Goal: Task Accomplishment & Management: Manage account settings

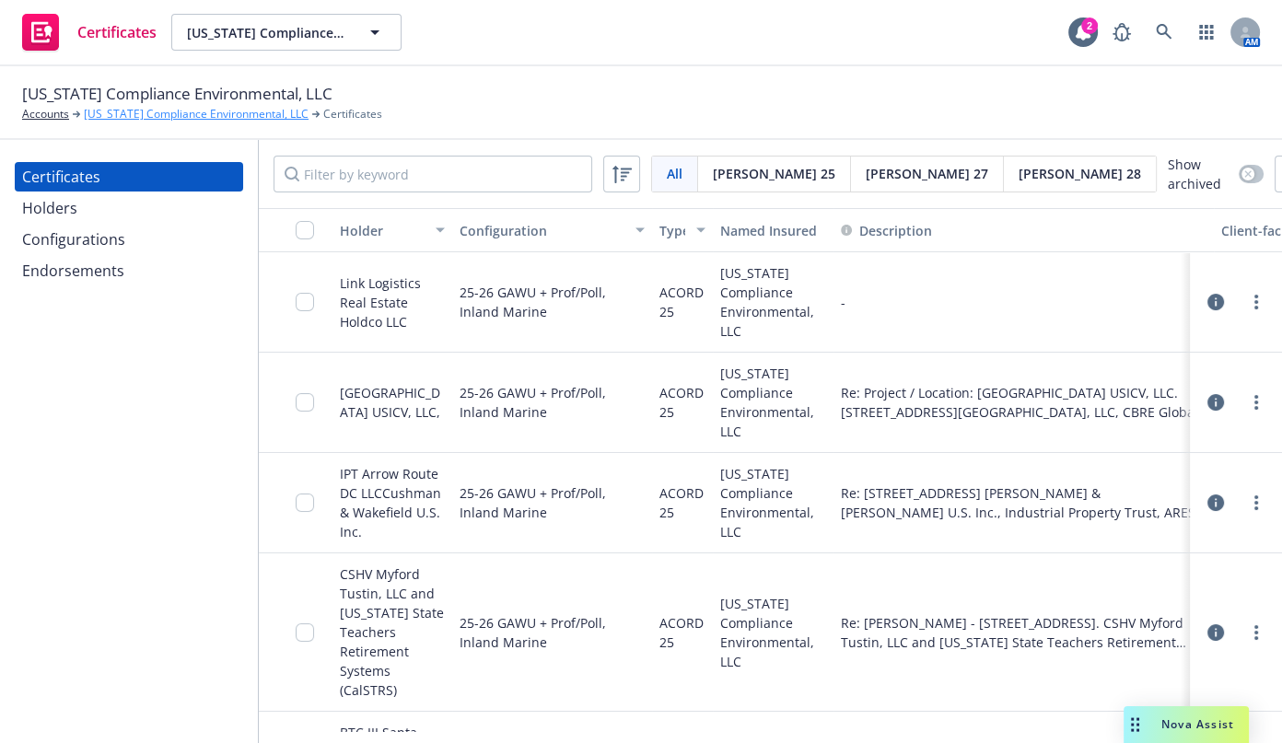
click at [205, 118] on link "[US_STATE] Compliance Environmental, LLC" at bounding box center [196, 114] width 225 height 17
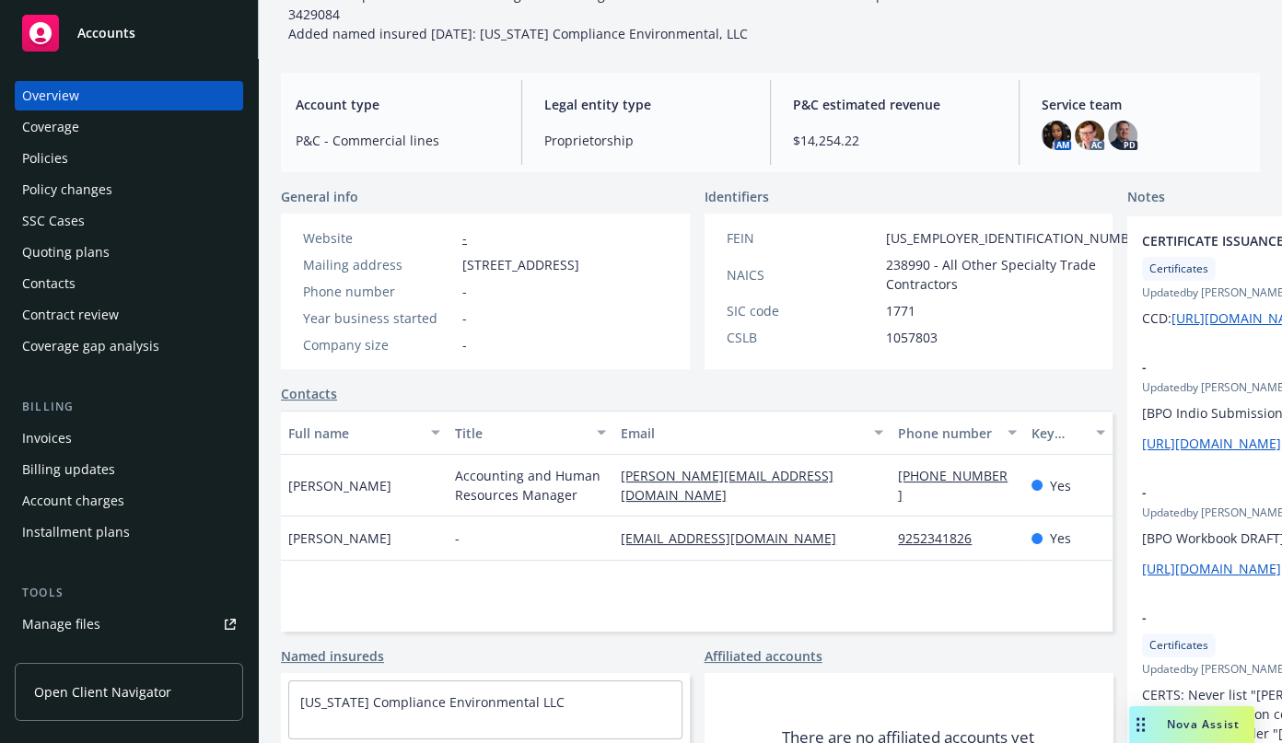
scroll to position [167, 0]
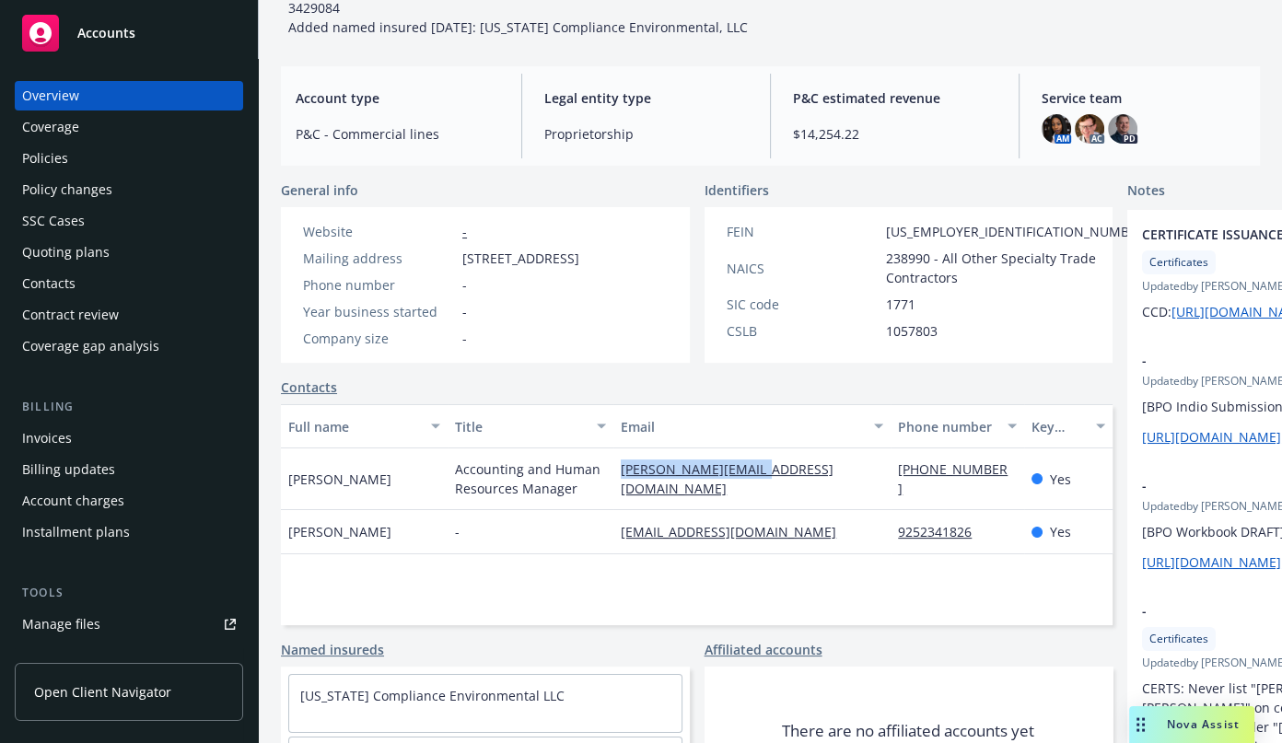
drag, startPoint x: 762, startPoint y: 505, endPoint x: 524, endPoint y: 468, distance: 240.5
click at [557, 510] on div "Morgan Alexander Accounting and Human Resources Manager morgan@cacompenv.com 71…" at bounding box center [697, 480] width 832 height 62
drag, startPoint x: 746, startPoint y: 566, endPoint x: 546, endPoint y: 572, distance: 200.0
click at [546, 555] on div "Lauren Rodarte - lauren@cacompenv.com 9252341826 Yes" at bounding box center [697, 532] width 832 height 44
copy div "lauren@cacompenv.com"
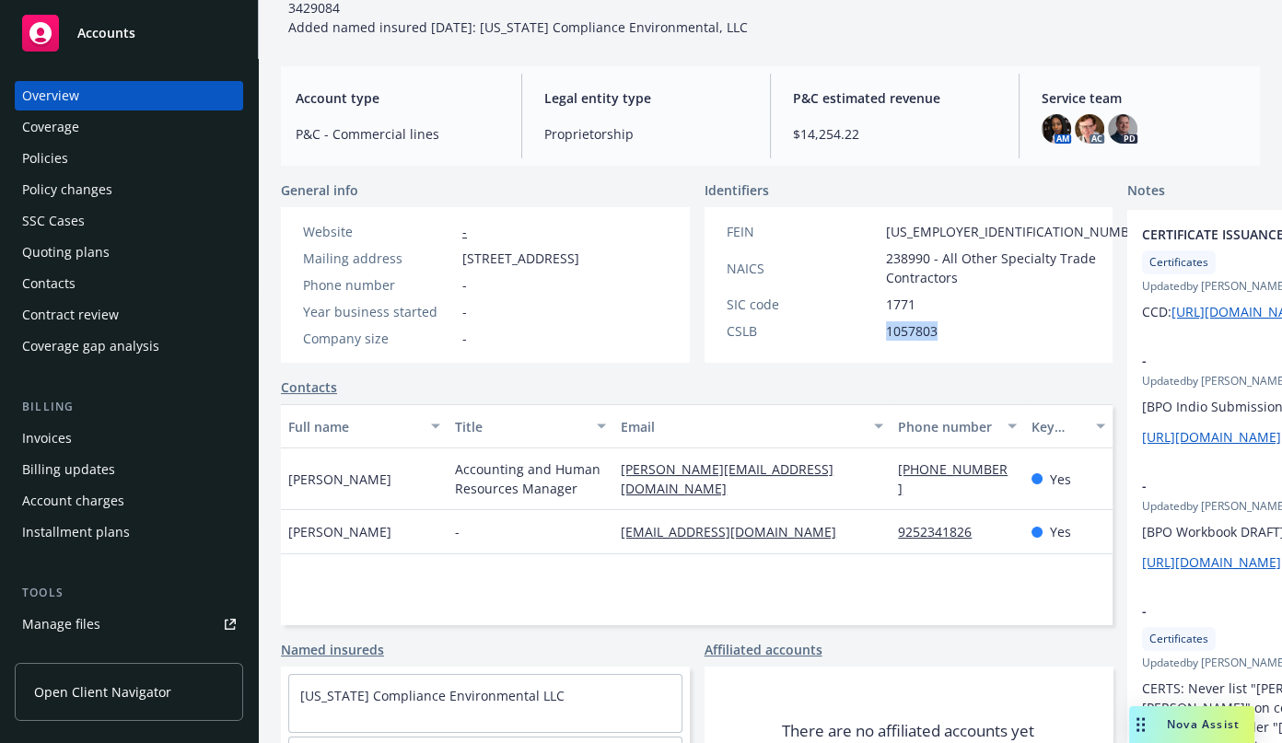
drag, startPoint x: 887, startPoint y: 341, endPoint x: 810, endPoint y: 334, distance: 77.7
click at [810, 334] on div "FEIN 92-2352706 NAICS 238990 - All Other Specialty Trade Contractors SIC code 1…" at bounding box center [938, 285] width 467 height 156
copy div "1057803"
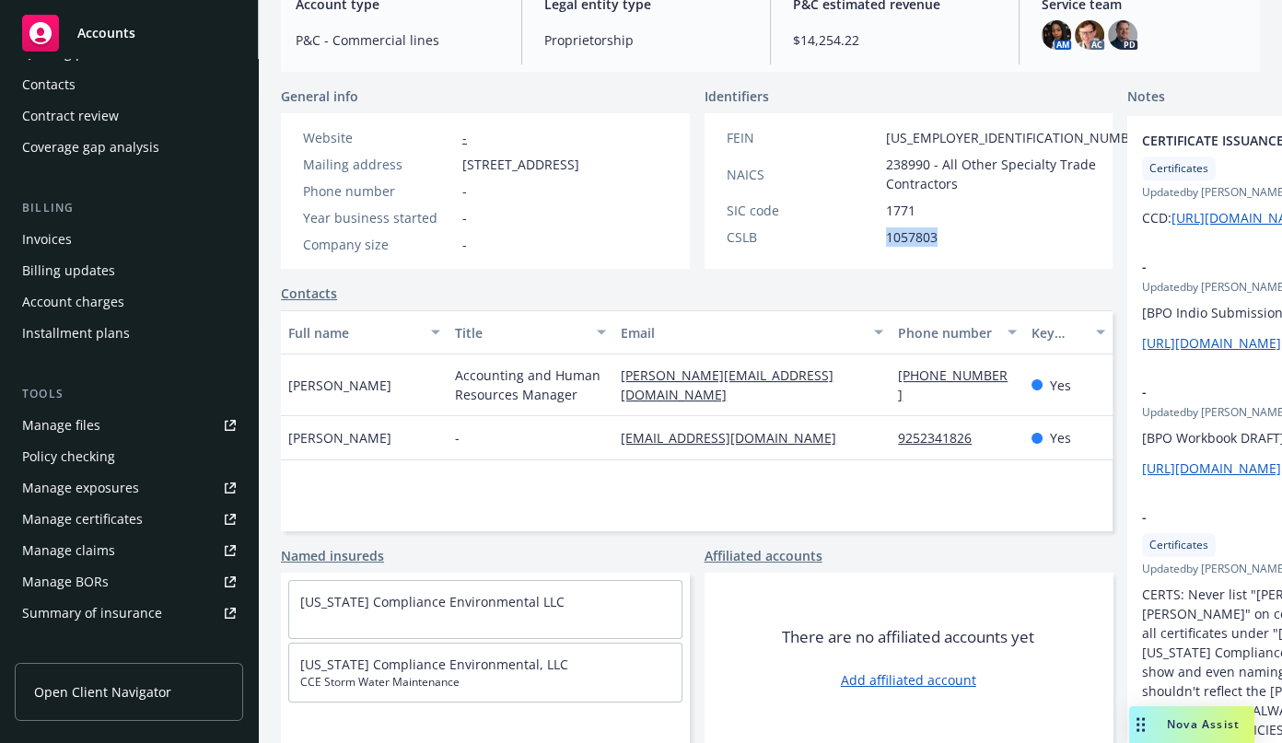
scroll to position [418, 0]
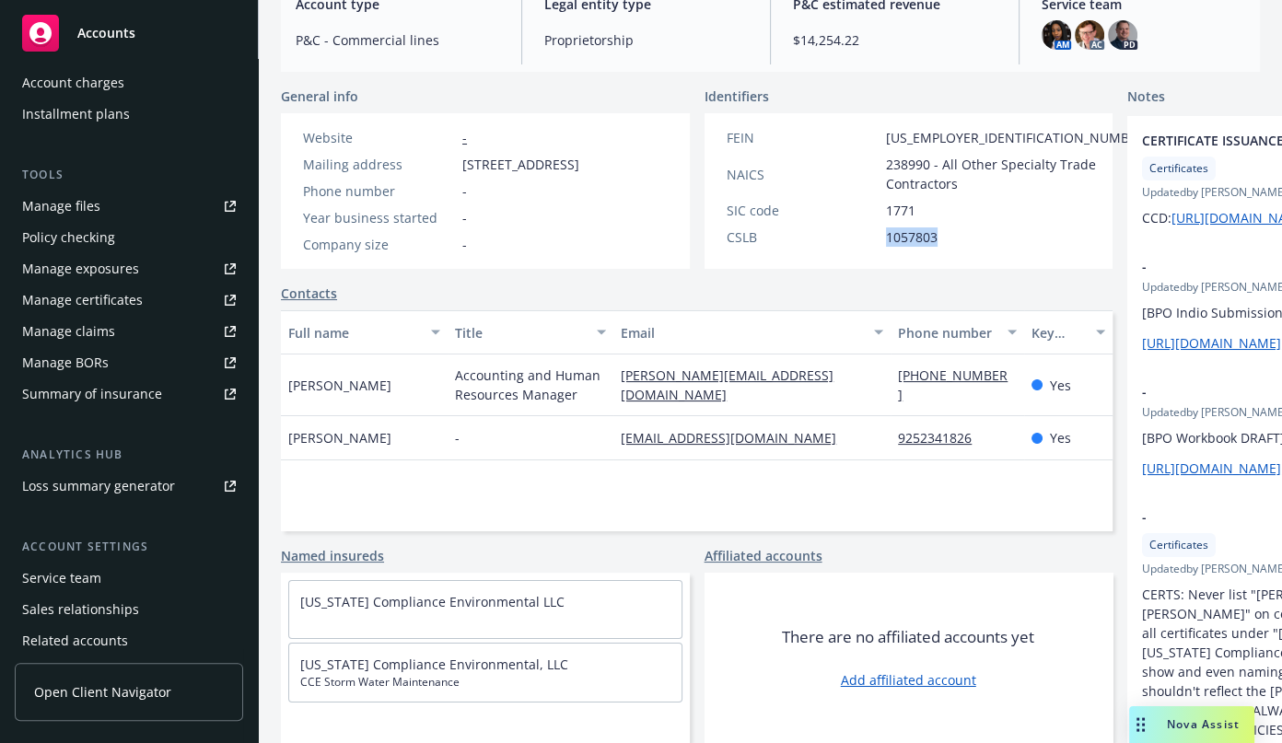
click at [120, 299] on div "Manage certificates" at bounding box center [82, 300] width 121 height 29
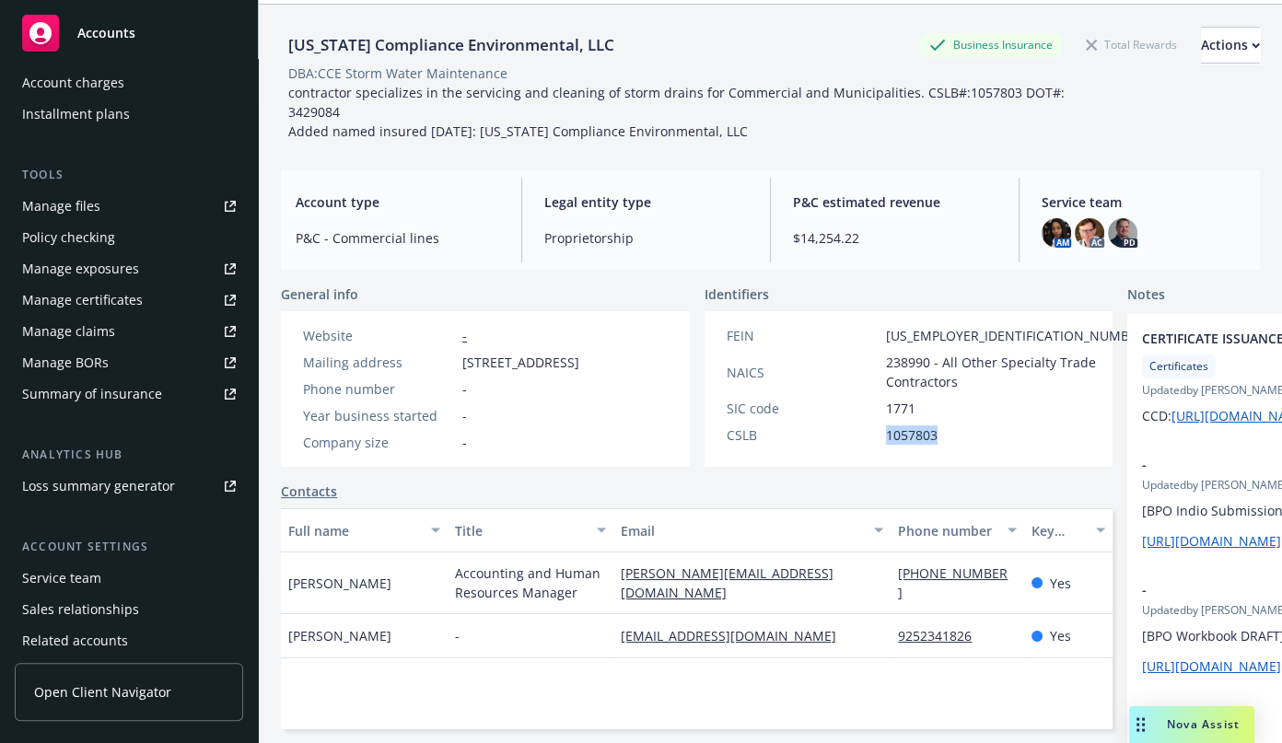
scroll to position [0, 0]
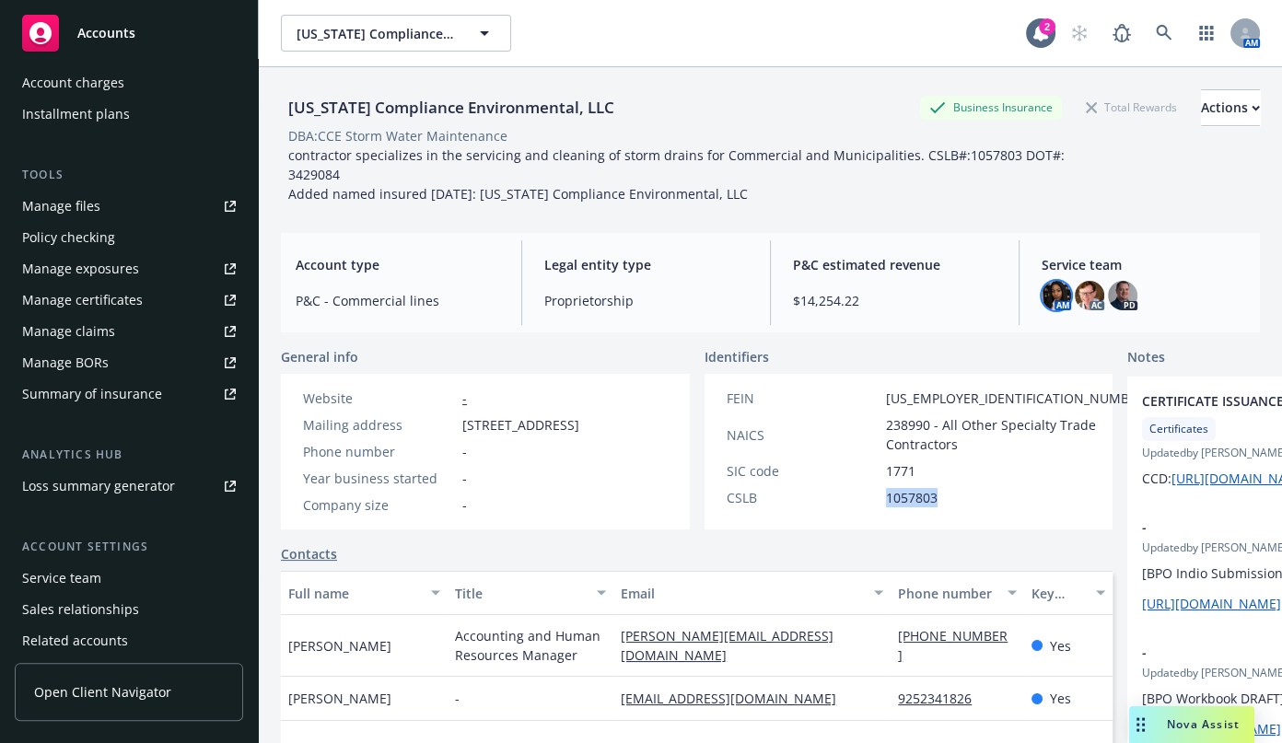
click at [1055, 281] on img at bounding box center [1056, 295] width 29 height 29
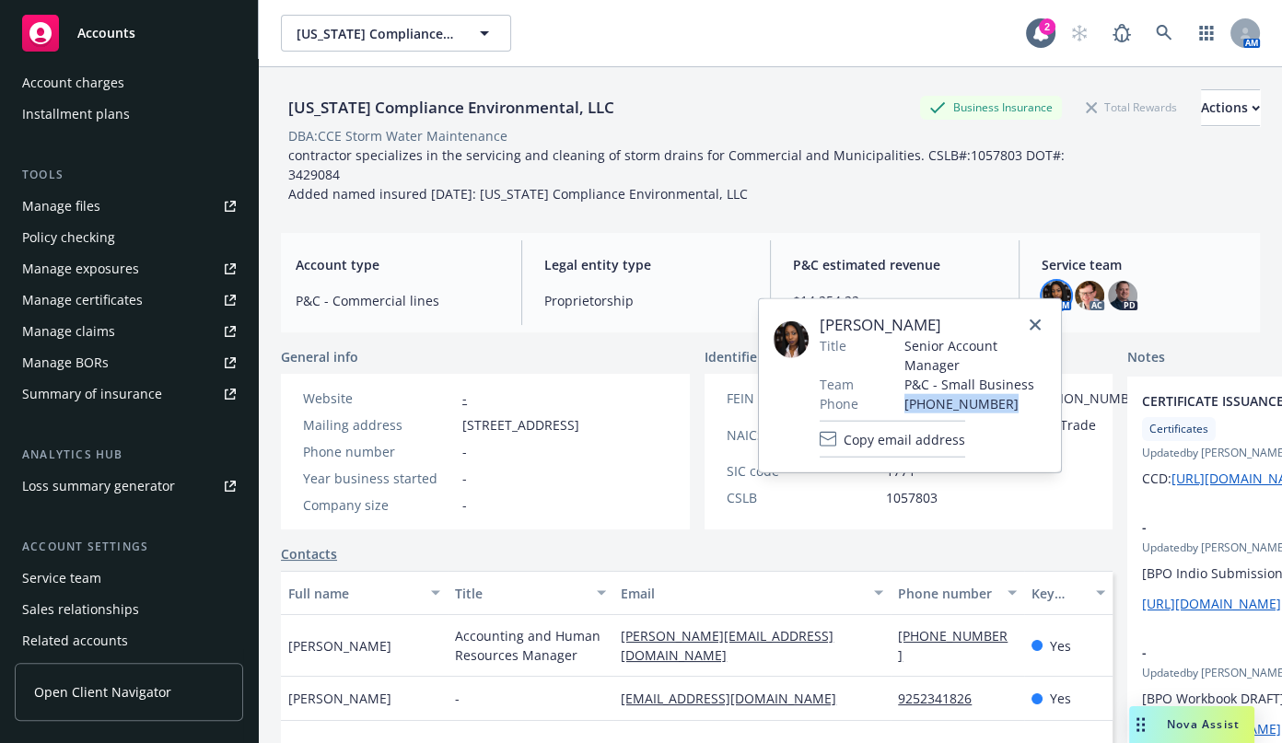
drag, startPoint x: 1013, startPoint y: 409, endPoint x: 896, endPoint y: 403, distance: 117.2
click at [896, 403] on tr "Phone (650) 285-0945" at bounding box center [933, 403] width 227 height 19
copy tr "(650) 285-0945"
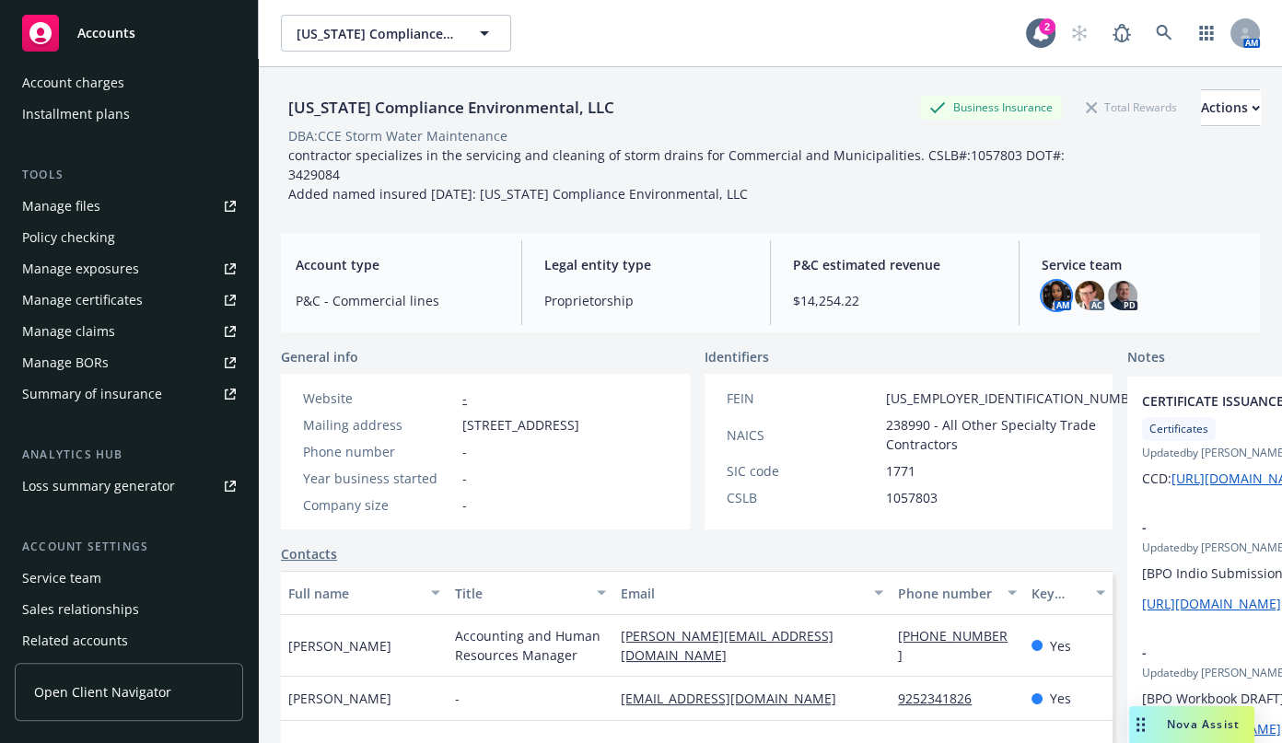
click at [690, 291] on span "Proprietorship" at bounding box center [646, 300] width 204 height 19
click at [812, 497] on div "FEIN 92-2352706 NAICS 238990 - All Other Specialty Trade Contractors SIC code 1…" at bounding box center [938, 452] width 467 height 156
copy div "1057803"
click at [1042, 283] on img at bounding box center [1056, 295] width 29 height 29
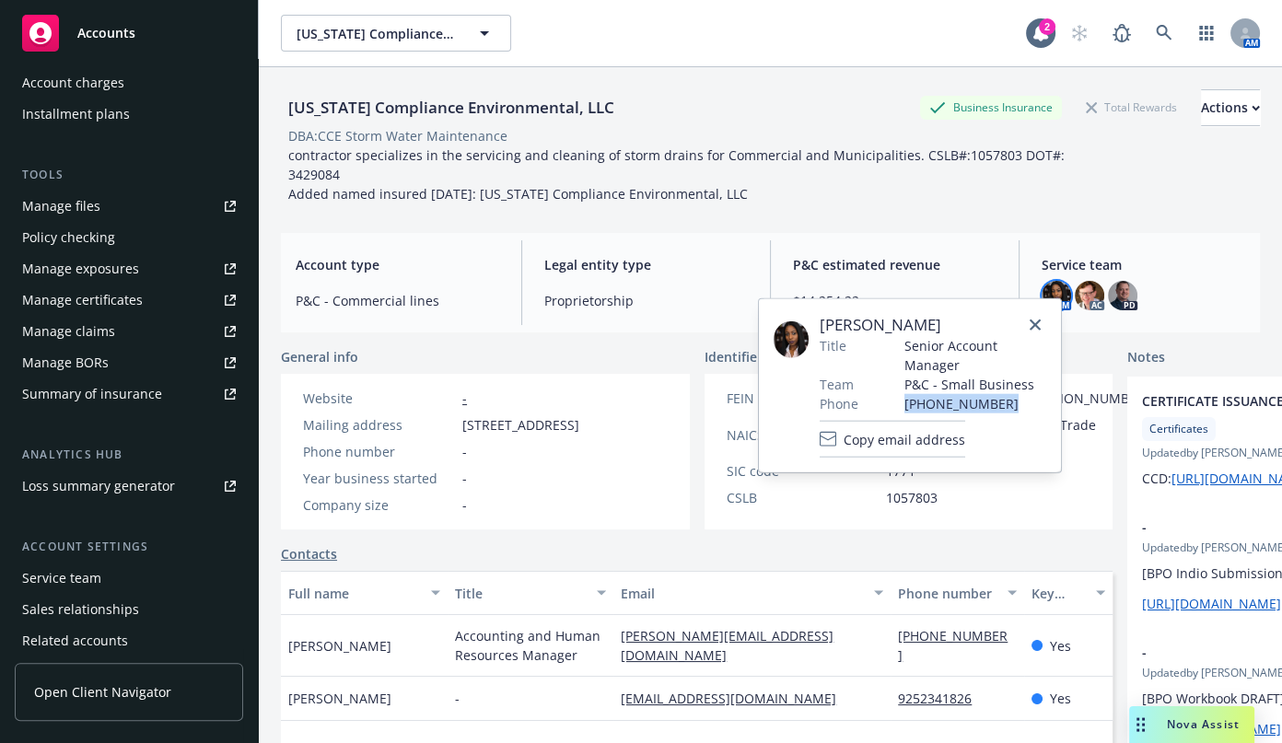
drag, startPoint x: 1016, startPoint y: 398, endPoint x: 884, endPoint y: 403, distance: 132.7
click at [884, 403] on tr "Phone (650) 285-0945" at bounding box center [933, 403] width 227 height 19
copy tr "(650) 285-0945"
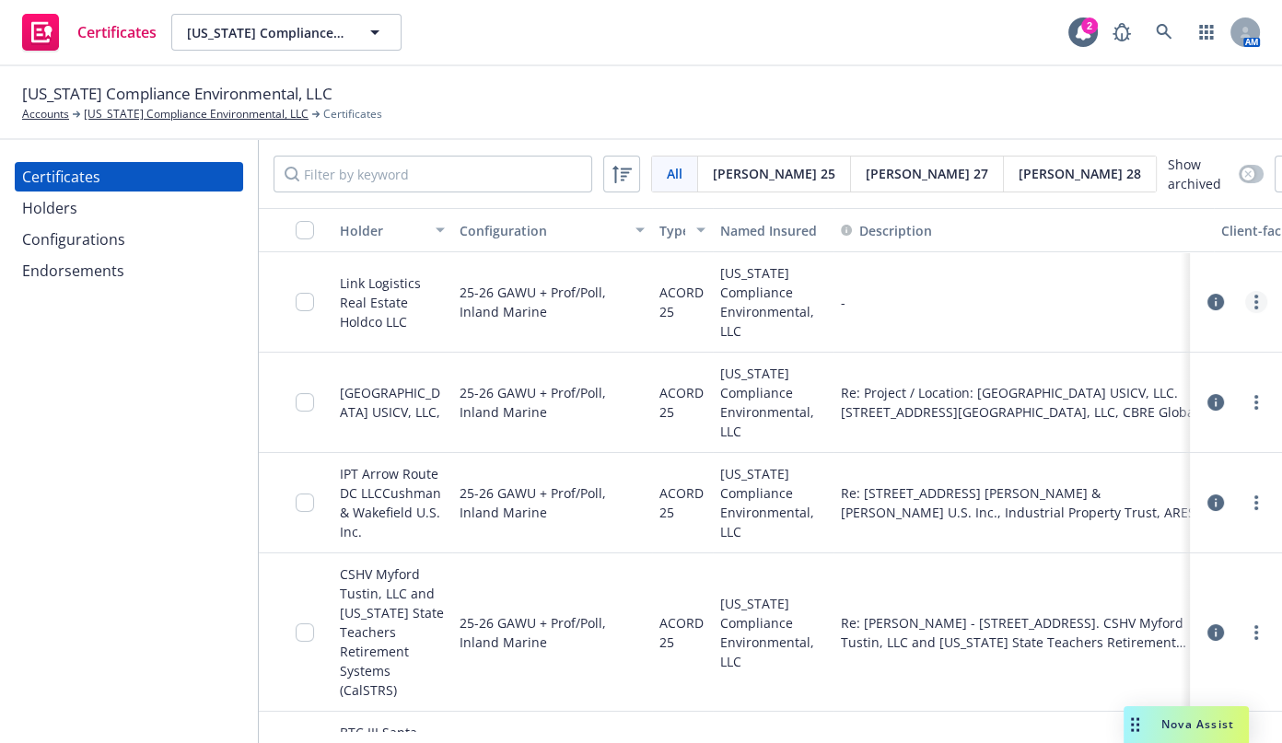
click at [1234, 309] on div at bounding box center [1236, 302] width 63 height 22
click at [1246, 310] on link "more" at bounding box center [1257, 302] width 22 height 22
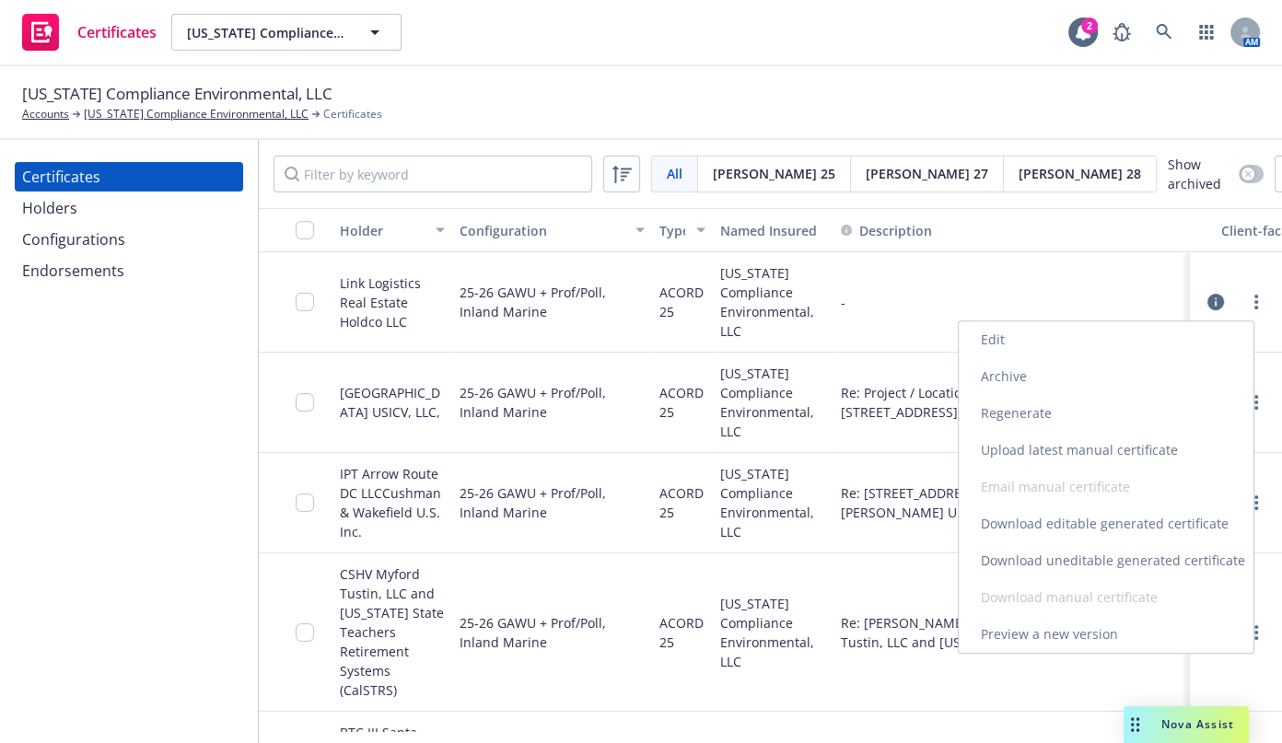
click at [1122, 558] on link "Download uneditable generated certificate" at bounding box center [1106, 561] width 295 height 37
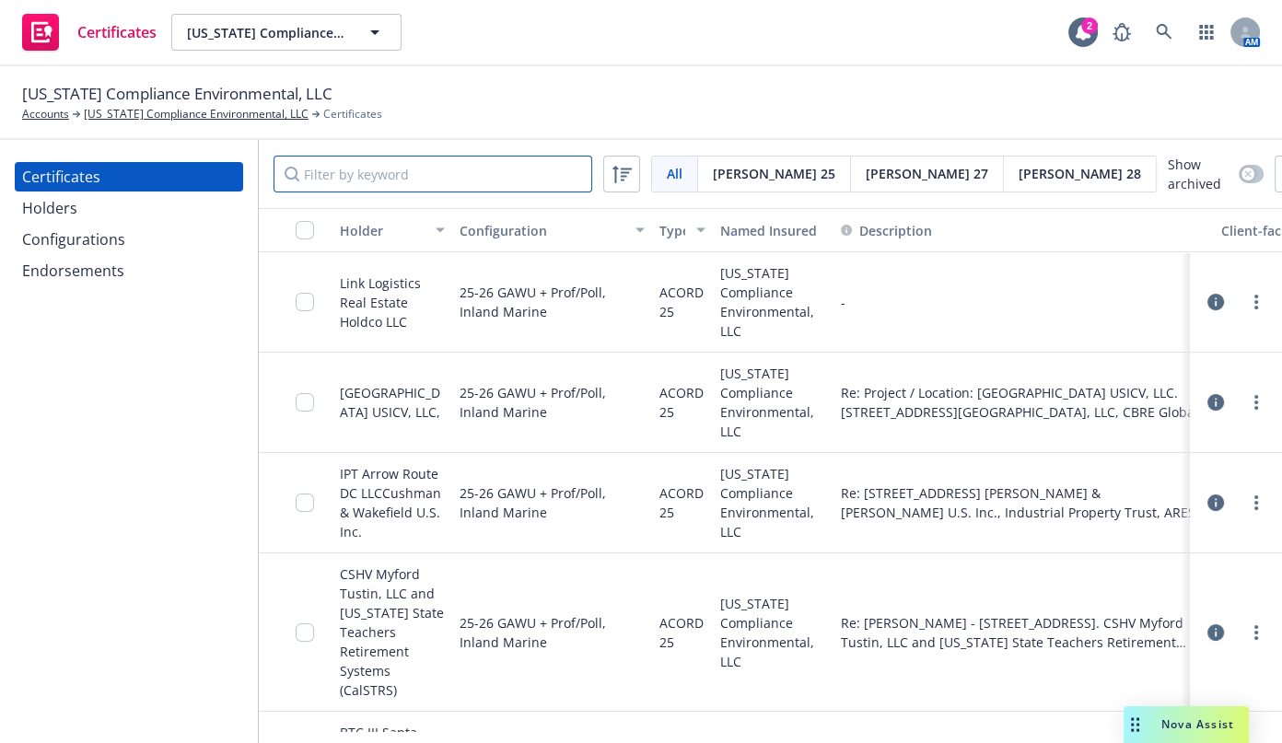
drag, startPoint x: 471, startPoint y: 181, endPoint x: -147, endPoint y: 82, distance: 626.0
click at [0, 82] on html "Certificates [US_STATE] Compliance Environmental, LLC [US_STATE] Compliance Env…" at bounding box center [641, 371] width 1282 height 743
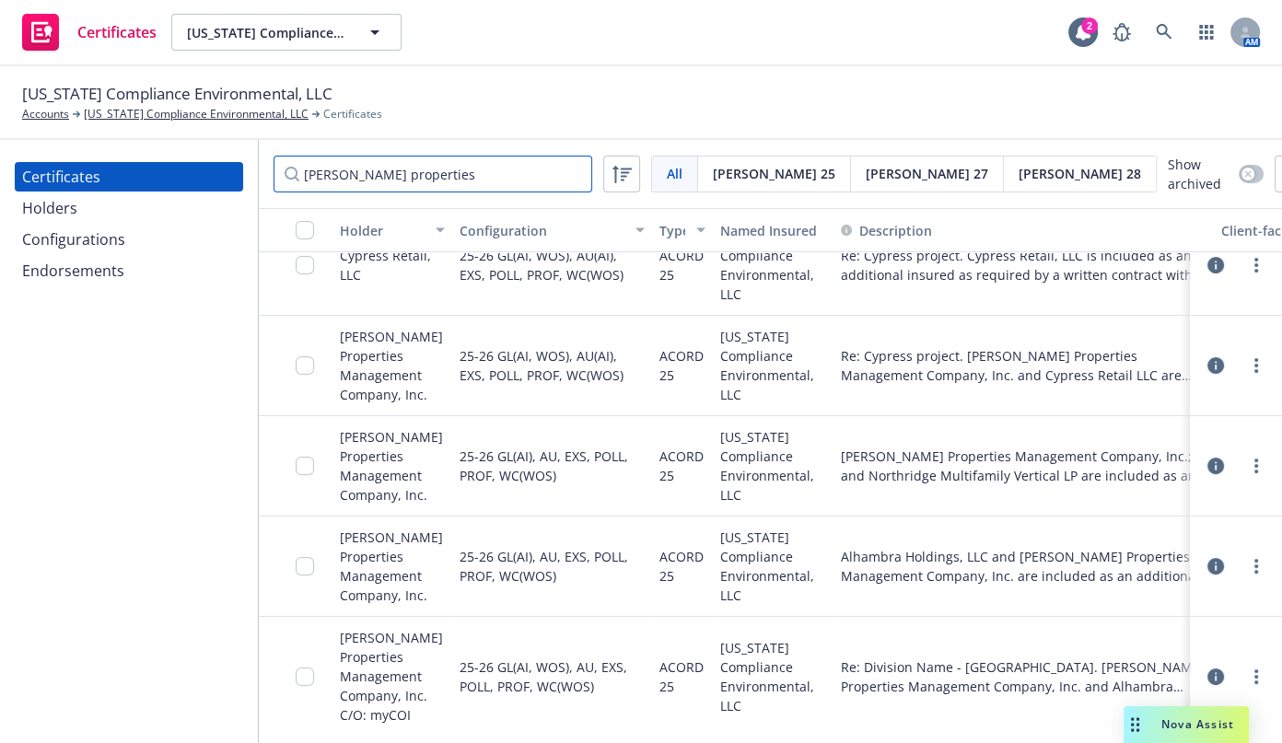
scroll to position [384, 0]
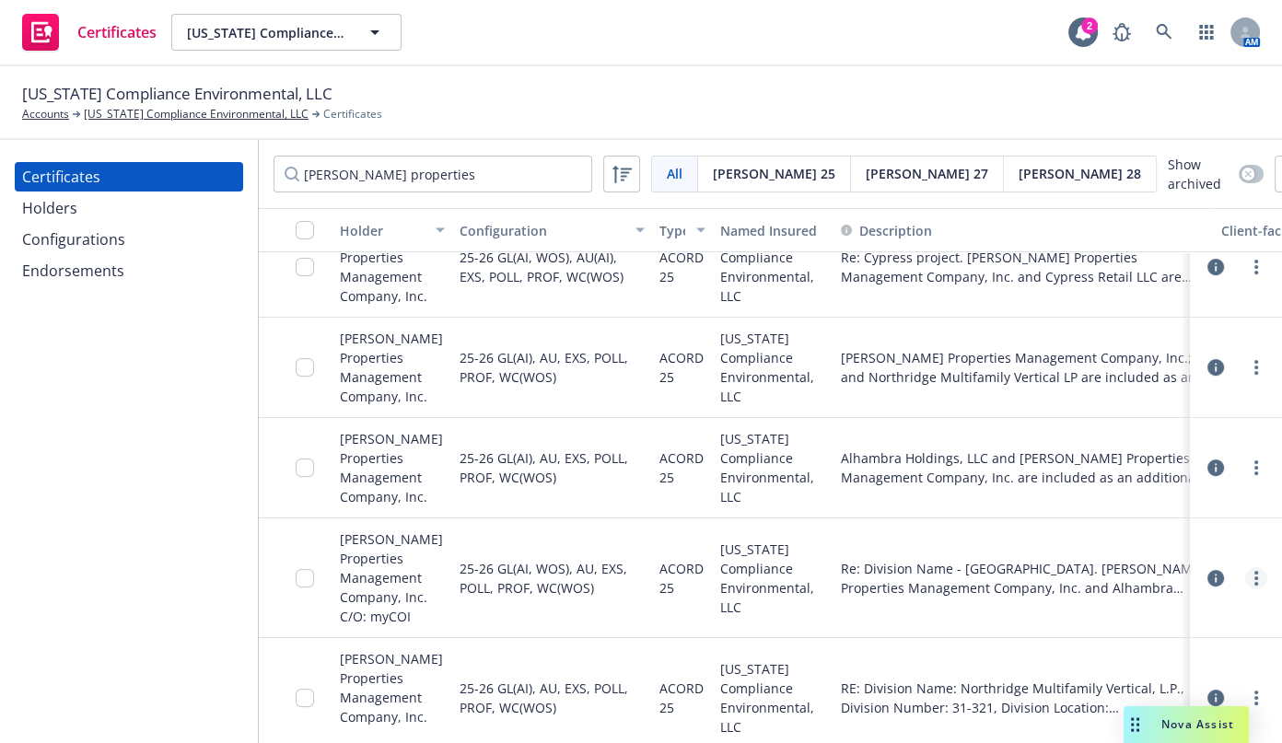
click at [1255, 571] on icon "more" at bounding box center [1257, 578] width 4 height 15
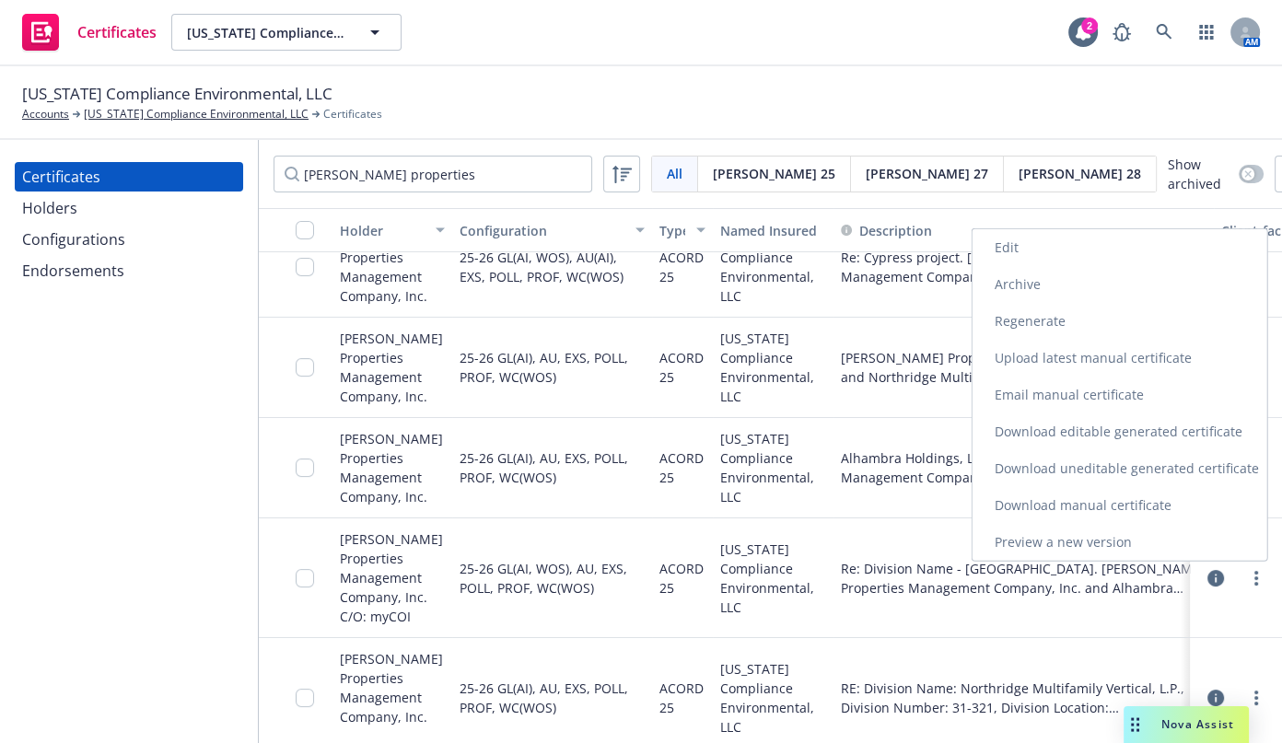
click at [1123, 458] on link "Download uneditable generated certificate" at bounding box center [1120, 469] width 295 height 37
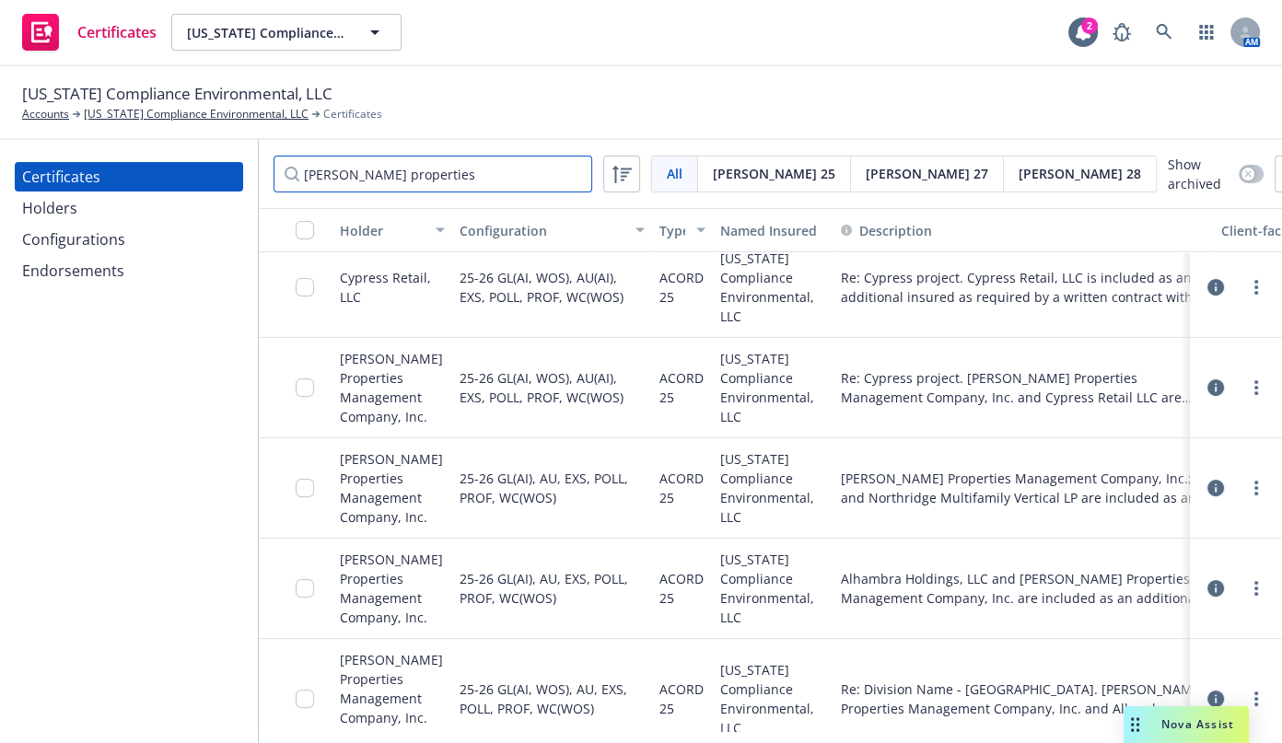
drag, startPoint x: 414, startPoint y: 172, endPoint x: 187, endPoint y: 175, distance: 226.7
click at [174, 159] on div "Certificates Holders Configurations Endorsements [PERSON_NAME] properties All A…" at bounding box center [641, 441] width 1282 height 603
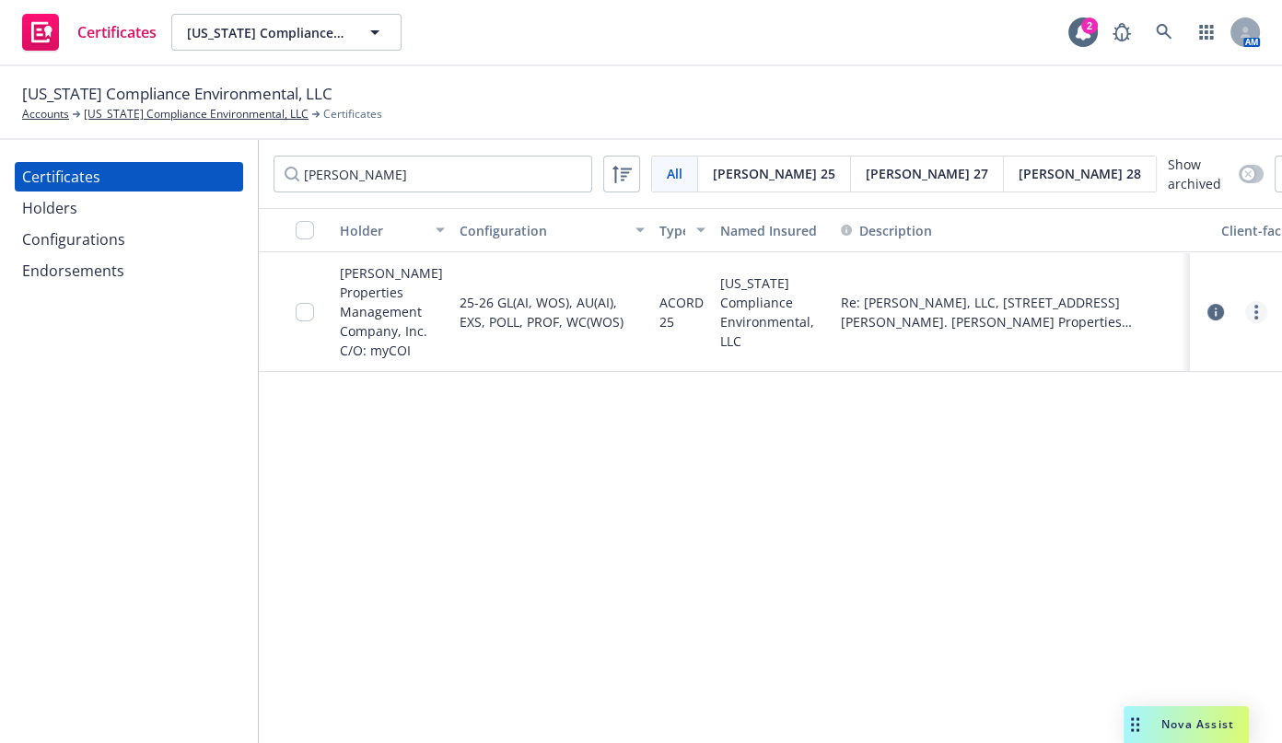
click at [1252, 301] on link "more" at bounding box center [1257, 312] width 22 height 22
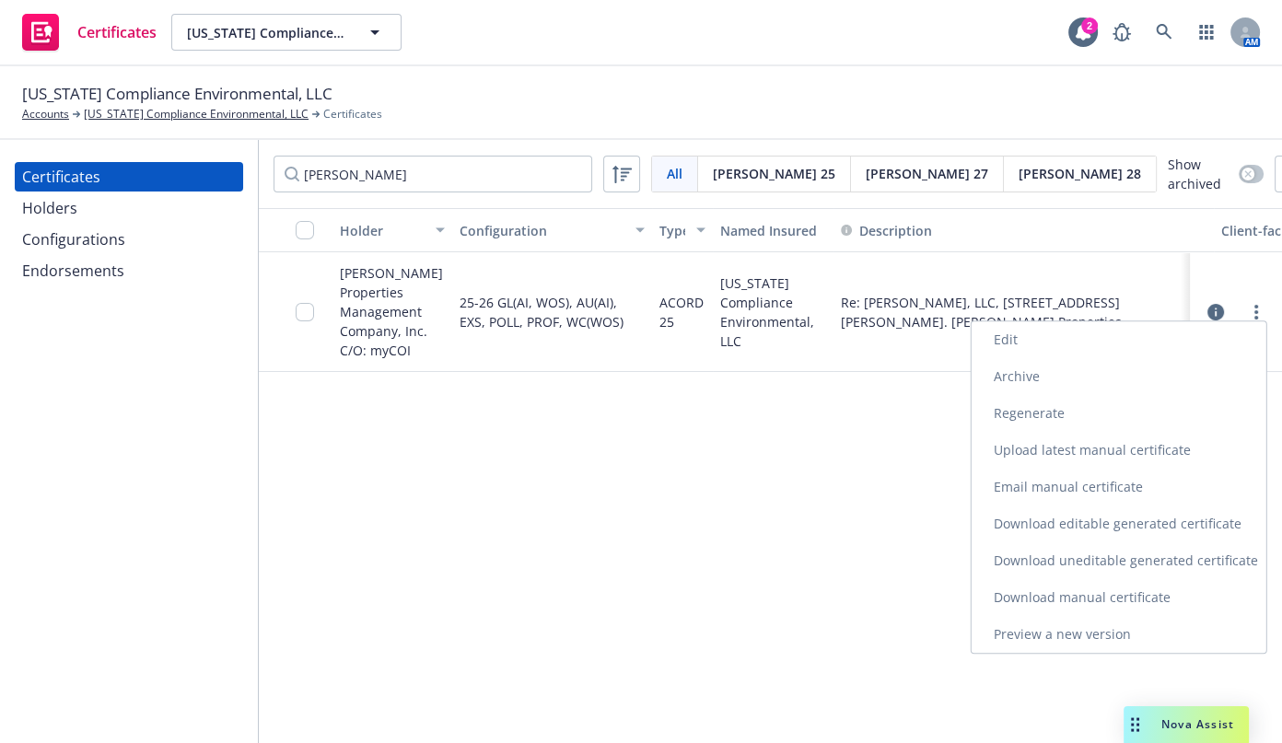
click at [1071, 547] on link "Download uneditable generated certificate" at bounding box center [1119, 561] width 295 height 37
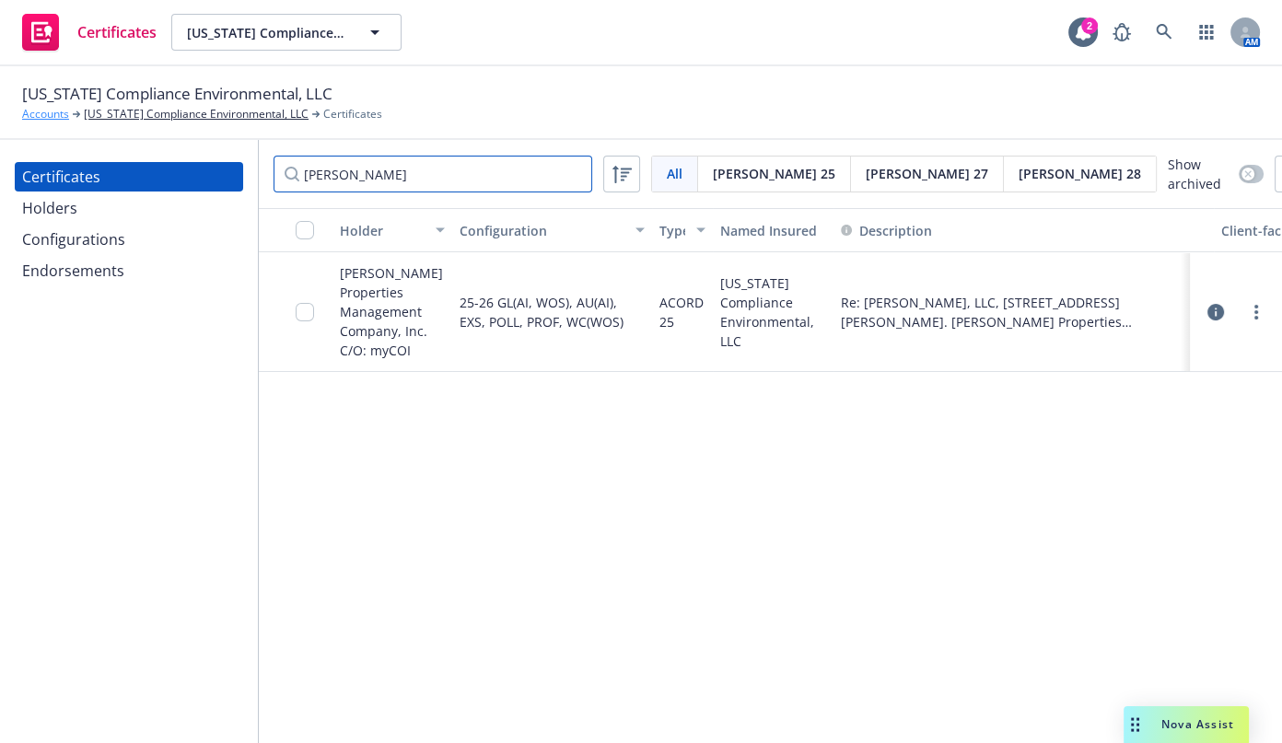
drag, startPoint x: 429, startPoint y: 173, endPoint x: 51, endPoint y: 118, distance: 382.7
click at [62, 144] on div "Certificates Holders Configurations Endorsements [PERSON_NAME] All All [PERSON_…" at bounding box center [641, 441] width 1282 height 603
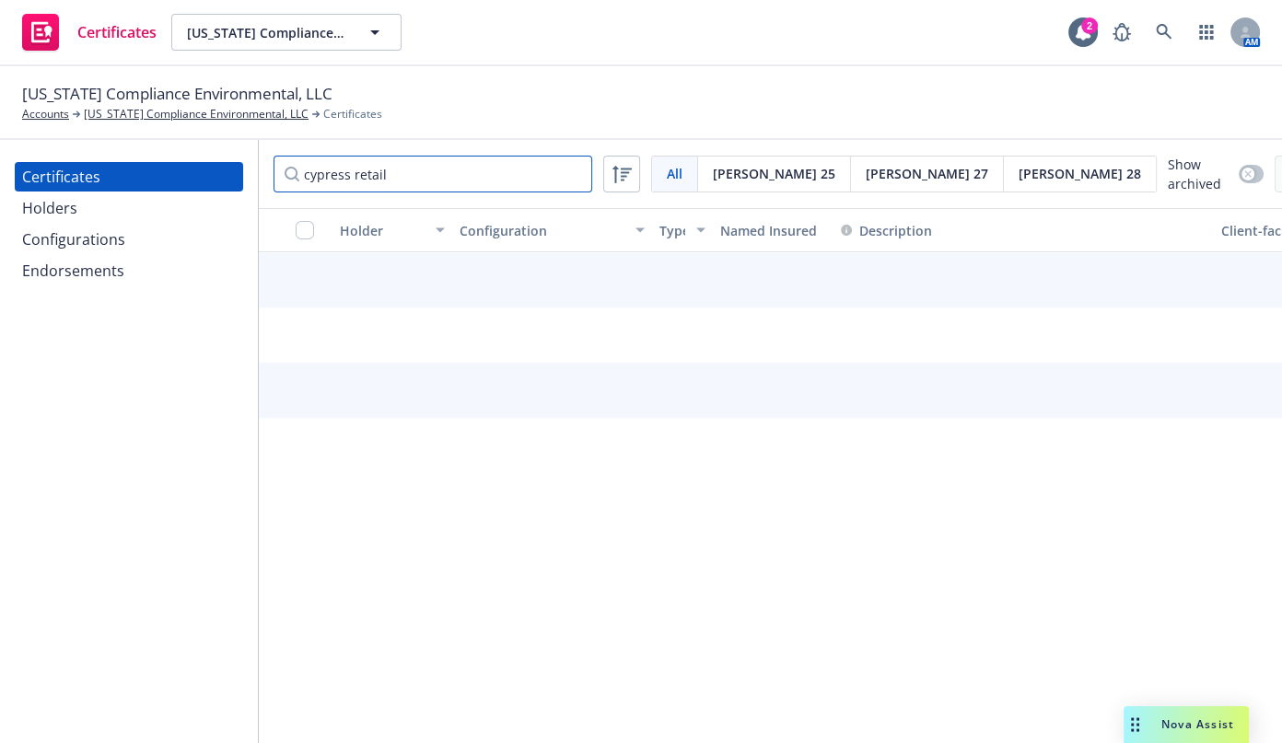
drag, startPoint x: 354, startPoint y: 169, endPoint x: 480, endPoint y: 157, distance: 126.8
click at [476, 156] on input "cypress retail" at bounding box center [433, 174] width 319 height 37
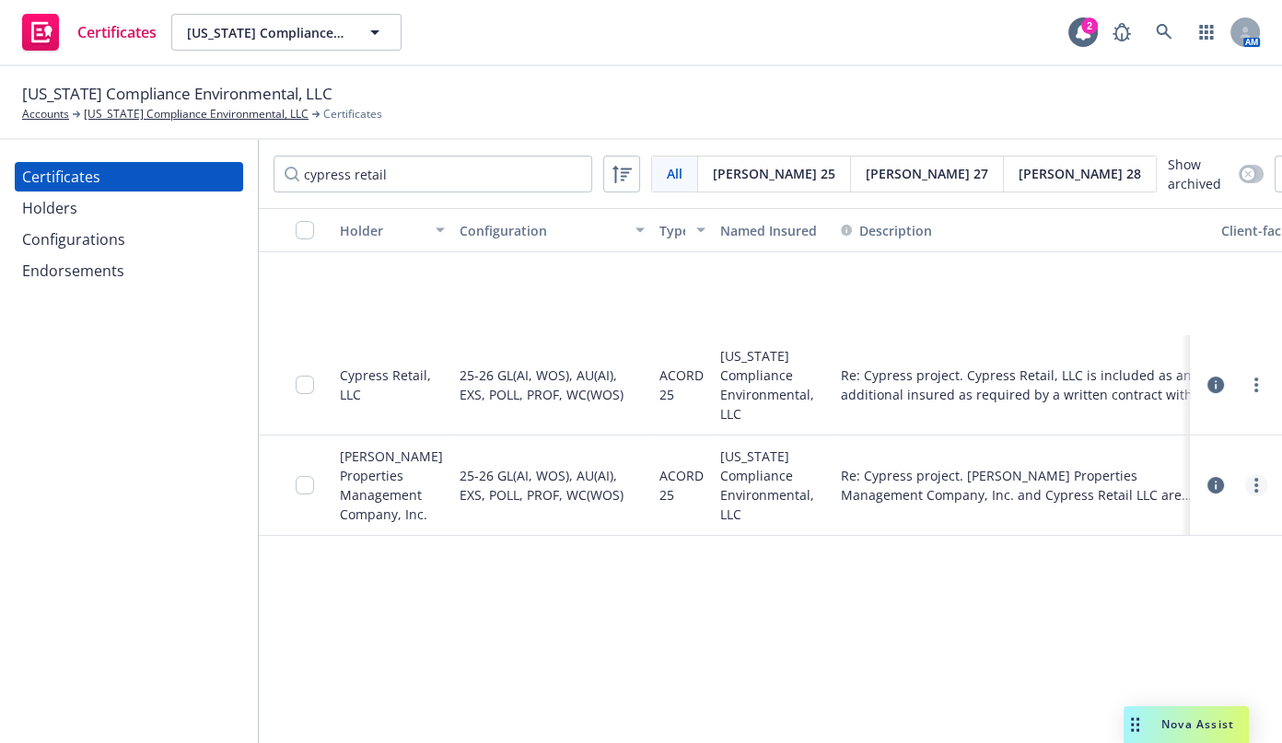
click at [1262, 490] on link "more" at bounding box center [1257, 485] width 22 height 22
click at [1116, 379] on link "Download uneditable generated certificate" at bounding box center [1132, 386] width 295 height 37
drag, startPoint x: 414, startPoint y: 153, endPoint x: 15, endPoint y: 76, distance: 406.2
click at [18, 79] on div "[US_STATE] Compliance Environmental, LLC Accounts [US_STATE] Compliance Environ…" at bounding box center [641, 404] width 1282 height 677
drag, startPoint x: 385, startPoint y: 175, endPoint x: -28, endPoint y: 122, distance: 416.2
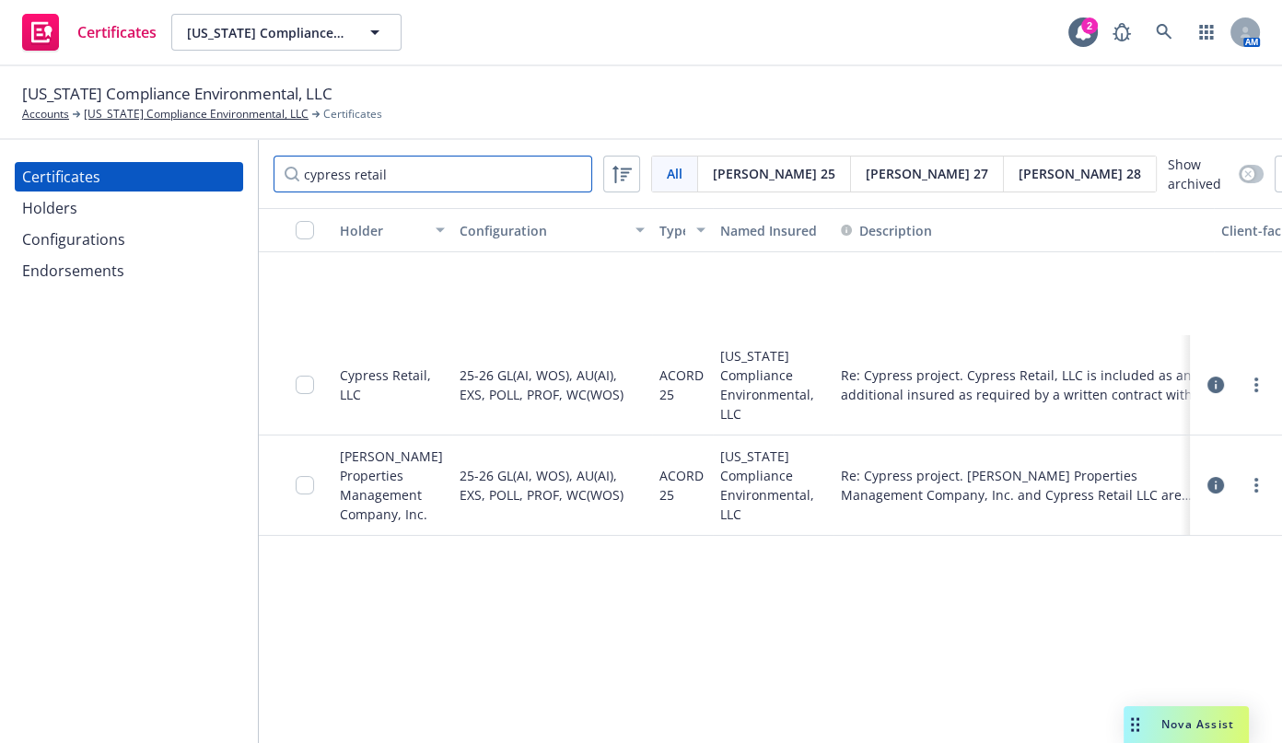
click at [0, 122] on html "Certificates [US_STATE] Compliance Environmental, LLC [US_STATE] Compliance Env…" at bounding box center [641, 371] width 1282 height 743
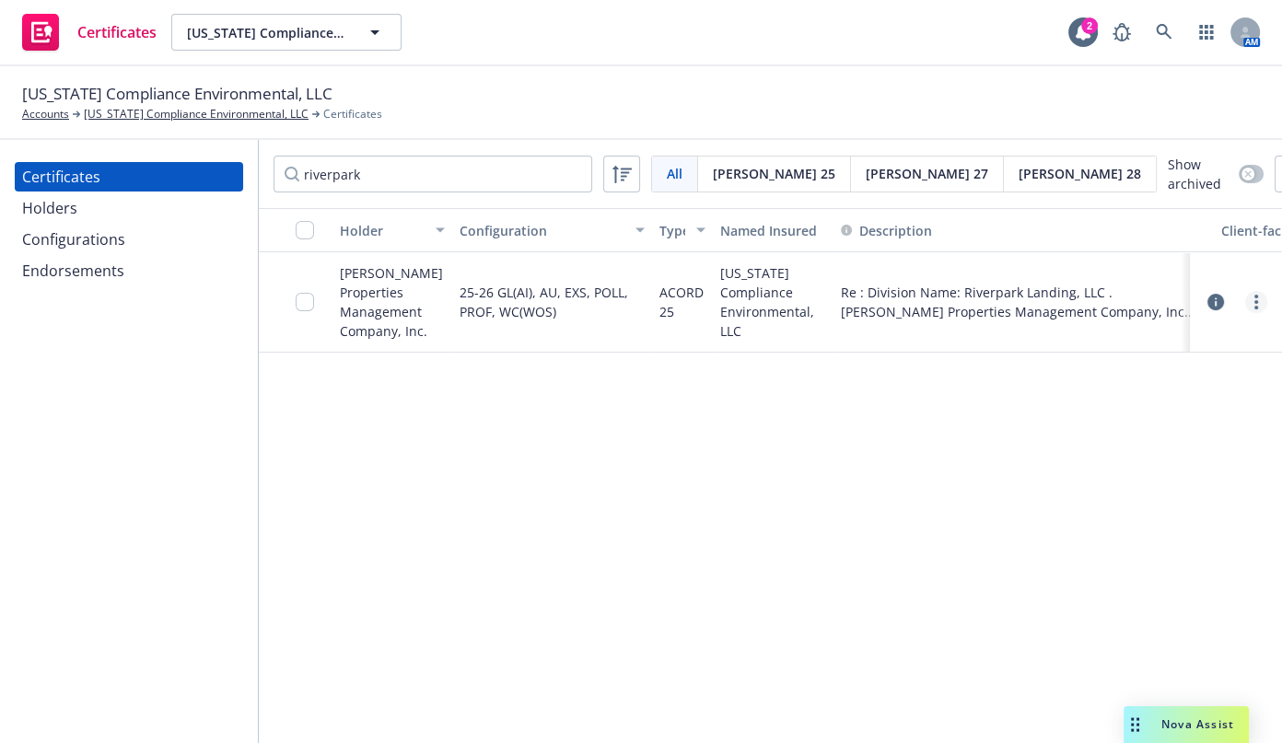
click at [1253, 298] on link "more" at bounding box center [1257, 302] width 22 height 22
click at [1098, 565] on link "Download uneditable generated certificate" at bounding box center [1119, 561] width 295 height 37
drag, startPoint x: 432, startPoint y: 181, endPoint x: -4, endPoint y: 123, distance: 439.6
click at [0, 123] on html "Certificates [US_STATE] Compliance Environmental, LLC [US_STATE] Compliance Env…" at bounding box center [641, 371] width 1282 height 743
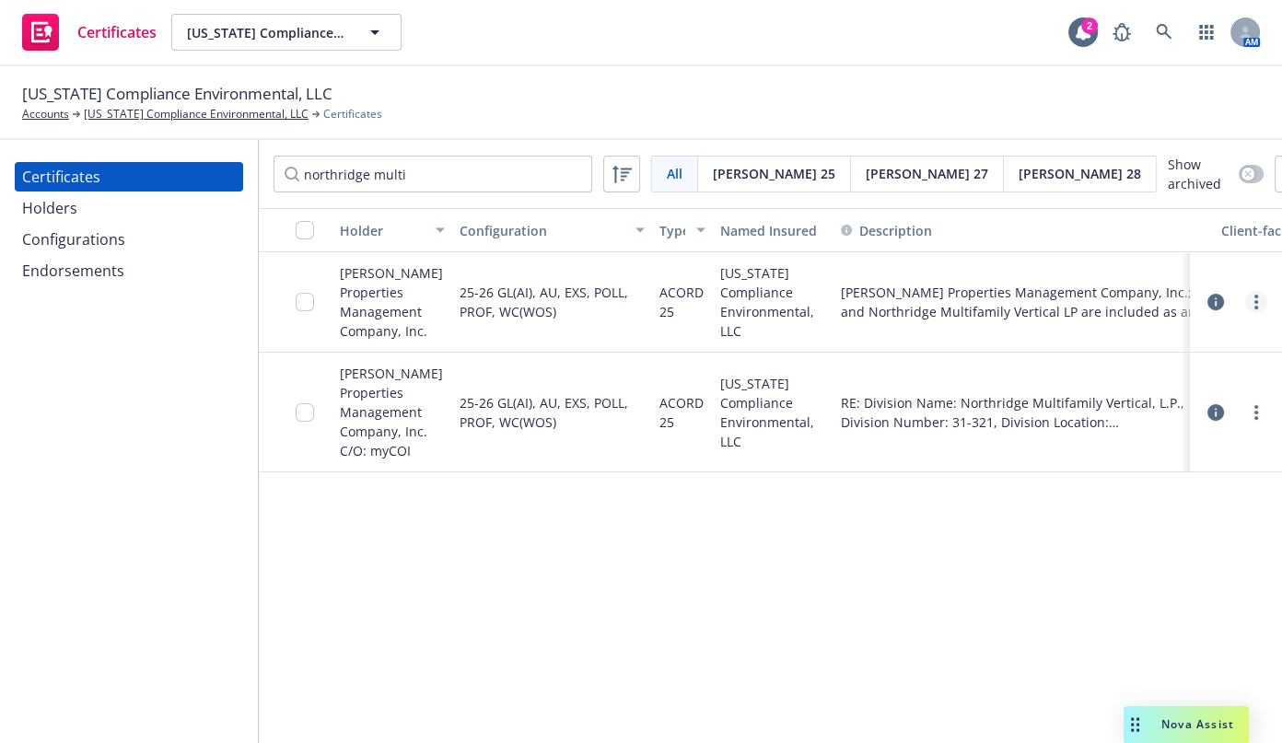
click at [1252, 304] on link "more" at bounding box center [1257, 302] width 22 height 22
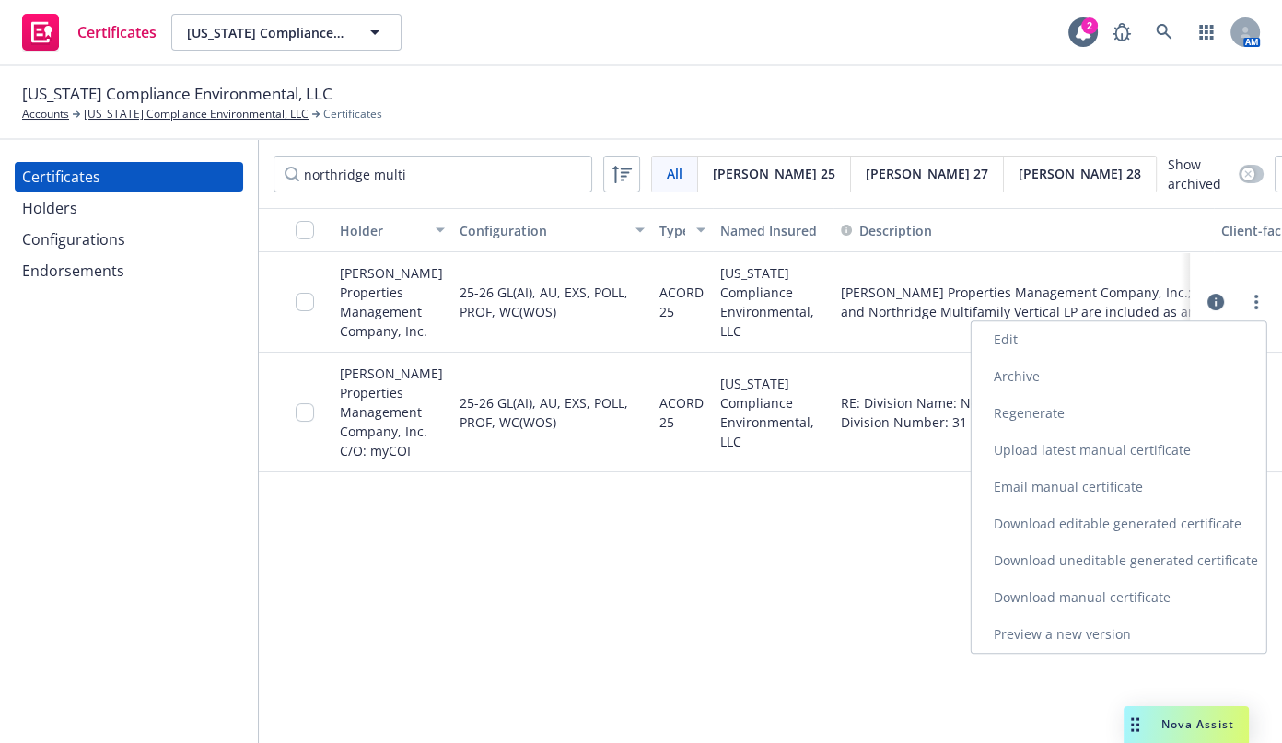
click at [1019, 383] on link "Archive" at bounding box center [1119, 376] width 295 height 37
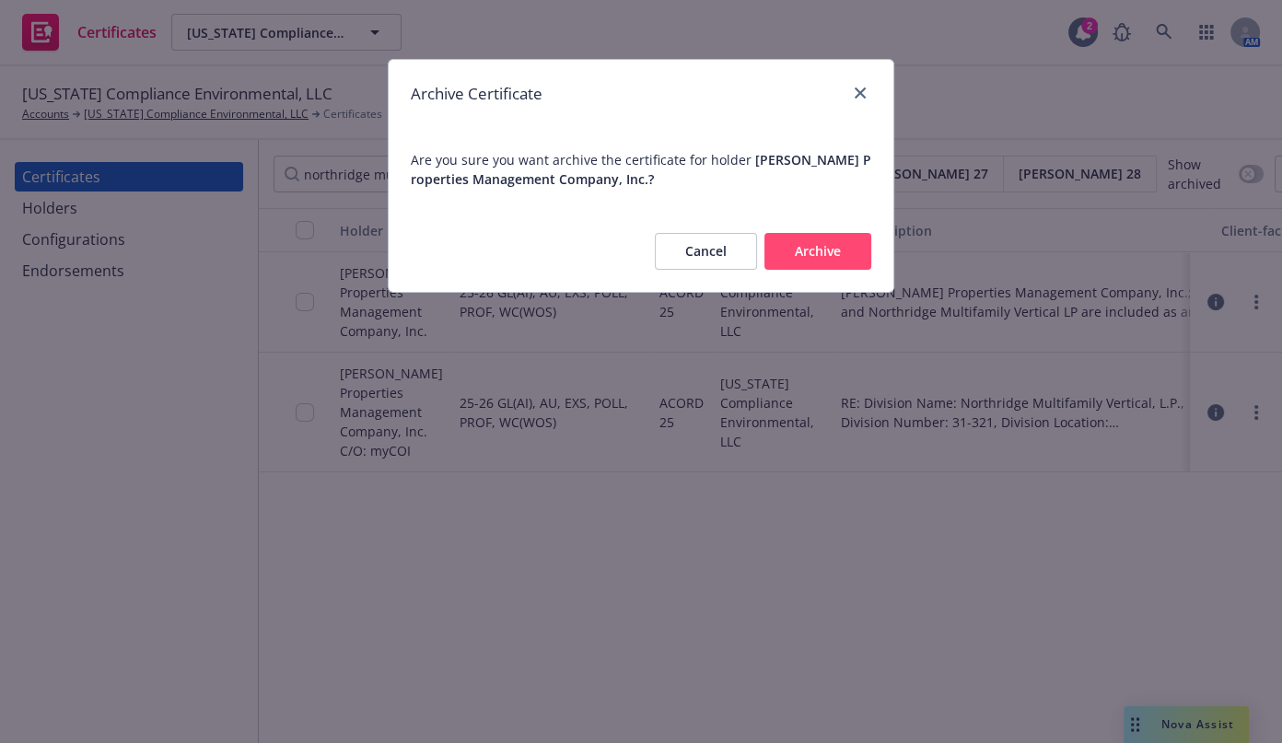
click at [860, 256] on button "Archive" at bounding box center [818, 251] width 107 height 37
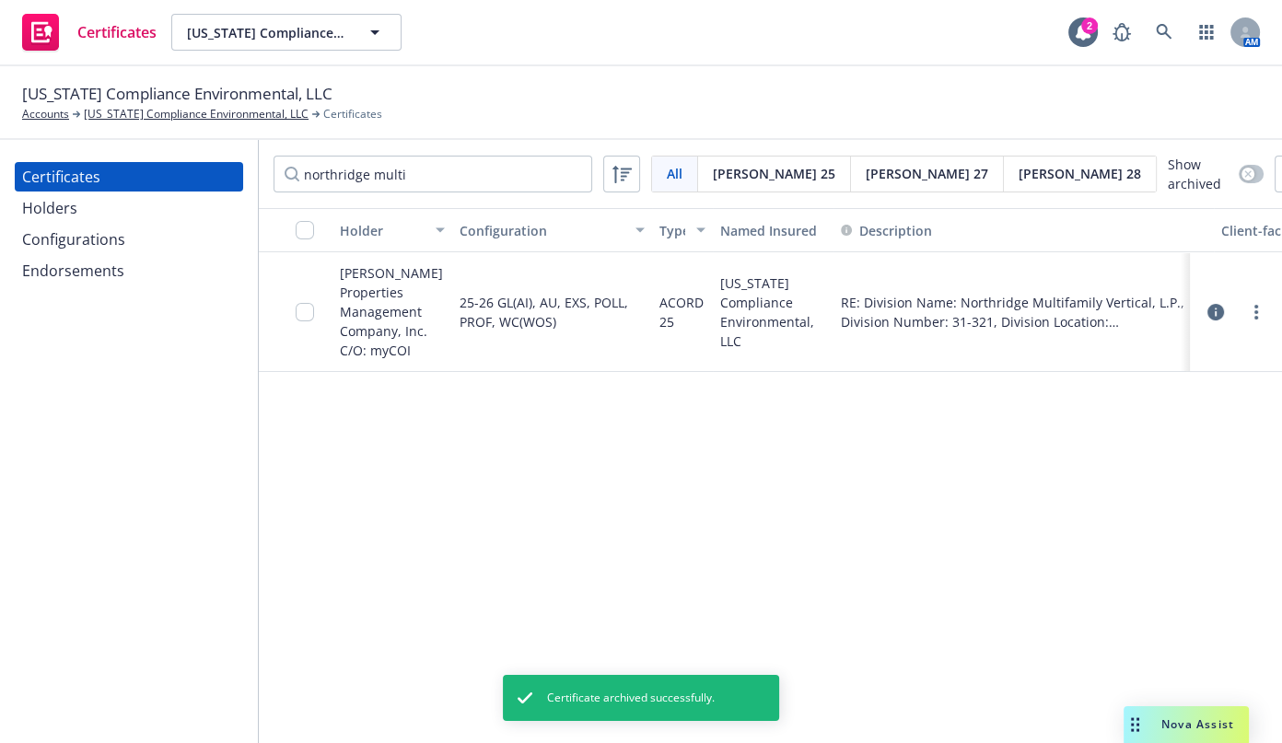
click at [1255, 396] on div "Holder Configuration Type Named Insured Description Client-facing status System…" at bounding box center [771, 469] width 1024 height 523
click at [1253, 301] on link "more" at bounding box center [1257, 312] width 22 height 22
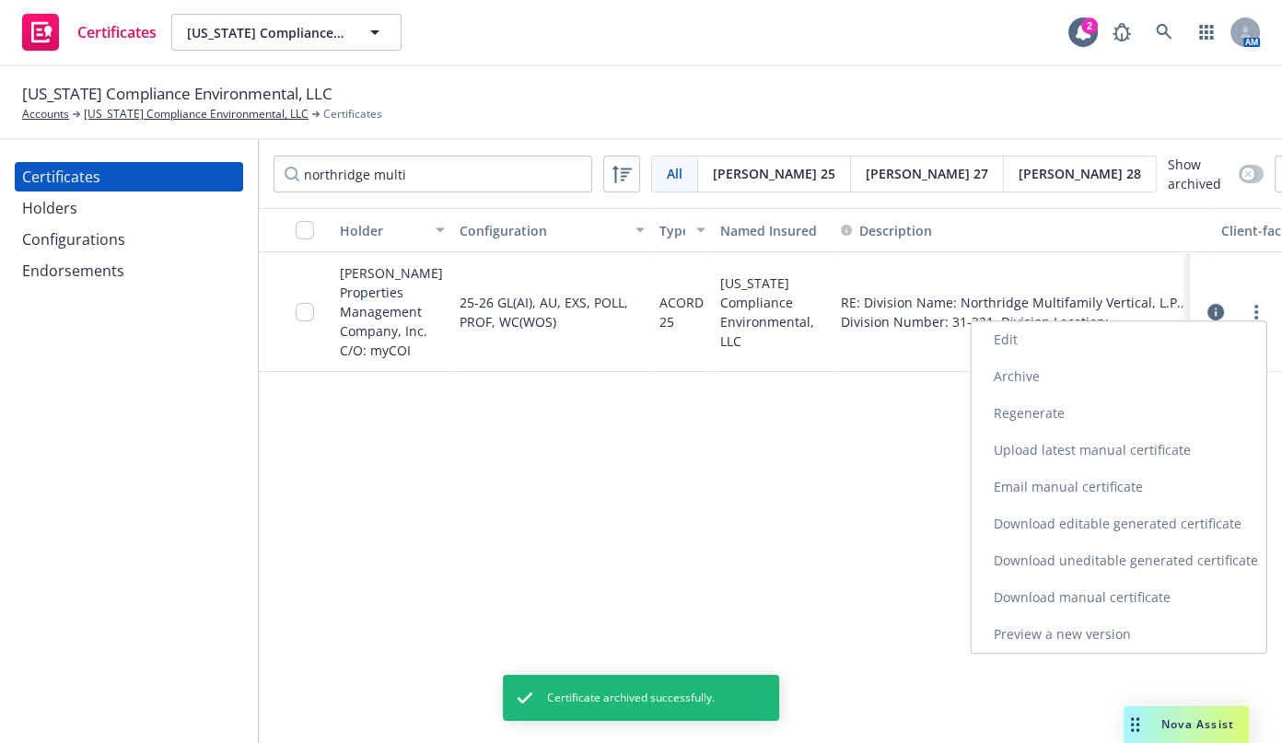
click at [1111, 553] on link "Download uneditable generated certificate" at bounding box center [1119, 561] width 295 height 37
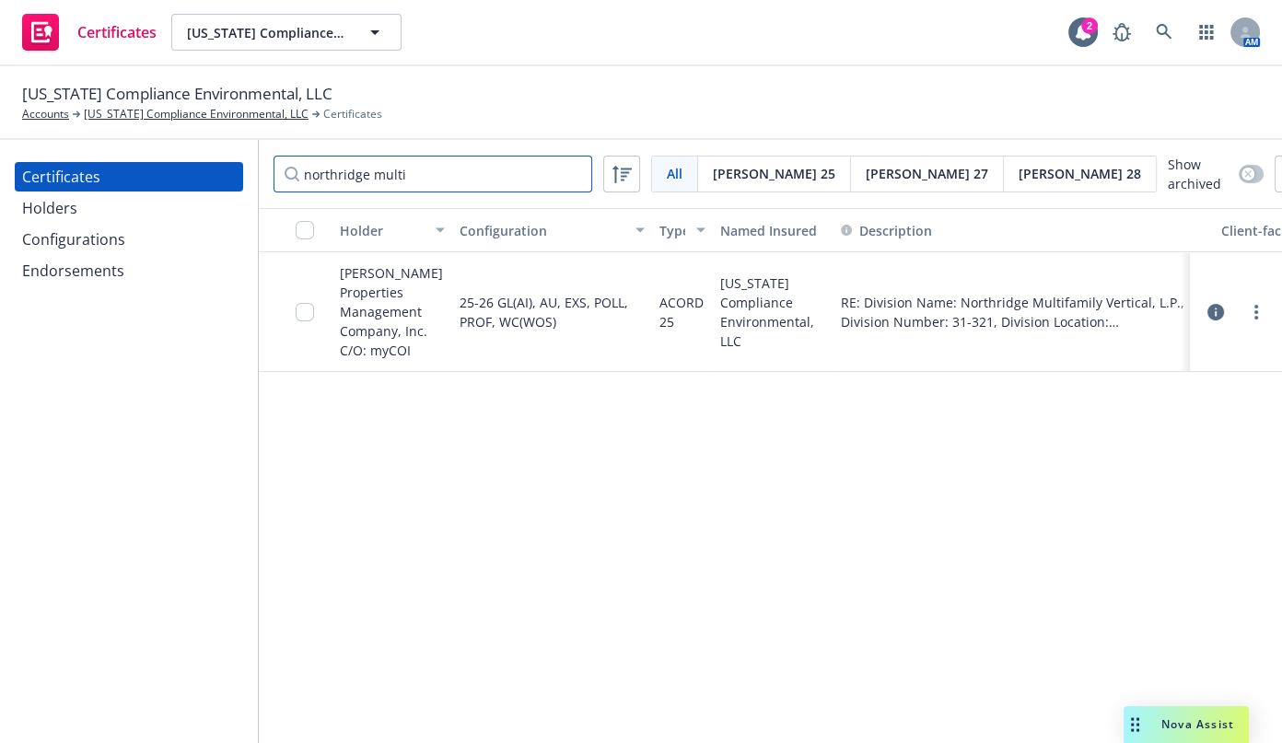
drag, startPoint x: 441, startPoint y: 187, endPoint x: -158, endPoint y: 141, distance: 601.5
click at [0, 141] on html "Certificates [US_STATE] Compliance Environmental, LLC [US_STATE] Compliance Env…" at bounding box center [641, 371] width 1282 height 743
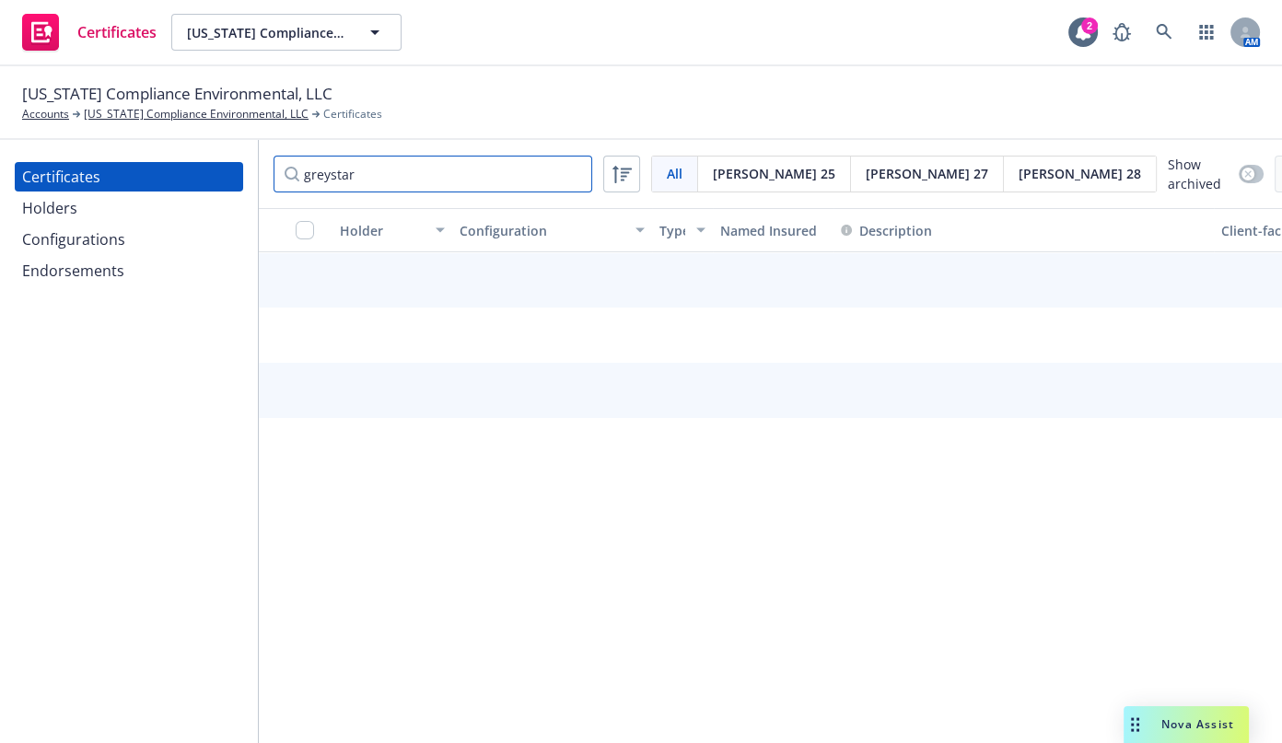
type input "greystar"
click at [434, 178] on input "Filter by keyword" at bounding box center [433, 174] width 319 height 37
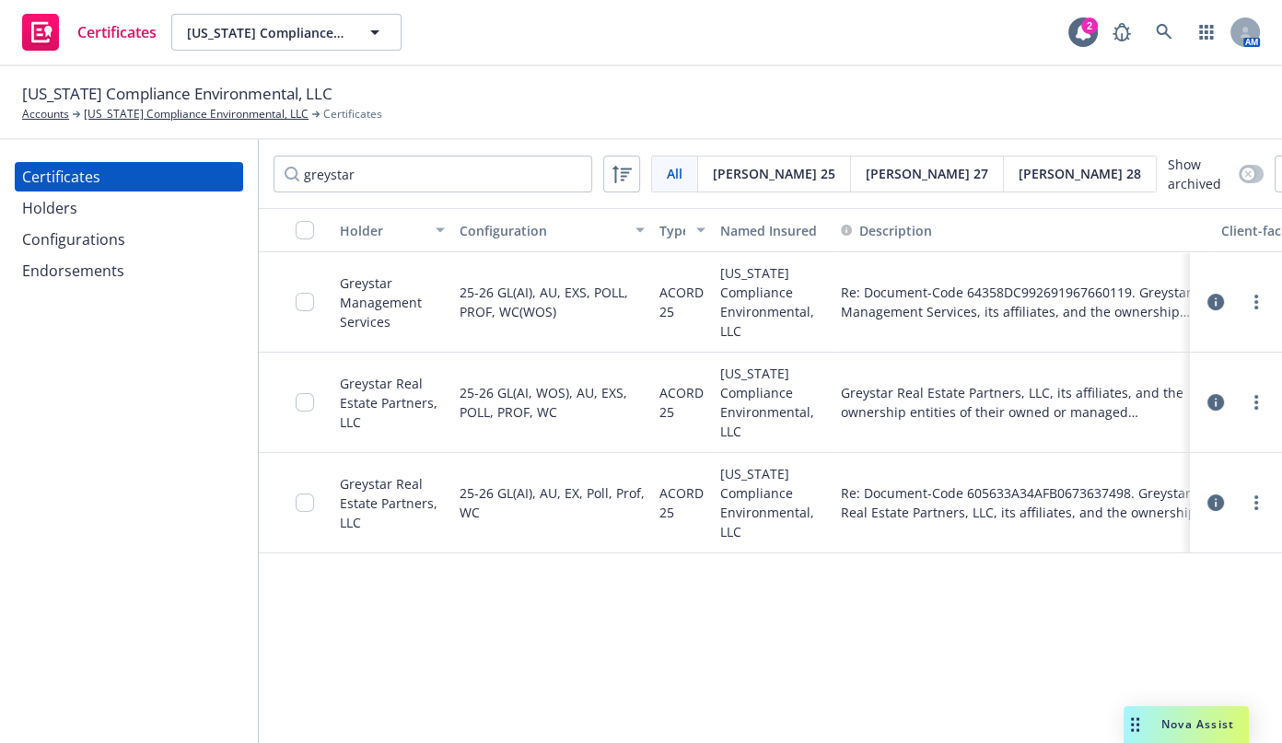
click at [1267, 295] on div at bounding box center [1257, 302] width 22 height 22
click at [1255, 295] on icon "more" at bounding box center [1257, 302] width 4 height 15
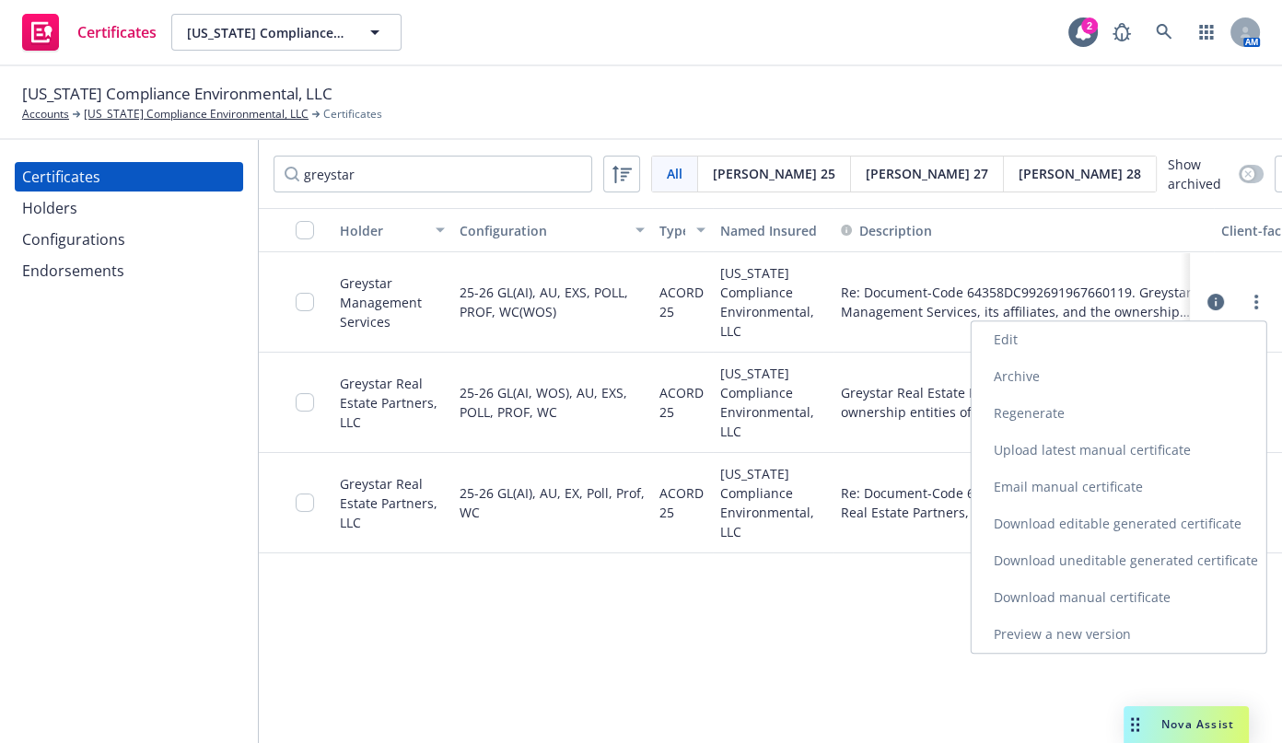
click at [1119, 563] on link "Download uneditable generated certificate" at bounding box center [1119, 561] width 295 height 37
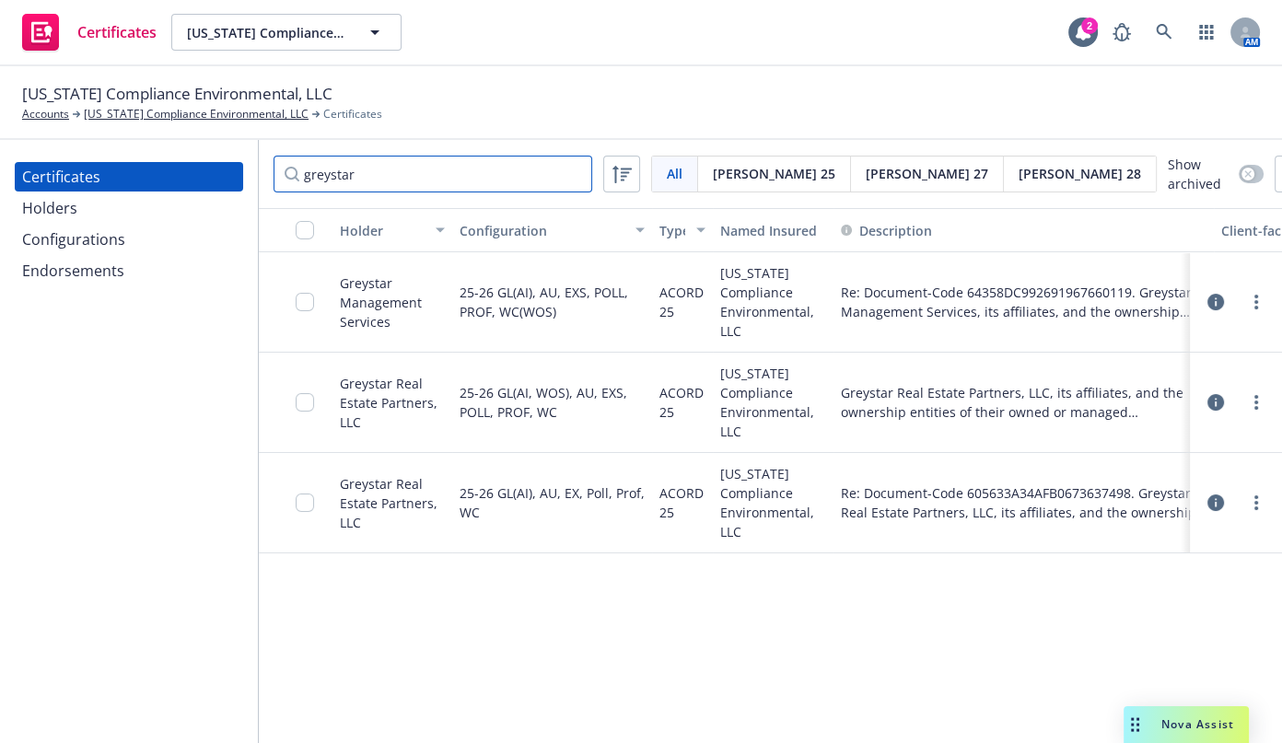
drag, startPoint x: 432, startPoint y: 167, endPoint x: -177, endPoint y: 102, distance: 612.4
click at [0, 102] on html "Certificates California Compliance Environmental, LLC California Compliance Env…" at bounding box center [641, 371] width 1282 height 743
paste input "671BF069B5FBE666302794"
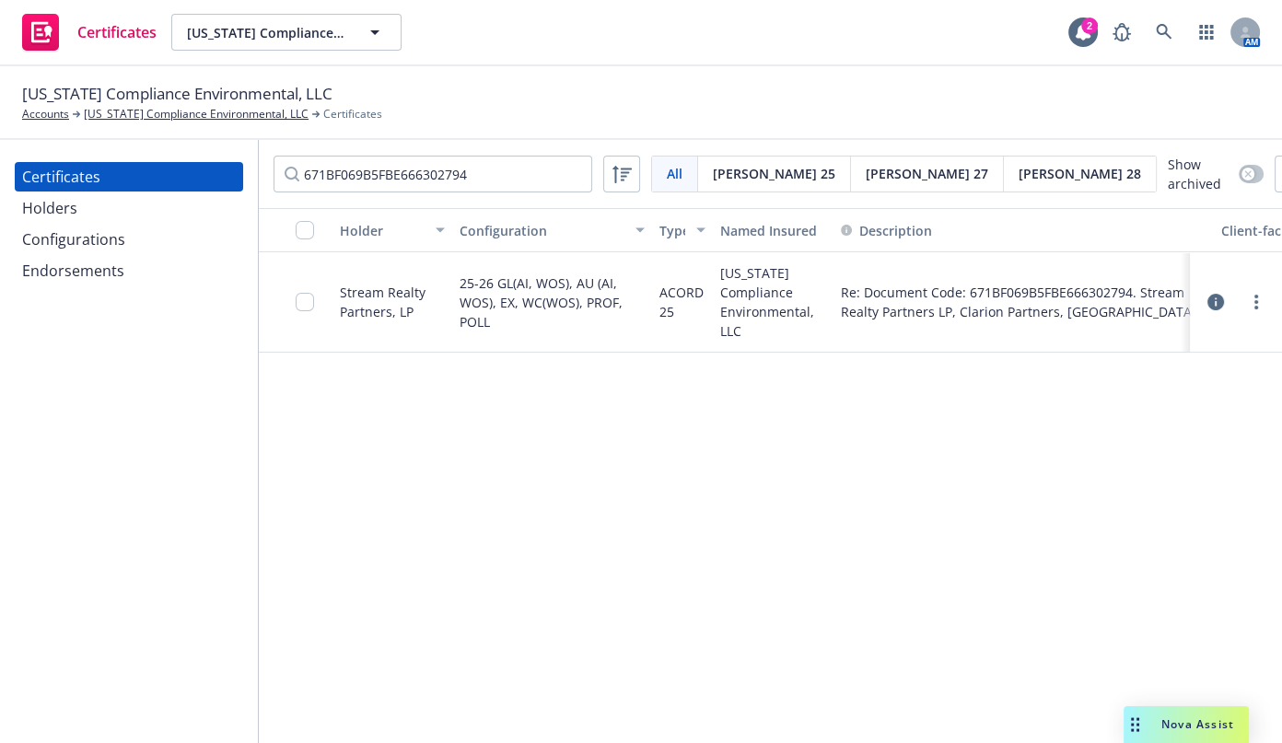
click at [1253, 282] on div at bounding box center [1236, 302] width 92 height 100
click at [1249, 303] on link "more" at bounding box center [1257, 302] width 22 height 22
click at [1039, 562] on link "Download uneditable generated certificate" at bounding box center [1119, 561] width 295 height 37
drag, startPoint x: 483, startPoint y: 172, endPoint x: -177, endPoint y: 106, distance: 663.0
click at [0, 106] on html "Certificates California Compliance Environmental, LLC California Compliance Env…" at bounding box center [641, 371] width 1282 height 743
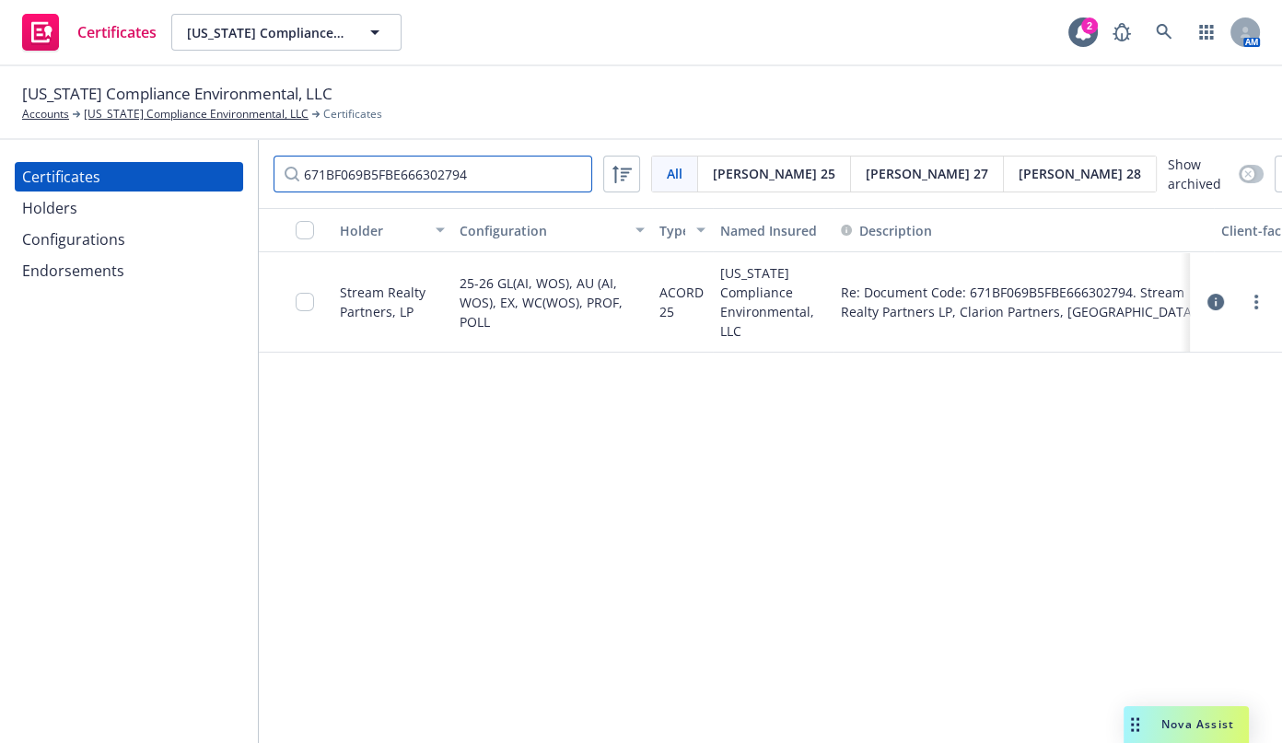
paste input "214546ACE54991802715"
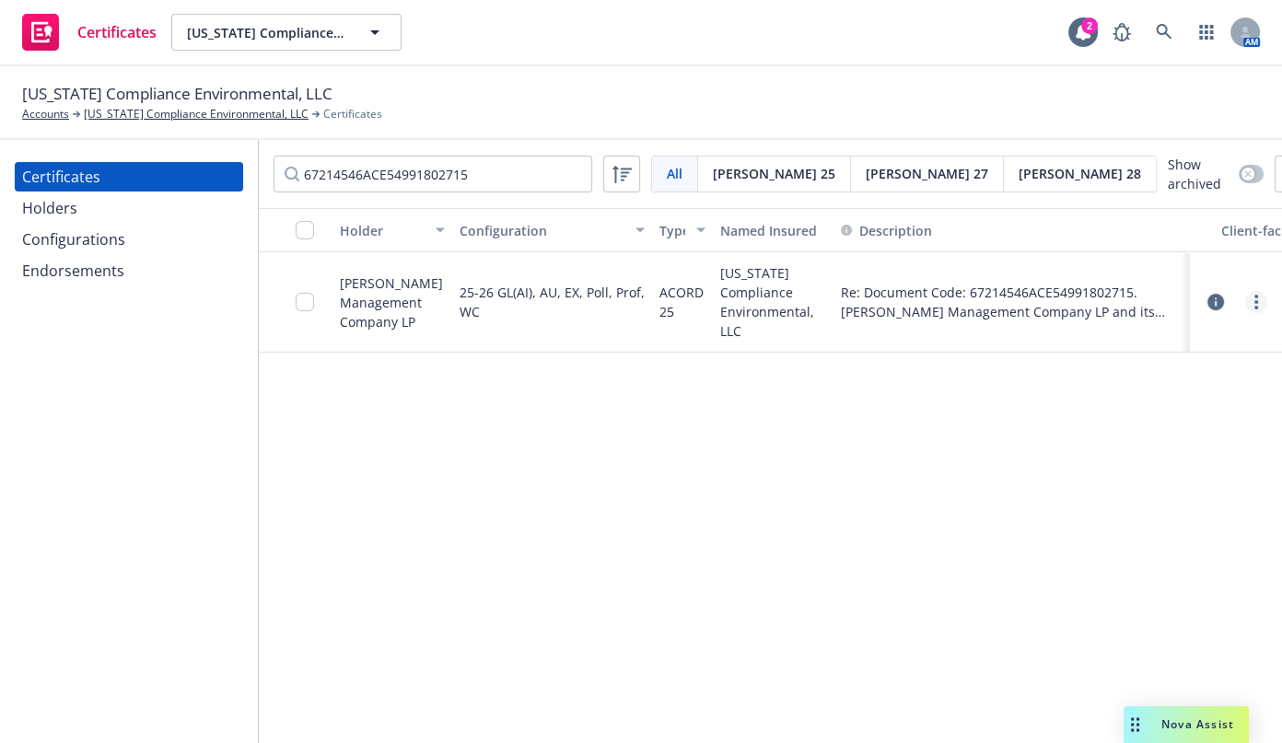
click at [1262, 299] on link "more" at bounding box center [1257, 302] width 22 height 22
click at [1134, 557] on link "Download uneditable generated certificate" at bounding box center [1119, 561] width 295 height 37
drag, startPoint x: 497, startPoint y: 154, endPoint x: 494, endPoint y: 166, distance: 12.5
click at [497, 157] on div "67214546ACE54991802715 All All Acord 25 Acord 27 Acord 28 Show archived" at bounding box center [769, 174] width 990 height 39
drag, startPoint x: 491, startPoint y: 170, endPoint x: -177, endPoint y: 86, distance: 673.3
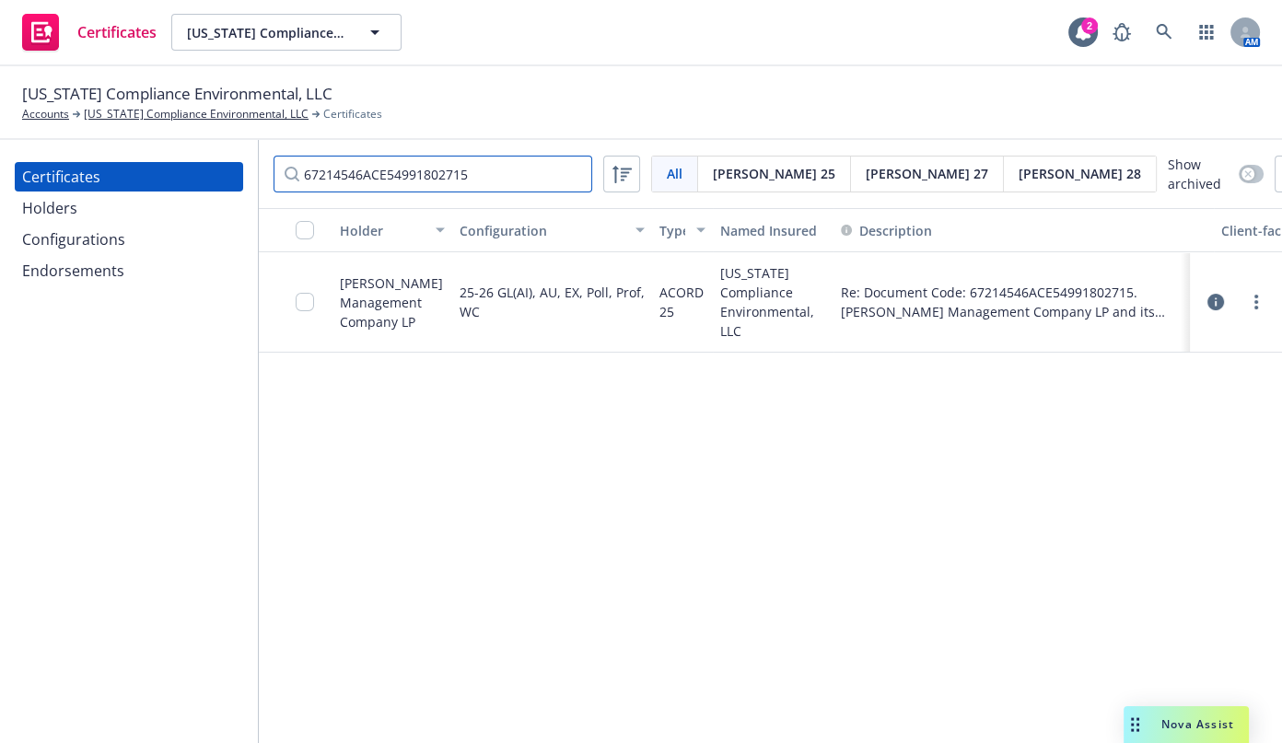
click at [0, 86] on html "Certificates California Compliance Environmental, LLC California Compliance Env…" at bounding box center [641, 371] width 1282 height 743
paste input "8CDB97F503E0905601526"
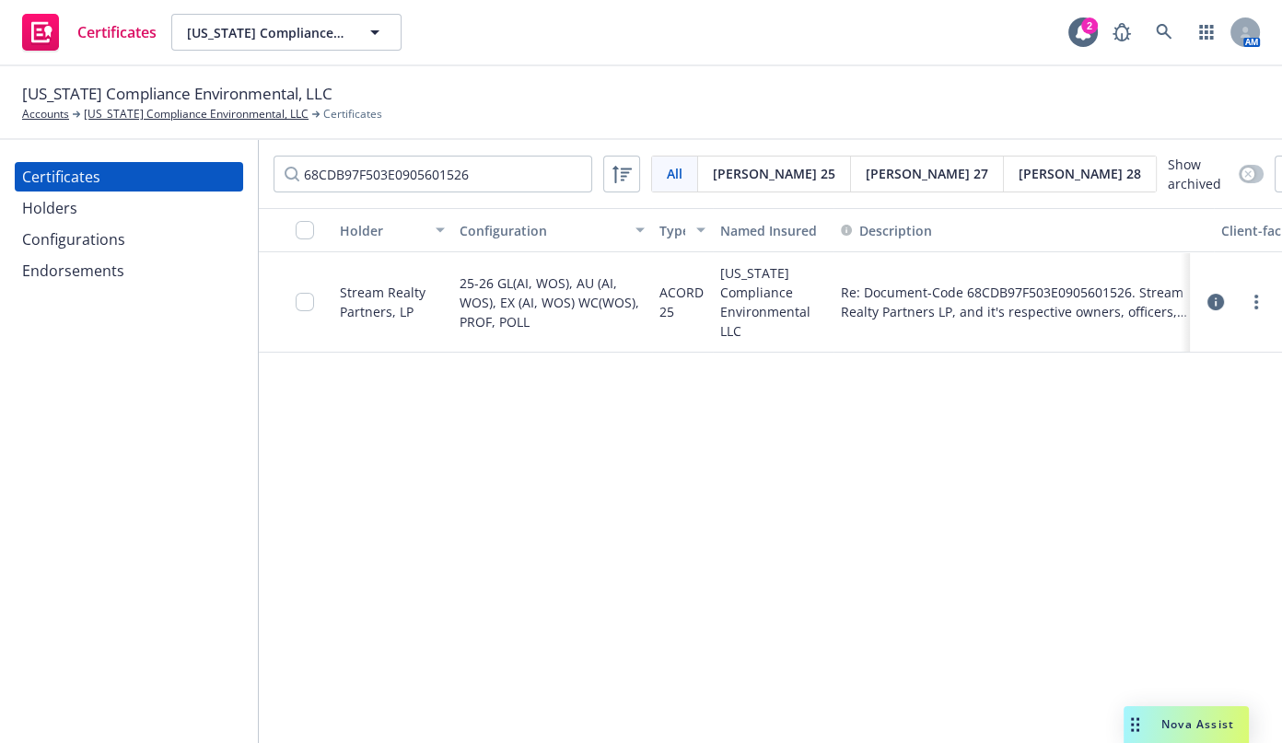
click at [1227, 306] on div at bounding box center [1236, 302] width 63 height 22
click at [1238, 303] on div at bounding box center [1236, 302] width 63 height 22
click at [1244, 303] on div at bounding box center [1236, 302] width 63 height 22
click at [1246, 307] on div at bounding box center [1236, 302] width 63 height 22
click at [1255, 304] on icon "more" at bounding box center [1257, 302] width 4 height 15
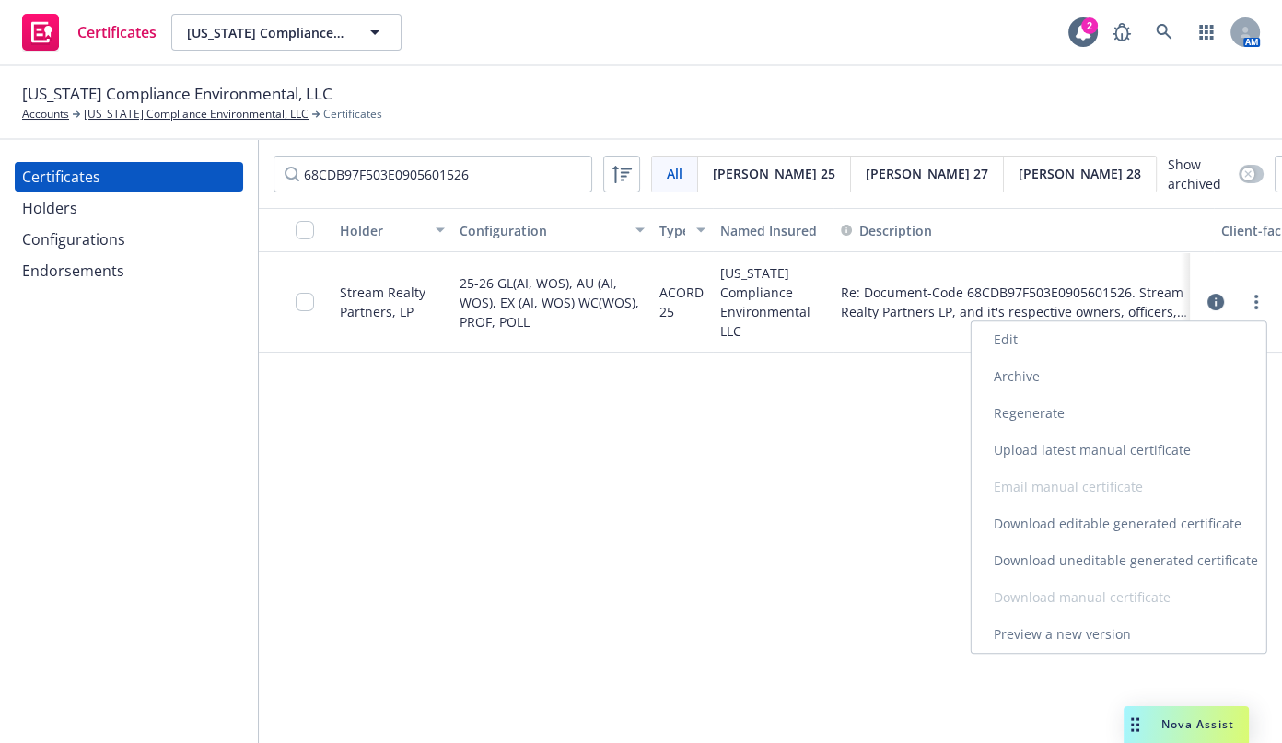
click at [1107, 568] on link "Download uneditable generated certificate" at bounding box center [1119, 561] width 295 height 37
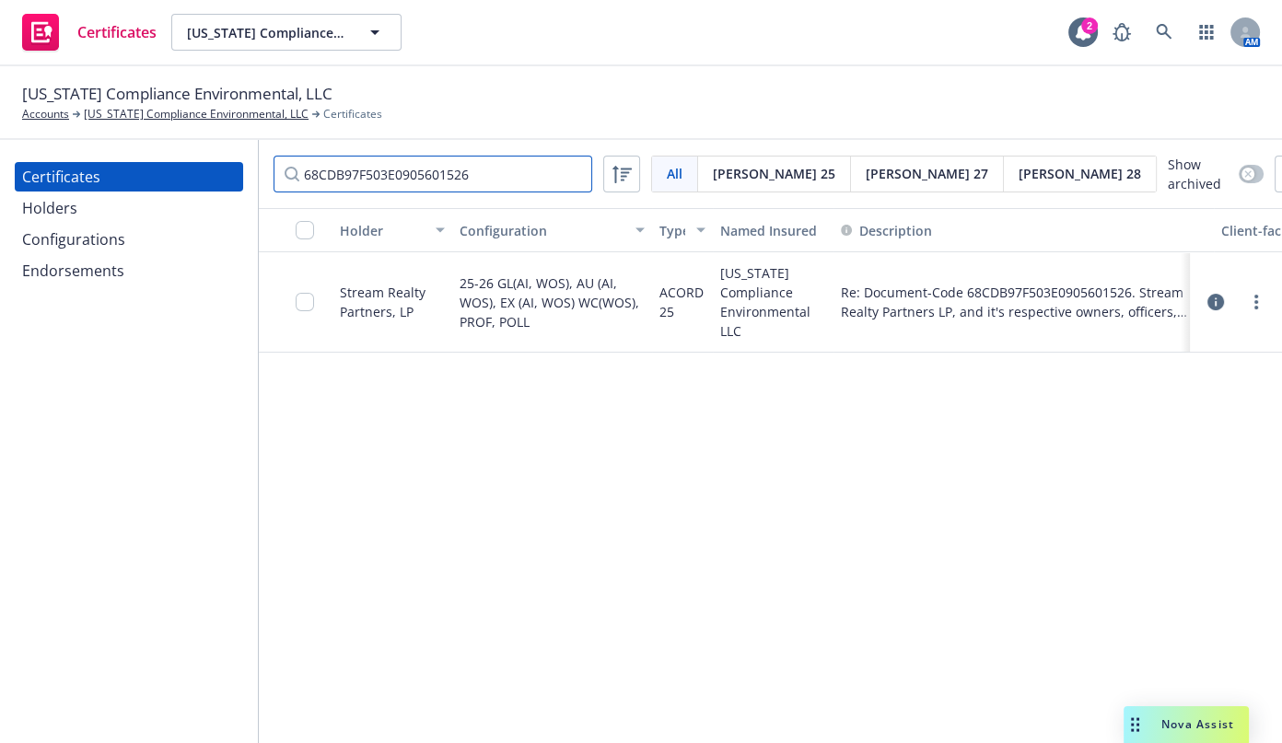
drag, startPoint x: 245, startPoint y: 166, endPoint x: -177, endPoint y: 123, distance: 424.1
click at [0, 123] on html "Certificates California Compliance Environmental, LLC California Compliance Env…" at bounding box center [641, 371] width 1282 height 743
paste input "[PERSON_NAME] North American Partnership Holdings LLC"
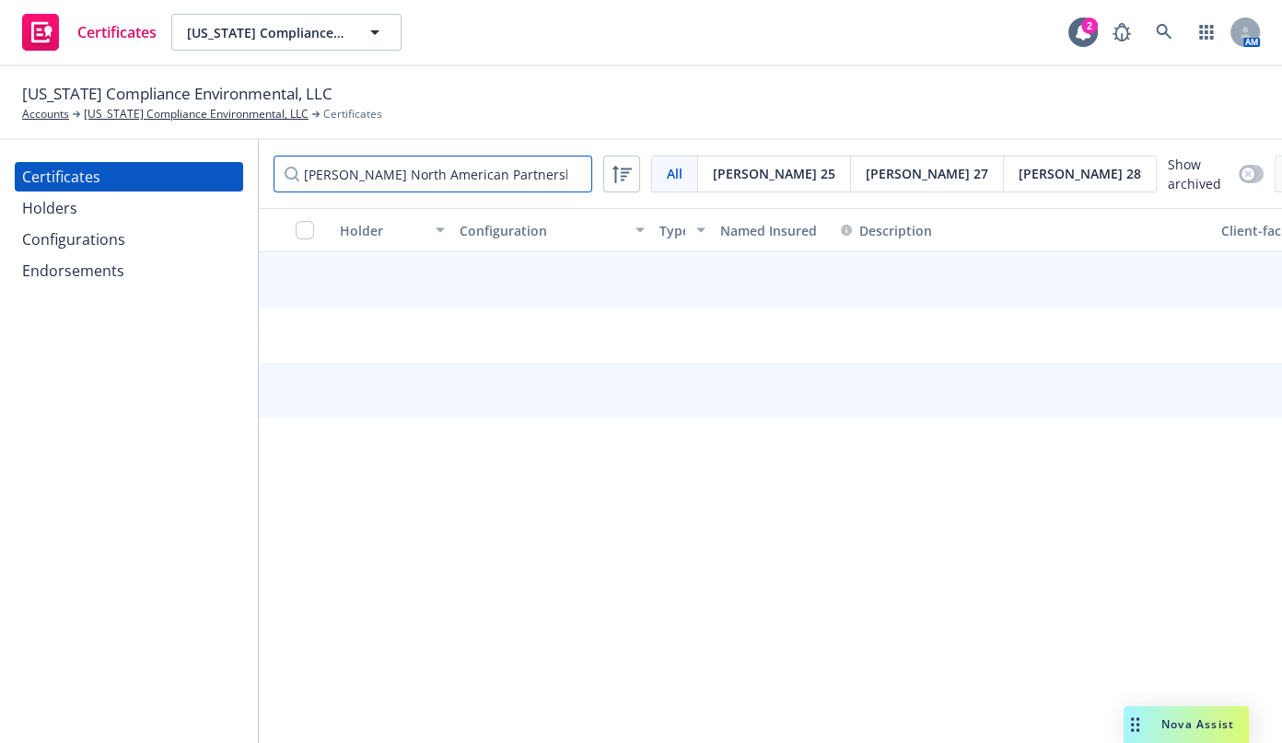
scroll to position [0, 48]
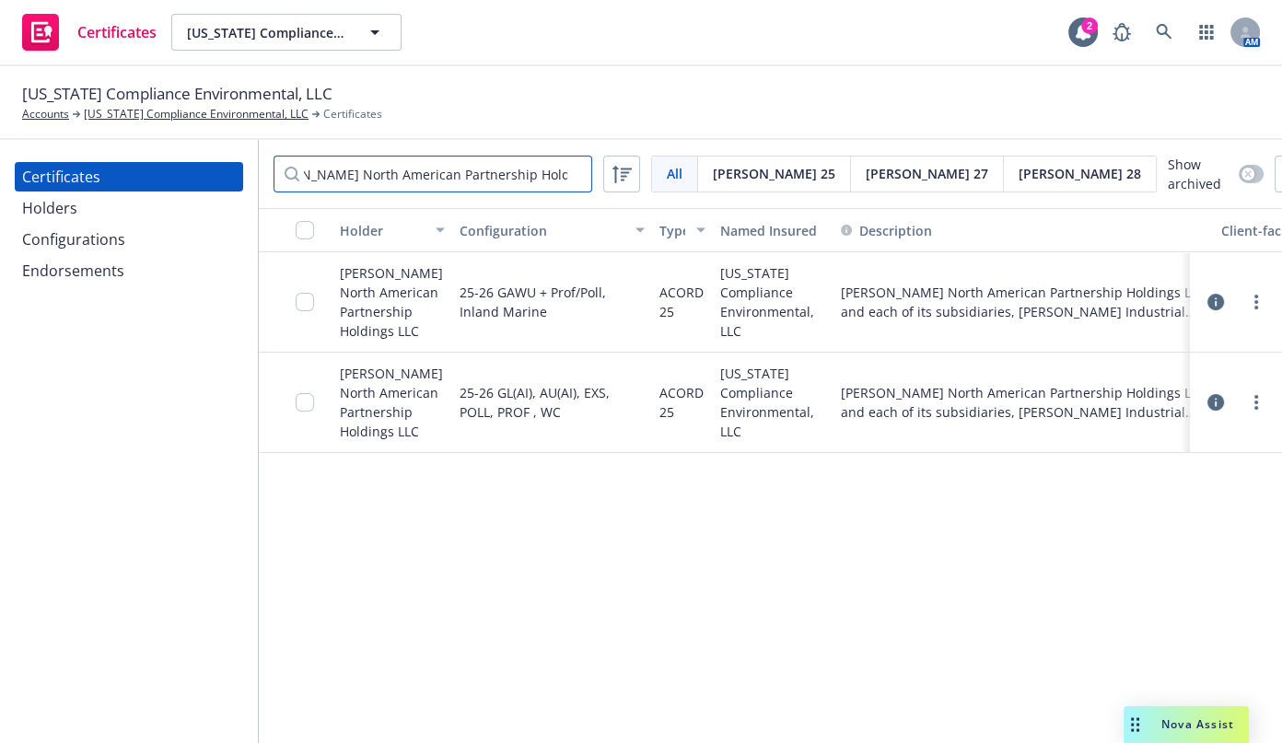
type input "[PERSON_NAME] North American Partnership Holdings LLC"
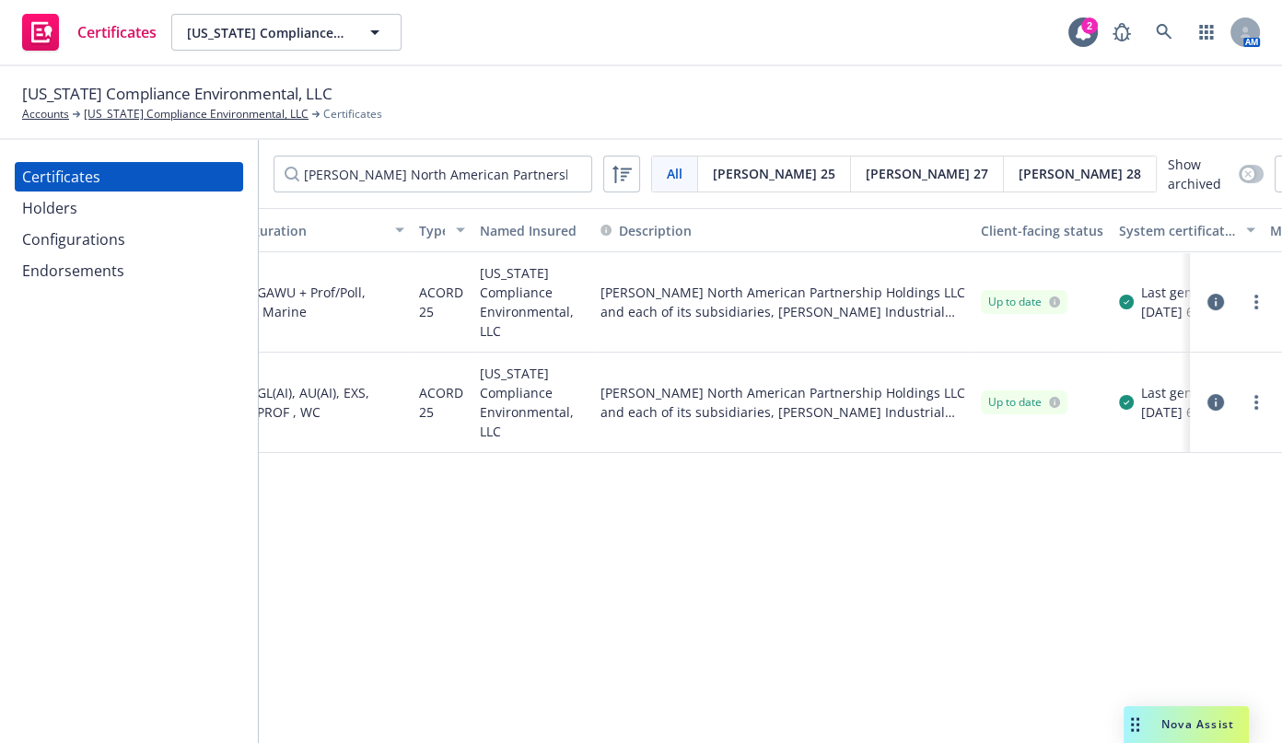
drag, startPoint x: 916, startPoint y: 350, endPoint x: 881, endPoint y: 313, distance: 50.8
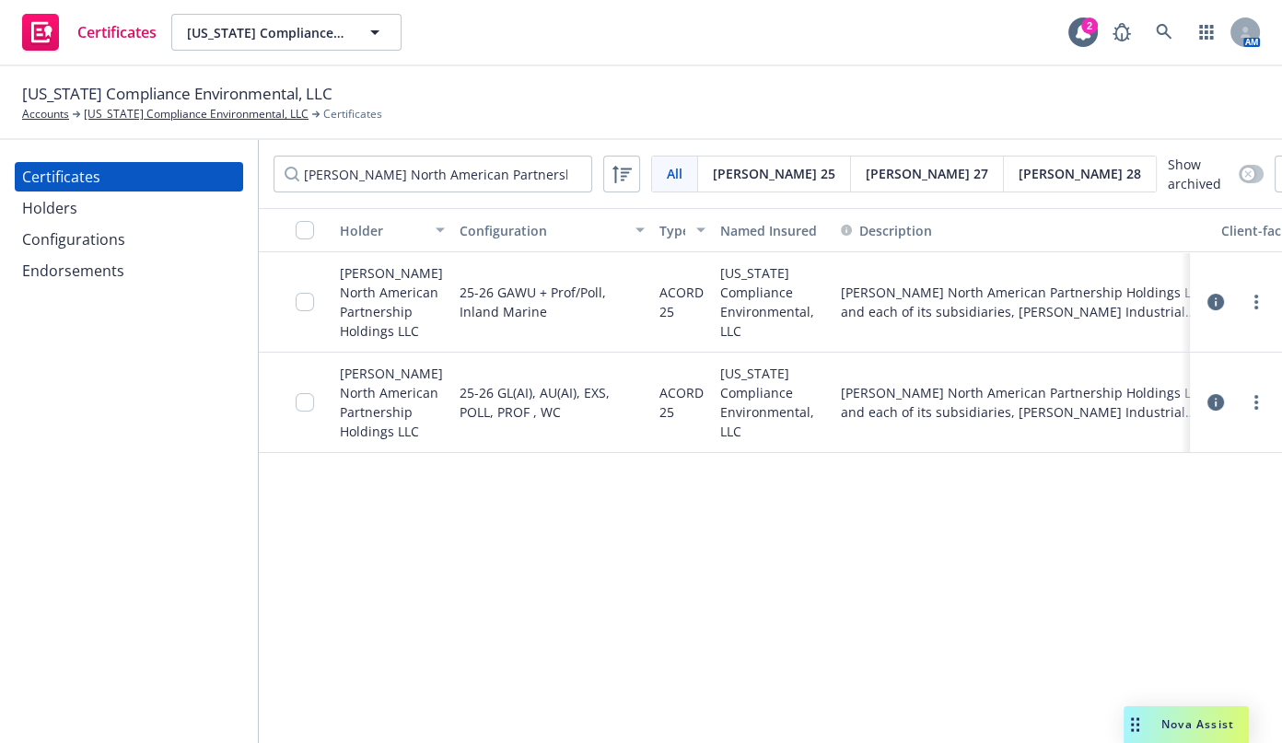
drag, startPoint x: 614, startPoint y: 339, endPoint x: 521, endPoint y: 322, distance: 93.6
click at [1257, 397] on circle "more" at bounding box center [1257, 397] width 4 height 4
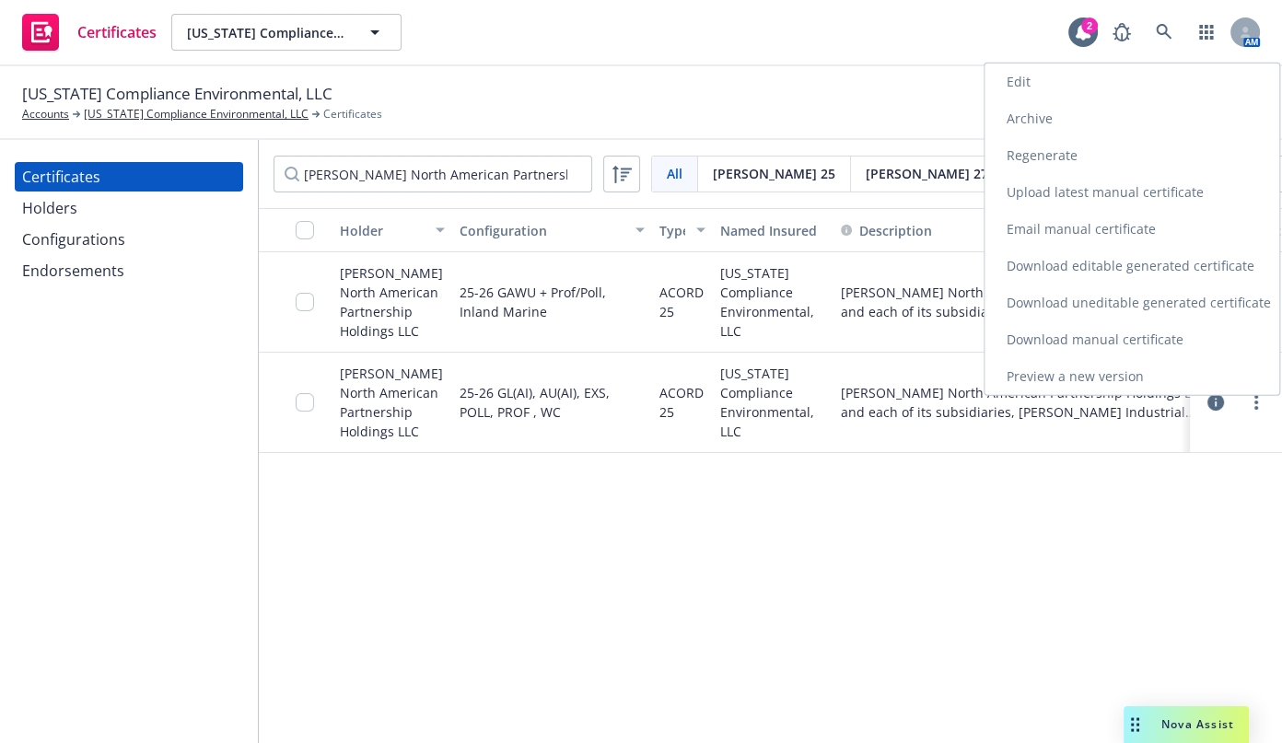
click at [1050, 120] on link "Archive" at bounding box center [1132, 118] width 295 height 37
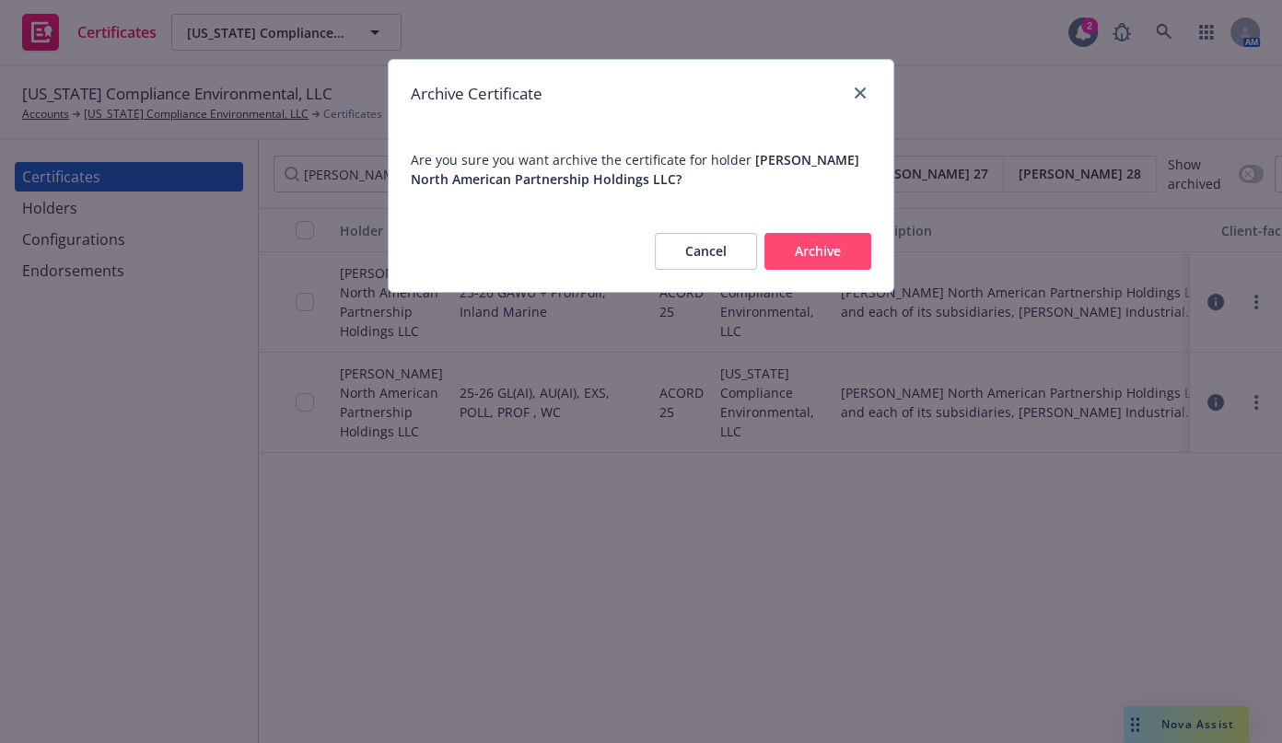
click at [824, 246] on button "Archive" at bounding box center [818, 251] width 107 height 37
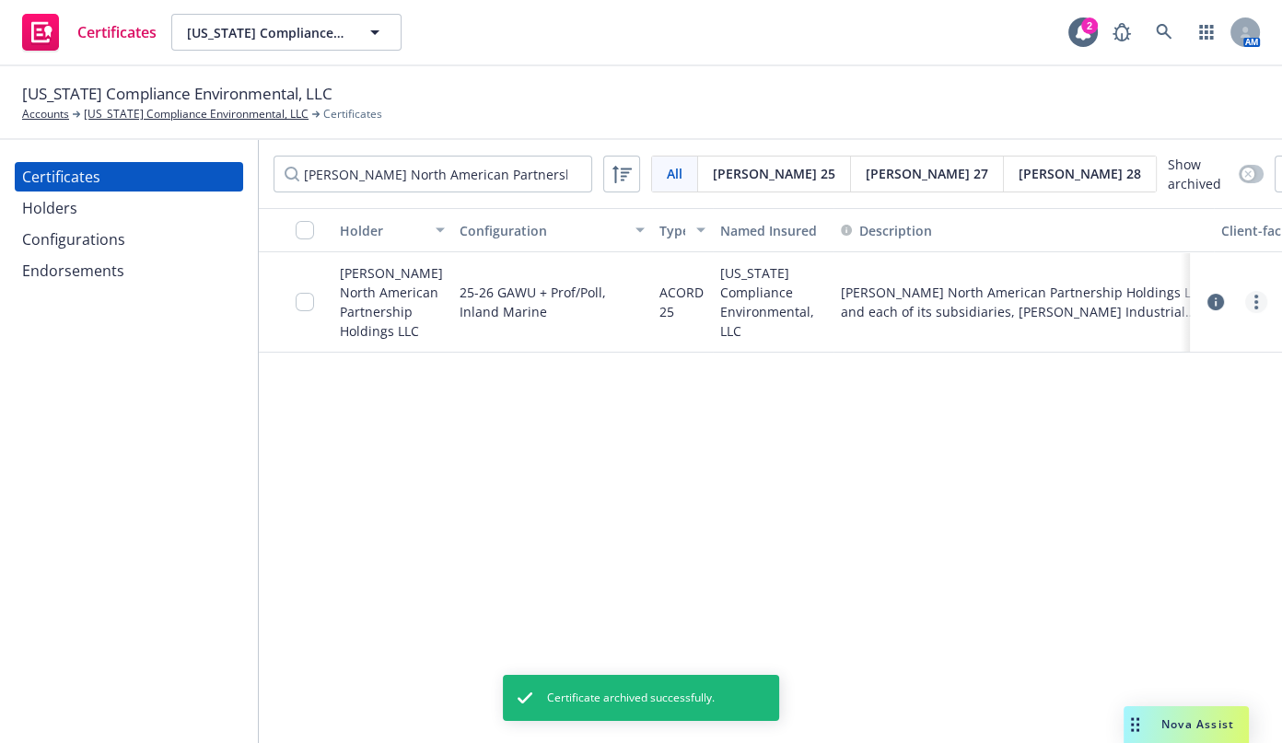
click at [1256, 300] on circle "more" at bounding box center [1257, 302] width 4 height 4
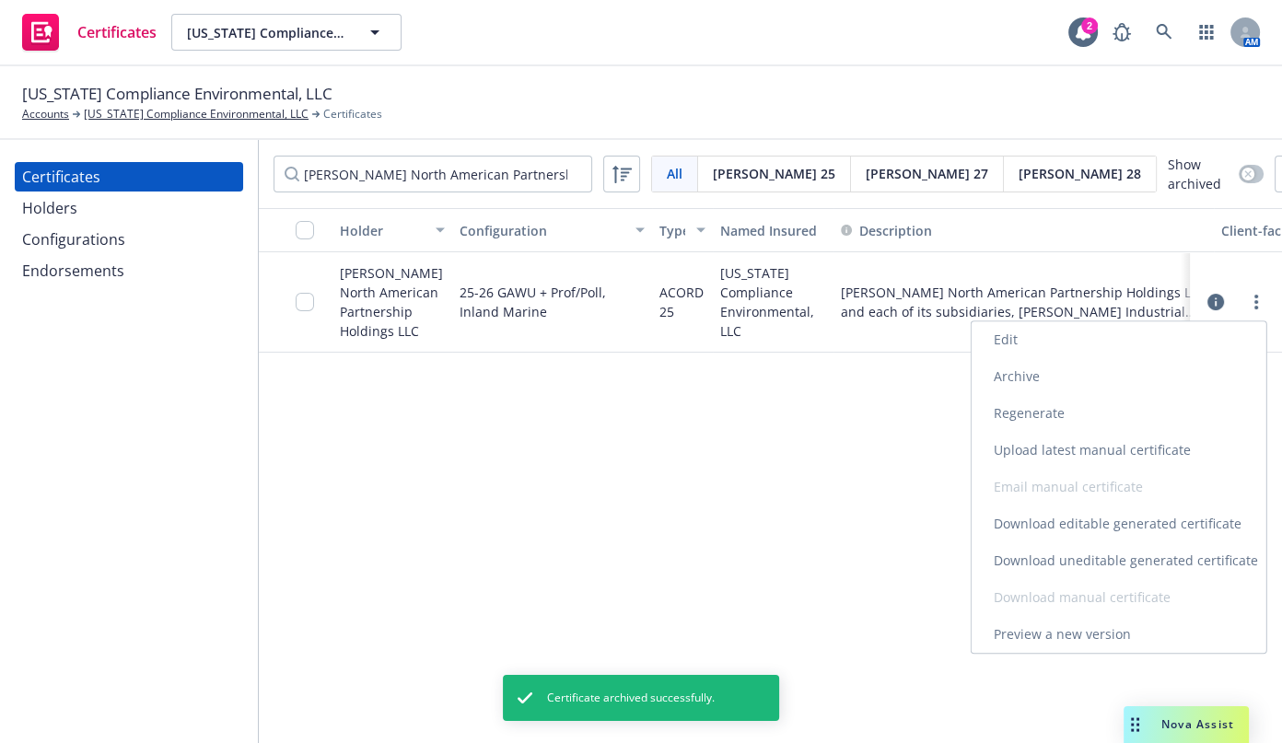
click at [1101, 554] on link "Download uneditable generated certificate" at bounding box center [1119, 561] width 295 height 37
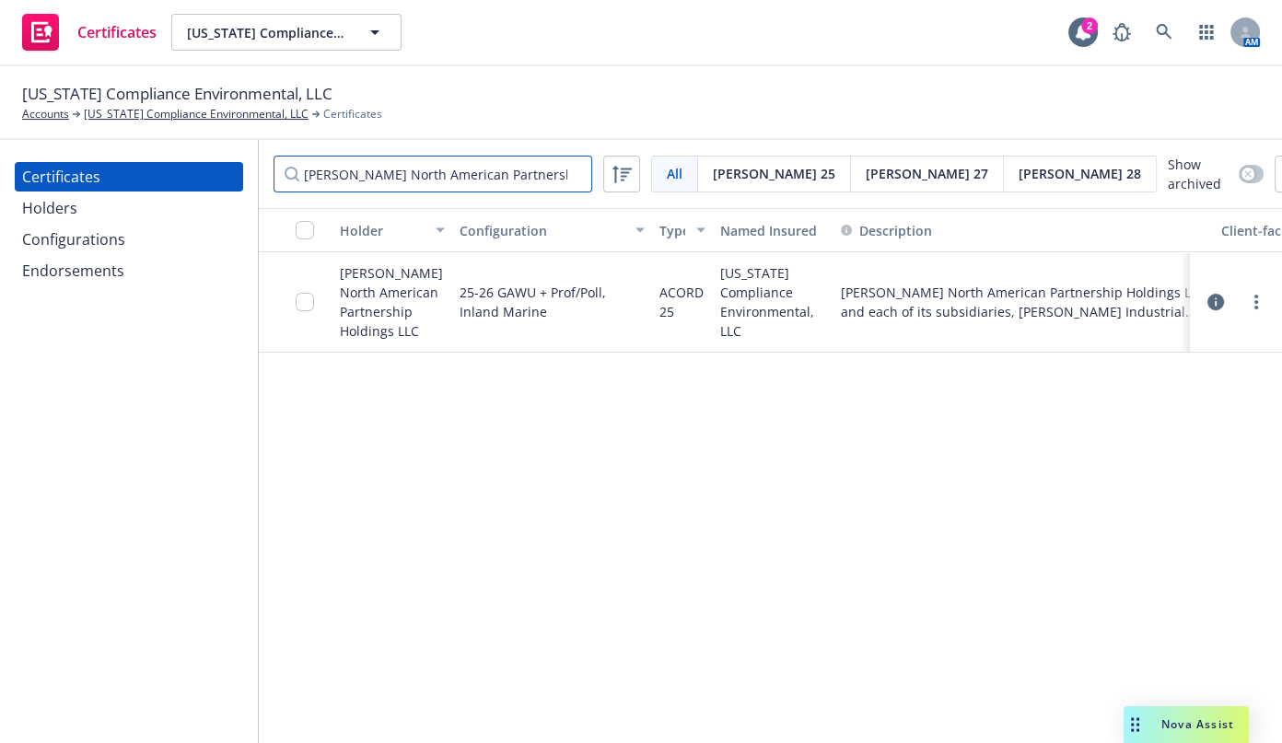
click at [573, 167] on input "[PERSON_NAME] North American Partnership Holdings LLC" at bounding box center [433, 174] width 319 height 37
click at [568, 169] on input "[PERSON_NAME] North American Partnership Holdings LLC" at bounding box center [433, 174] width 319 height 37
click at [571, 169] on input "[PERSON_NAME] North American Partnership Holdings LLC" at bounding box center [433, 174] width 319 height 37
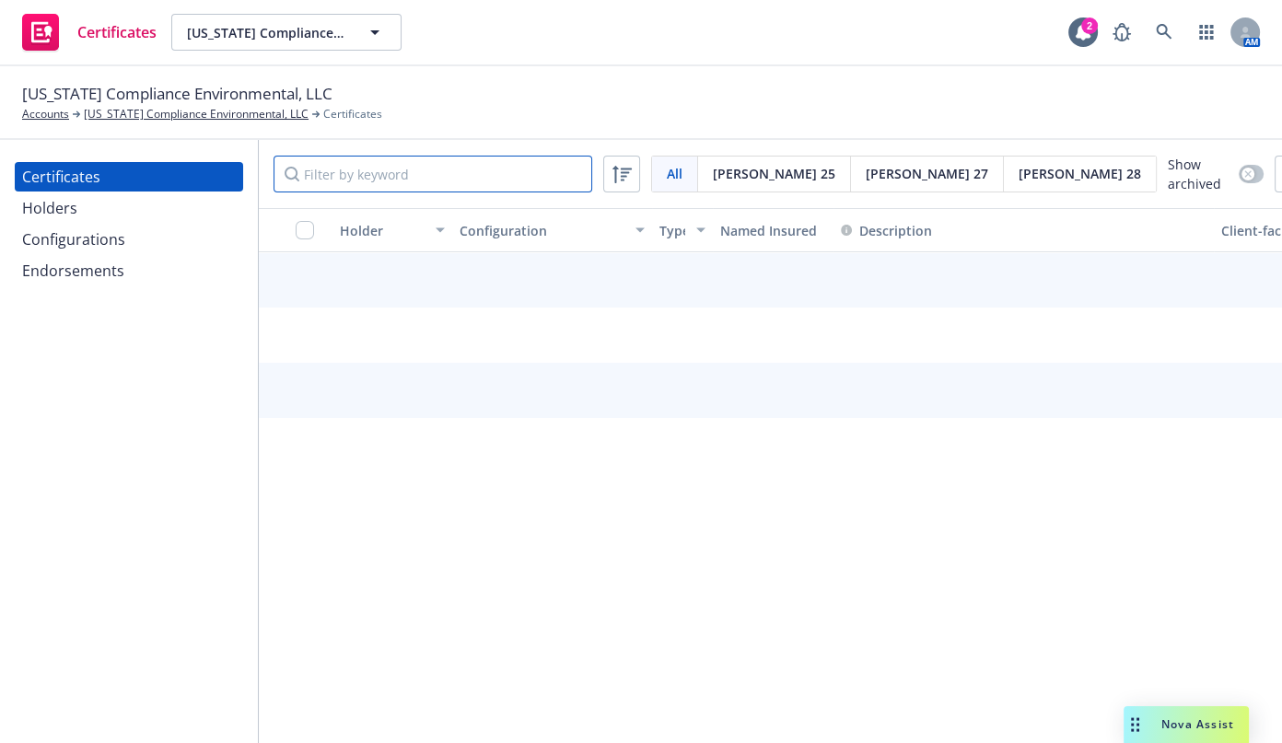
click at [571, 169] on input "Filter by keyword" at bounding box center [433, 174] width 319 height 37
paste input "Brookhurst Assets, LLC"
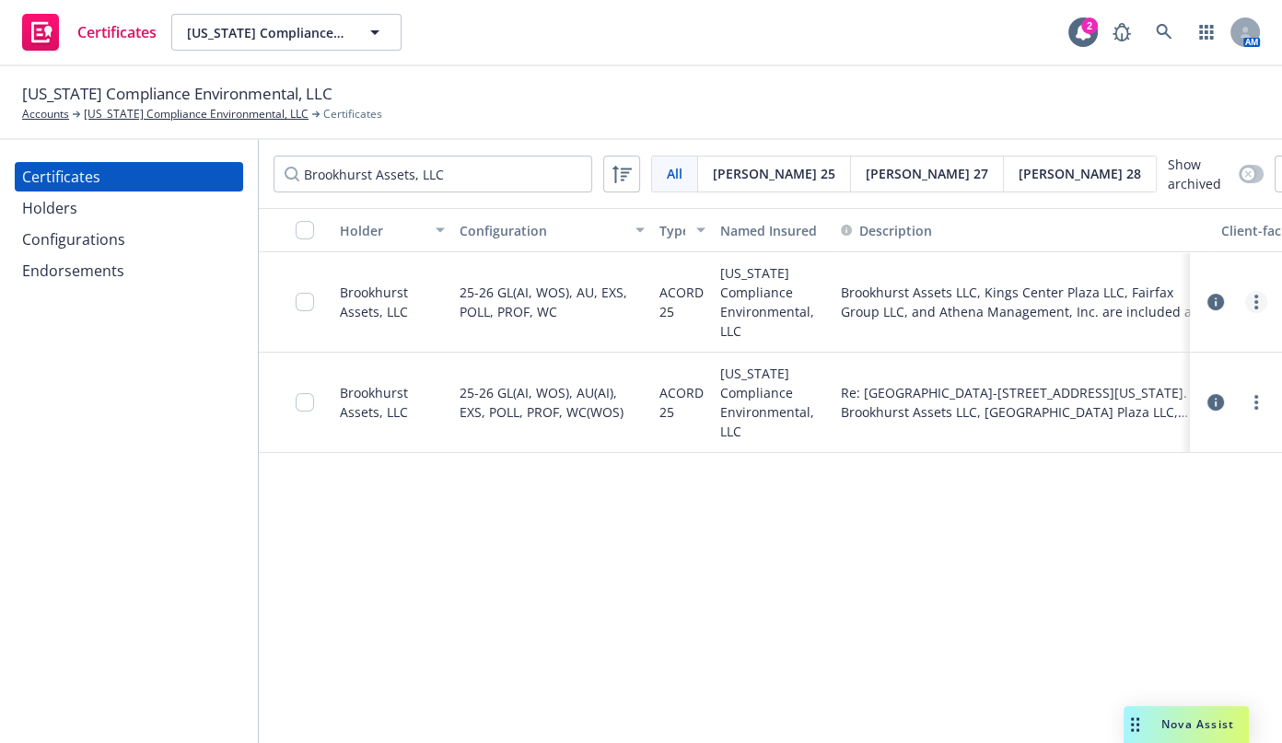
drag, startPoint x: 1247, startPoint y: 302, endPoint x: 1262, endPoint y: 304, distance: 14.9
click at [1262, 304] on link "more" at bounding box center [1257, 302] width 22 height 22
click at [1059, 370] on link "Archive" at bounding box center [1119, 376] width 295 height 37
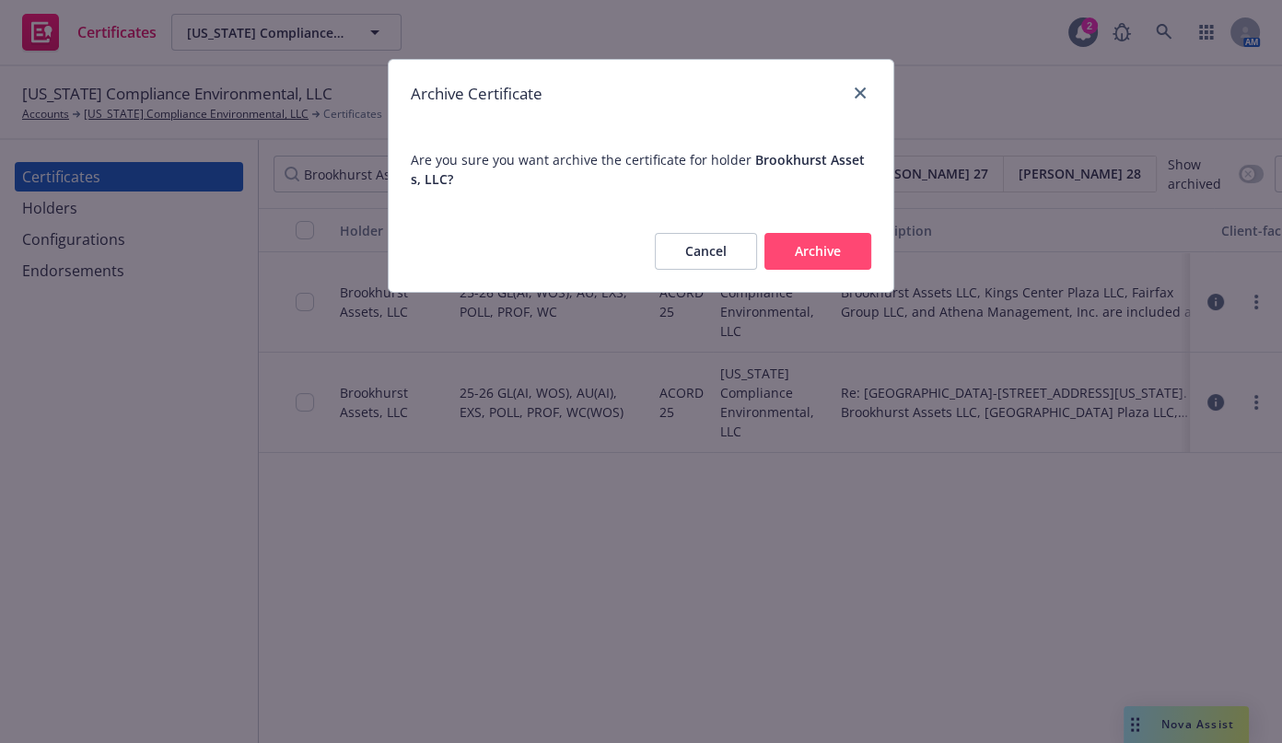
click at [853, 252] on button "Archive" at bounding box center [818, 251] width 107 height 37
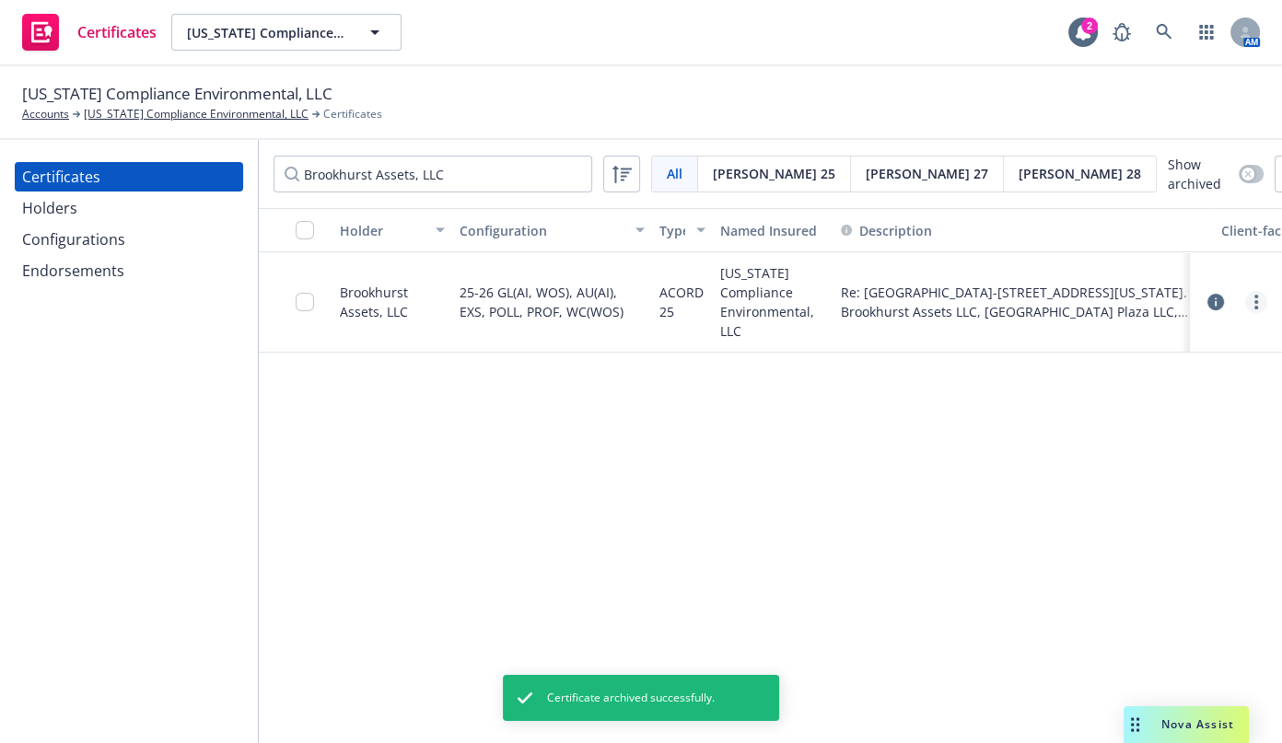
click at [1258, 295] on link "more" at bounding box center [1257, 302] width 22 height 22
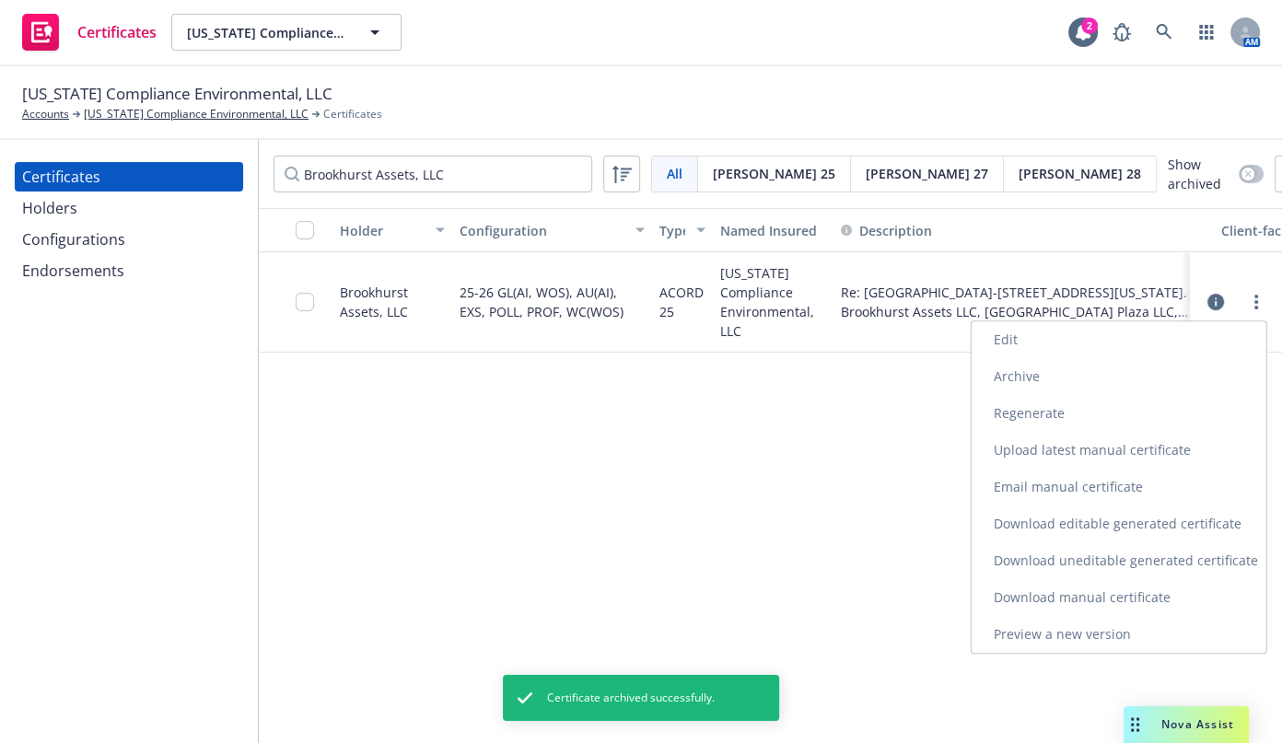
click at [1085, 560] on link "Download uneditable generated certificate" at bounding box center [1119, 561] width 295 height 37
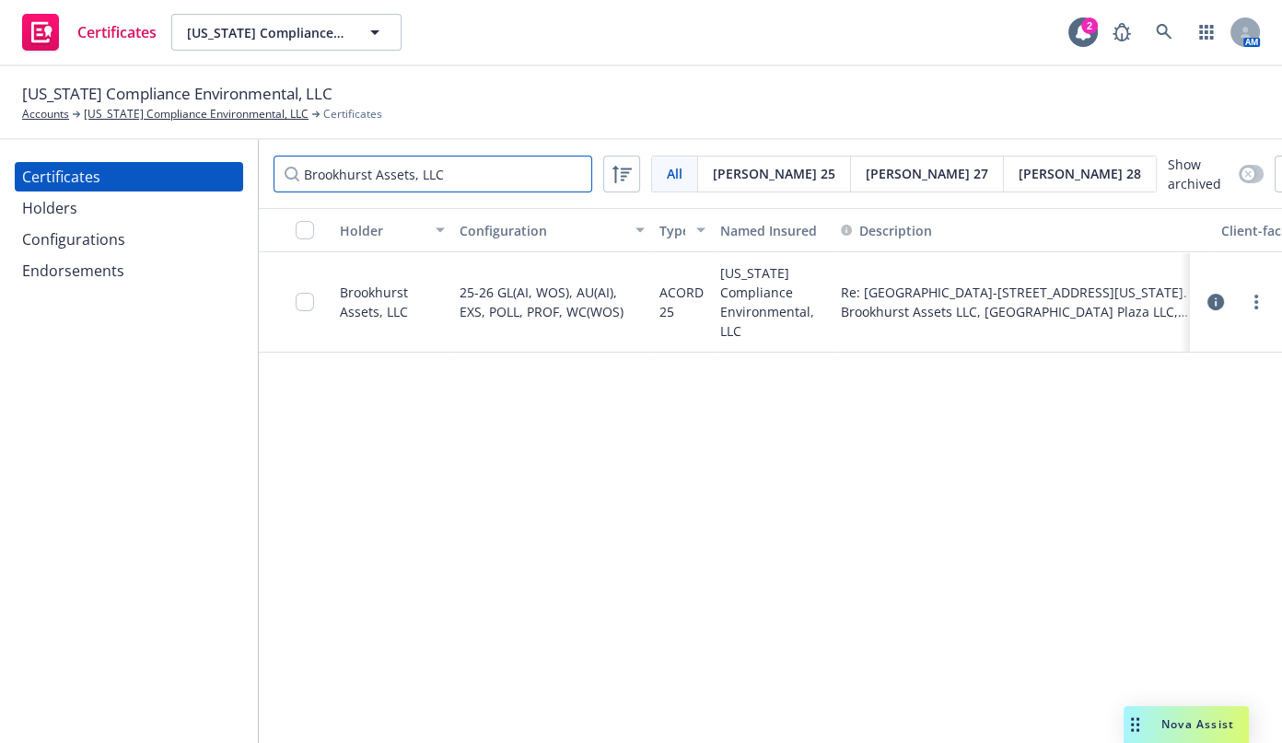
drag, startPoint x: 329, startPoint y: 155, endPoint x: -177, endPoint y: 94, distance: 509.4
click at [0, 94] on html "Certificates California Compliance Environmental, LLC California Compliance Env…" at bounding box center [641, 371] width 1282 height 743
paste input "MGP XII Hunter Court"
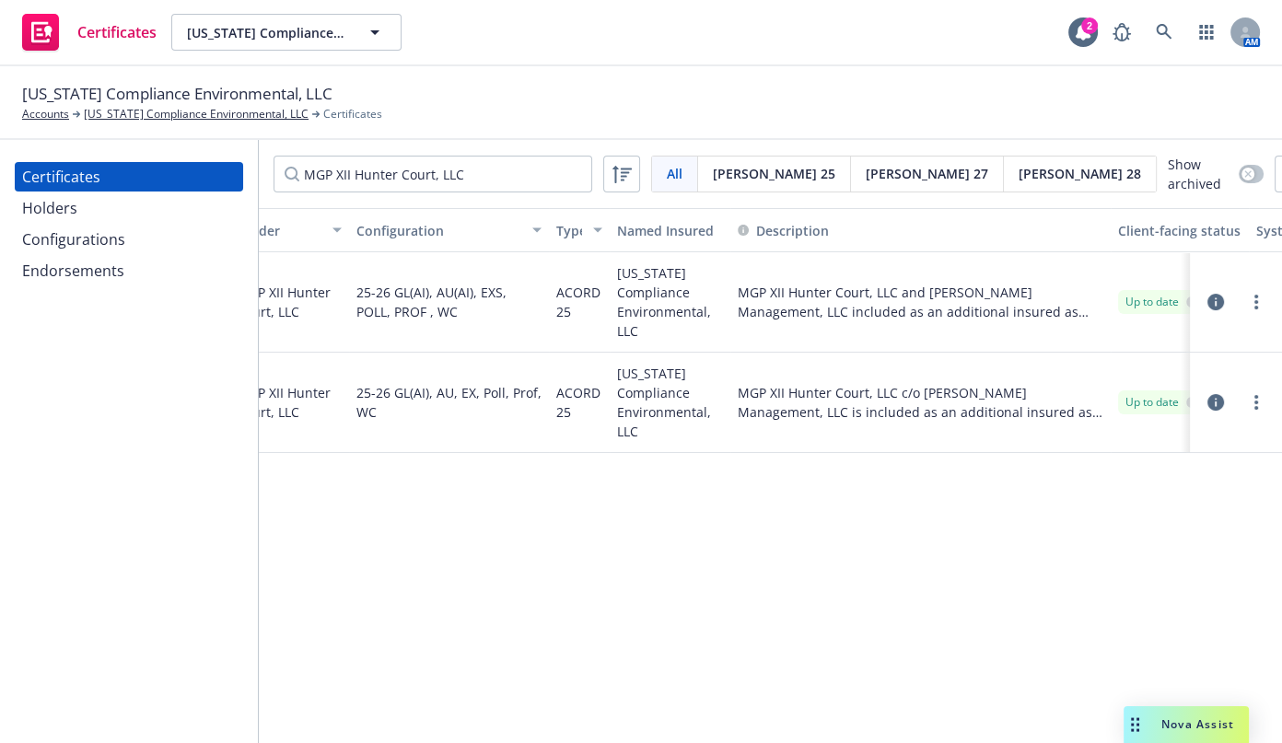
scroll to position [0, 185]
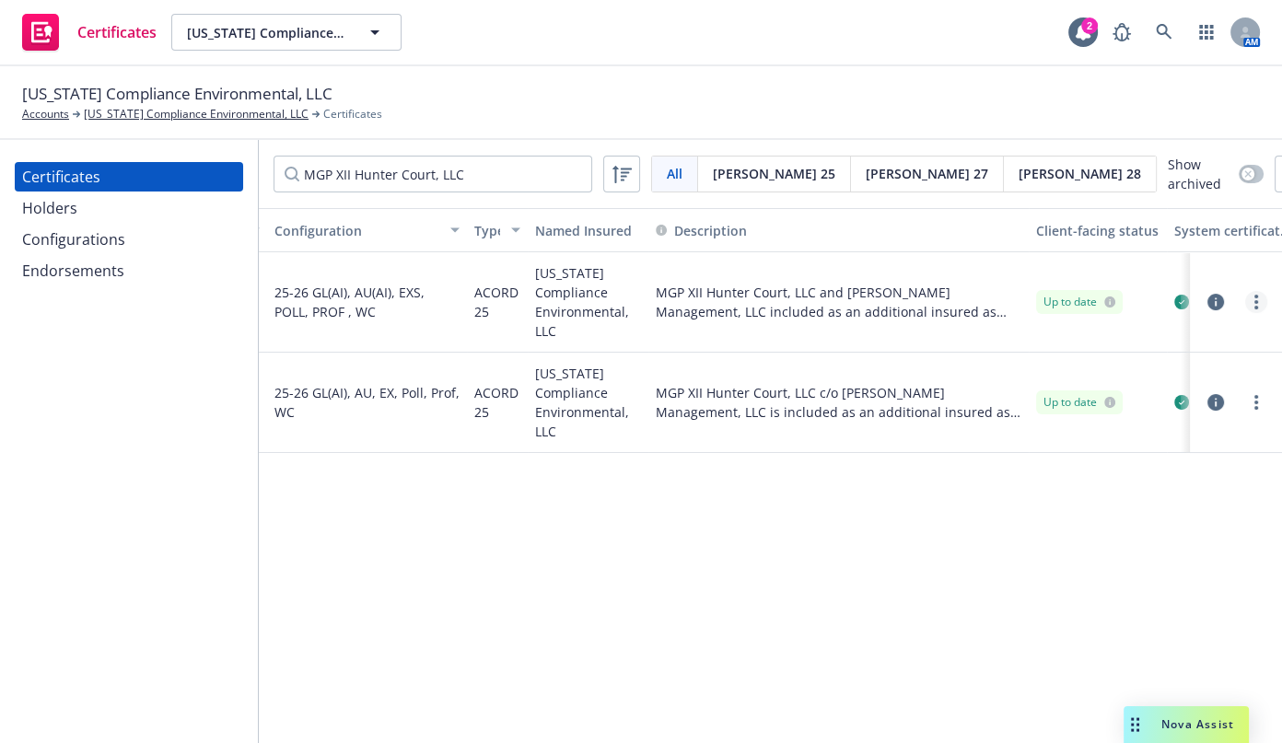
click at [1259, 299] on link "more" at bounding box center [1257, 302] width 22 height 22
click at [1100, 560] on link "Download uneditable generated certificate" at bounding box center [1119, 561] width 295 height 37
click at [1263, 406] on link "more" at bounding box center [1257, 403] width 22 height 22
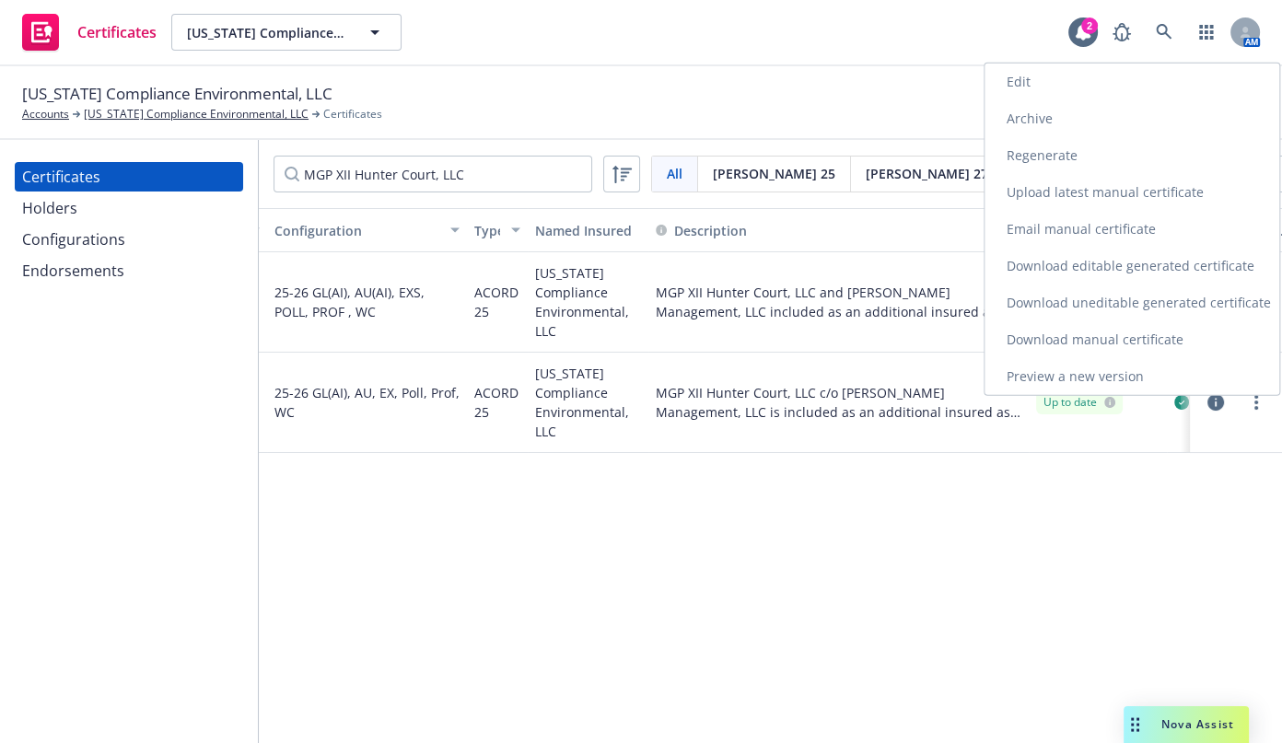
click at [1042, 119] on link "Archive" at bounding box center [1132, 118] width 295 height 37
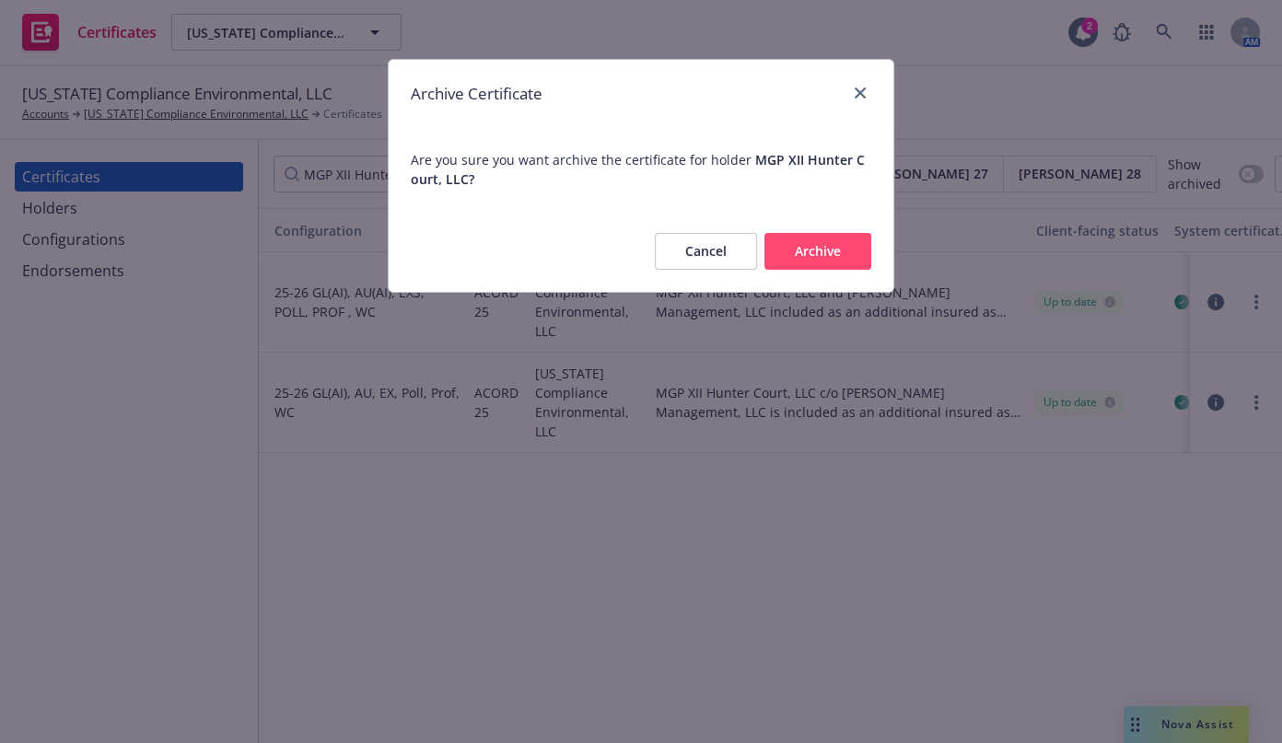
click at [867, 257] on button "Archive" at bounding box center [818, 251] width 107 height 37
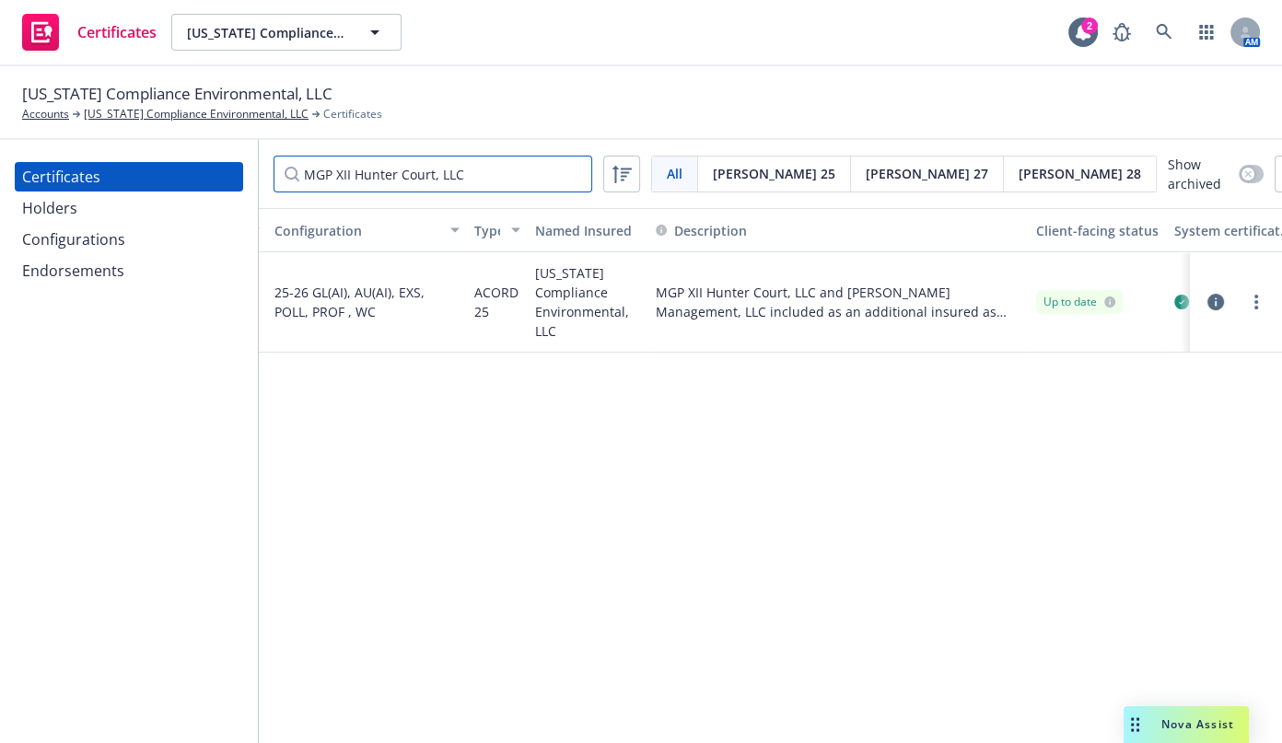
drag, startPoint x: 480, startPoint y: 158, endPoint x: 460, endPoint y: 166, distance: 21.9
click at [460, 166] on input "MGP XII Hunter Court, LLC" at bounding box center [433, 174] width 319 height 37
drag, startPoint x: 484, startPoint y: 178, endPoint x: -143, endPoint y: 121, distance: 629.1
click at [0, 121] on html "Certificates California Compliance Environmental, LLC California Compliance Env…" at bounding box center [641, 371] width 1282 height 743
paste input "CapRock Partners Management, Inc."
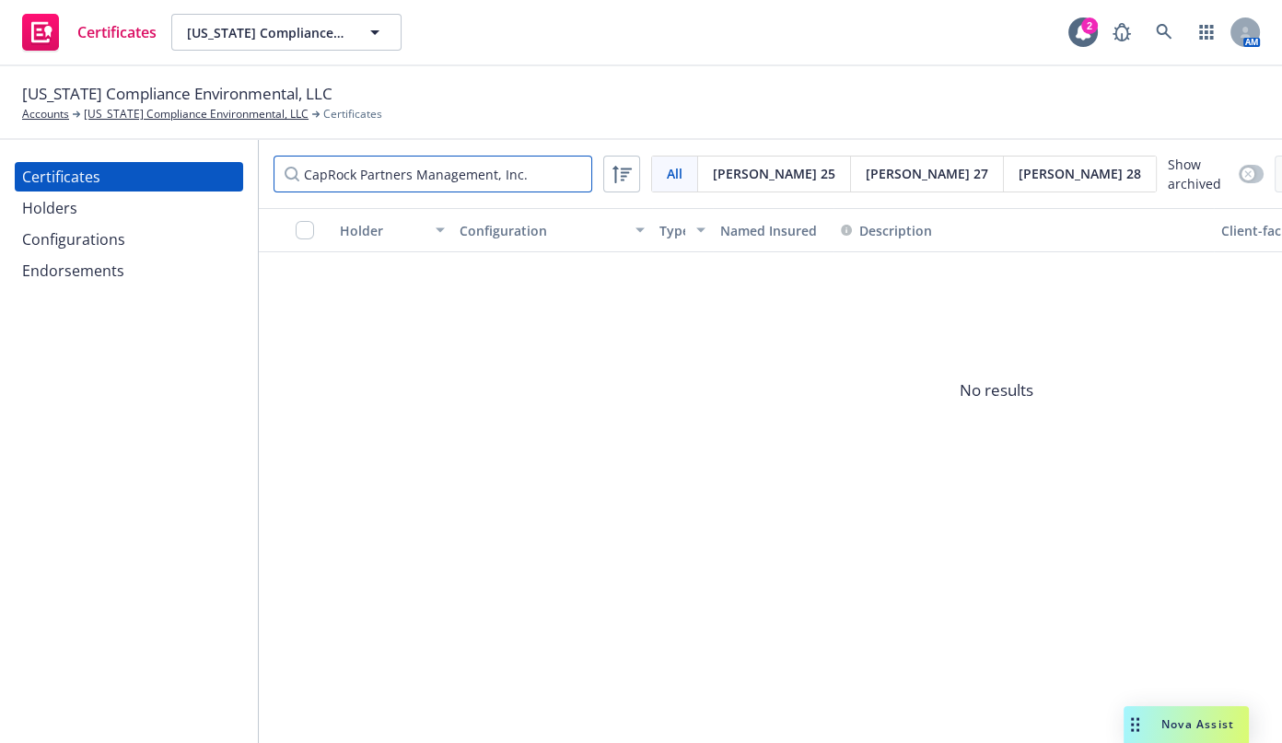
click at [320, 170] on input "CapRock Partners Management, Inc." at bounding box center [433, 174] width 319 height 37
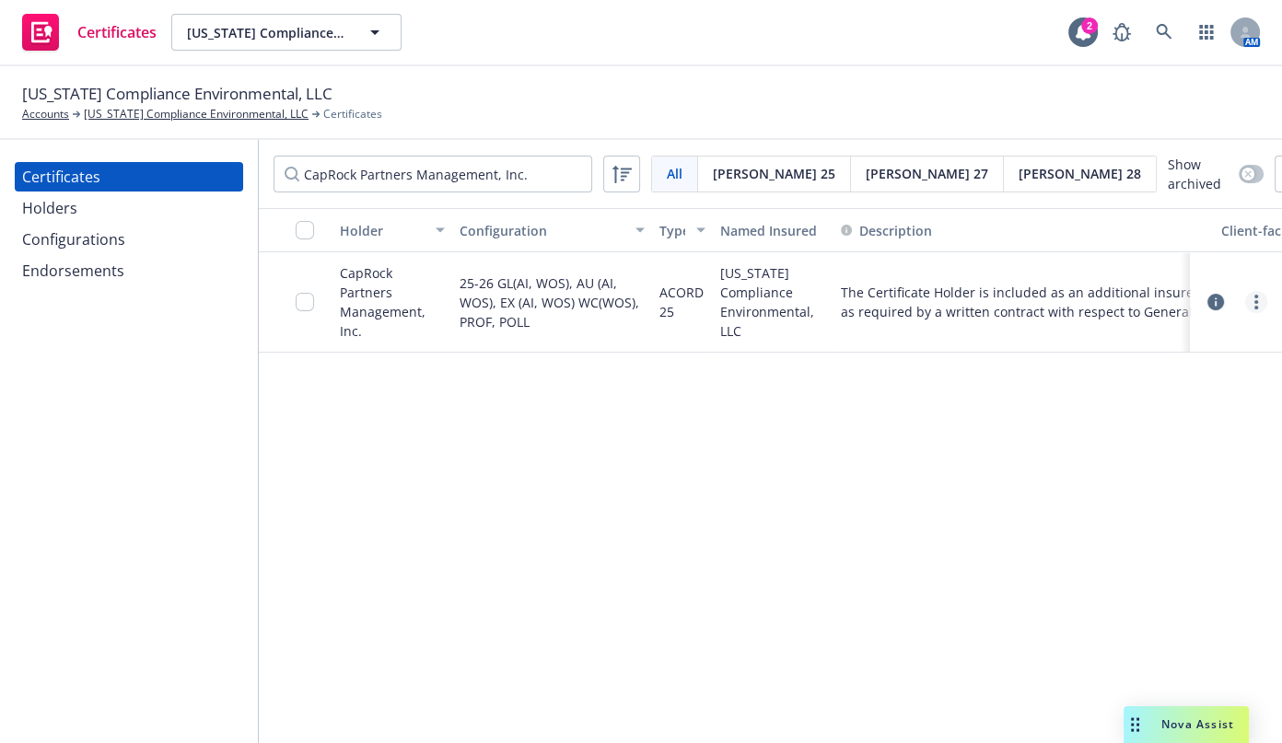
click at [1257, 296] on circle "more" at bounding box center [1257, 297] width 4 height 4
click at [1077, 555] on link "Download uneditable generated certificate" at bounding box center [1119, 561] width 295 height 37
drag, startPoint x: 523, startPoint y: 185, endPoint x: -177, endPoint y: 76, distance: 708.6
click at [0, 76] on html "Certificates California Compliance Environmental, LLC California Compliance Env…" at bounding box center [641, 371] width 1282 height 743
paste input "Rexford Industrial Realty, L.P"
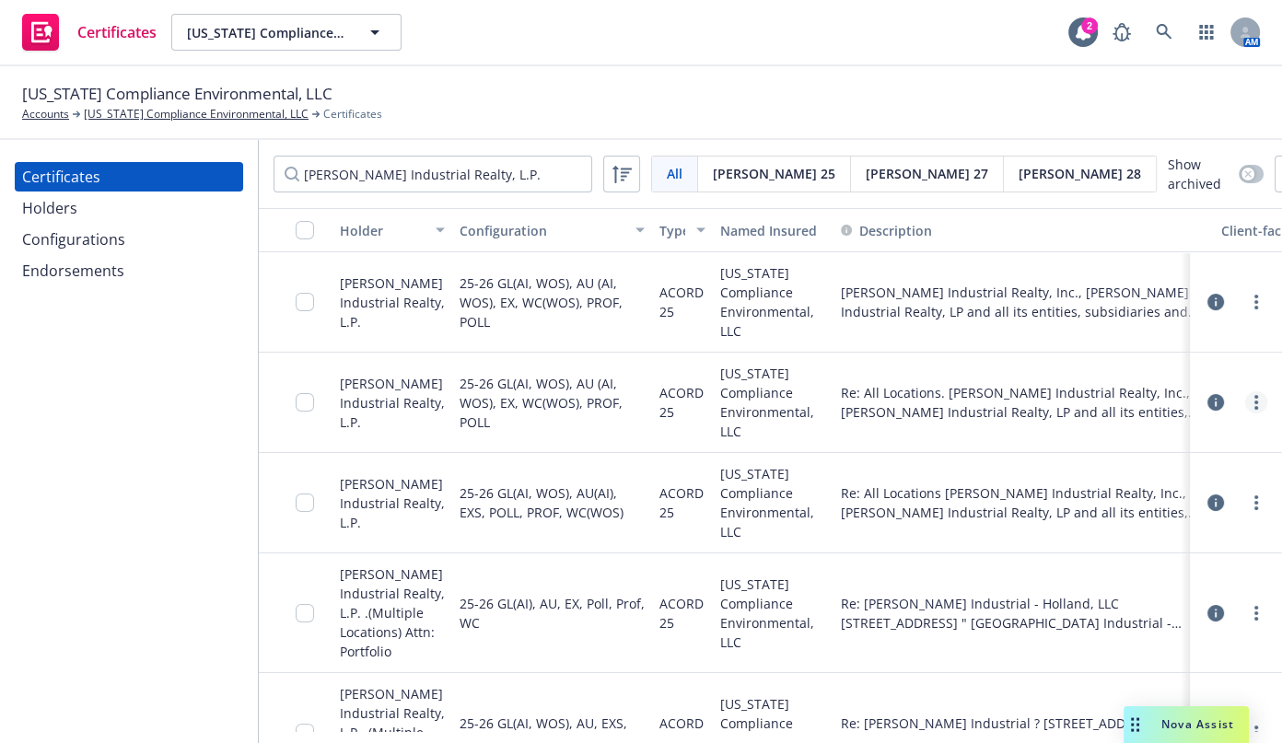
click at [1246, 395] on link "more" at bounding box center [1257, 403] width 22 height 22
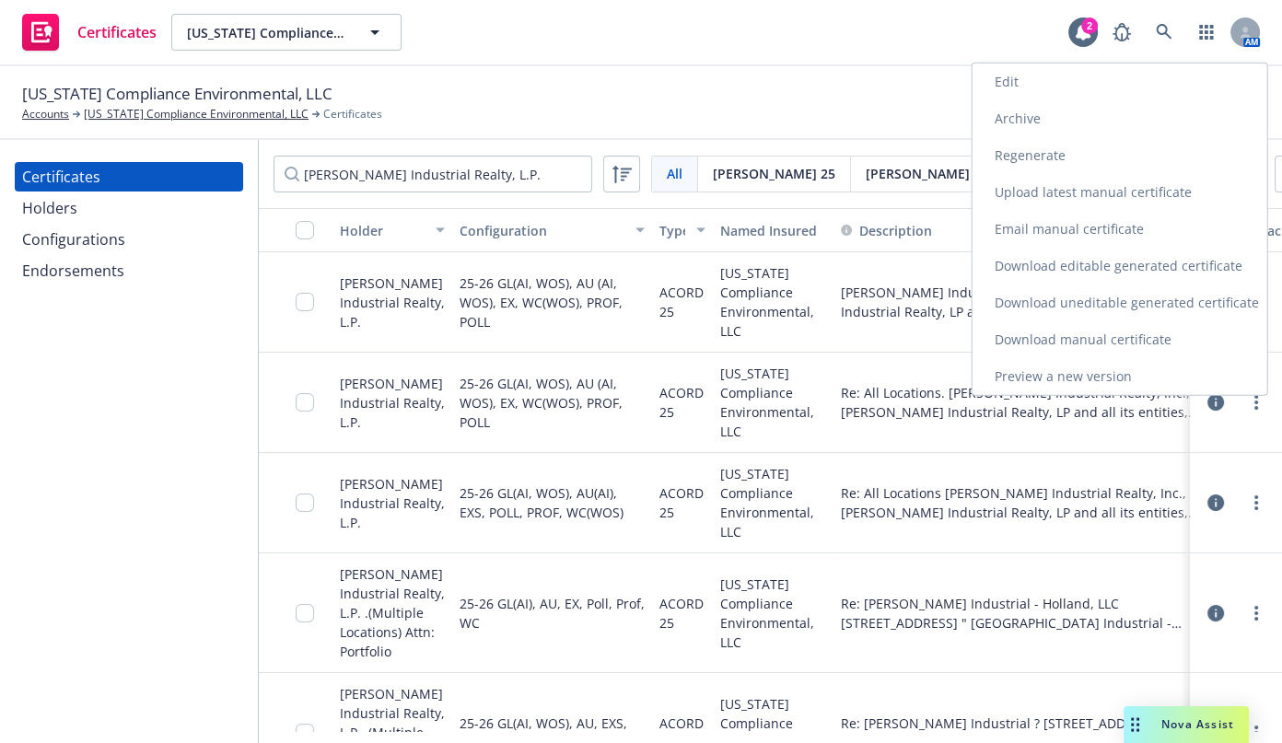
click at [1094, 295] on link "Download uneditable generated certificate" at bounding box center [1120, 303] width 295 height 37
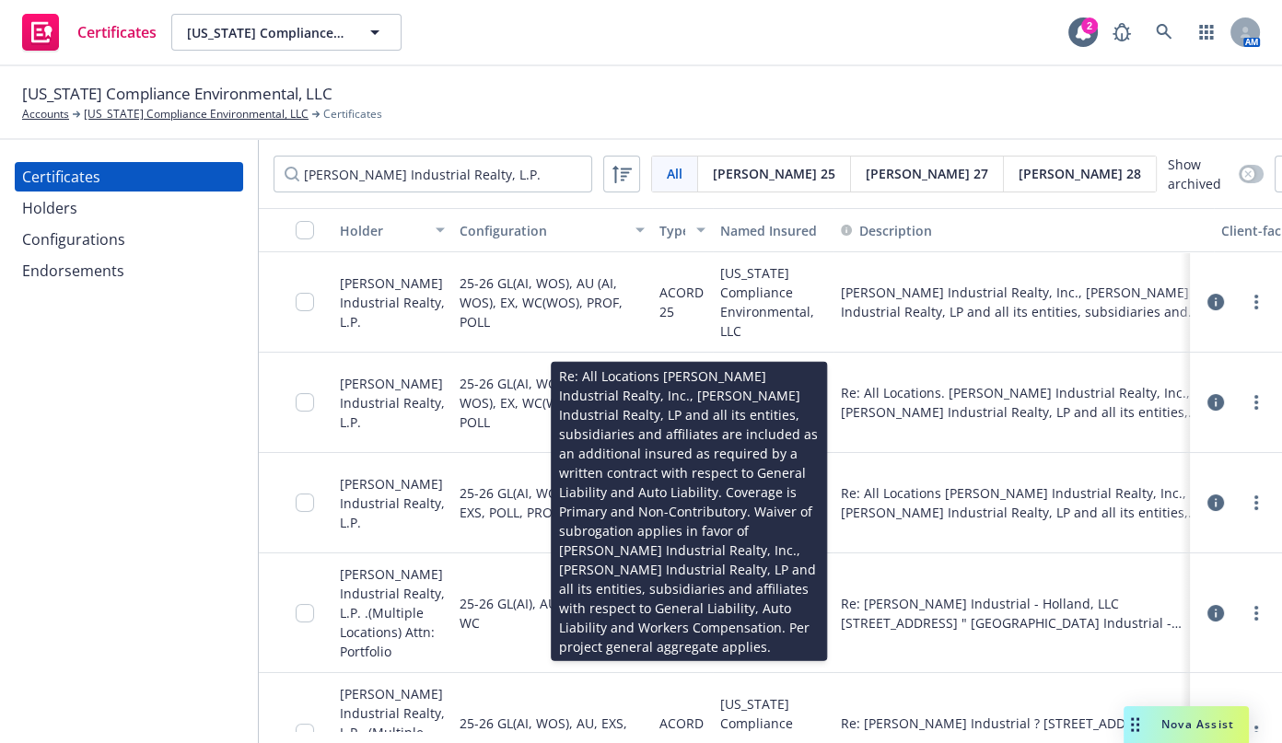
scroll to position [83, 0]
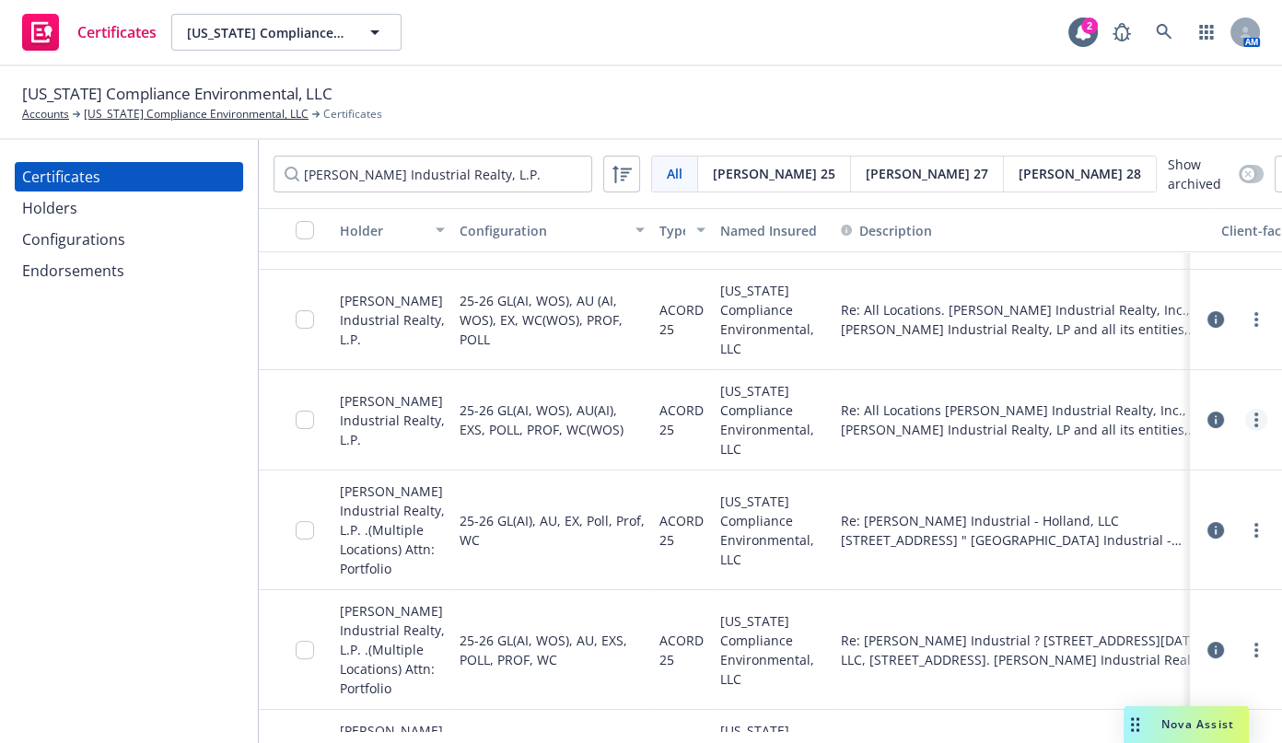
click at [1246, 422] on link "more" at bounding box center [1257, 420] width 22 height 22
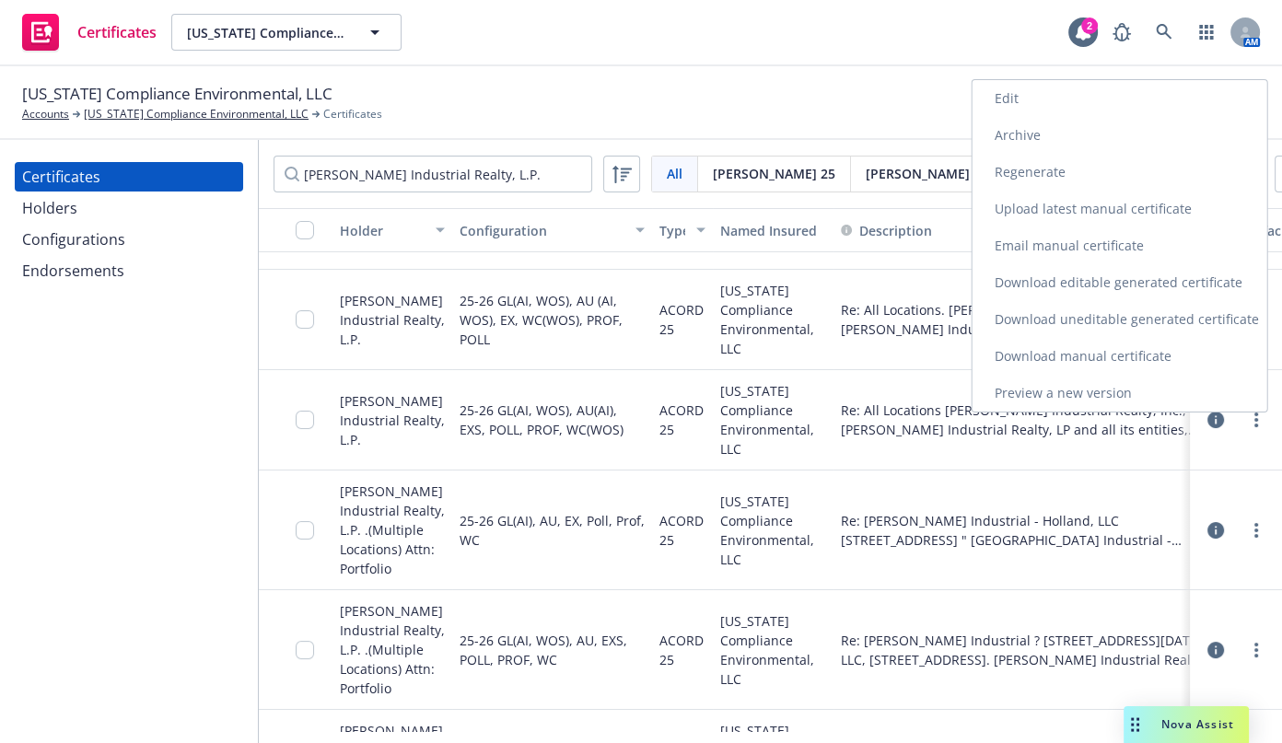
click at [1007, 126] on link "Archive" at bounding box center [1120, 135] width 295 height 37
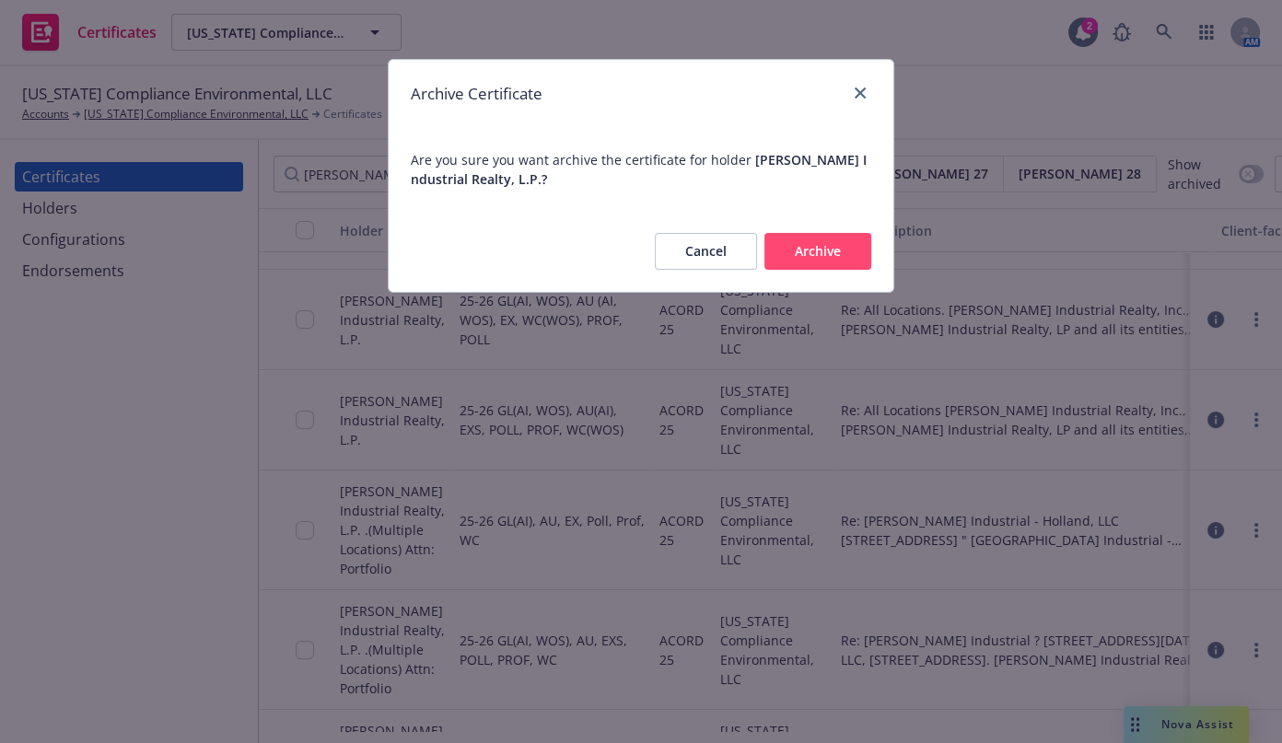
drag, startPoint x: 802, startPoint y: 261, endPoint x: 801, endPoint y: 270, distance: 9.4
click at [805, 261] on button "Archive" at bounding box center [818, 251] width 107 height 37
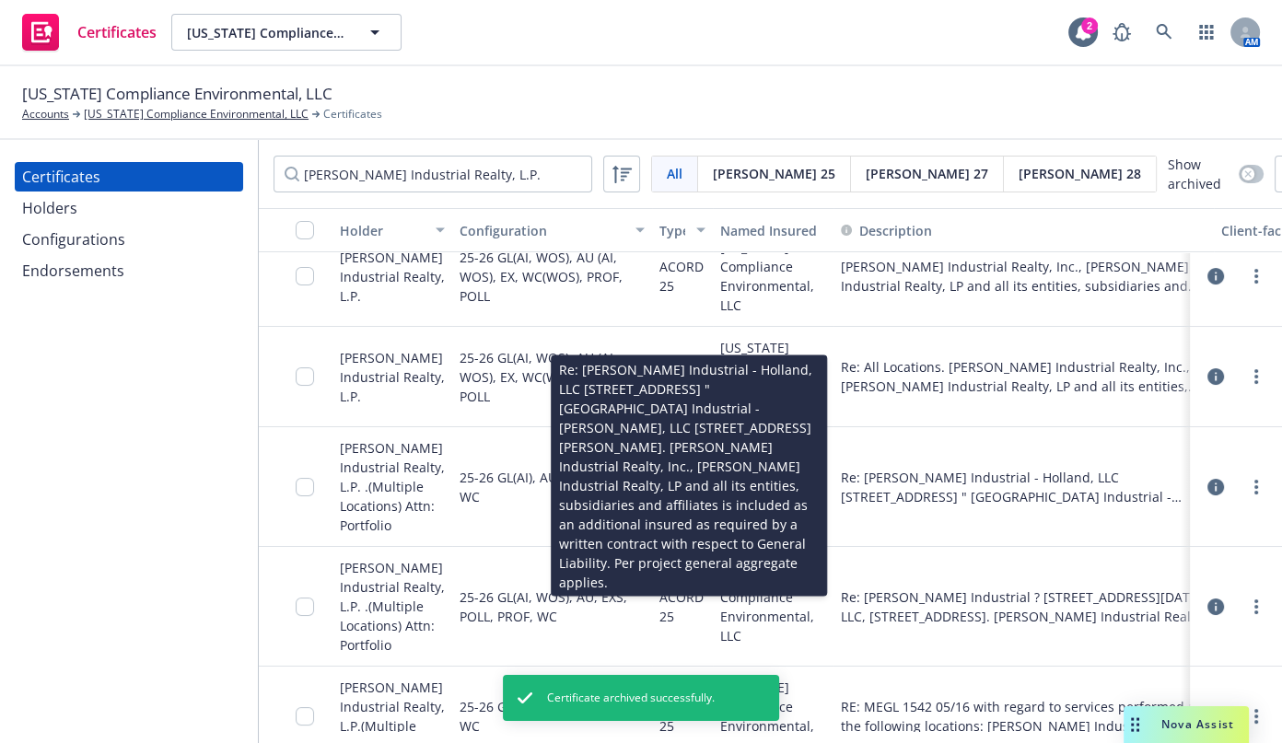
scroll to position [0, 0]
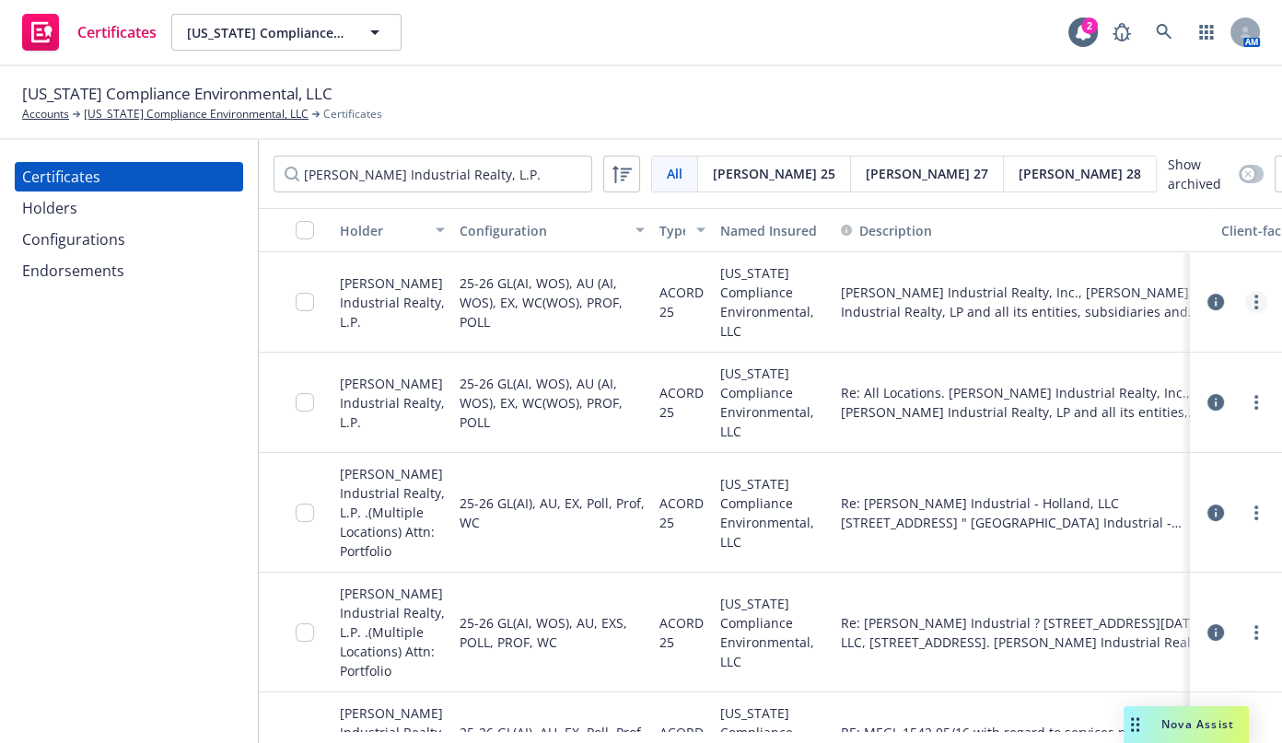
click at [1246, 302] on link "more" at bounding box center [1257, 302] width 22 height 22
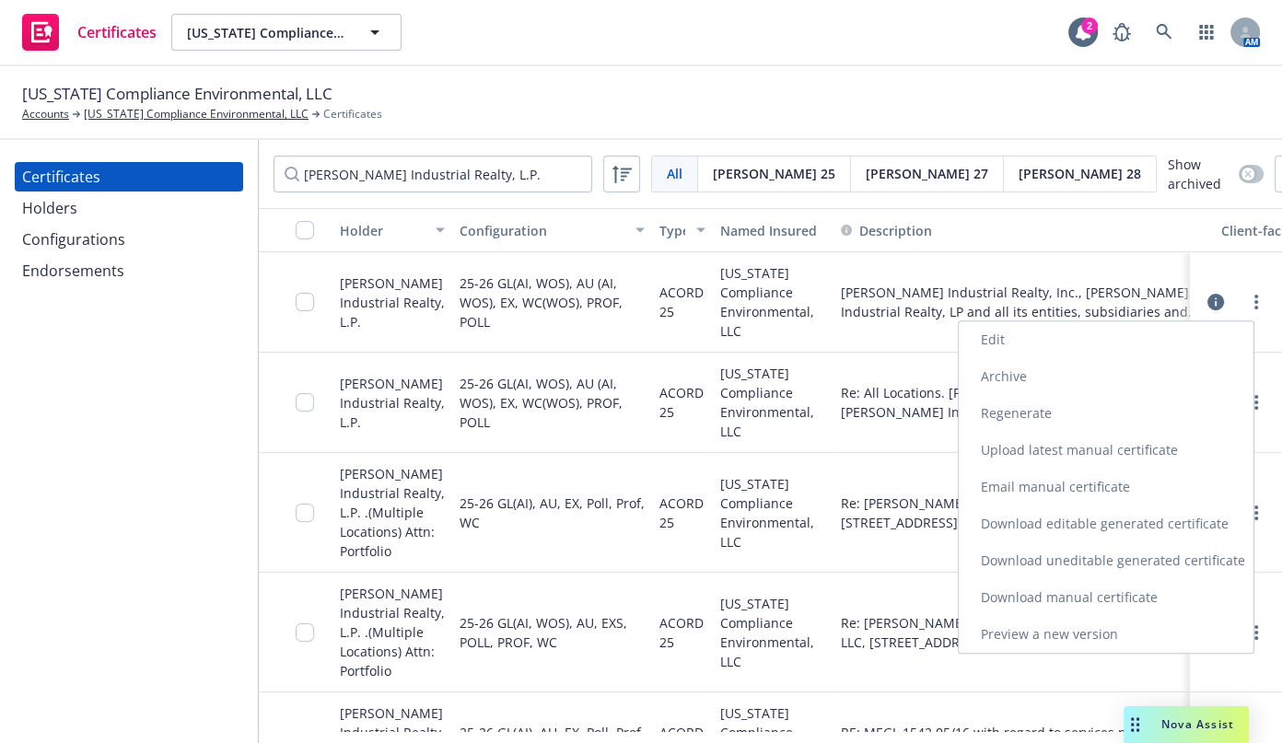
click at [973, 369] on link "Archive" at bounding box center [1106, 376] width 295 height 37
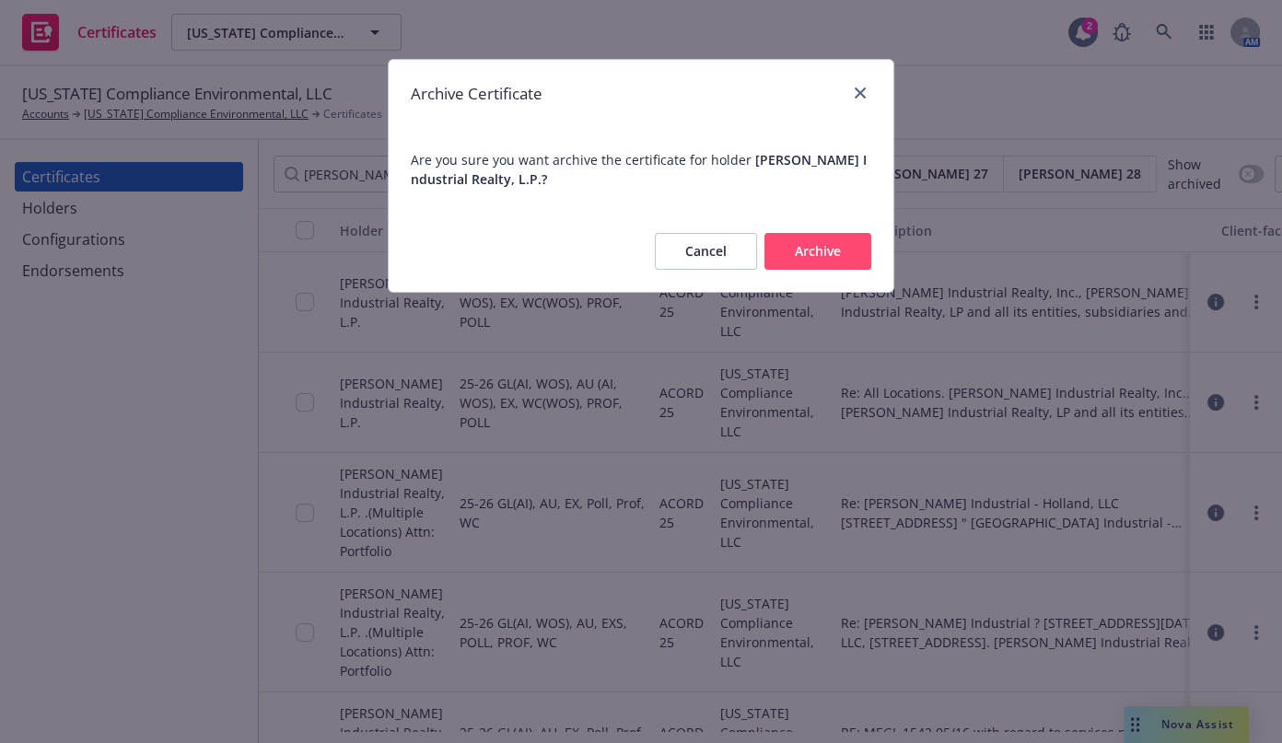
drag, startPoint x: 840, startPoint y: 260, endPoint x: 865, endPoint y: 290, distance: 39.3
click at [840, 260] on button "Archive" at bounding box center [818, 251] width 107 height 37
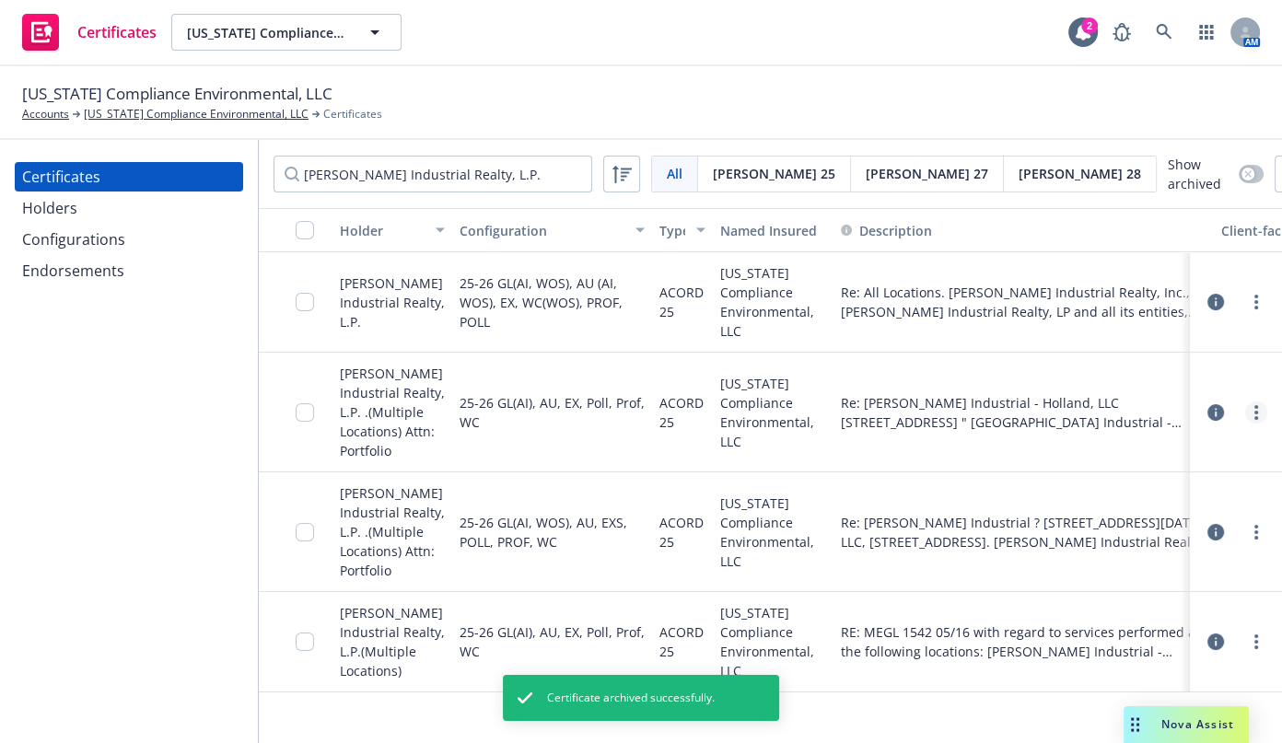
click at [1251, 415] on link "more" at bounding box center [1257, 413] width 22 height 22
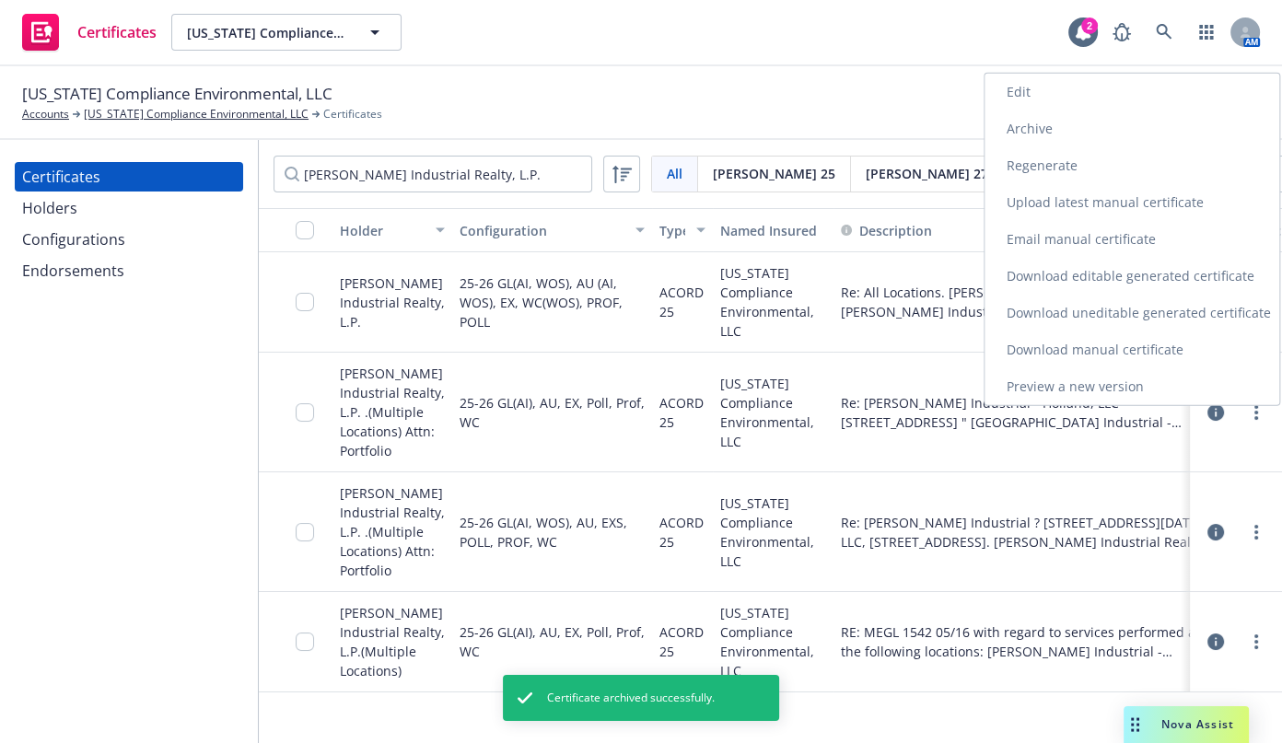
click at [1034, 120] on link "Archive" at bounding box center [1132, 129] width 295 height 37
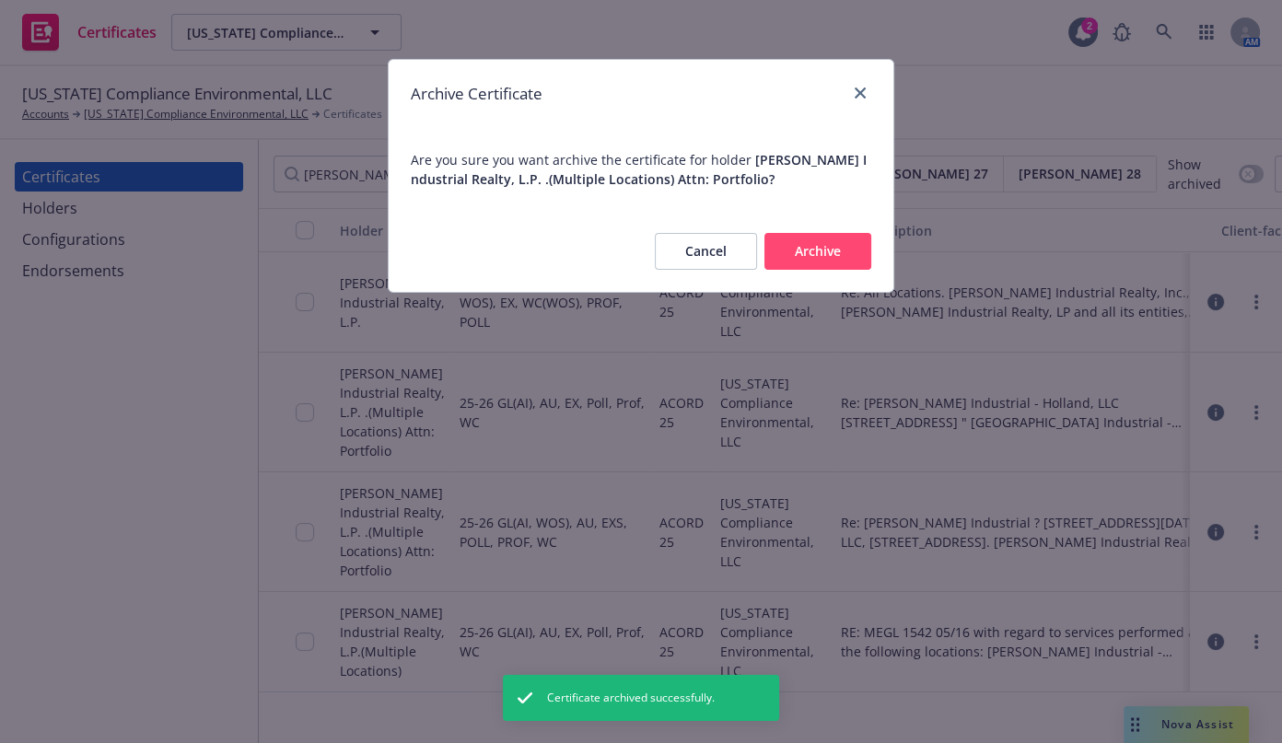
click at [804, 257] on button "Archive" at bounding box center [818, 251] width 107 height 37
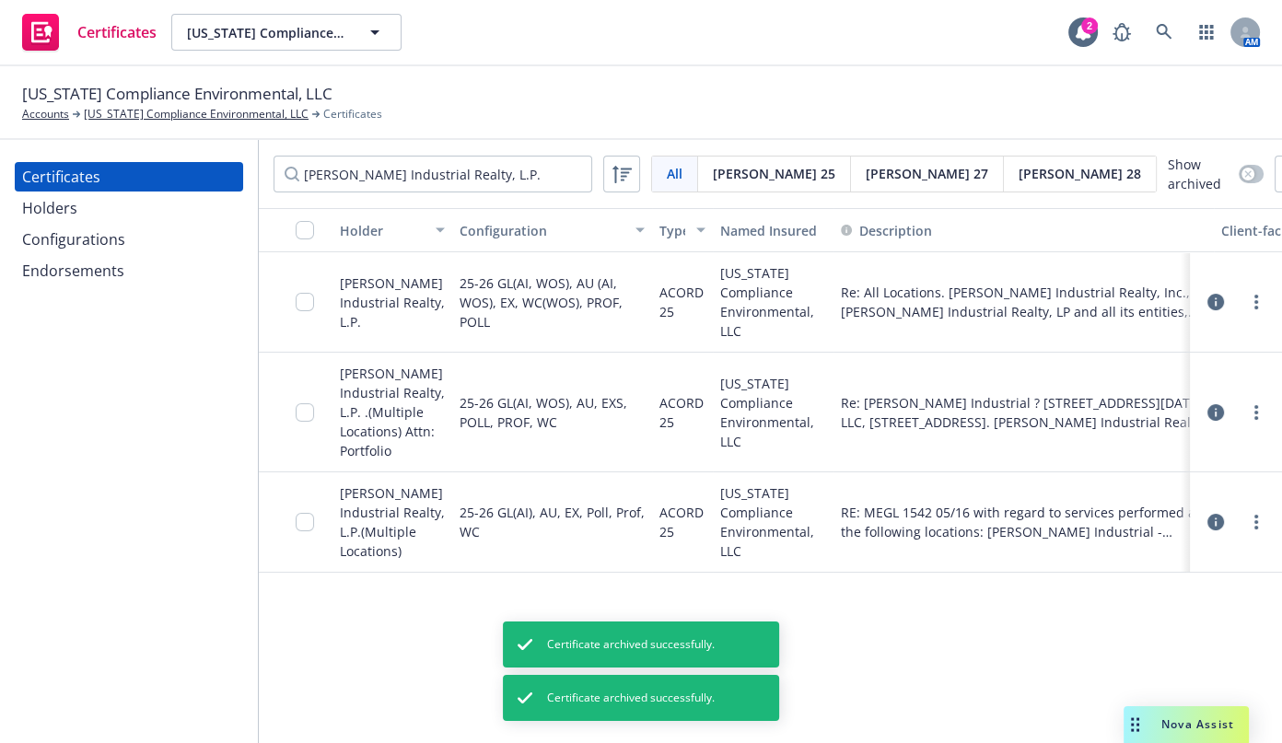
click at [1256, 532] on link "more" at bounding box center [1257, 522] width 22 height 22
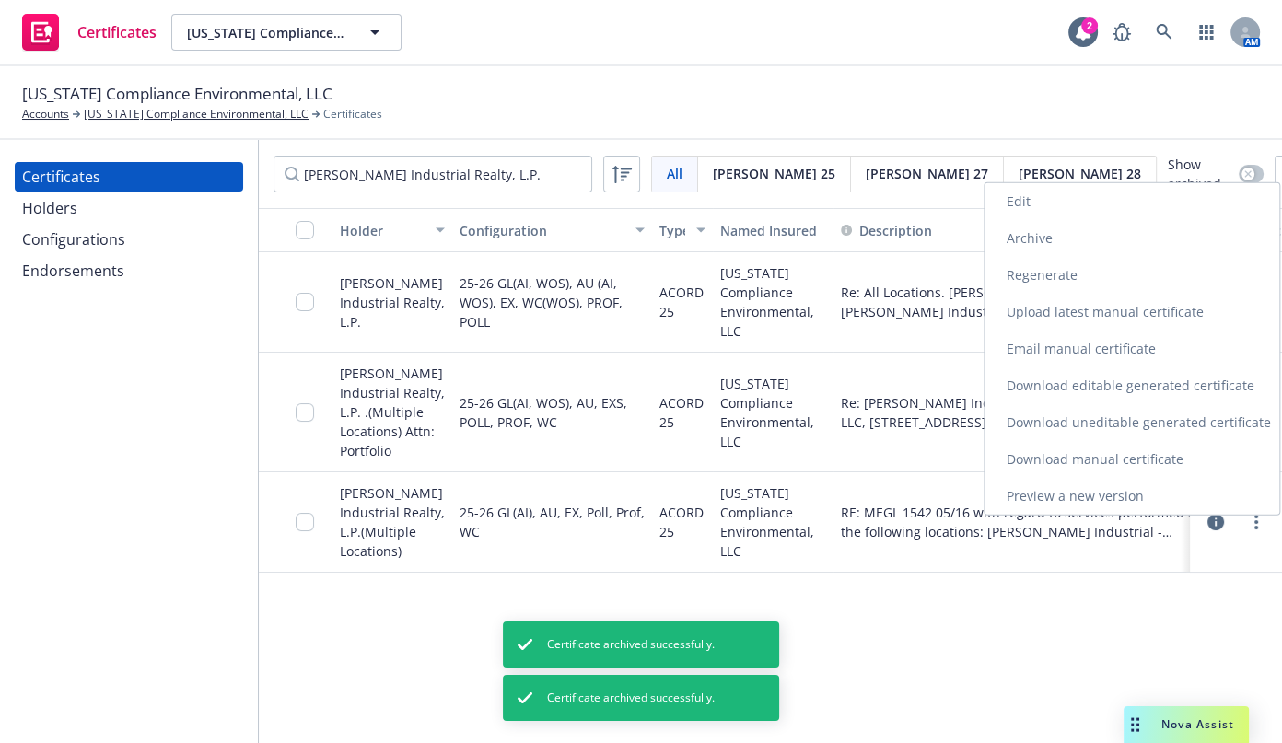
click at [1034, 243] on link "Archive" at bounding box center [1132, 238] width 295 height 37
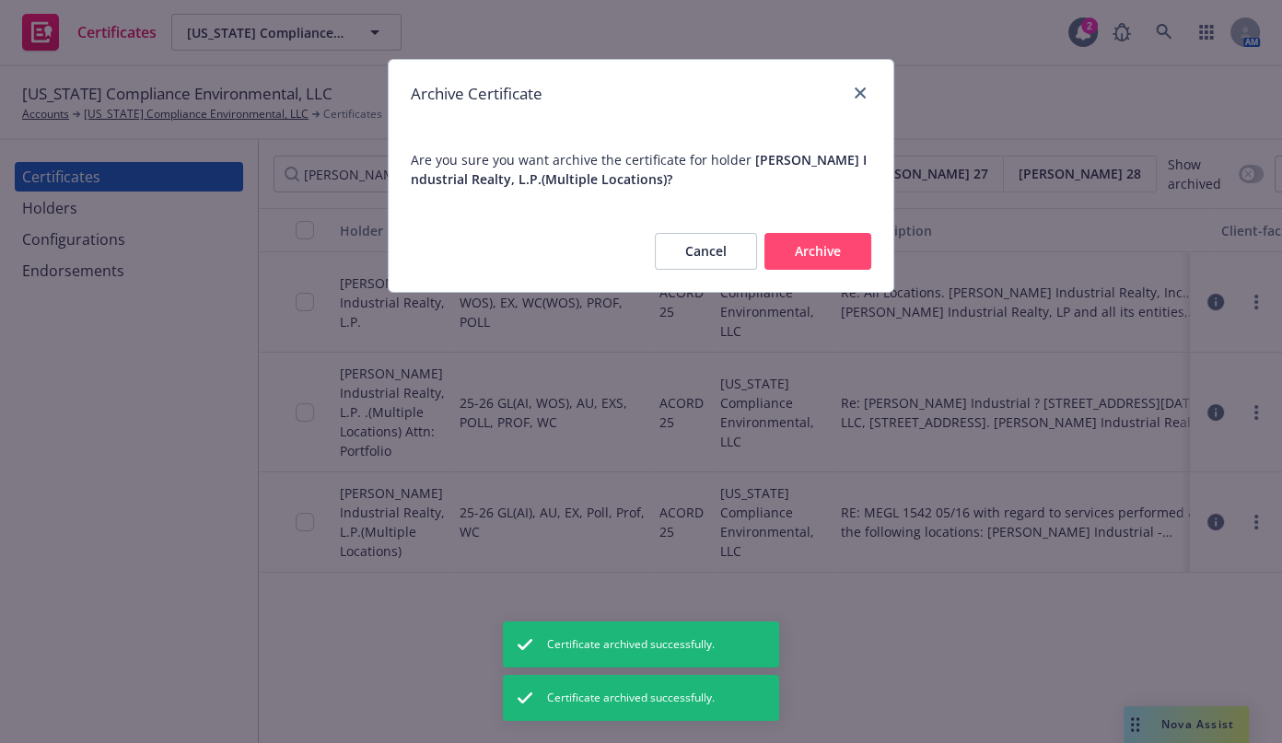
click at [842, 268] on button "Archive" at bounding box center [818, 251] width 107 height 37
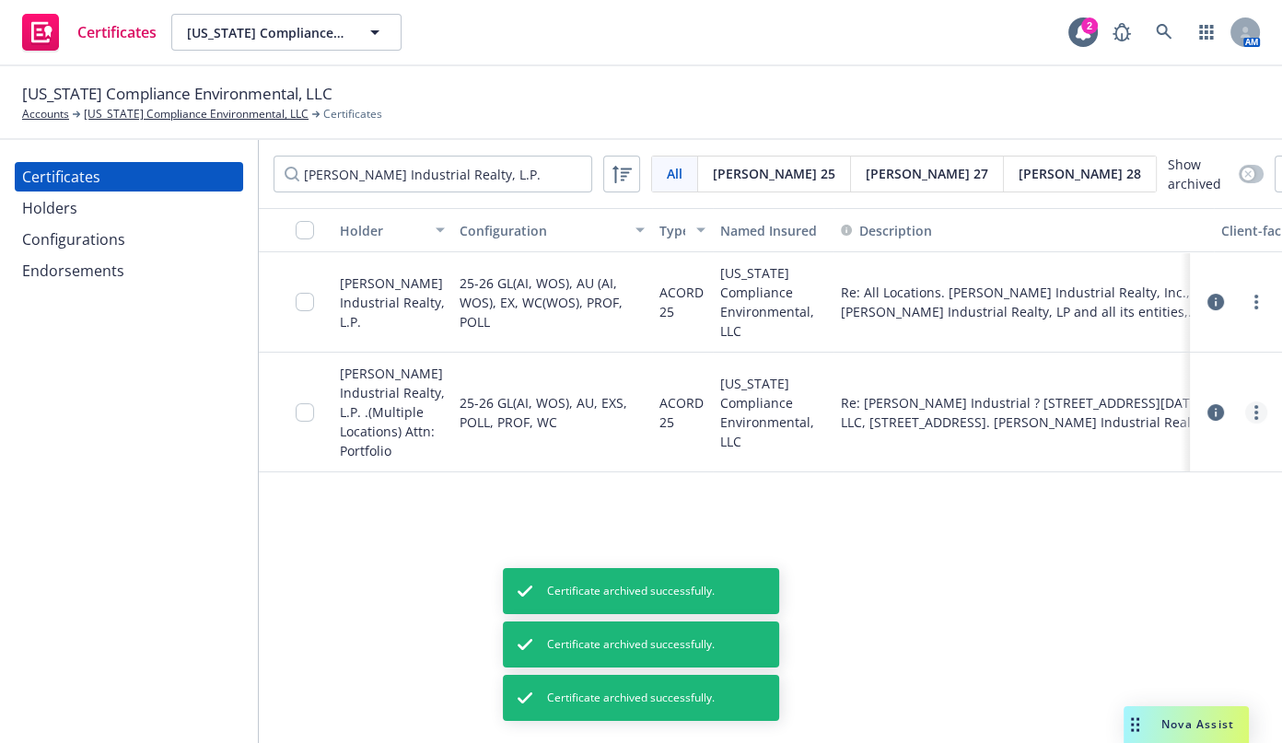
click at [1253, 411] on link "more" at bounding box center [1257, 413] width 22 height 22
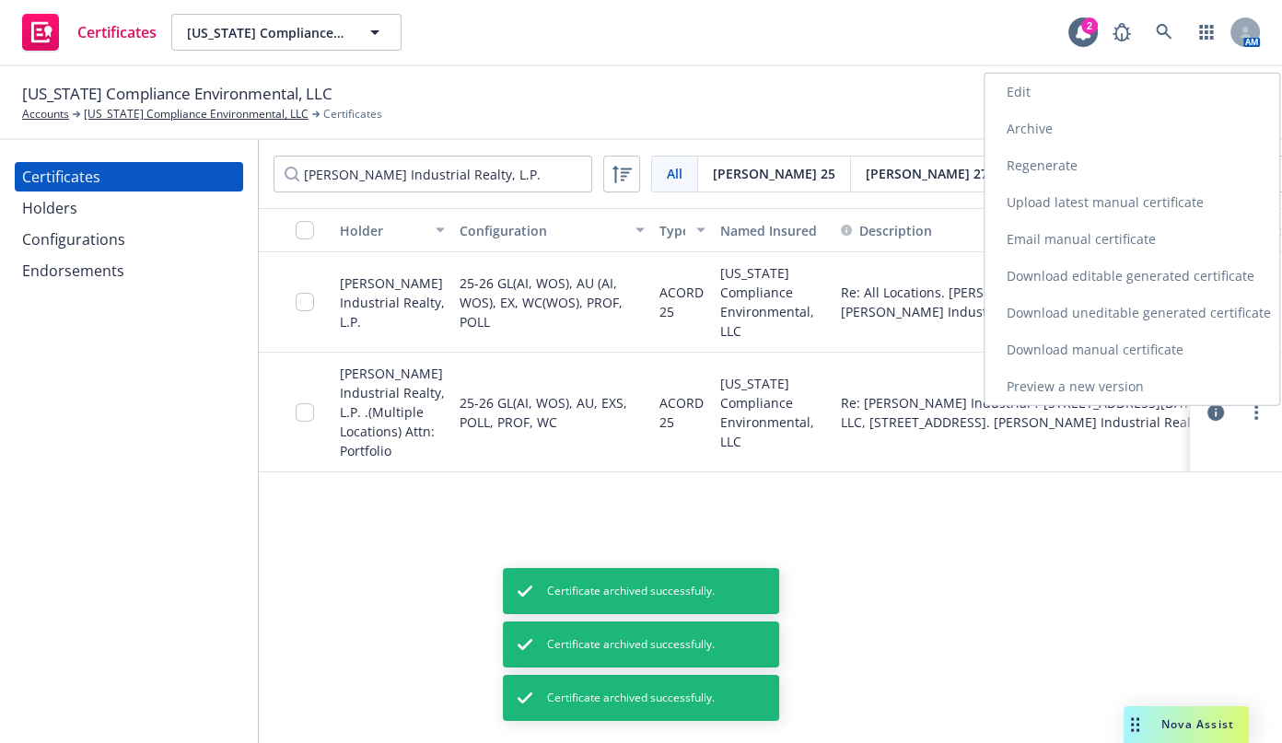
click at [1034, 135] on link "Archive" at bounding box center [1132, 129] width 295 height 37
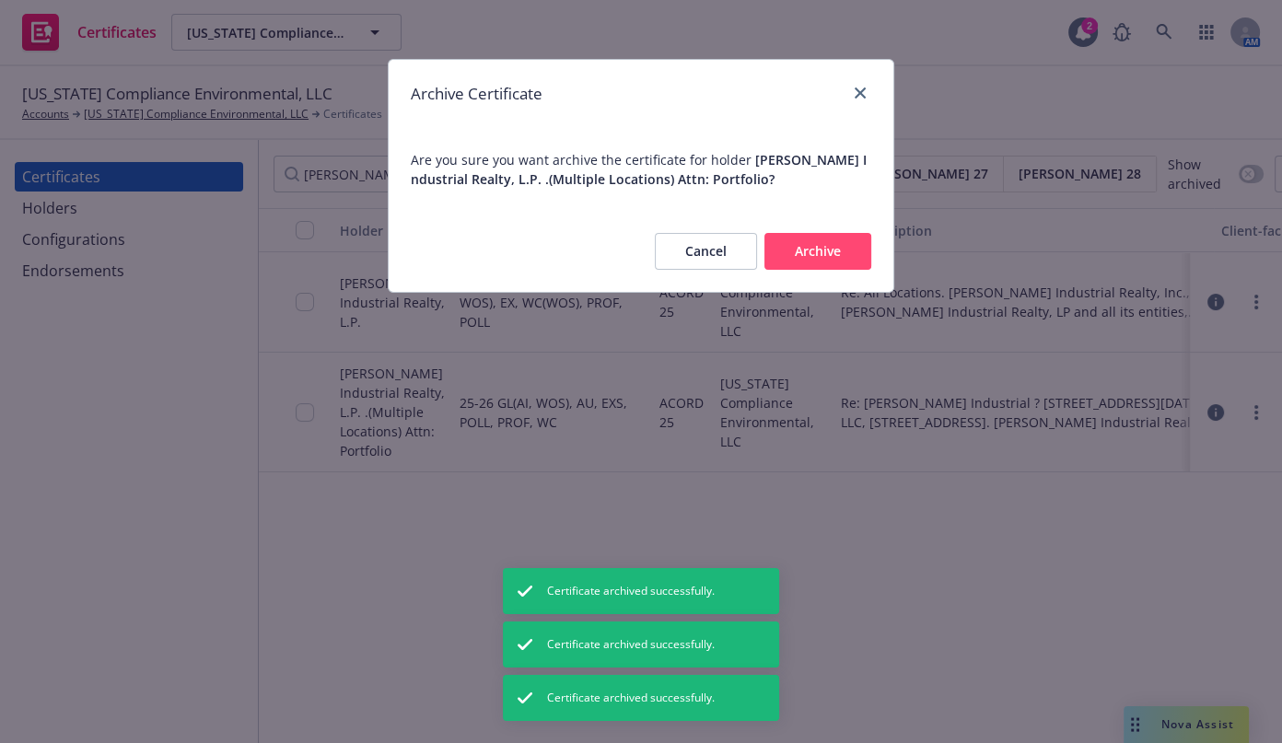
click at [790, 242] on button "Archive" at bounding box center [818, 251] width 107 height 37
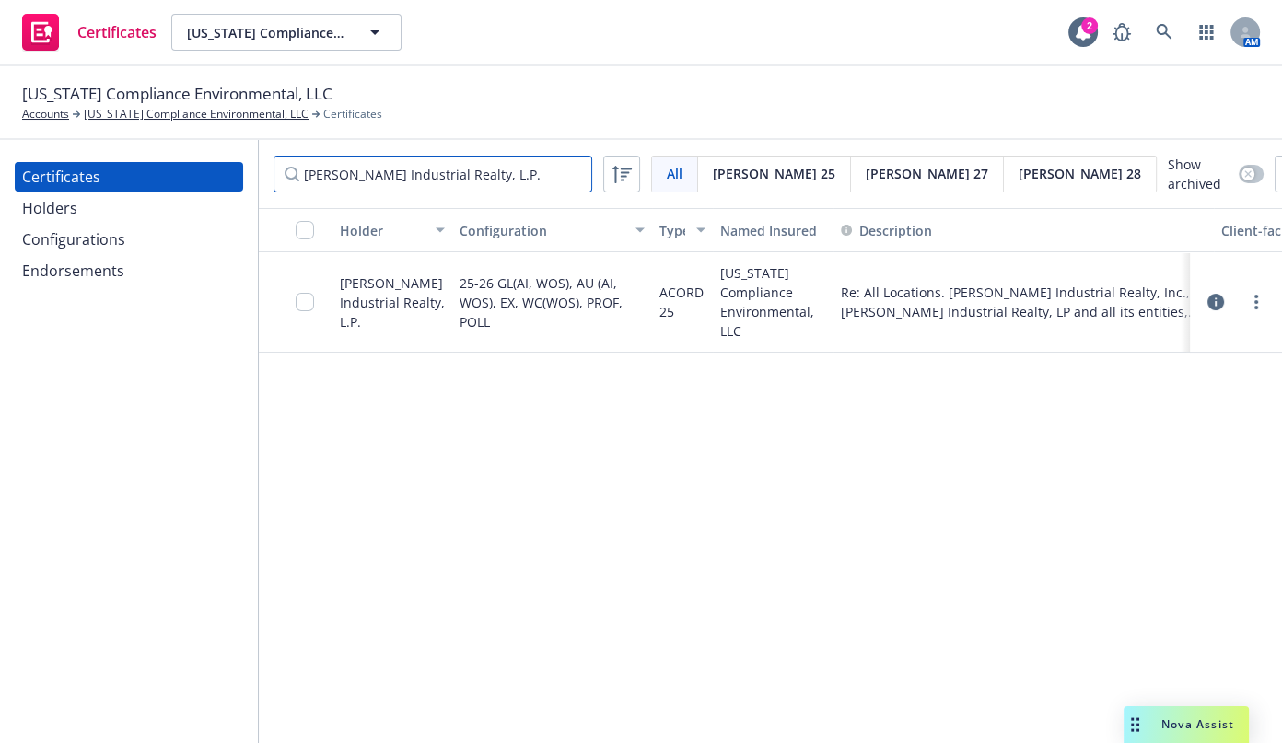
drag, startPoint x: 516, startPoint y: 181, endPoint x: -177, endPoint y: 80, distance: 700.2
click at [0, 80] on html "Certificates California Compliance Environmental, LLC California Compliance Env…" at bounding box center [641, 371] width 1282 height 743
paste input "2H Construction, Inc."
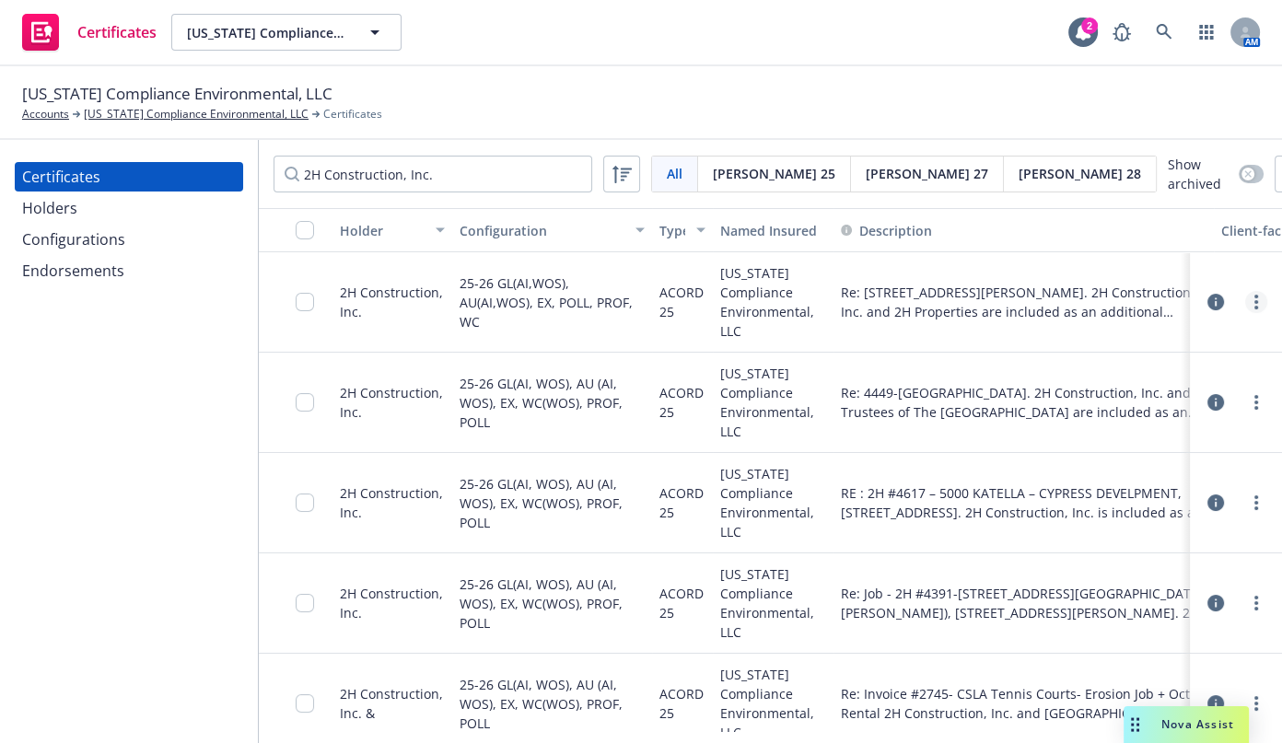
click at [1249, 298] on link "more" at bounding box center [1257, 302] width 22 height 22
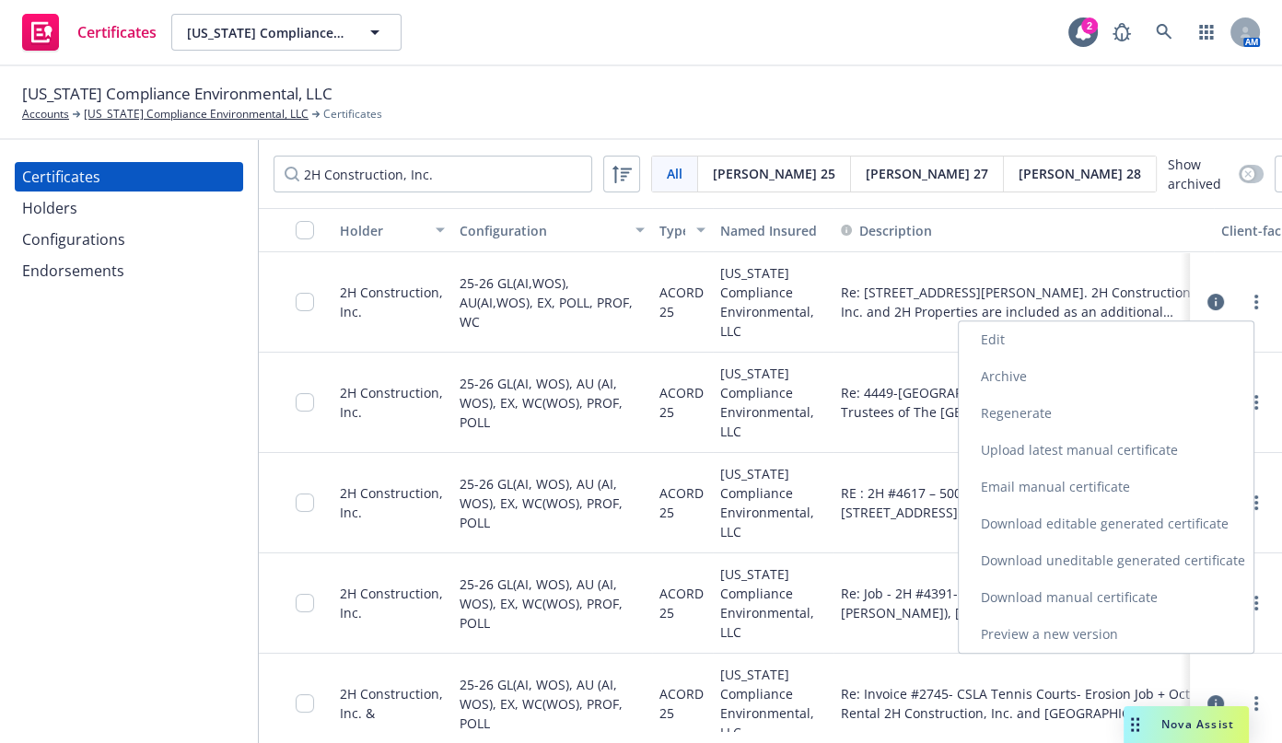
drag, startPoint x: 1106, startPoint y: 557, endPoint x: 1113, endPoint y: 551, distance: 9.8
click at [1106, 557] on link "Download uneditable generated certificate" at bounding box center [1106, 561] width 295 height 37
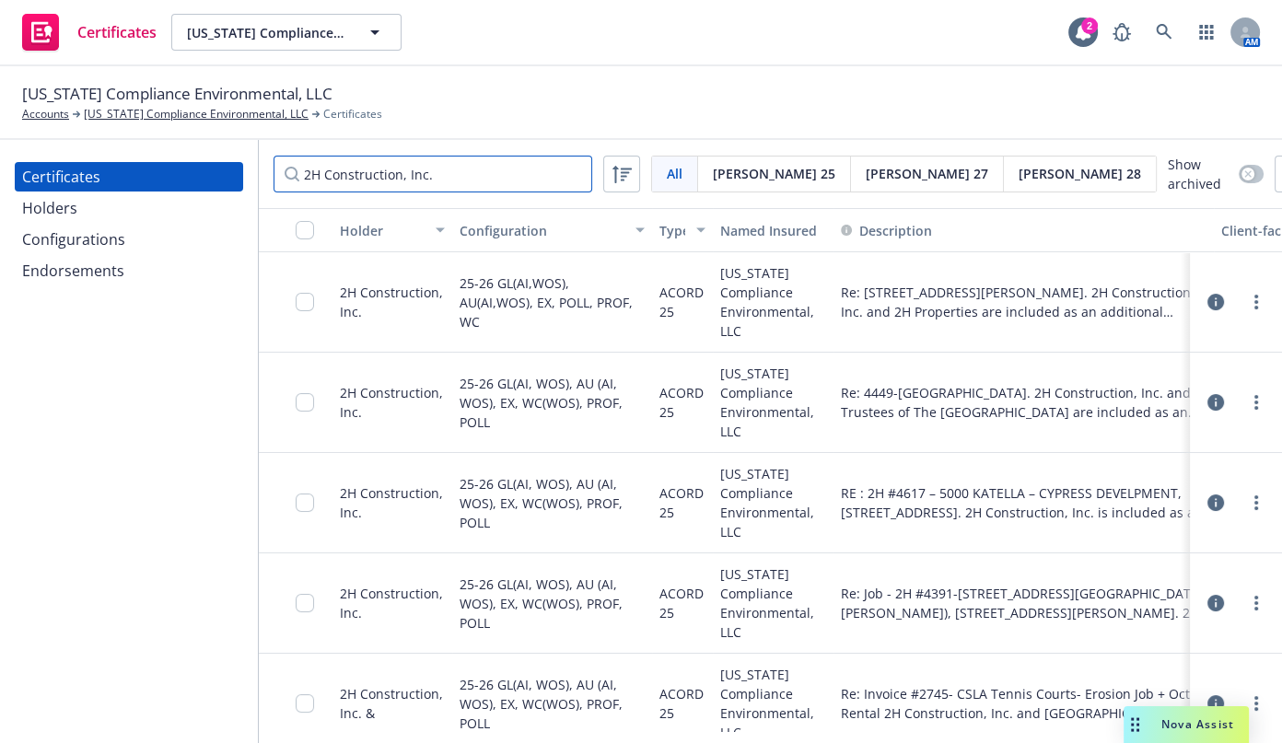
drag, startPoint x: 438, startPoint y: 166, endPoint x: 0, endPoint y: 122, distance: 439.8
click at [8, 129] on div "California Compliance Environmental, LLC Accounts California Compliance Environ…" at bounding box center [641, 404] width 1282 height 677
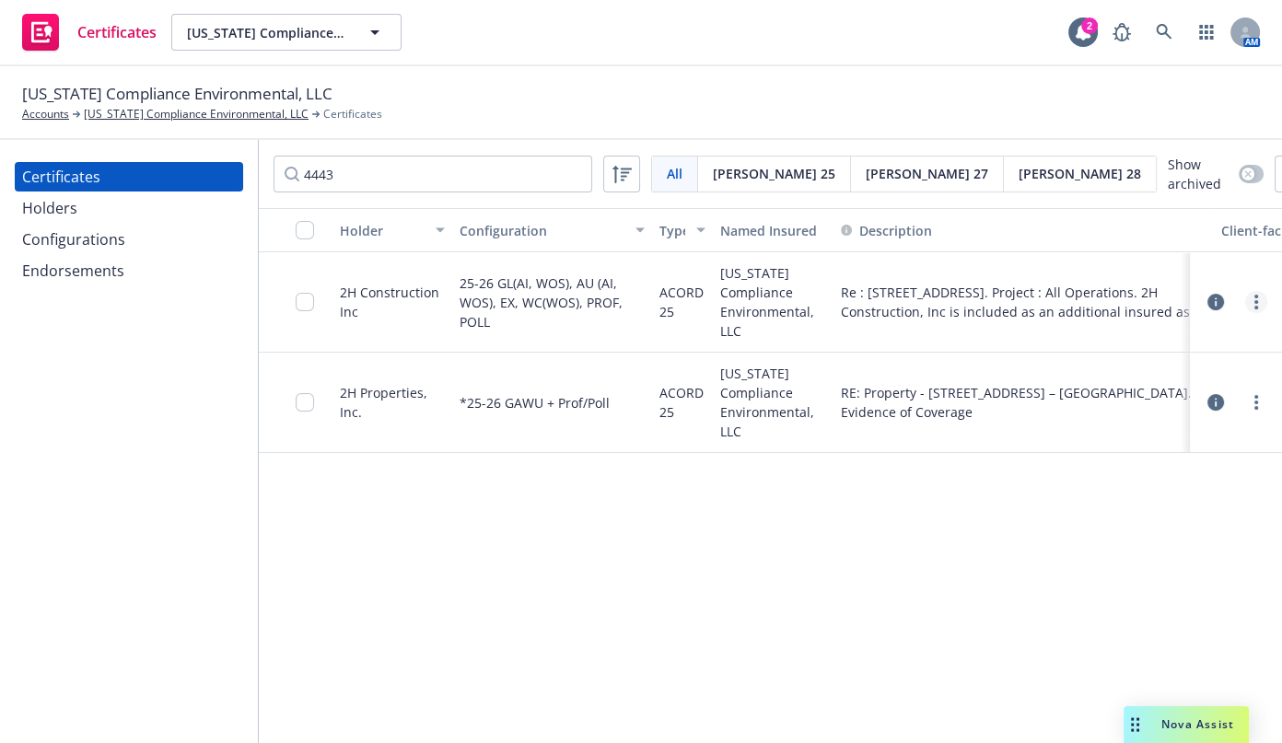
click at [1247, 302] on link "more" at bounding box center [1257, 302] width 22 height 22
click at [856, 556] on div "Holder Configuration Type Named Insured Description Client-facing status System…" at bounding box center [771, 469] width 1024 height 523
click at [1258, 399] on link "more" at bounding box center [1257, 403] width 22 height 22
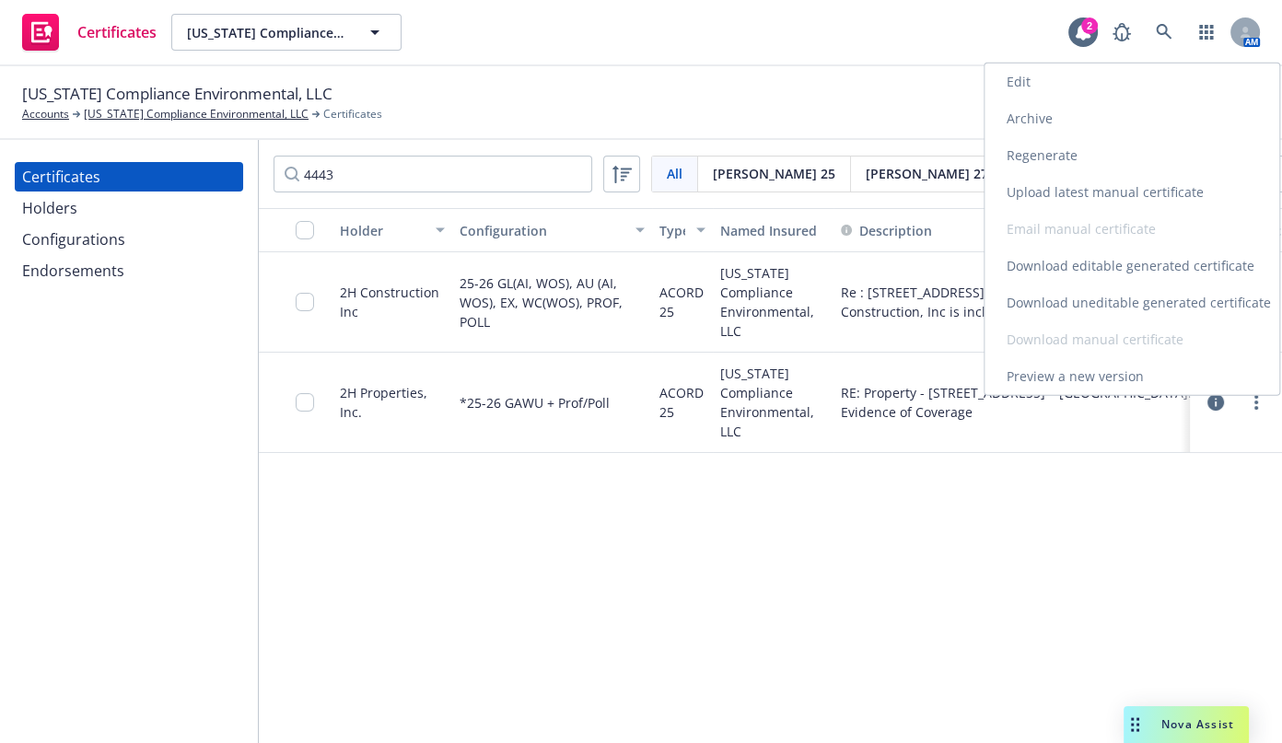
click at [1056, 115] on link "Archive" at bounding box center [1132, 118] width 295 height 37
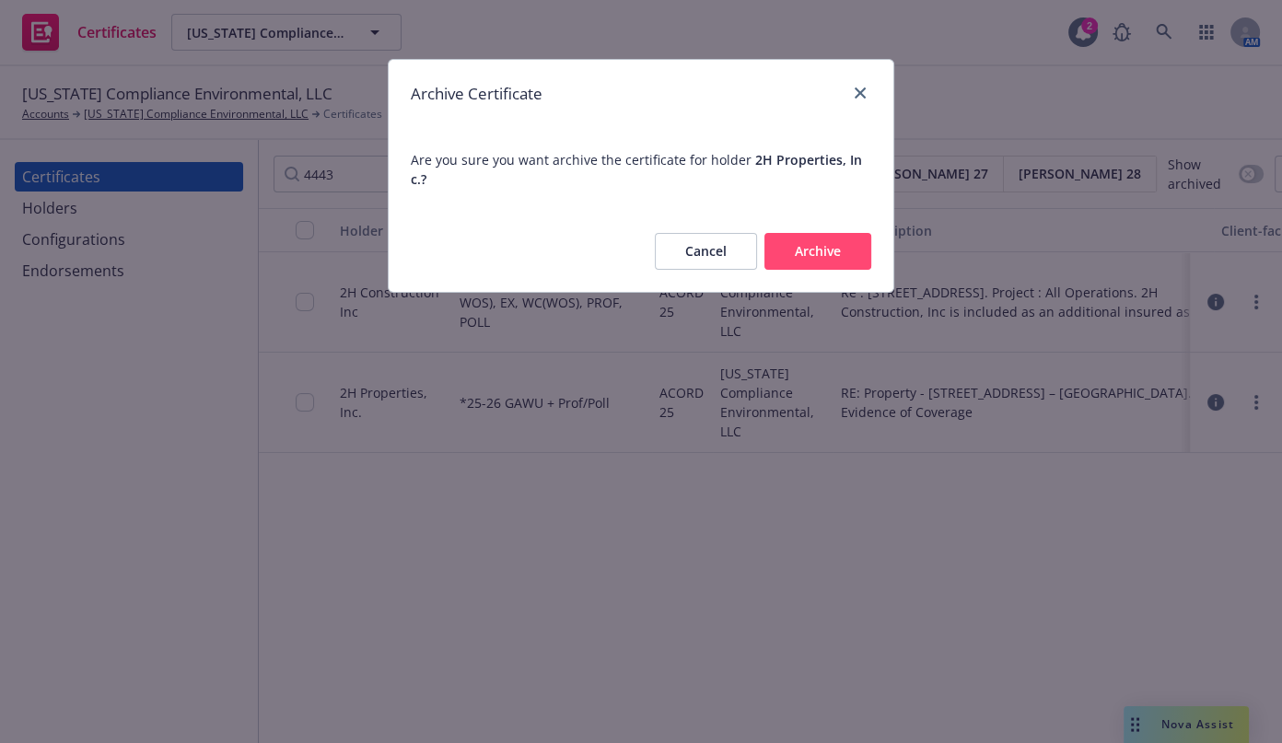
click at [810, 233] on button "Archive" at bounding box center [818, 251] width 107 height 37
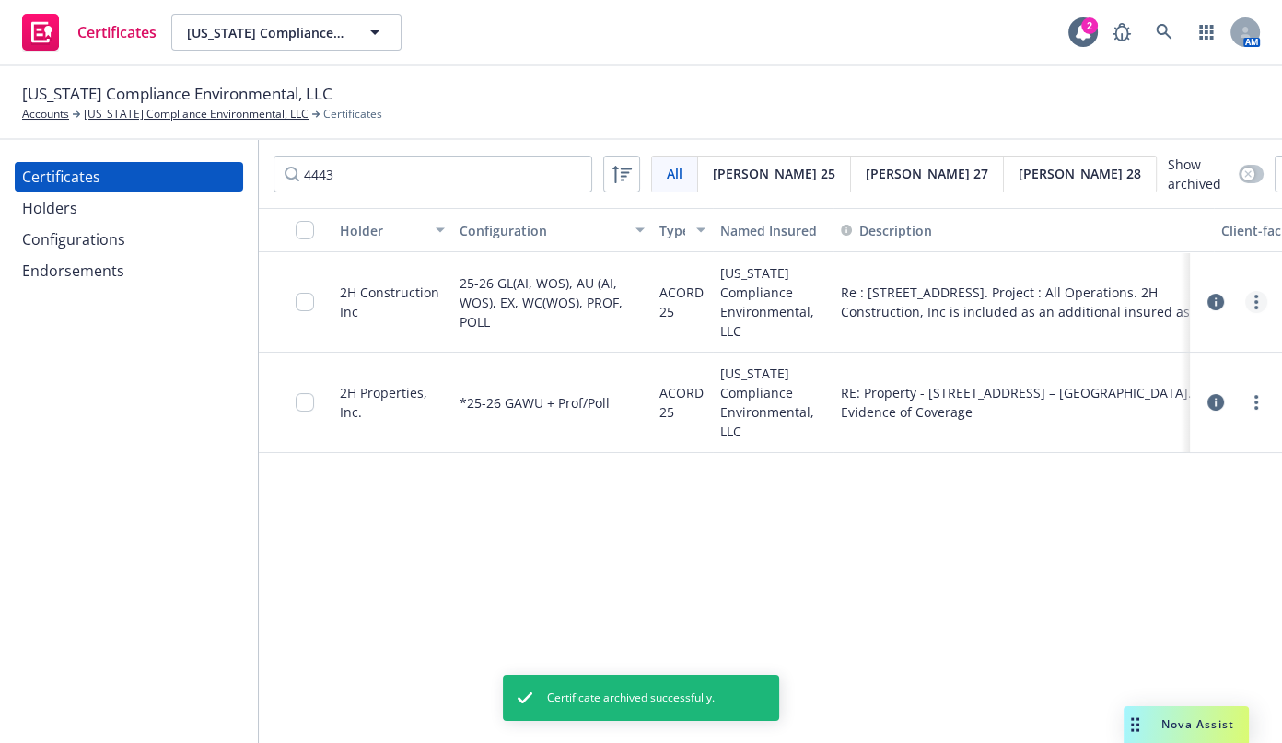
click at [1254, 304] on link "more" at bounding box center [1257, 302] width 22 height 22
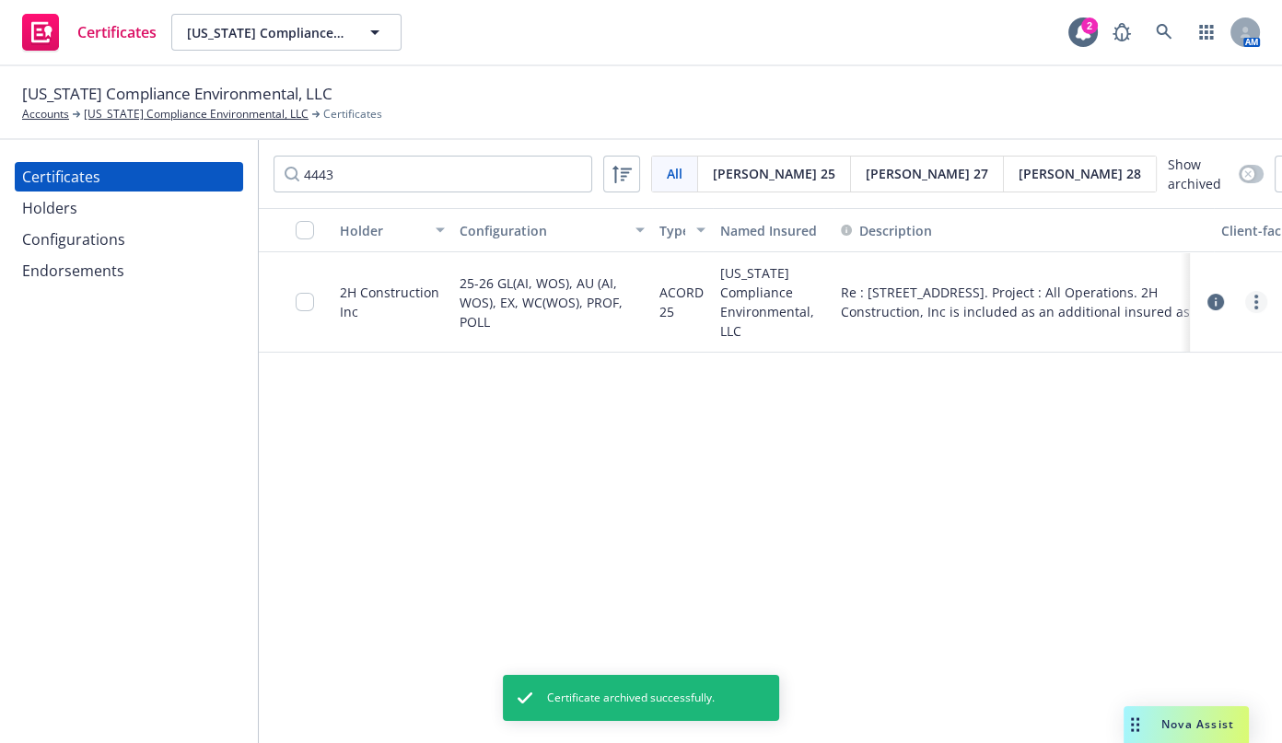
click at [1255, 304] on icon "more" at bounding box center [1257, 302] width 4 height 15
click at [1060, 551] on link "Download uneditable generated certificate" at bounding box center [1119, 561] width 295 height 37
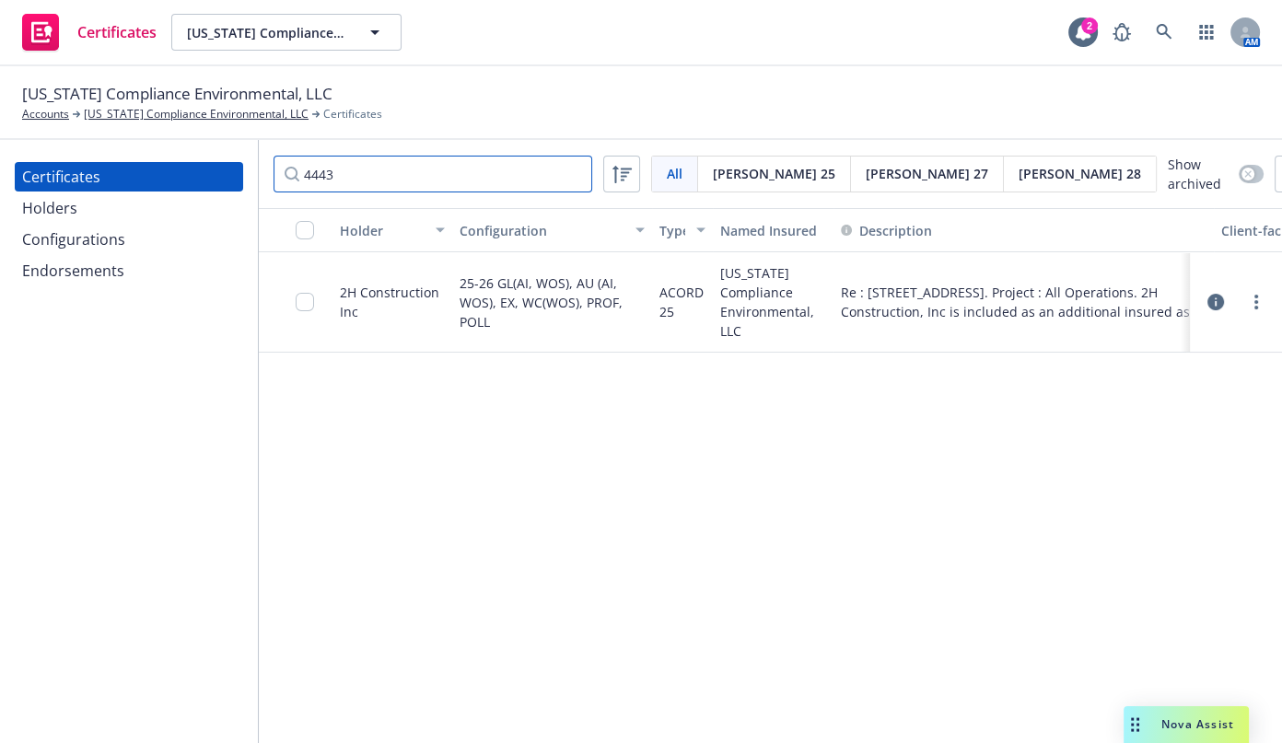
drag, startPoint x: 368, startPoint y: 179, endPoint x: 93, endPoint y: 154, distance: 275.7
click at [106, 158] on div "Certificates Holders Configurations Endorsements 4443 All All Acord 25 Acord 27…" at bounding box center [641, 441] width 1282 height 603
click at [1256, 299] on icon "more" at bounding box center [1257, 302] width 4 height 15
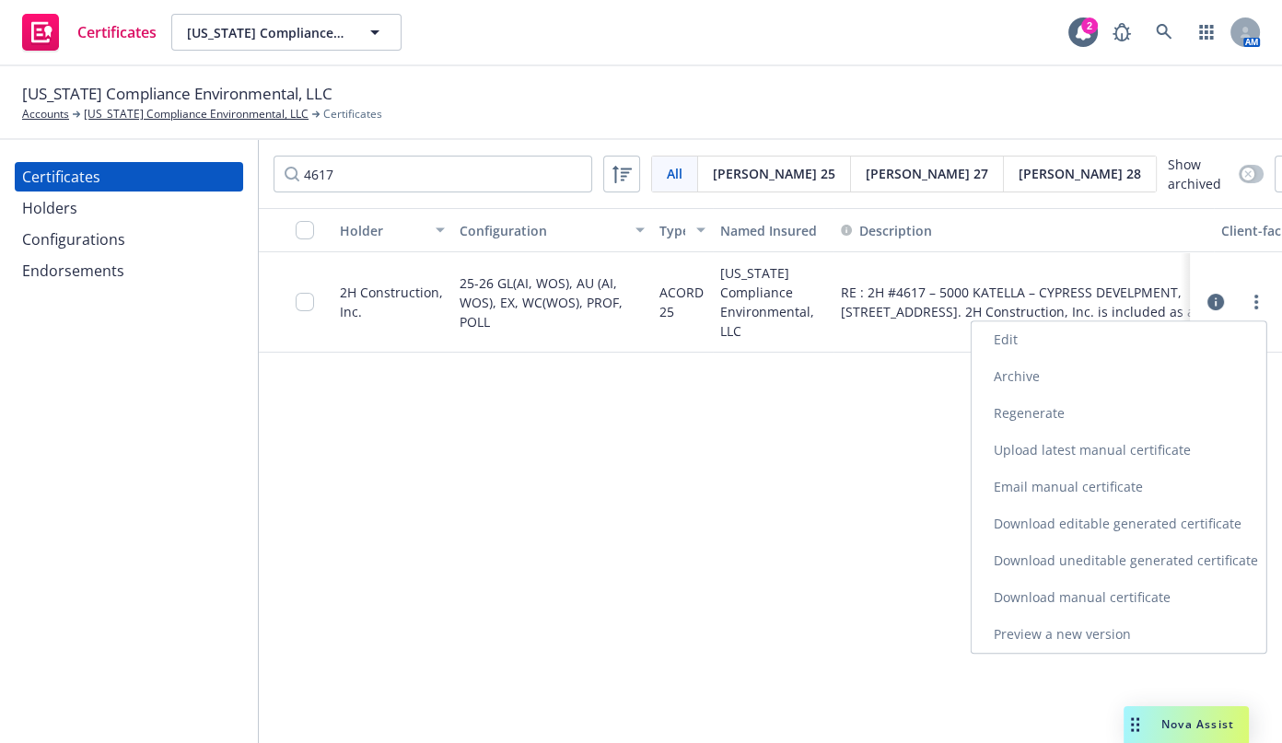
click at [1085, 557] on link "Download uneditable generated certificate" at bounding box center [1119, 561] width 295 height 37
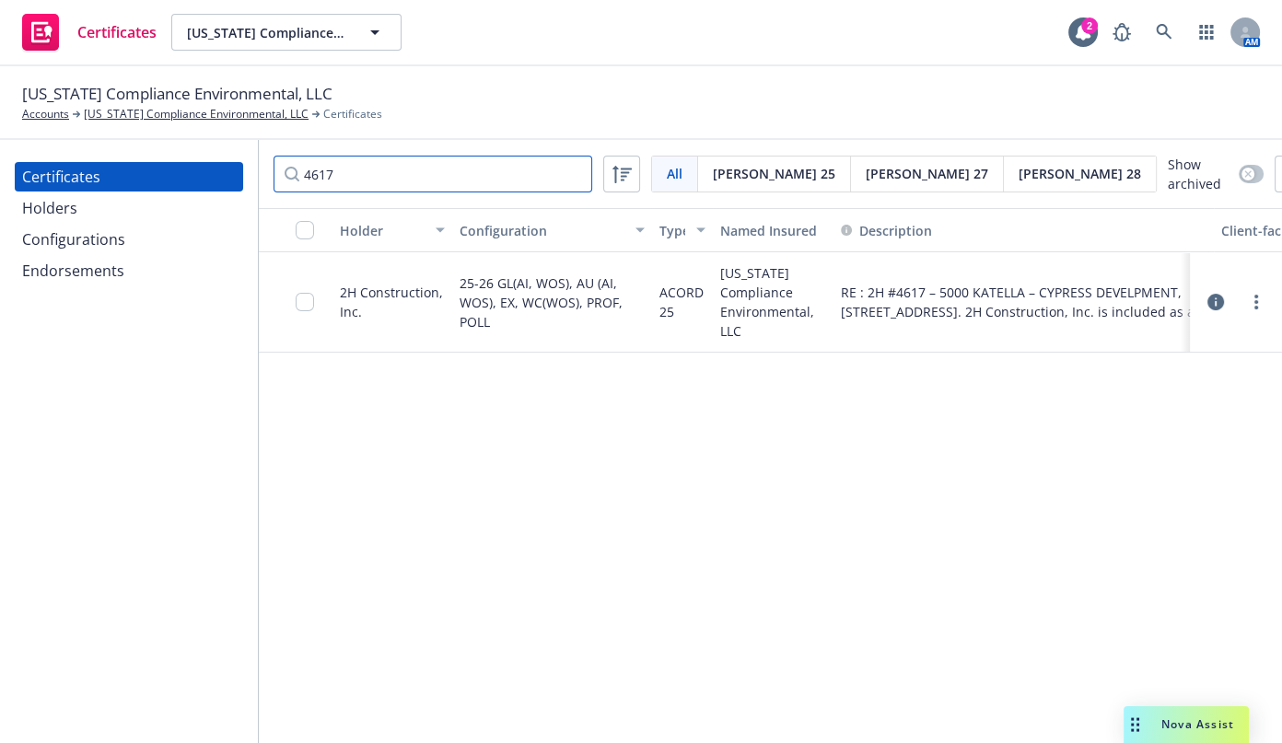
drag, startPoint x: 317, startPoint y: 163, endPoint x: -125, endPoint y: 115, distance: 444.8
click at [0, 115] on html "Certificates California Compliance Environmental, LLC California Compliance Env…" at bounding box center [641, 371] width 1282 height 743
paste input "68CDB97F503E0905601526"
drag, startPoint x: 477, startPoint y: 180, endPoint x: -177, endPoint y: 135, distance: 655.7
click at [0, 135] on html "Certificates California Compliance Environmental, LLC California Compliance Env…" at bounding box center [641, 371] width 1282 height 743
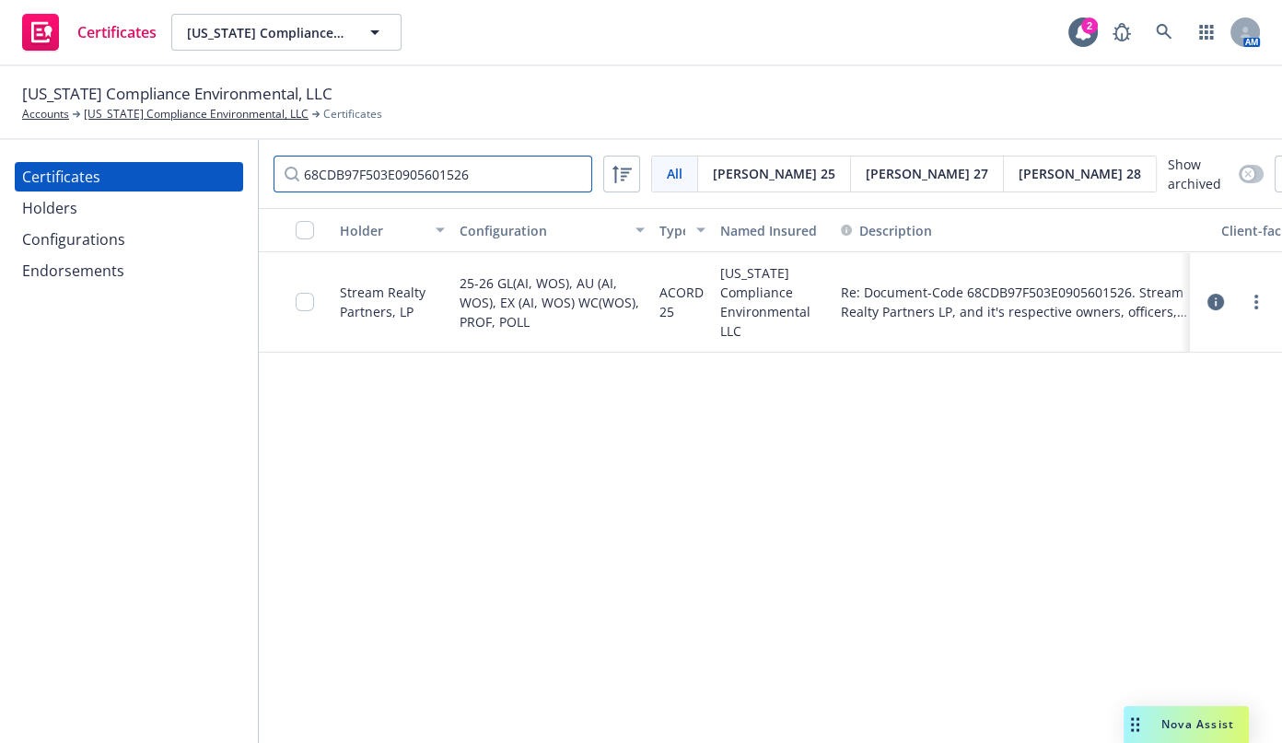
paste input "Action Property Management"
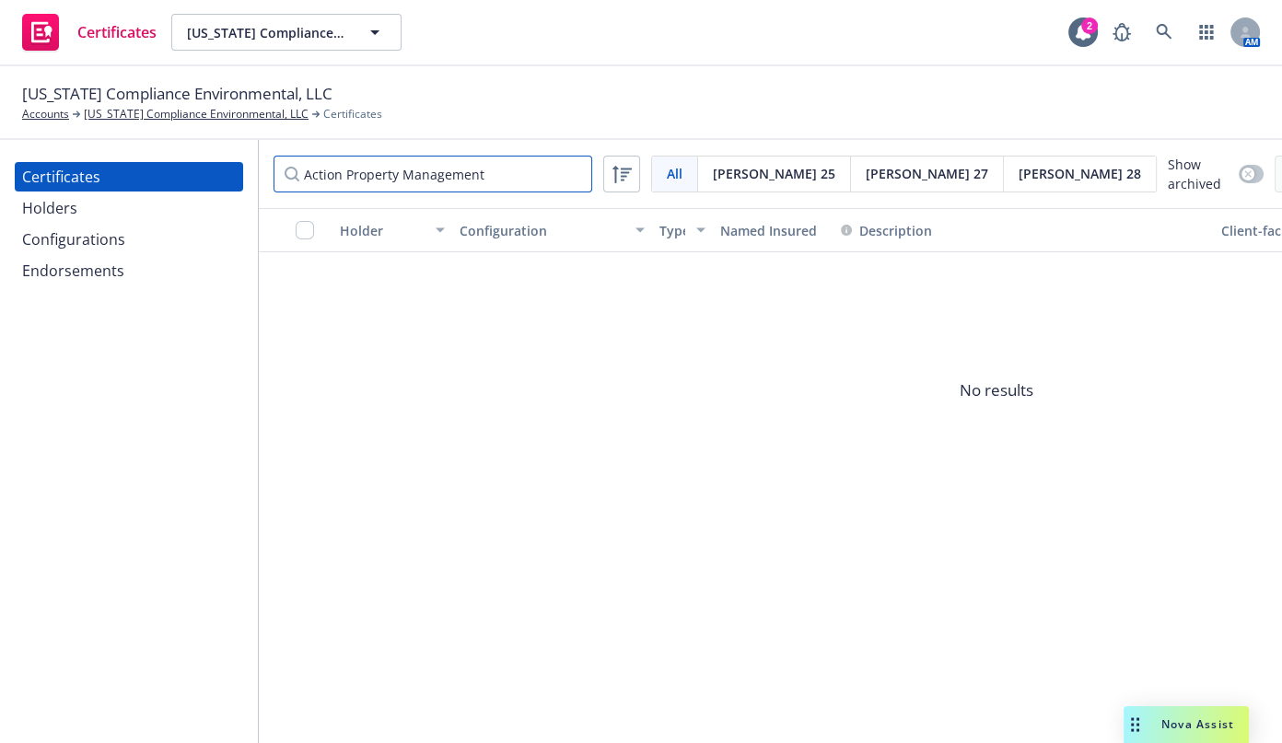
click at [305, 159] on input "Action Property Management" at bounding box center [433, 174] width 319 height 37
drag, startPoint x: 395, startPoint y: 168, endPoint x: 785, endPoint y: 129, distance: 391.6
click at [766, 135] on div "California Compliance Environmental, LLC Accounts California Compliance Environ…" at bounding box center [641, 404] width 1282 height 677
type input "Action Property"
click at [1168, 169] on div "Show archived" at bounding box center [1216, 174] width 96 height 39
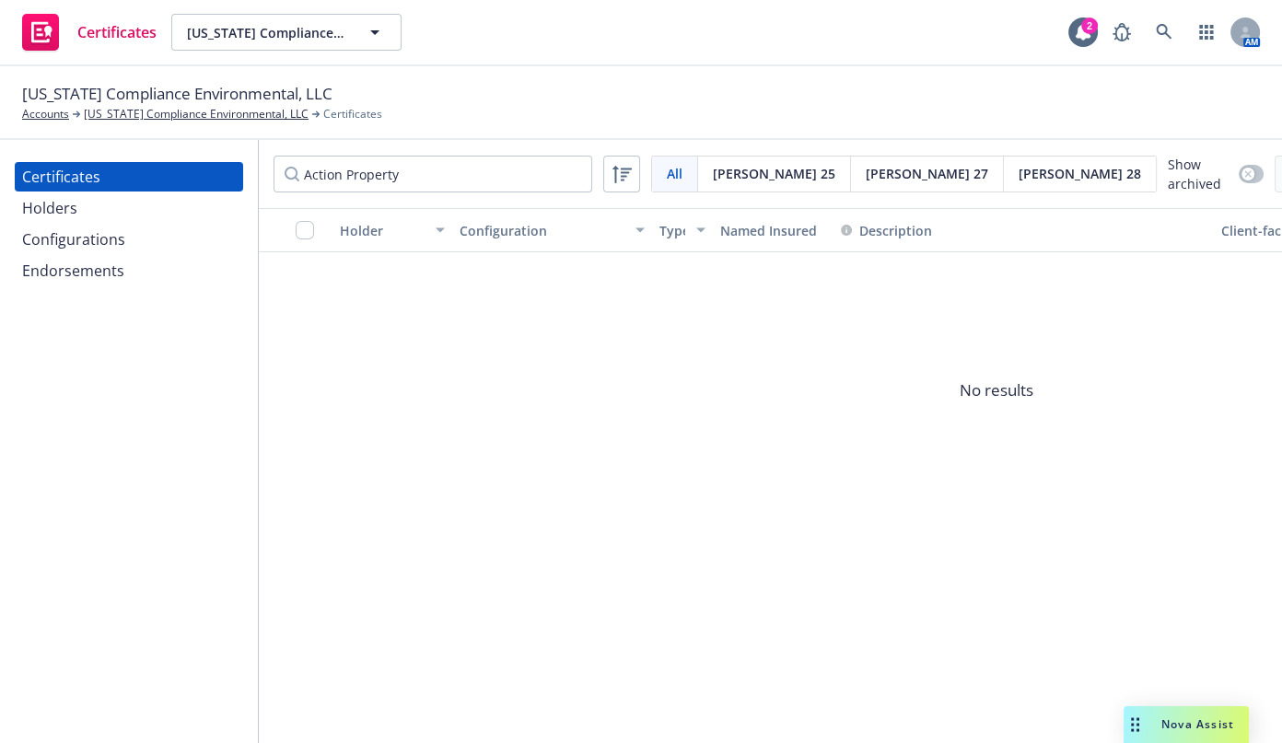
click at [1168, 169] on div "Show archived" at bounding box center [1216, 174] width 96 height 39
click at [1242, 169] on div "button" at bounding box center [1248, 174] width 13 height 13
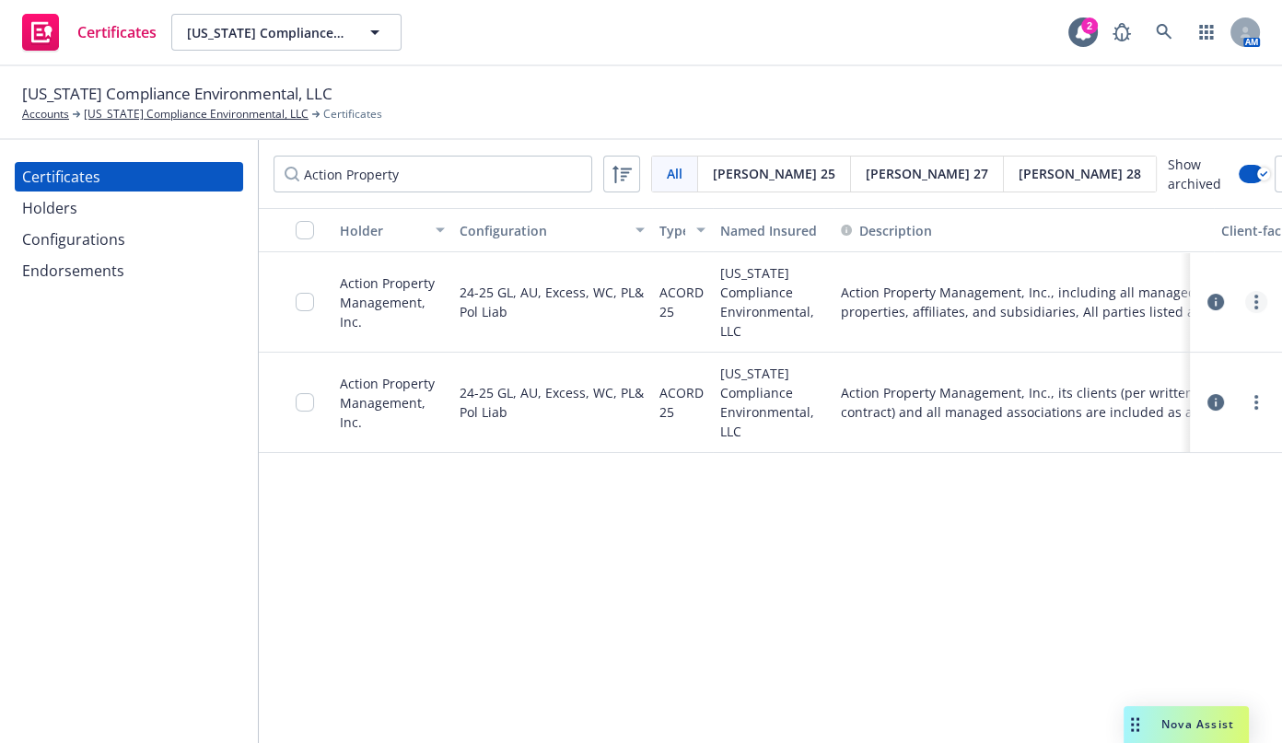
click at [1255, 304] on icon "more" at bounding box center [1257, 302] width 4 height 15
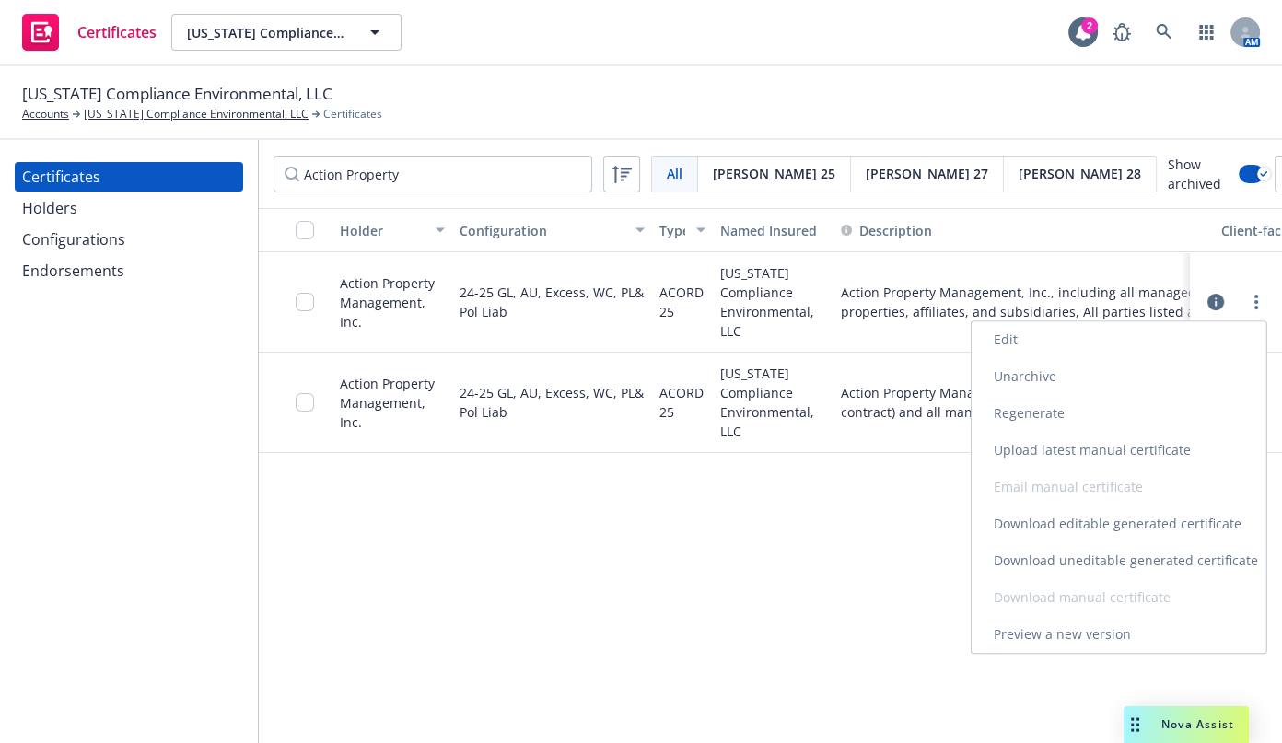
click at [1041, 339] on link "Edit" at bounding box center [1119, 340] width 295 height 37
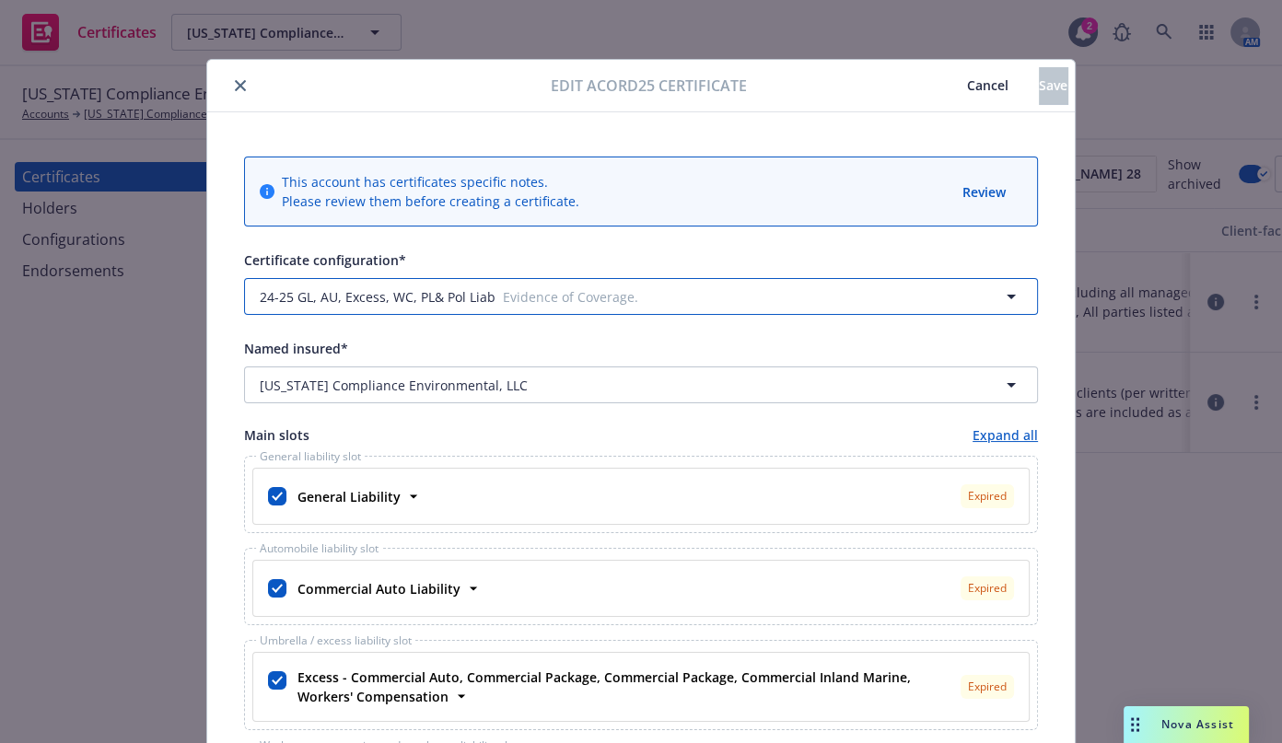
drag, startPoint x: 380, startPoint y: 303, endPoint x: 389, endPoint y: 310, distance: 10.5
click at [380, 305] on span "24-25 GL, AU, Excess, WC, PL& Pol Liab" at bounding box center [378, 296] width 236 height 19
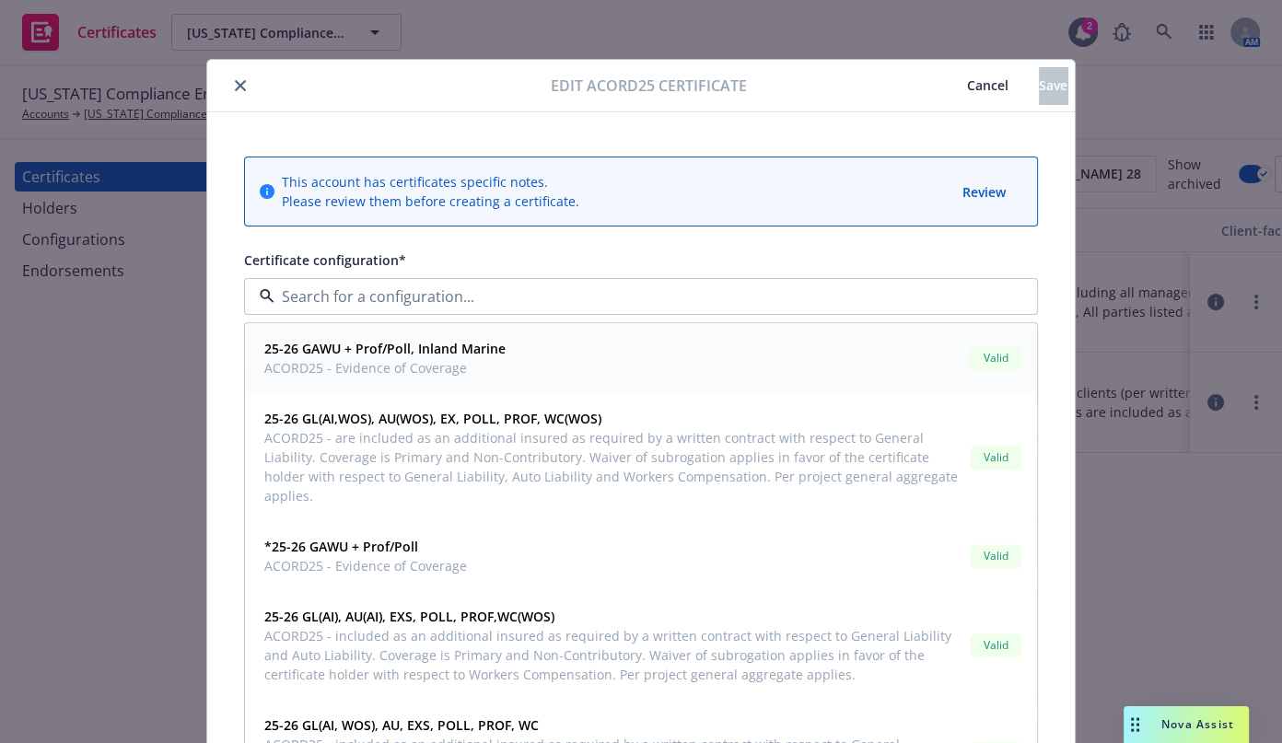
drag, startPoint x: 425, startPoint y: 359, endPoint x: 436, endPoint y: 363, distance: 11.7
click at [426, 359] on span "ACORD25 - Evidence of Coverage" at bounding box center [384, 367] width 241 height 19
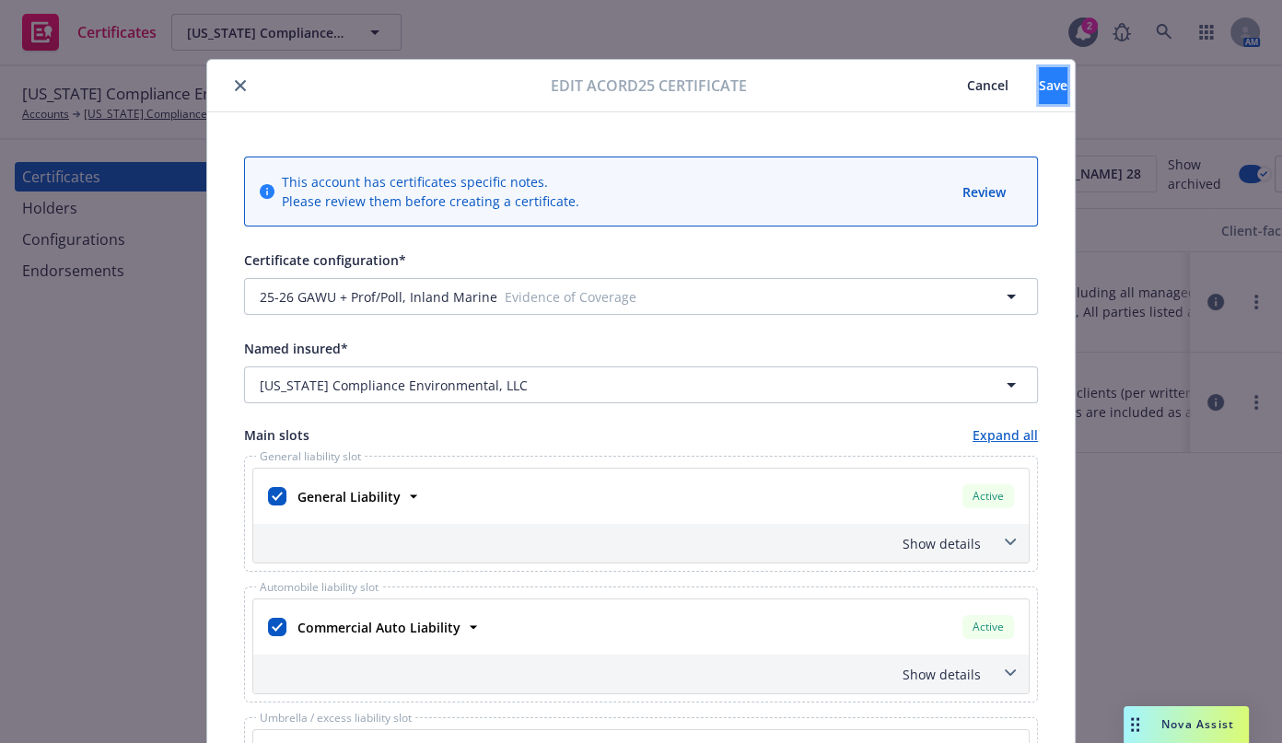
click at [1039, 92] on span "Save" at bounding box center [1053, 85] width 29 height 18
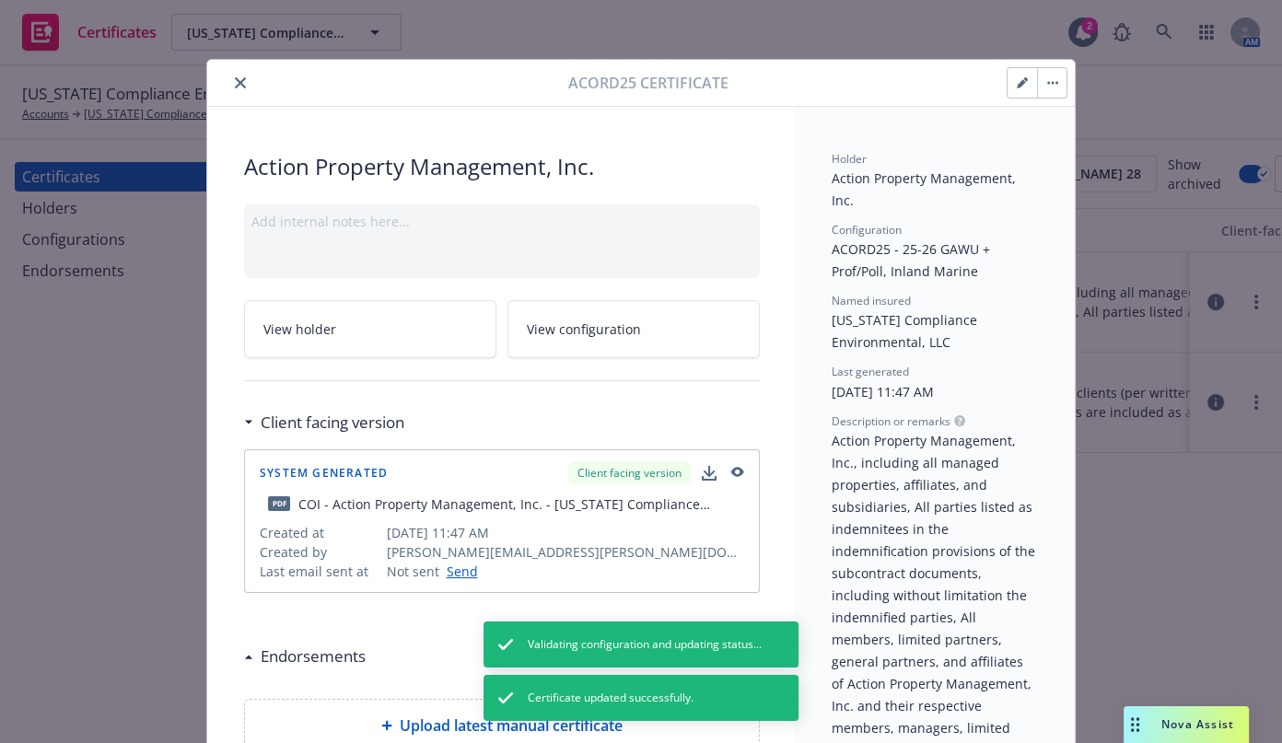
click at [234, 74] on button "close" at bounding box center [240, 83] width 22 height 22
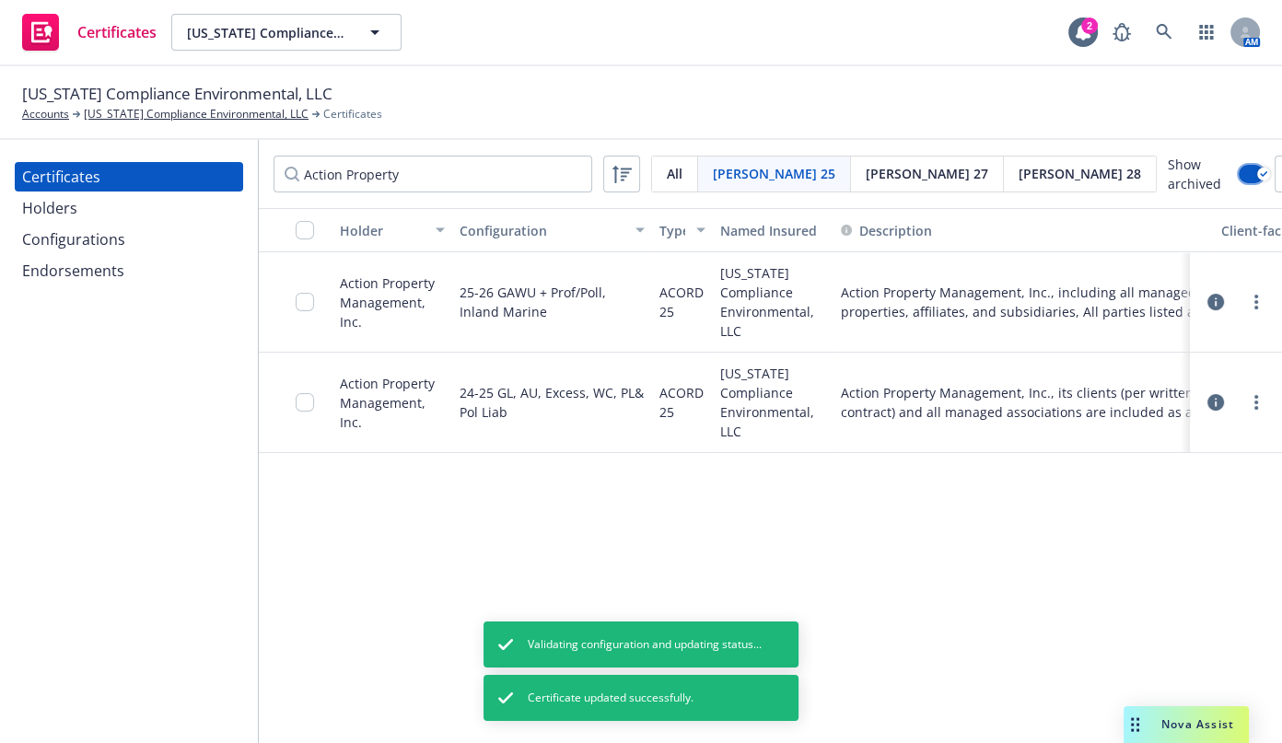
click at [1239, 169] on button "button" at bounding box center [1251, 174] width 25 height 18
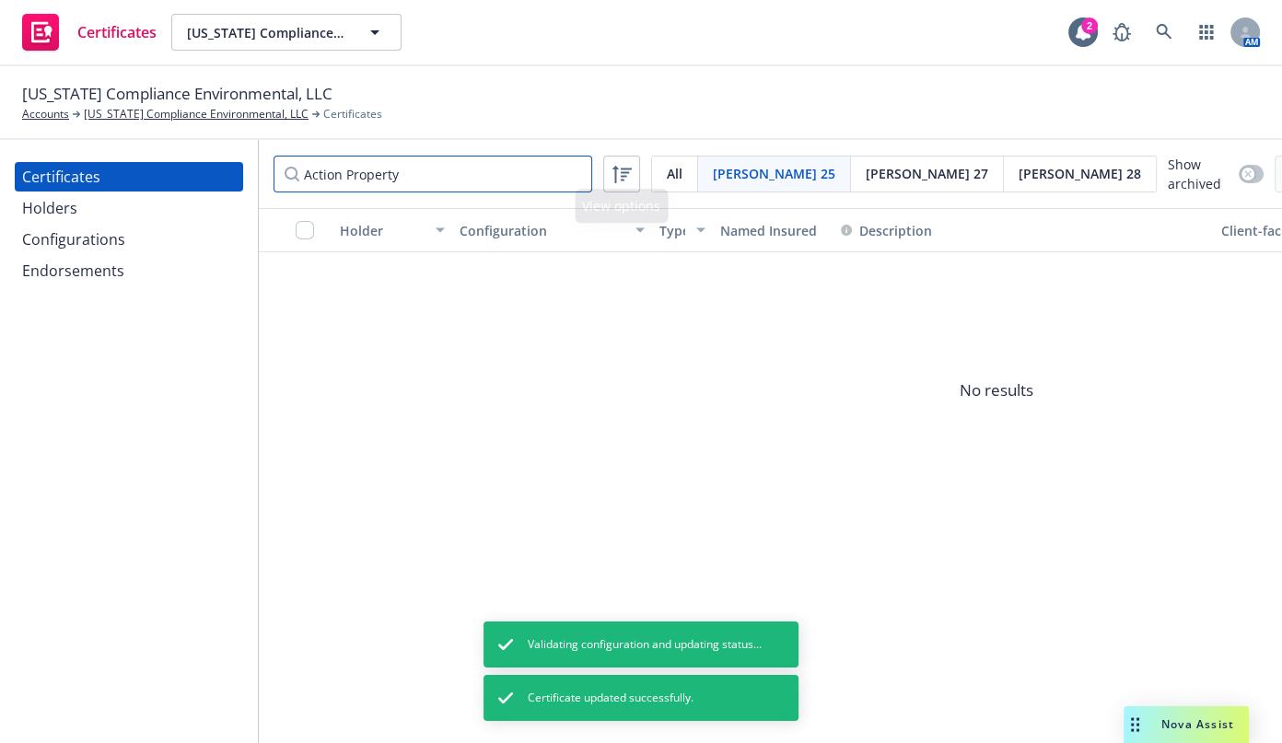
click at [508, 180] on input "Action Property" at bounding box center [433, 174] width 319 height 37
click at [655, 172] on div "All" at bounding box center [675, 174] width 46 height 35
click at [717, 173] on span "[PERSON_NAME] 25" at bounding box center [774, 173] width 123 height 19
click at [1245, 170] on icon "button" at bounding box center [1248, 173] width 7 height 7
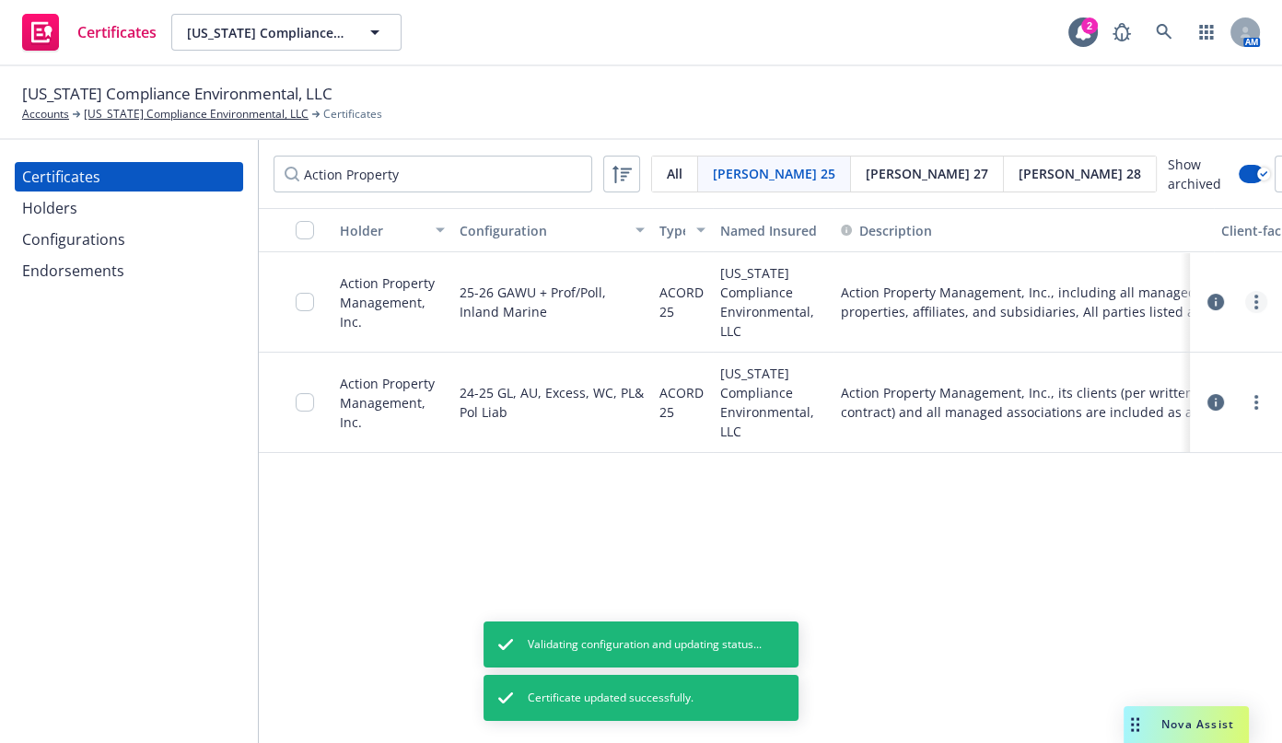
click at [1261, 300] on link "more" at bounding box center [1257, 302] width 22 height 22
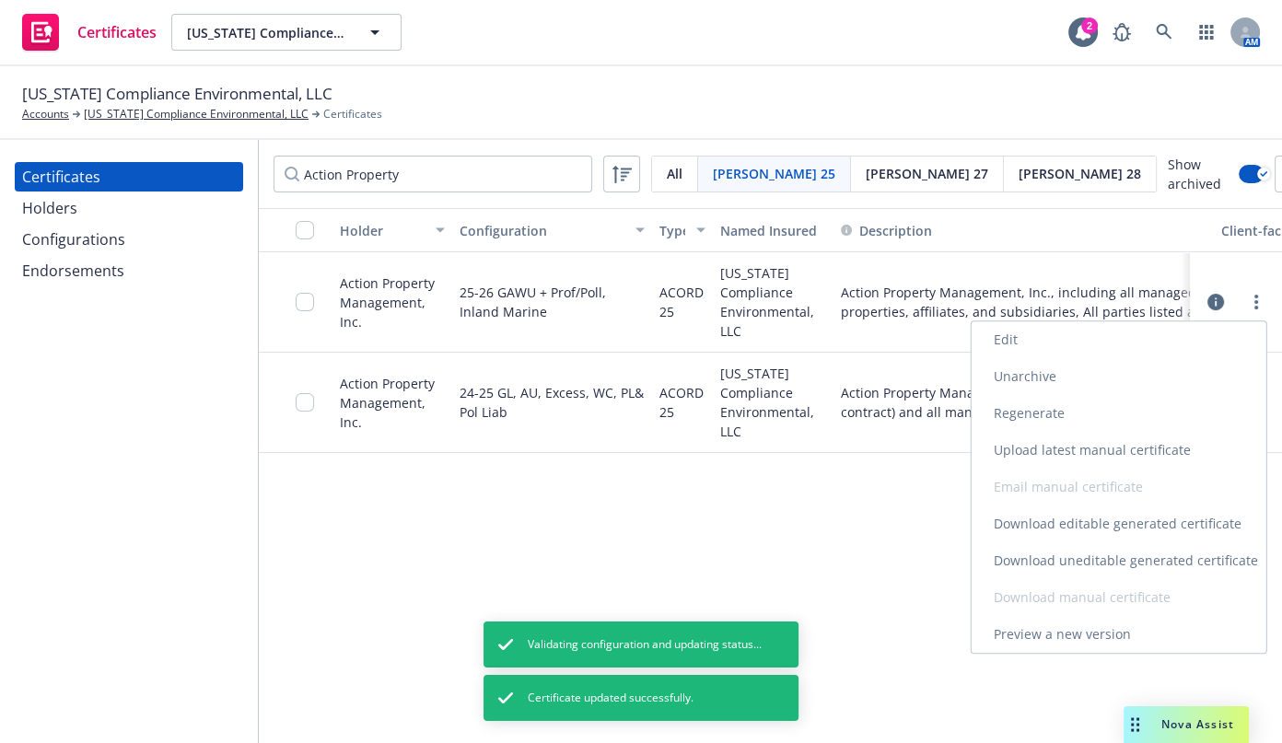
click at [1047, 369] on link "Unarchive" at bounding box center [1119, 376] width 295 height 37
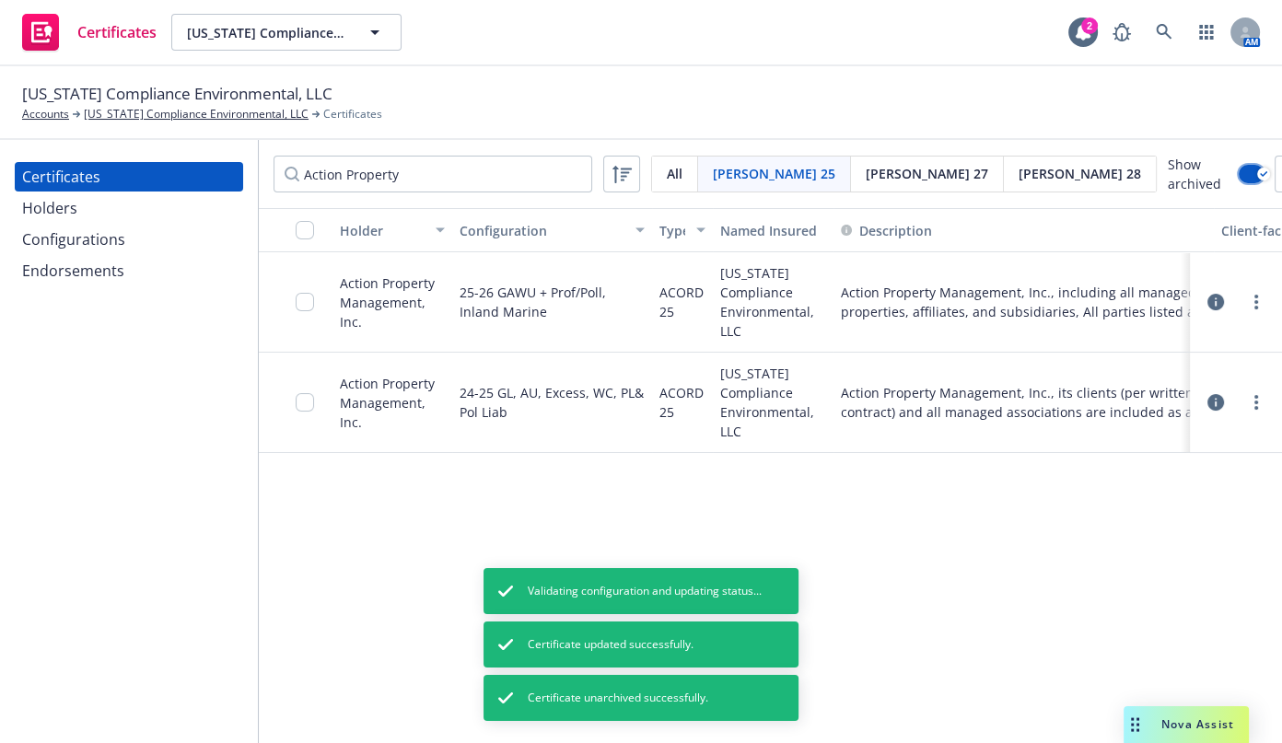
click at [1258, 174] on div "button" at bounding box center [1264, 174] width 13 height 13
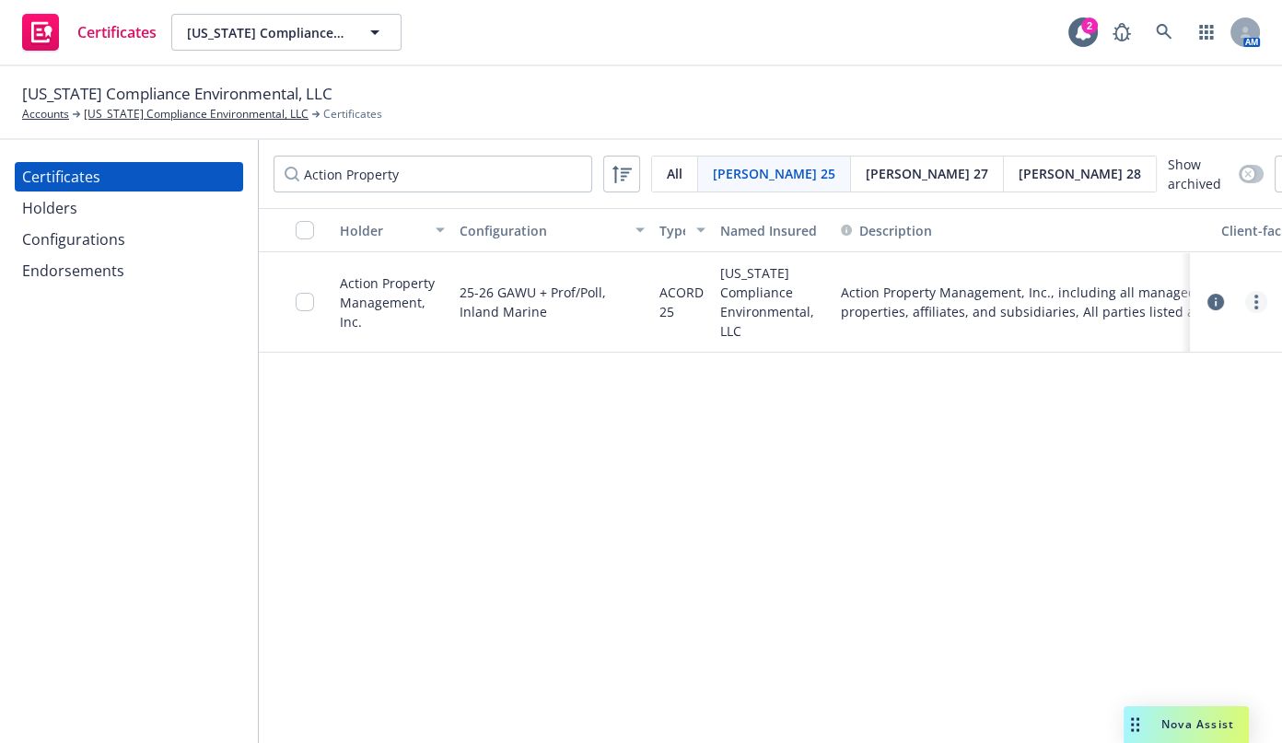
click at [1257, 307] on circle "more" at bounding box center [1257, 308] width 4 height 4
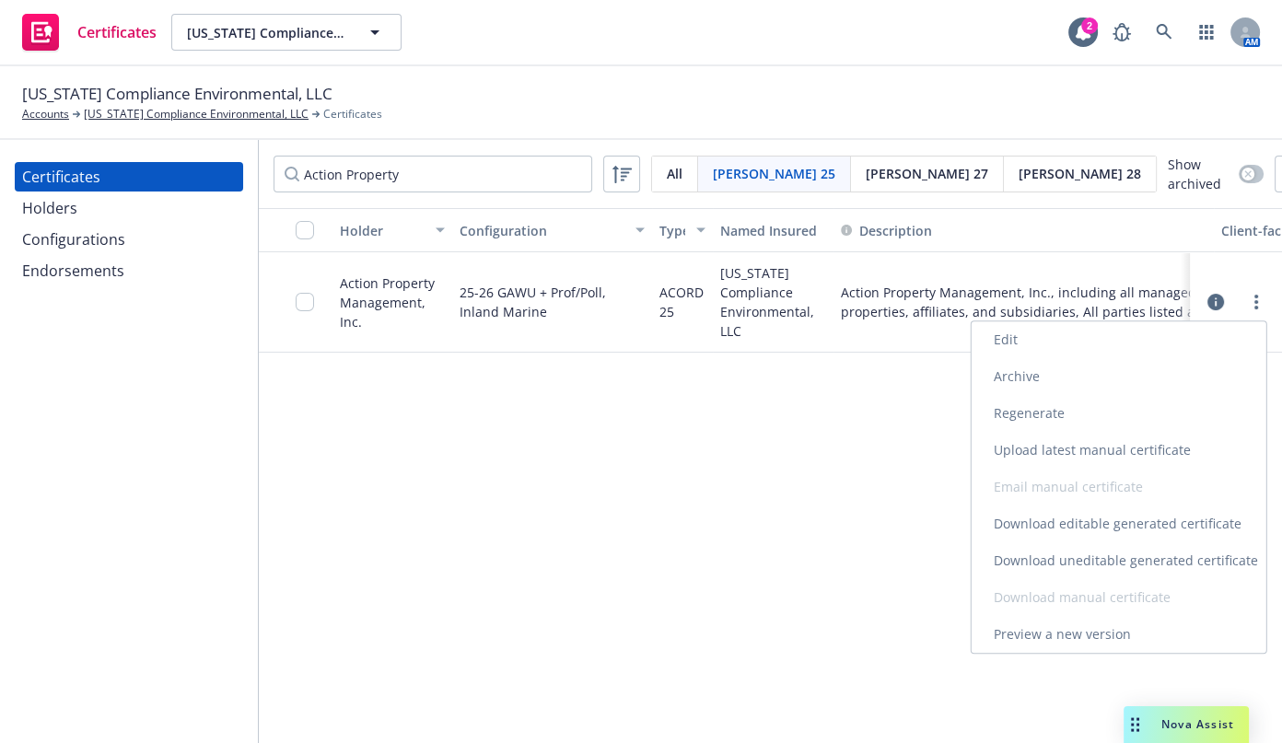
click at [1046, 562] on link "Download uneditable generated certificate" at bounding box center [1119, 561] width 295 height 37
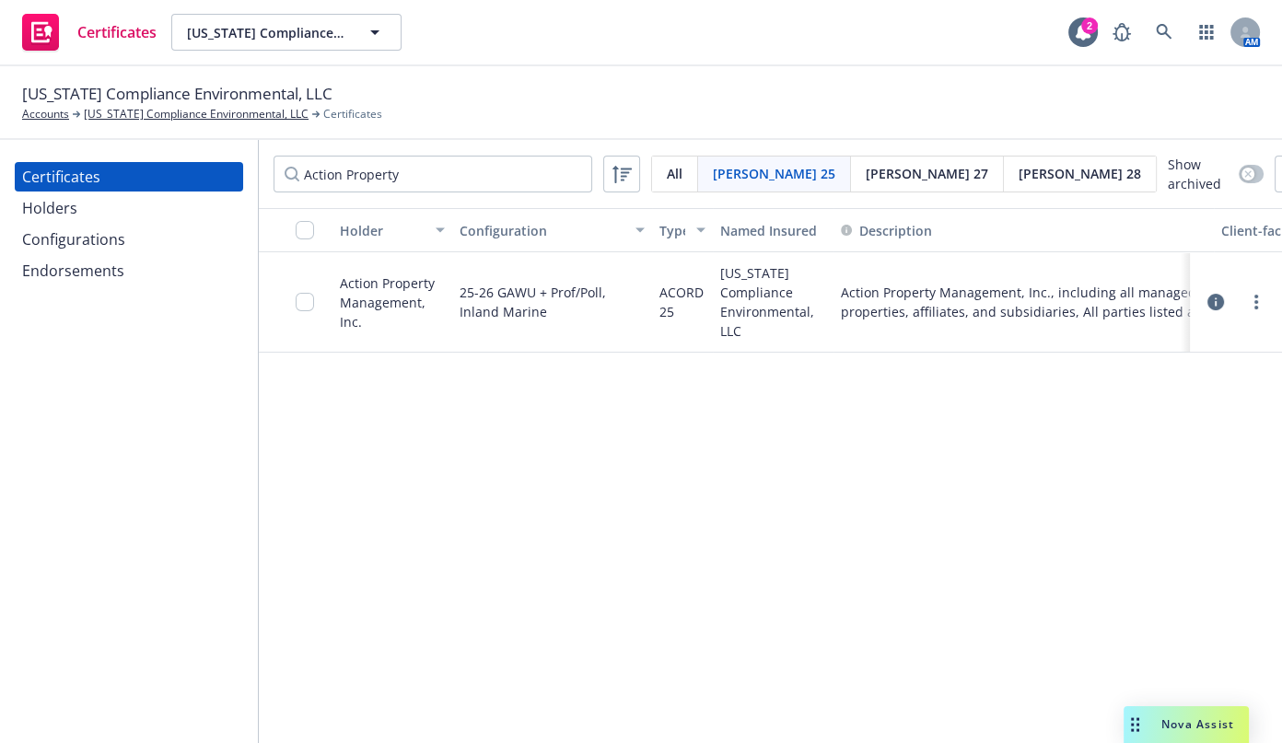
click at [708, 437] on div "Holder Configuration Type Named Insured Description Client-facing status System…" at bounding box center [771, 469] width 1024 height 523
click at [1257, 295] on icon "more" at bounding box center [1257, 302] width 4 height 15
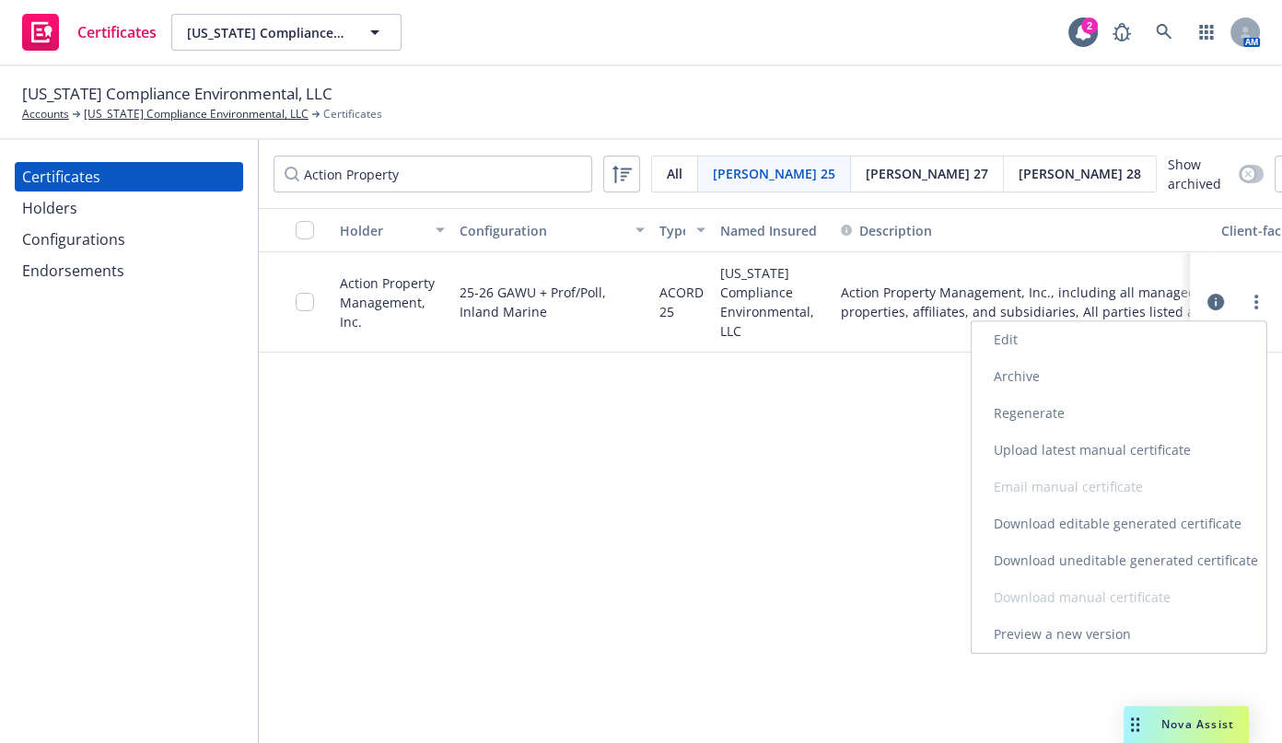
click at [1007, 414] on link "Regenerate" at bounding box center [1119, 413] width 295 height 37
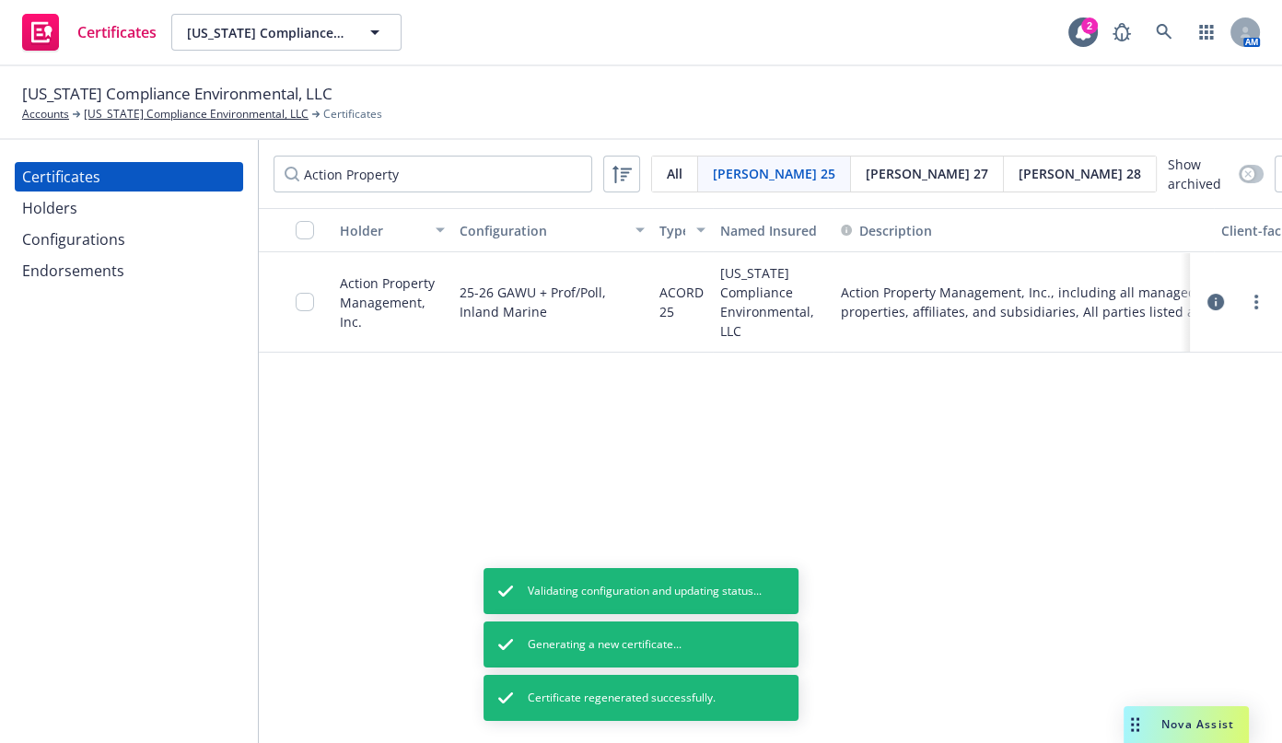
drag, startPoint x: 591, startPoint y: 313, endPoint x: 467, endPoint y: 310, distance: 124.4
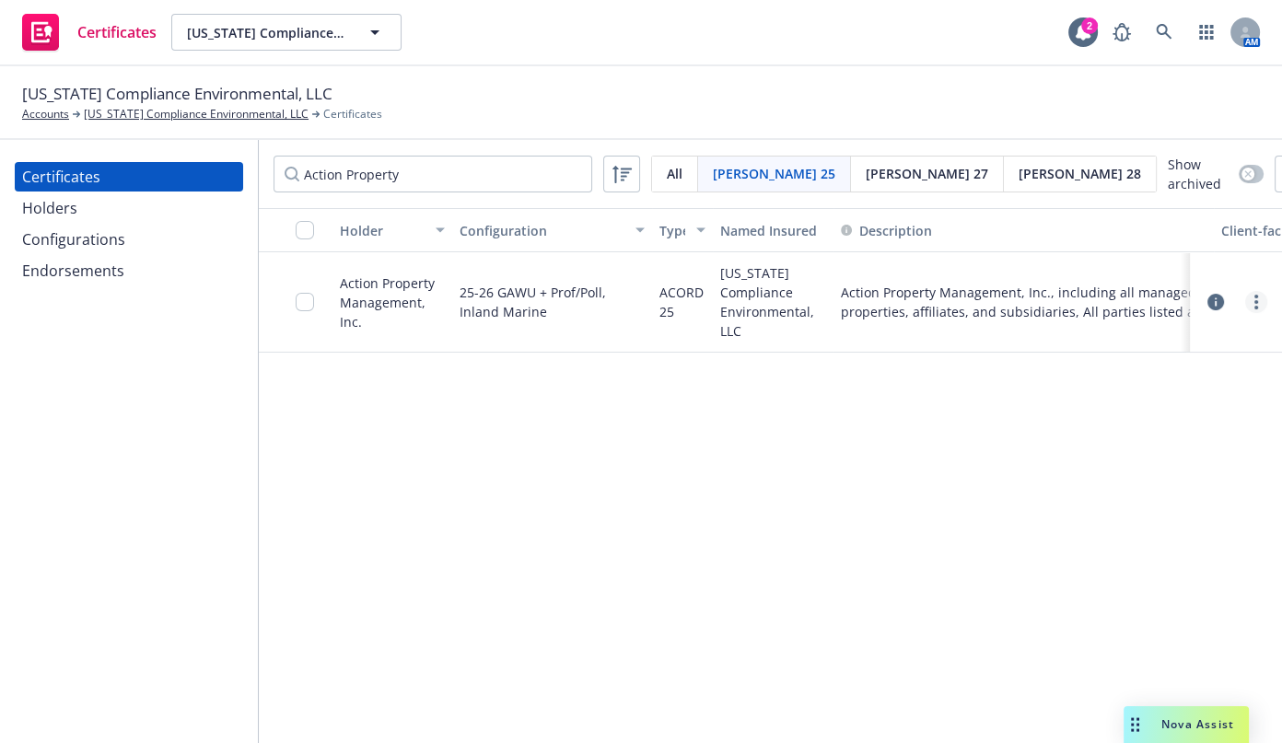
click at [1255, 295] on circle "more" at bounding box center [1257, 297] width 4 height 4
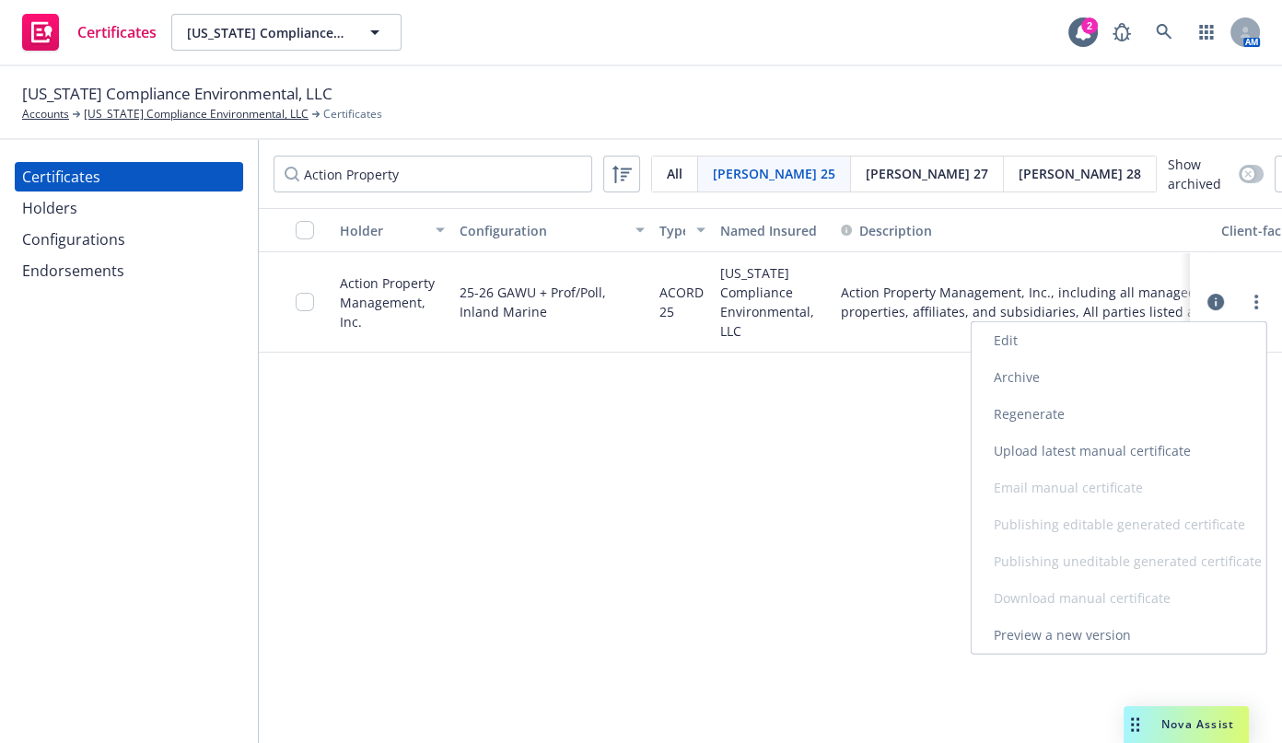
click at [1071, 339] on link "Edit" at bounding box center [1119, 340] width 295 height 37
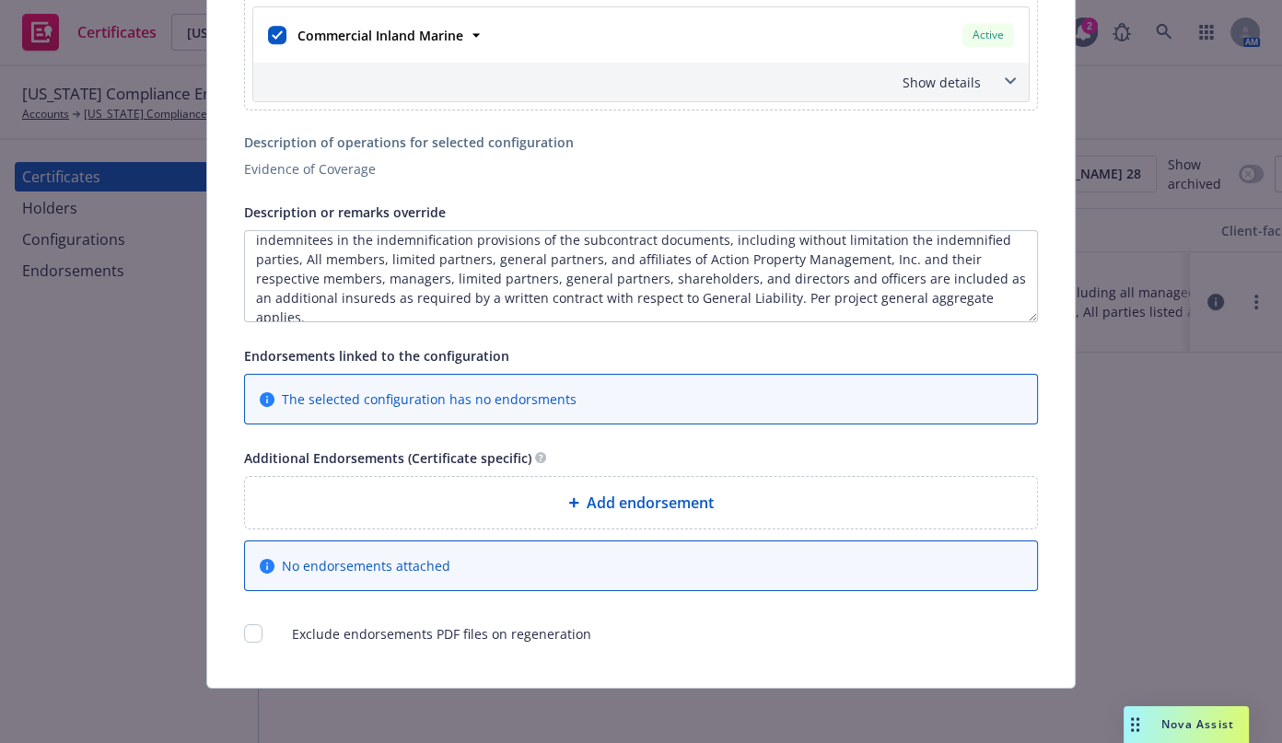
scroll to position [40, 0]
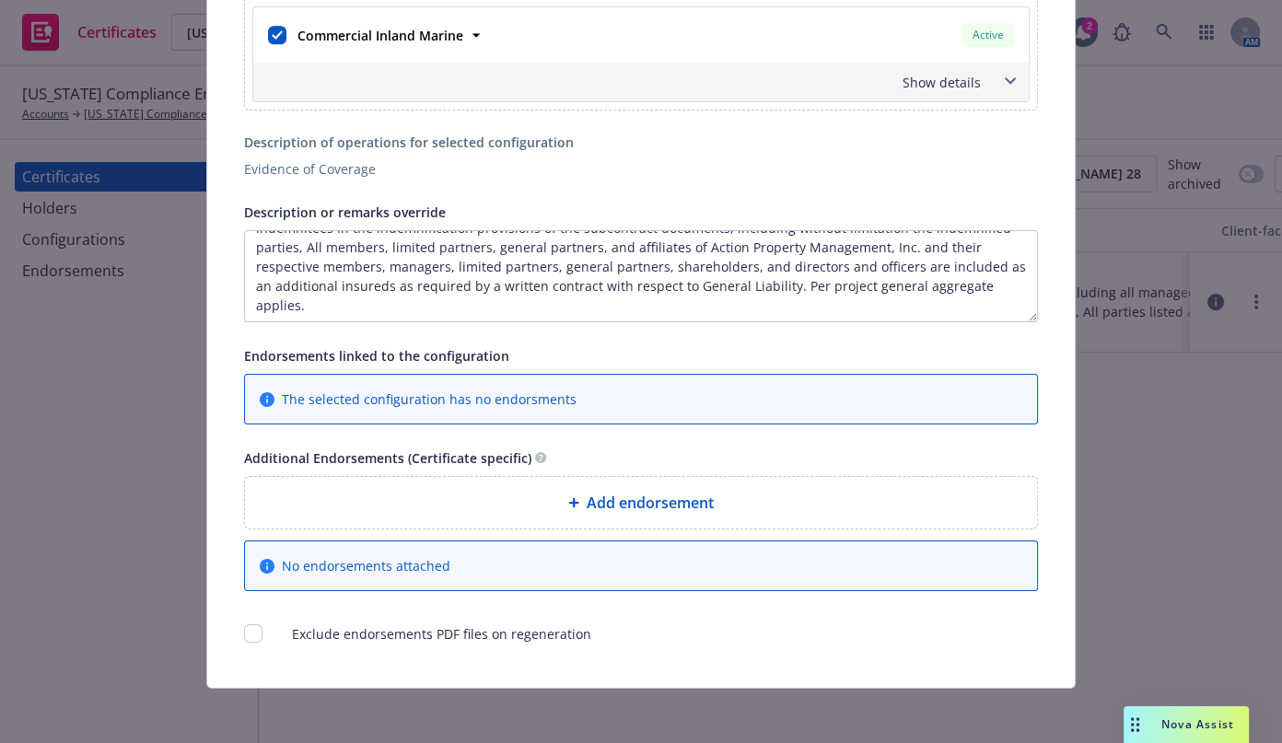
click at [608, 492] on span "Add endorsement" at bounding box center [650, 503] width 127 height 22
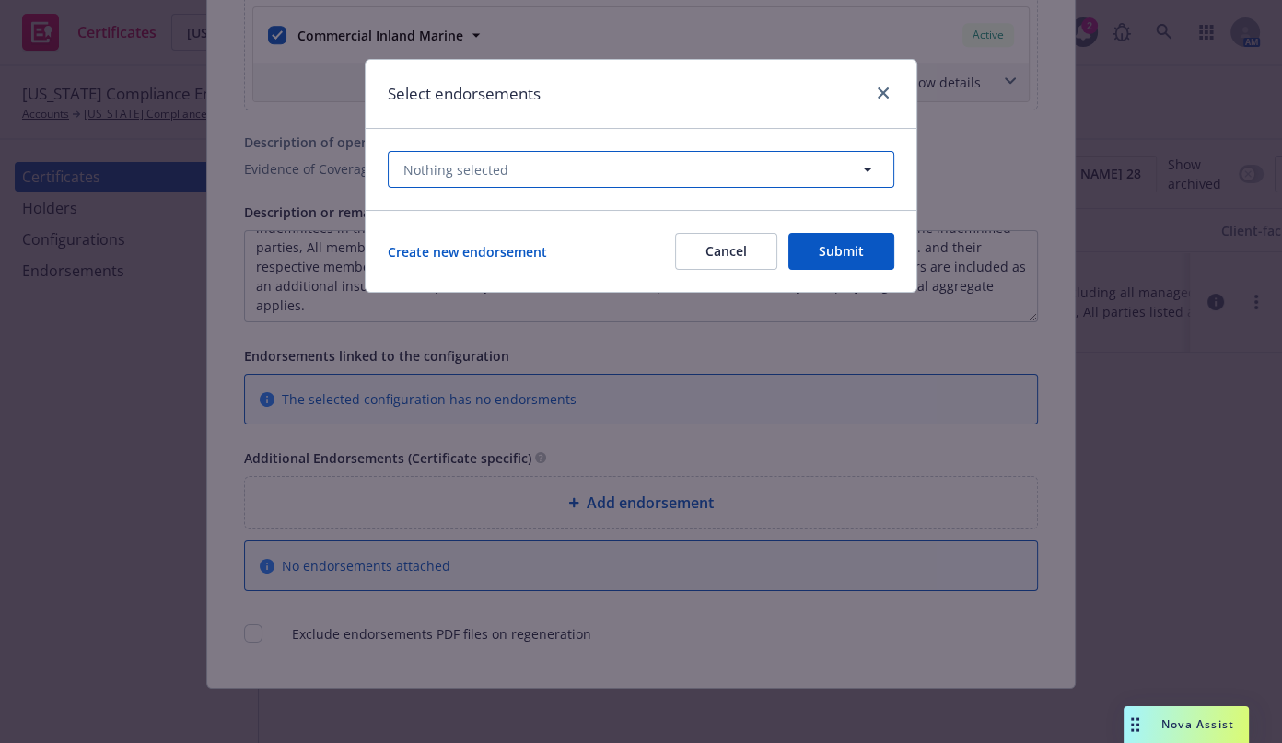
click at [551, 178] on button "Nothing selected" at bounding box center [641, 169] width 507 height 37
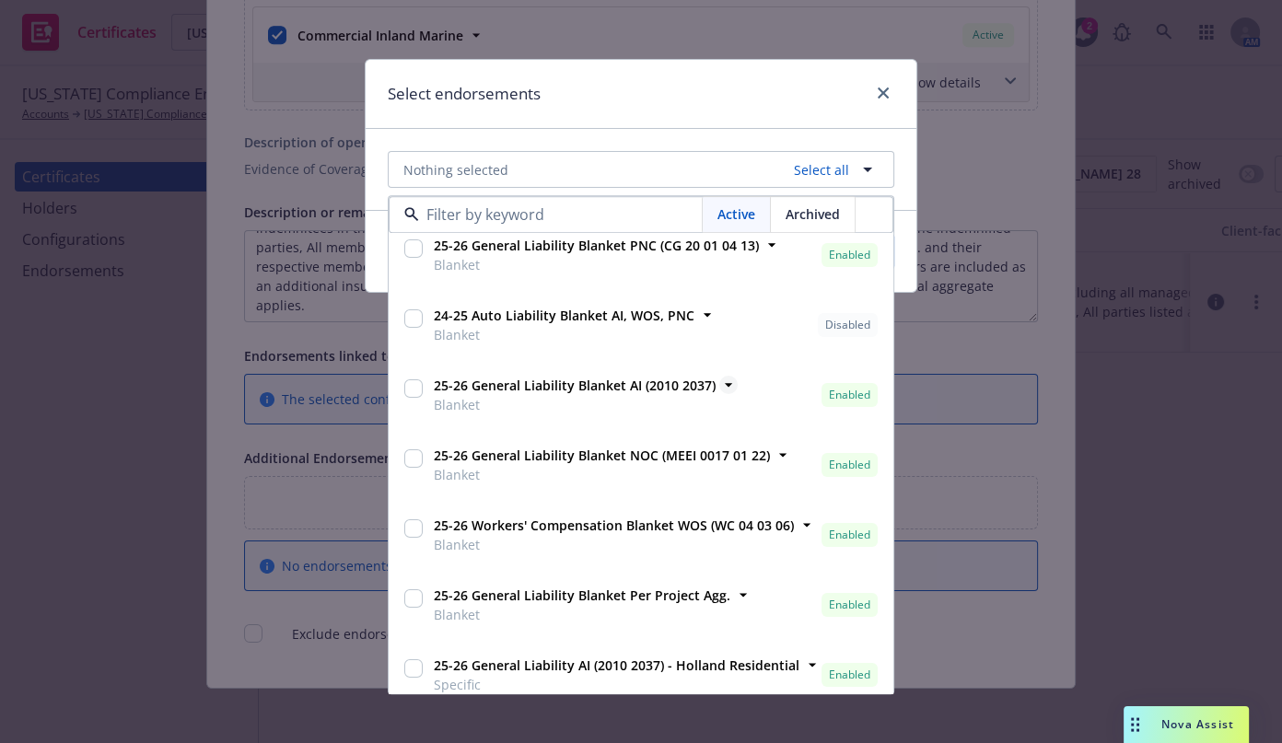
click at [646, 390] on strong "25-26 General Liability Blanket AI (2010 2037)" at bounding box center [575, 387] width 282 height 18
checkbox input "true"
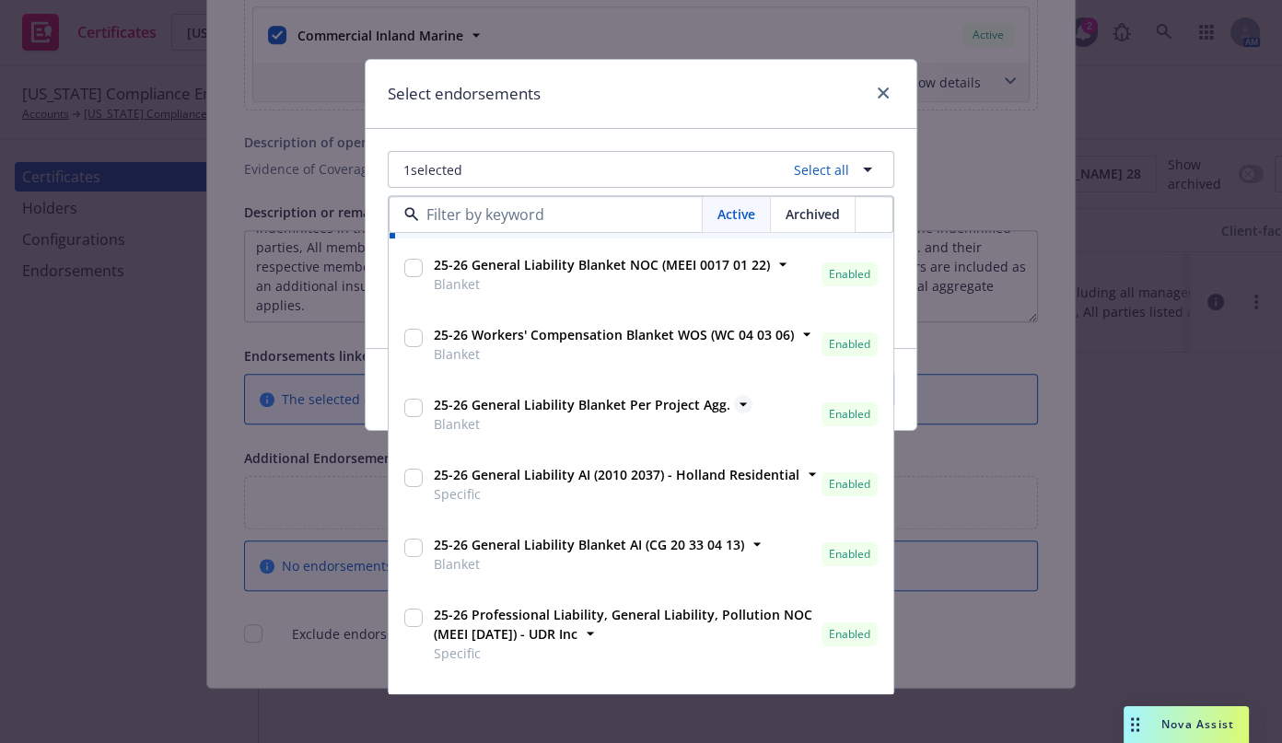
click at [647, 410] on strong "25-26 General Liability Blanket Per Project Agg." at bounding box center [582, 406] width 297 height 18
checkbox input "true"
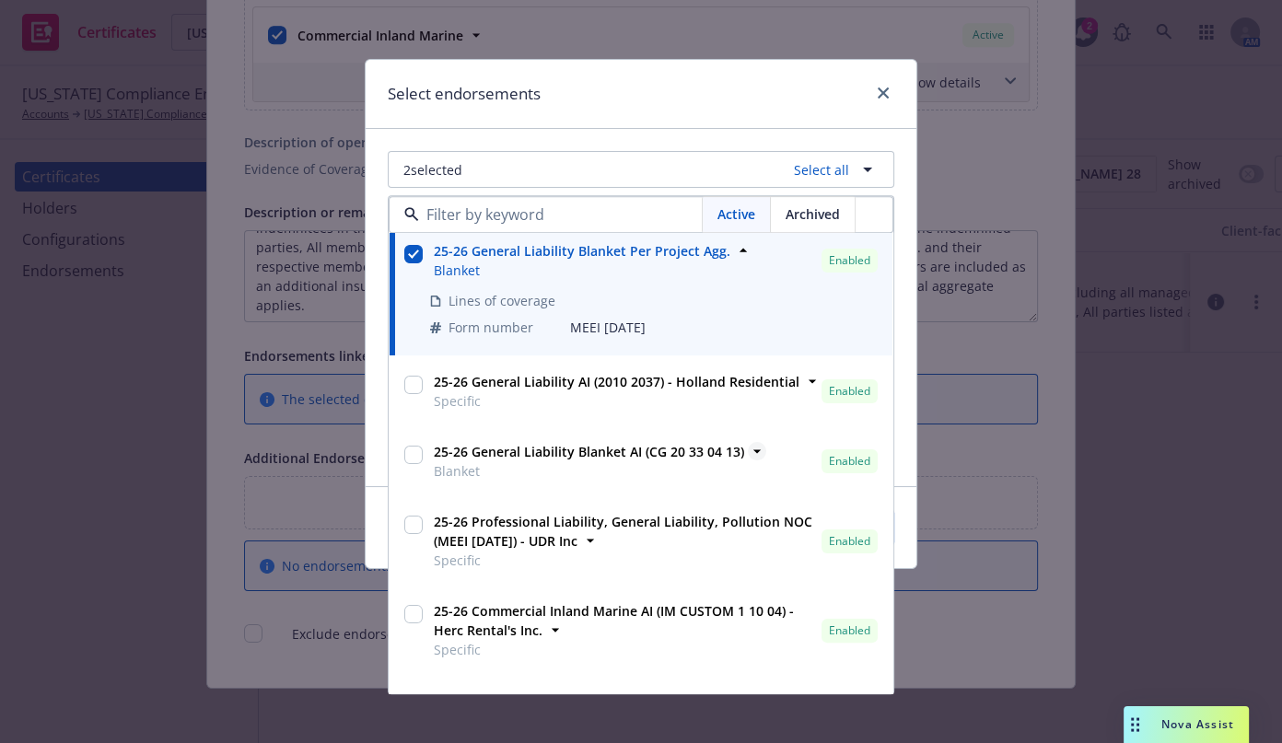
scroll to position [502, 0]
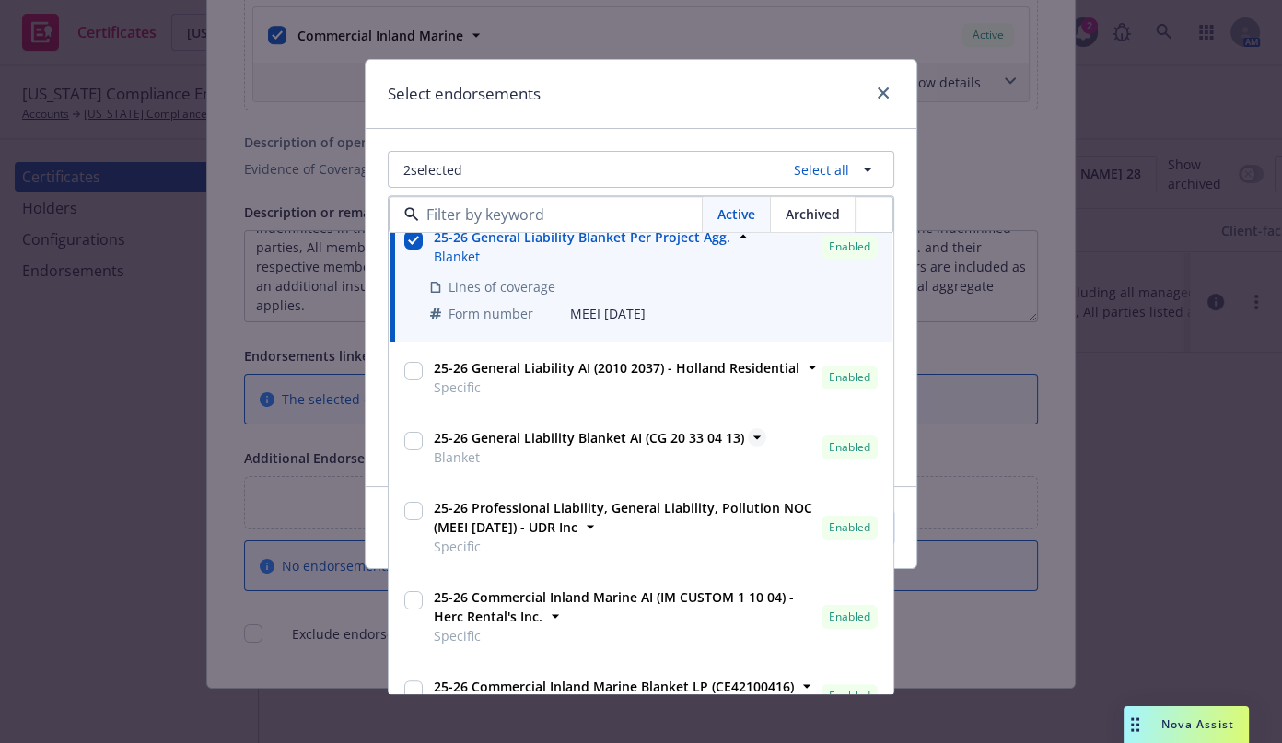
click at [696, 437] on strong "25-26 General Liability Blanket AI (CG 20 33 04 13)" at bounding box center [589, 439] width 310 height 18
checkbox input "true"
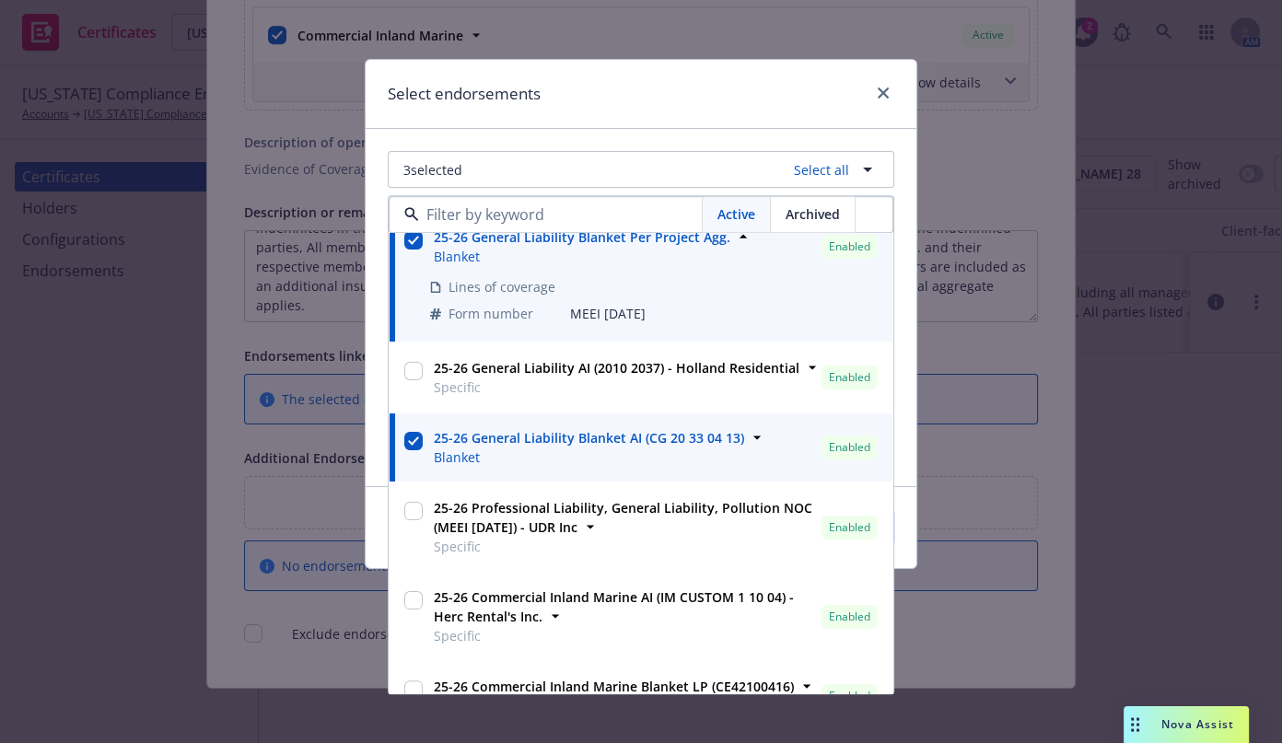
scroll to position [479, 0]
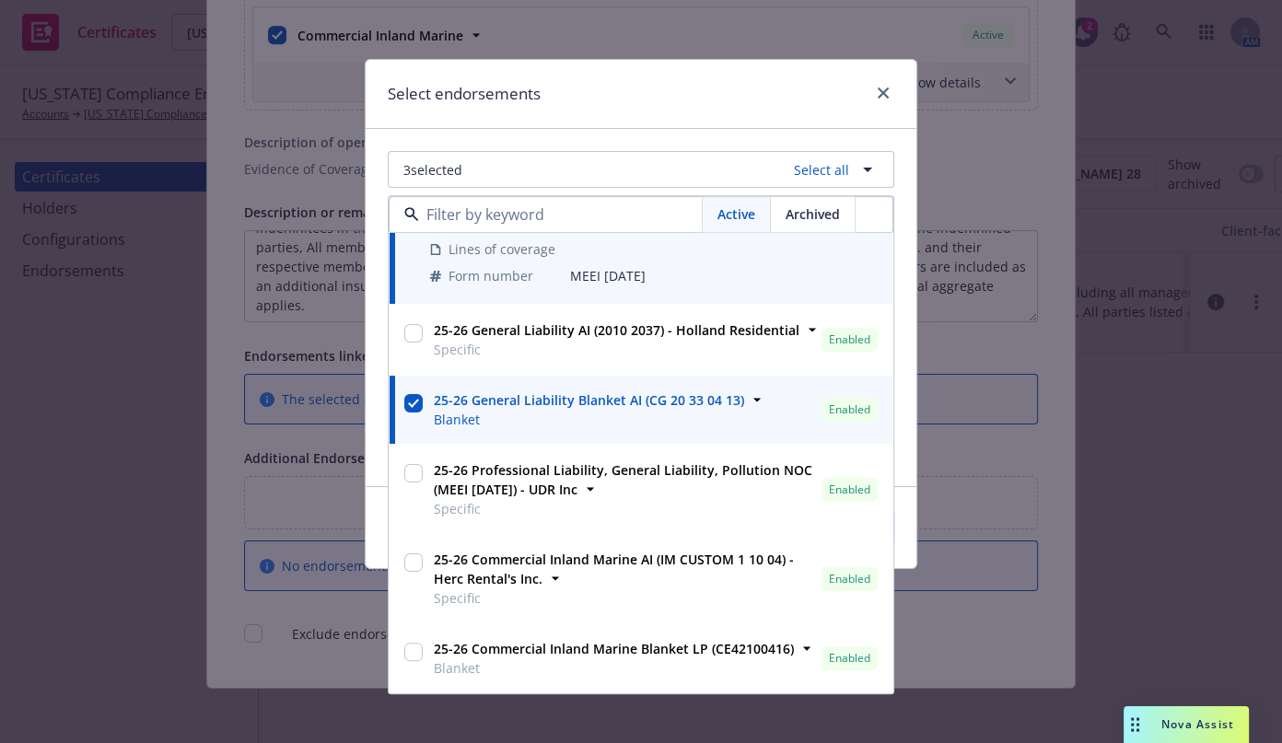
click at [662, 90] on div "Select endorsements" at bounding box center [641, 94] width 551 height 69
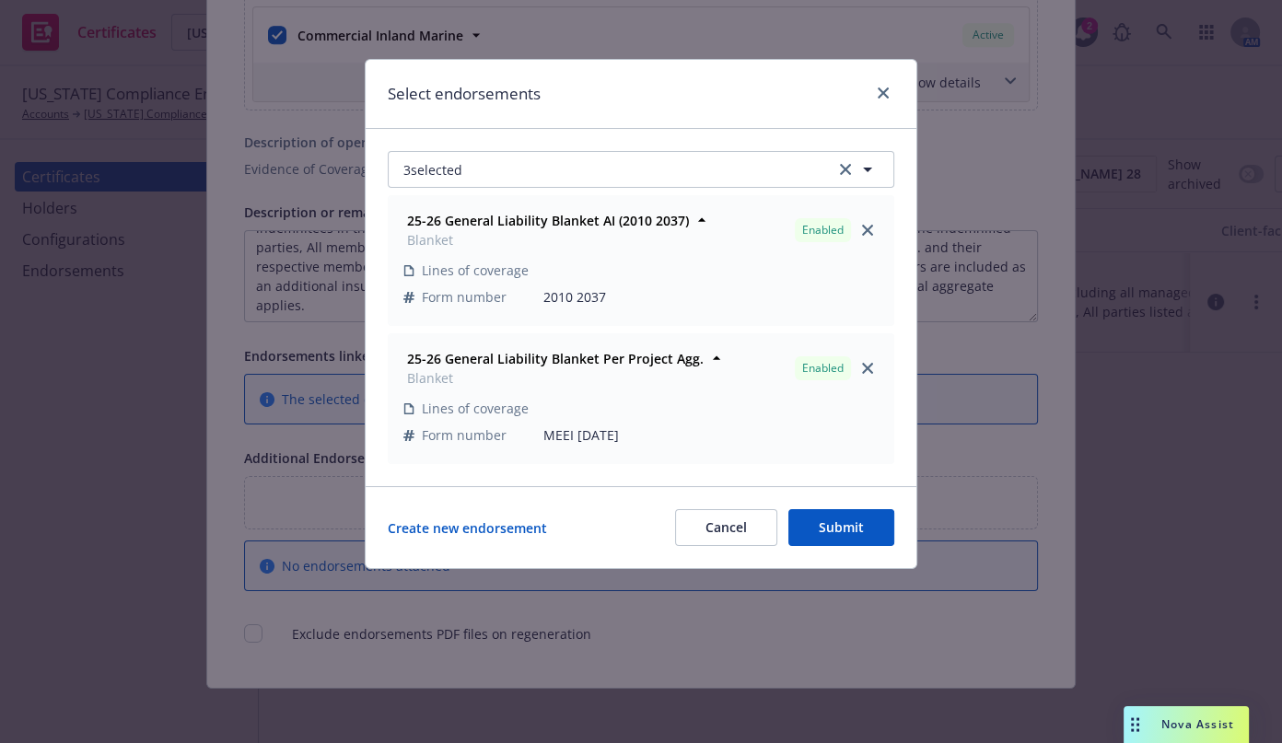
click at [828, 534] on button "Submit" at bounding box center [842, 527] width 106 height 37
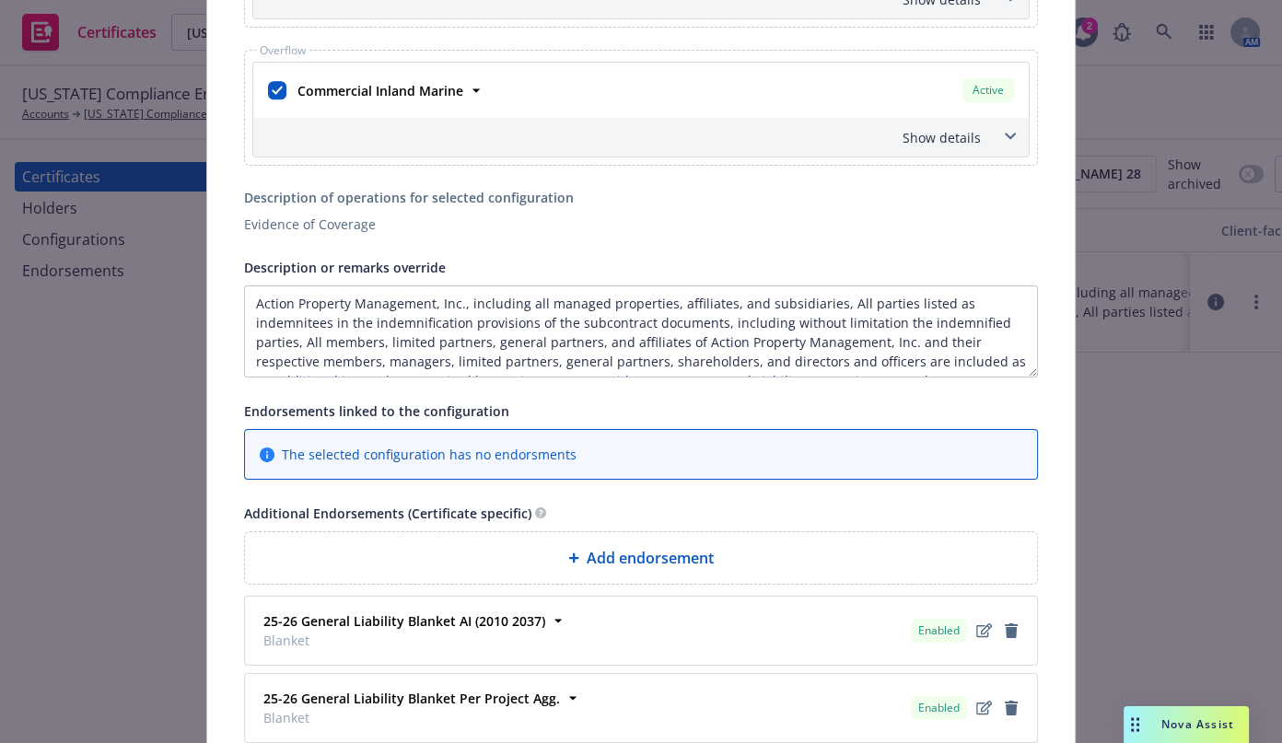
scroll to position [1245, 0]
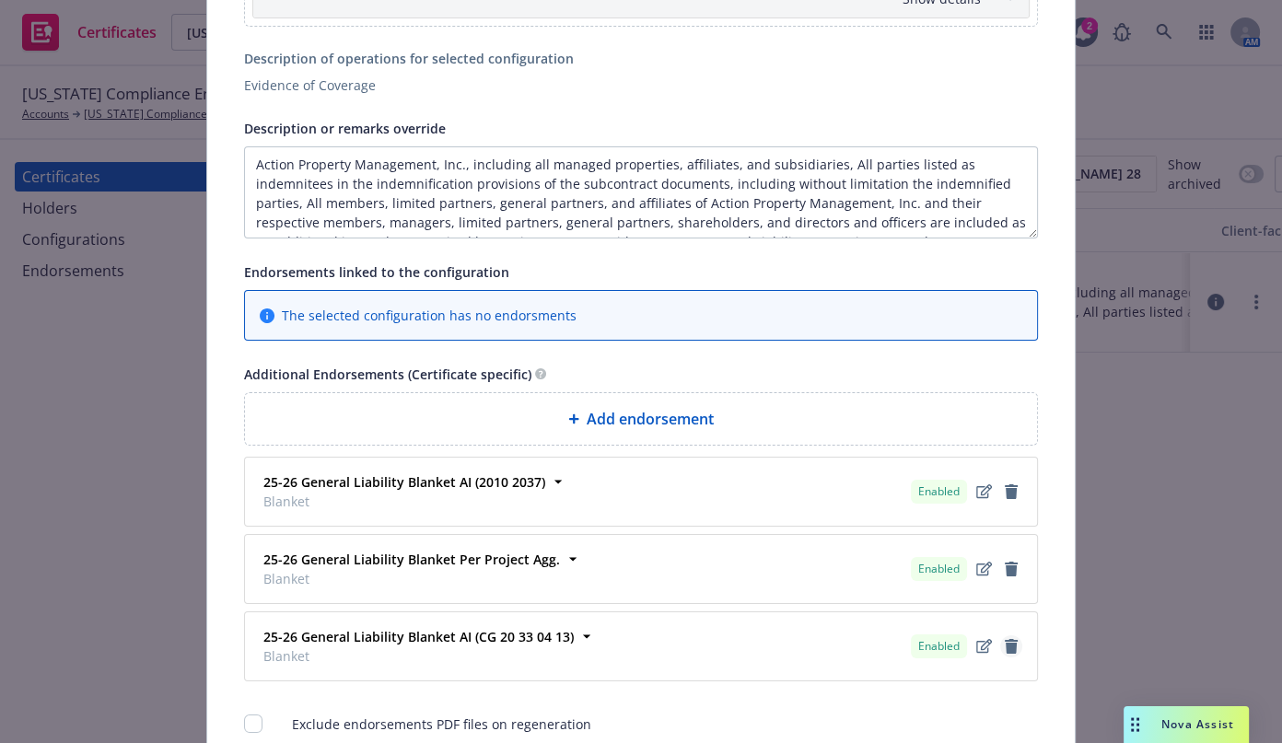
click at [1007, 645] on icon "remove" at bounding box center [1011, 646] width 13 height 15
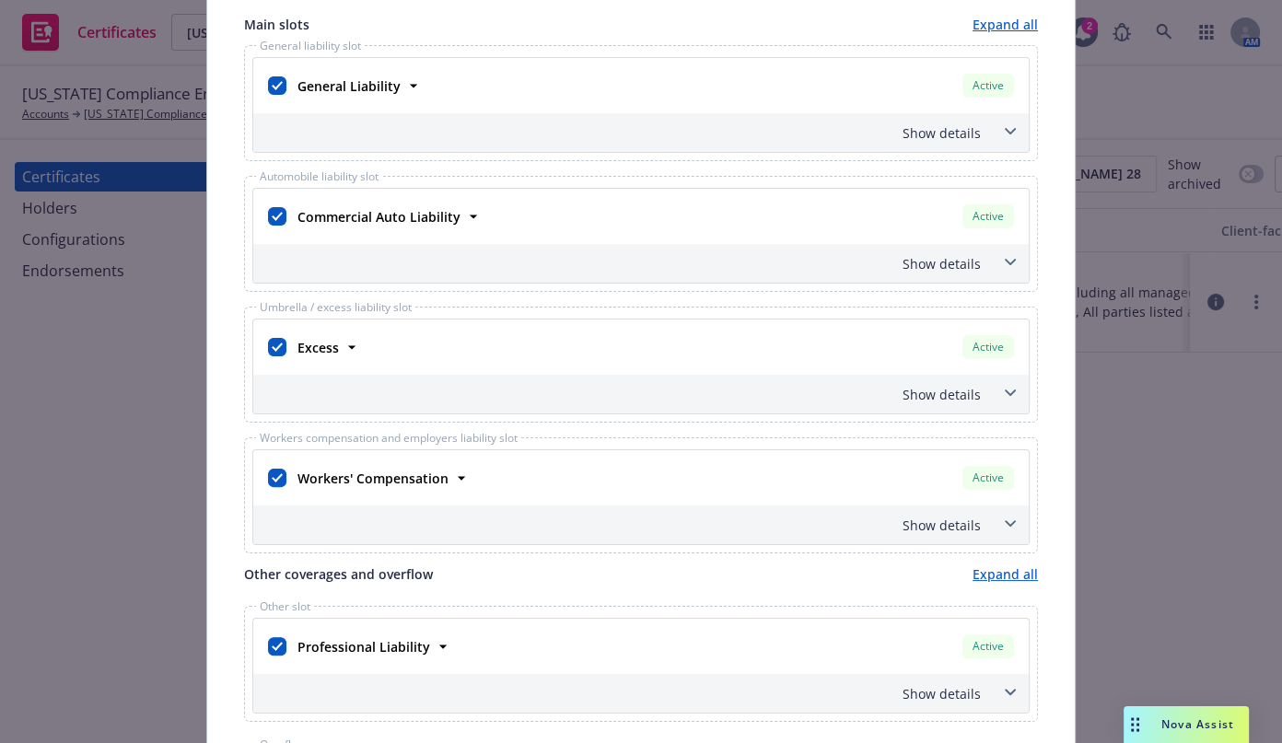
scroll to position [240, 0]
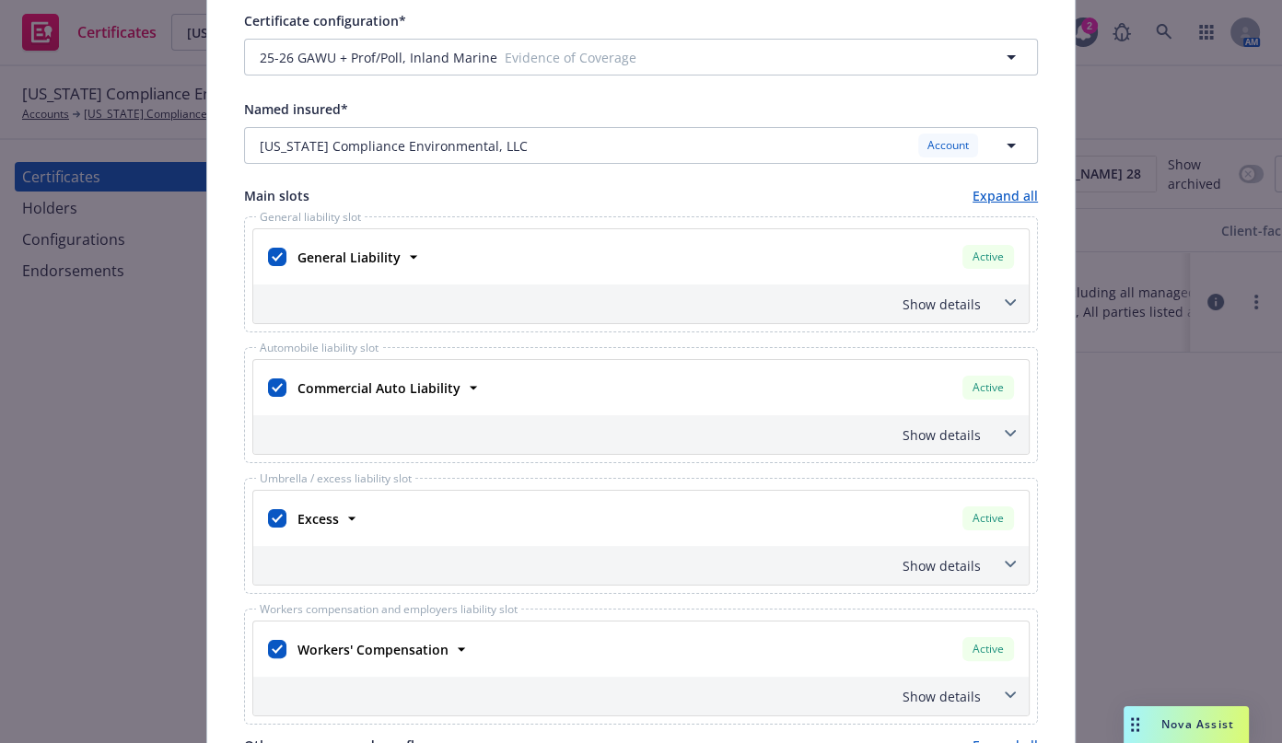
click at [981, 322] on div "General Liability Active Policy number MKLV5ENV105355 Premium $7,500.00 Effecti…" at bounding box center [641, 276] width 778 height 96
click at [973, 310] on div "Show details" at bounding box center [619, 304] width 724 height 19
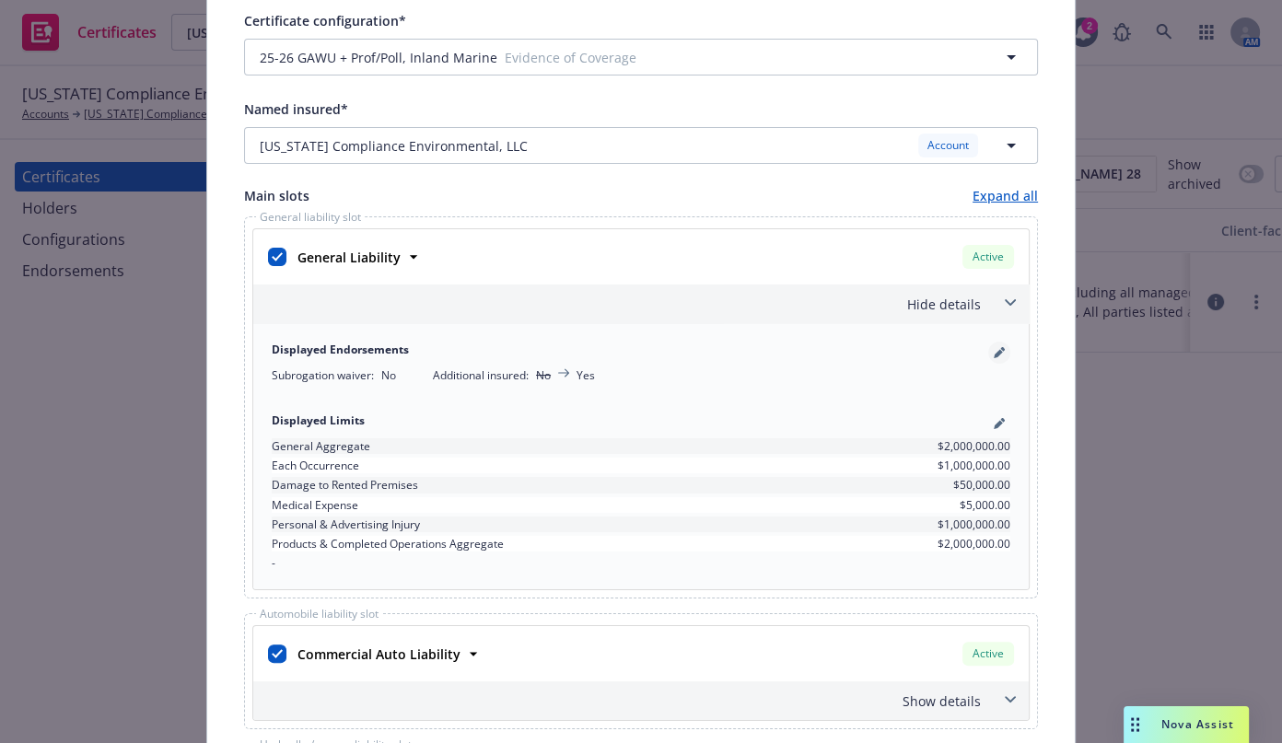
click at [989, 352] on link "pencil" at bounding box center [1000, 353] width 22 height 22
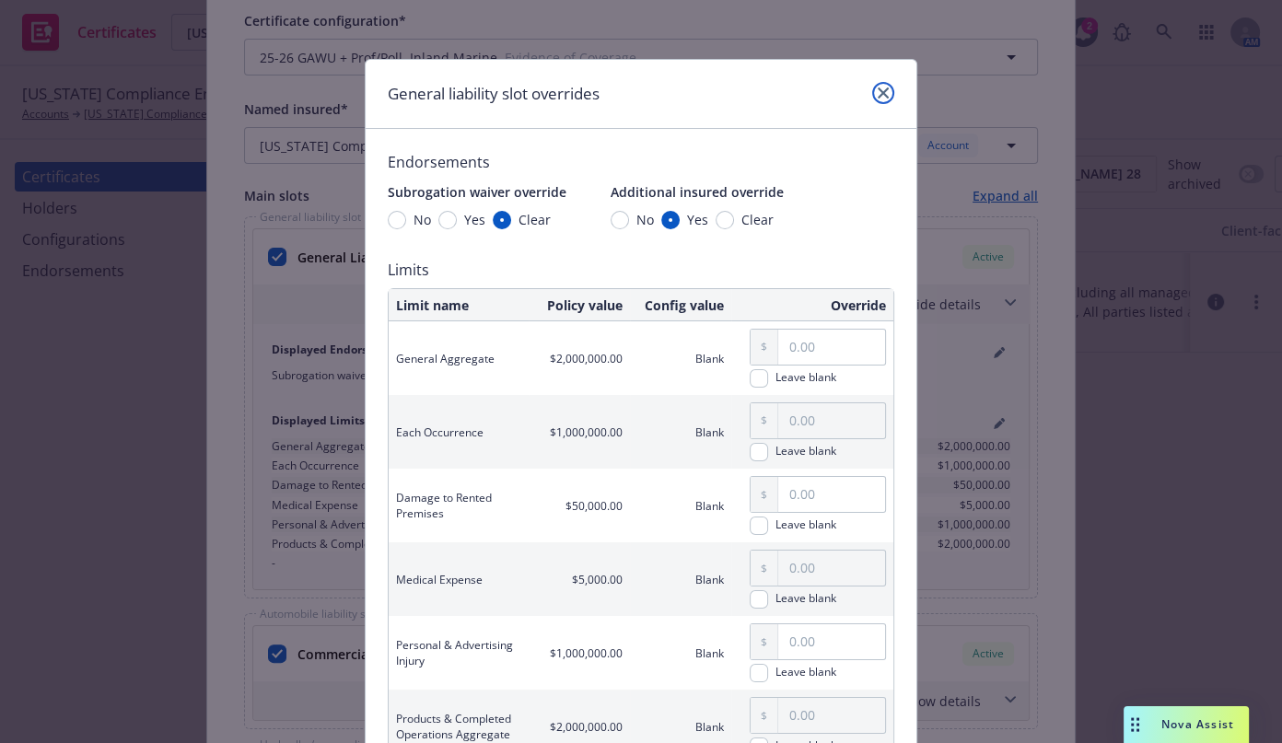
click at [878, 92] on icon "close" at bounding box center [883, 93] width 11 height 11
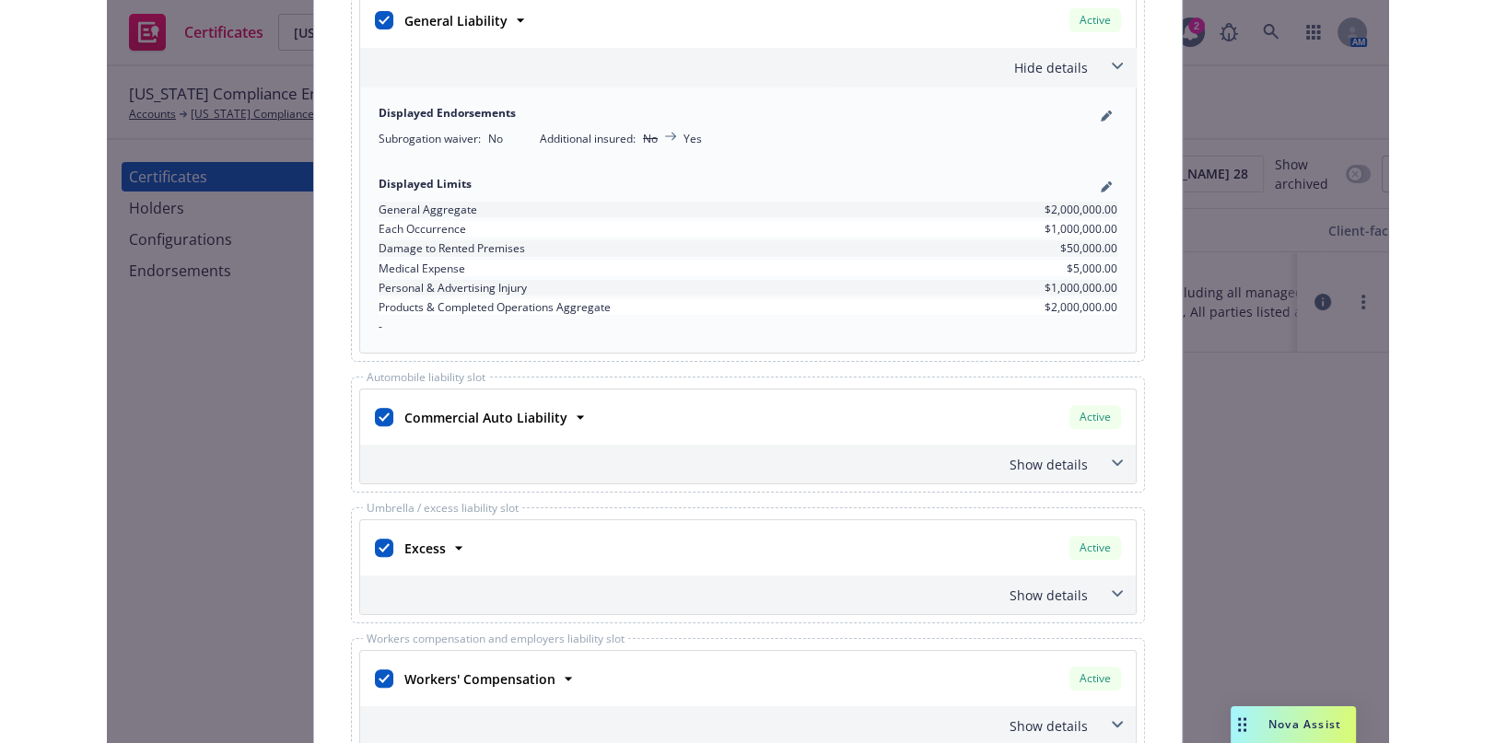
scroll to position [0, 0]
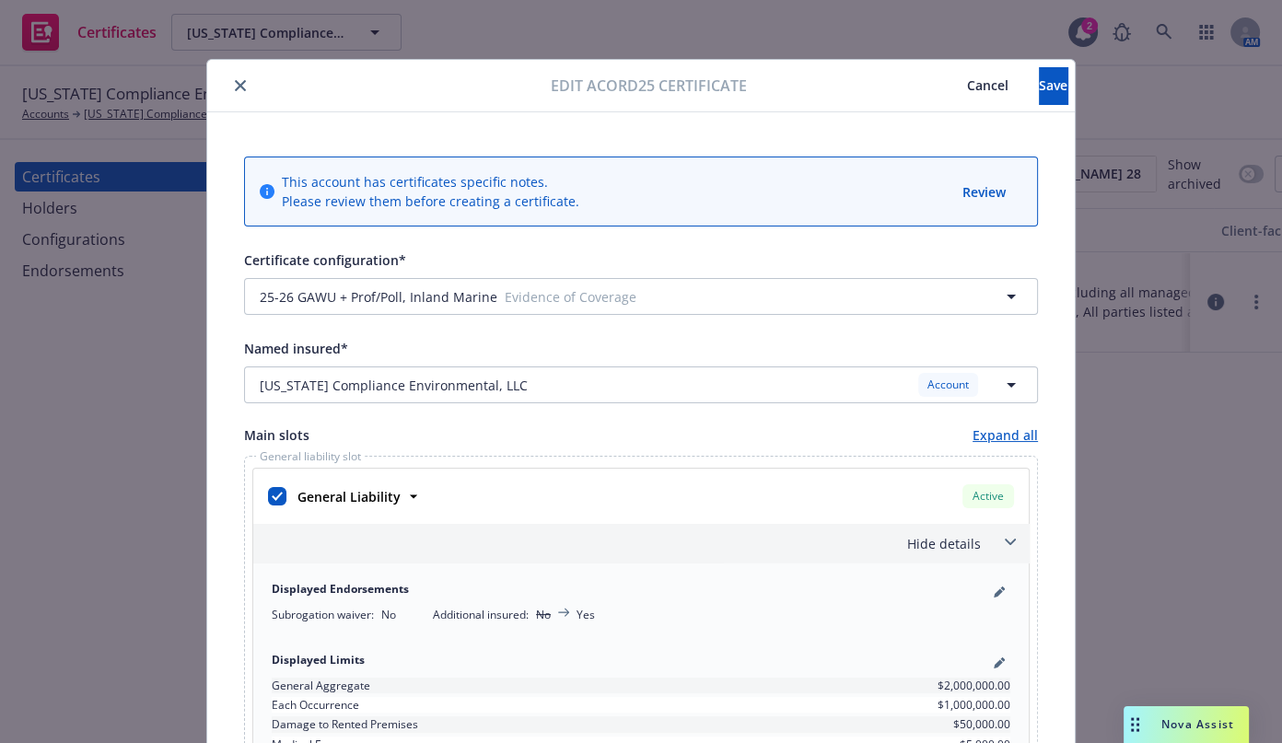
drag, startPoint x: 800, startPoint y: 193, endPoint x: 860, endPoint y: 75, distance: 132.3
click at [1039, 100] on button "Save" at bounding box center [1053, 85] width 29 height 37
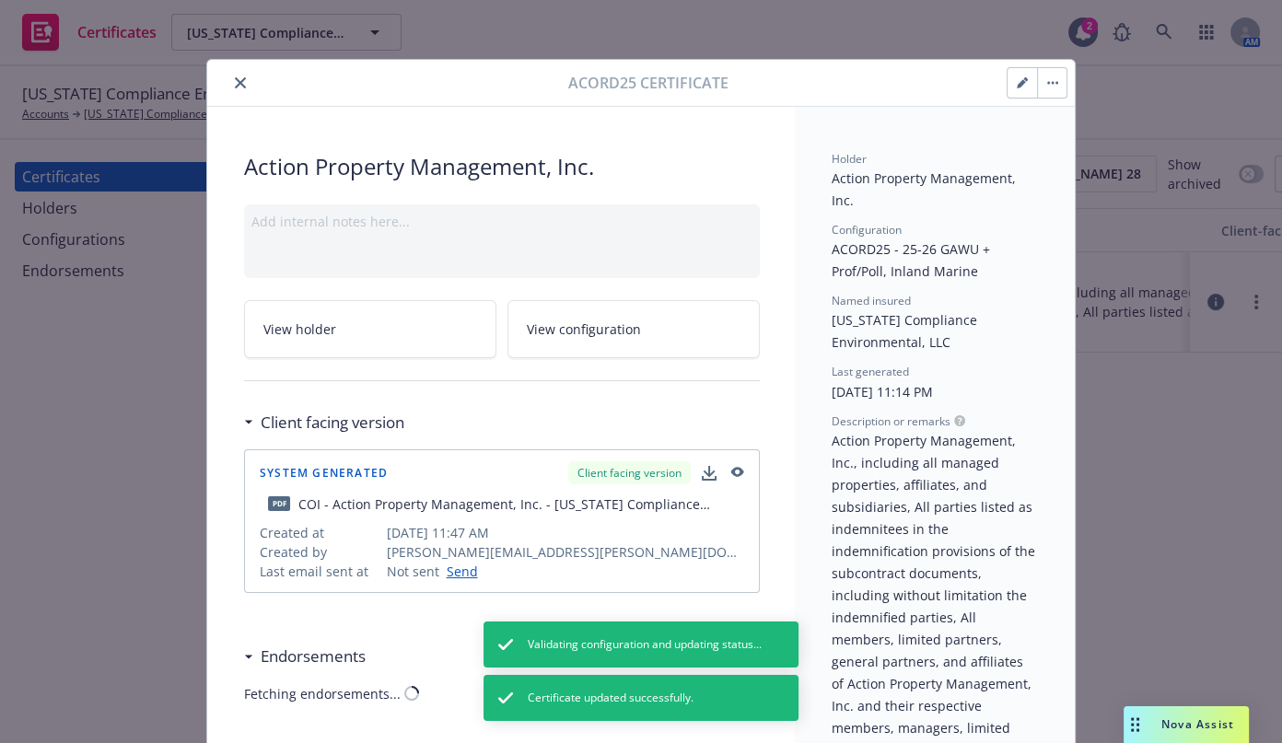
click at [235, 85] on icon "close" at bounding box center [240, 82] width 11 height 11
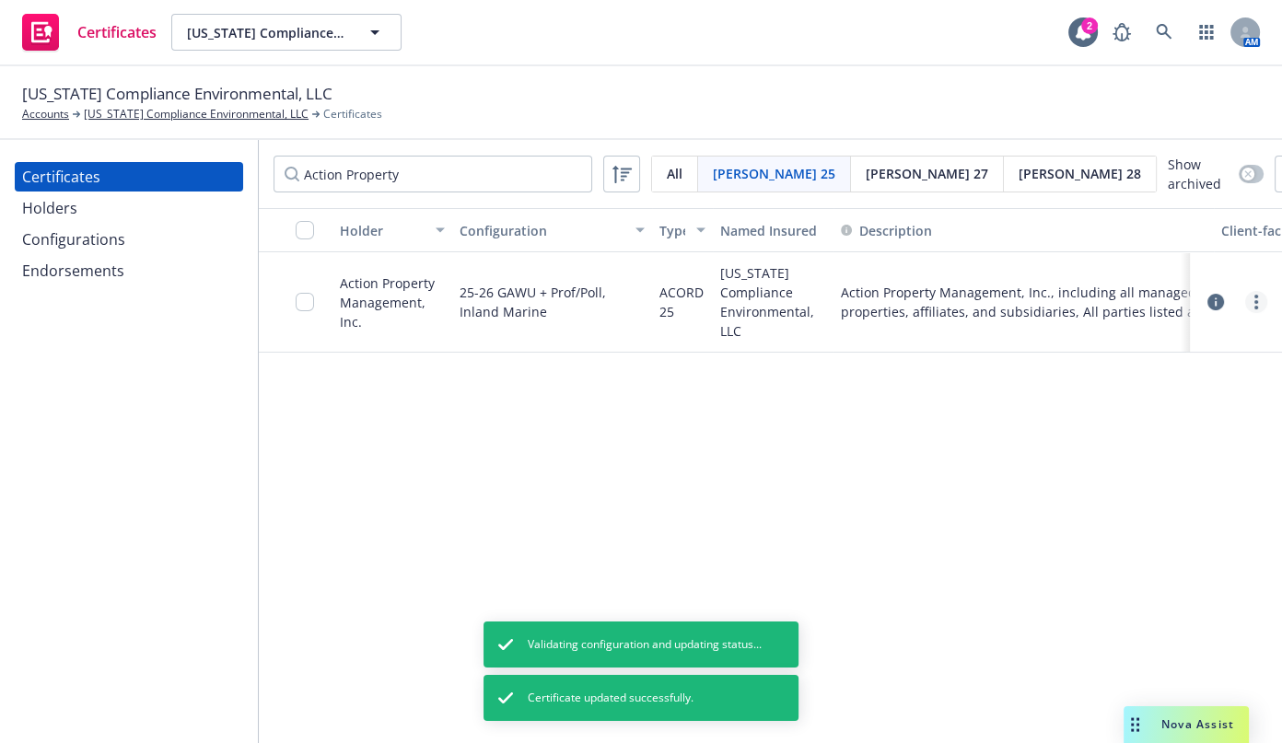
click at [1255, 300] on circle "more" at bounding box center [1257, 302] width 4 height 4
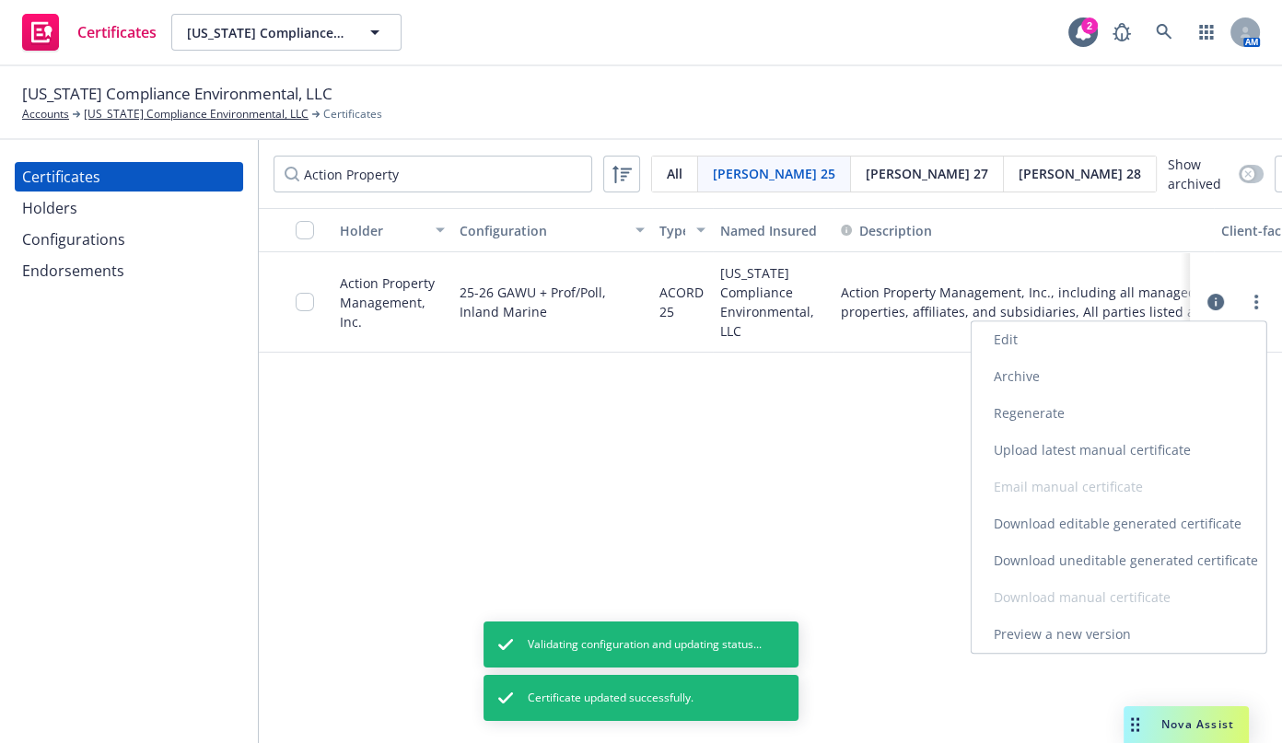
drag, startPoint x: 1018, startPoint y: 415, endPoint x: 1014, endPoint y: 390, distance: 26.1
click at [1019, 415] on link "Regenerate" at bounding box center [1119, 413] width 295 height 37
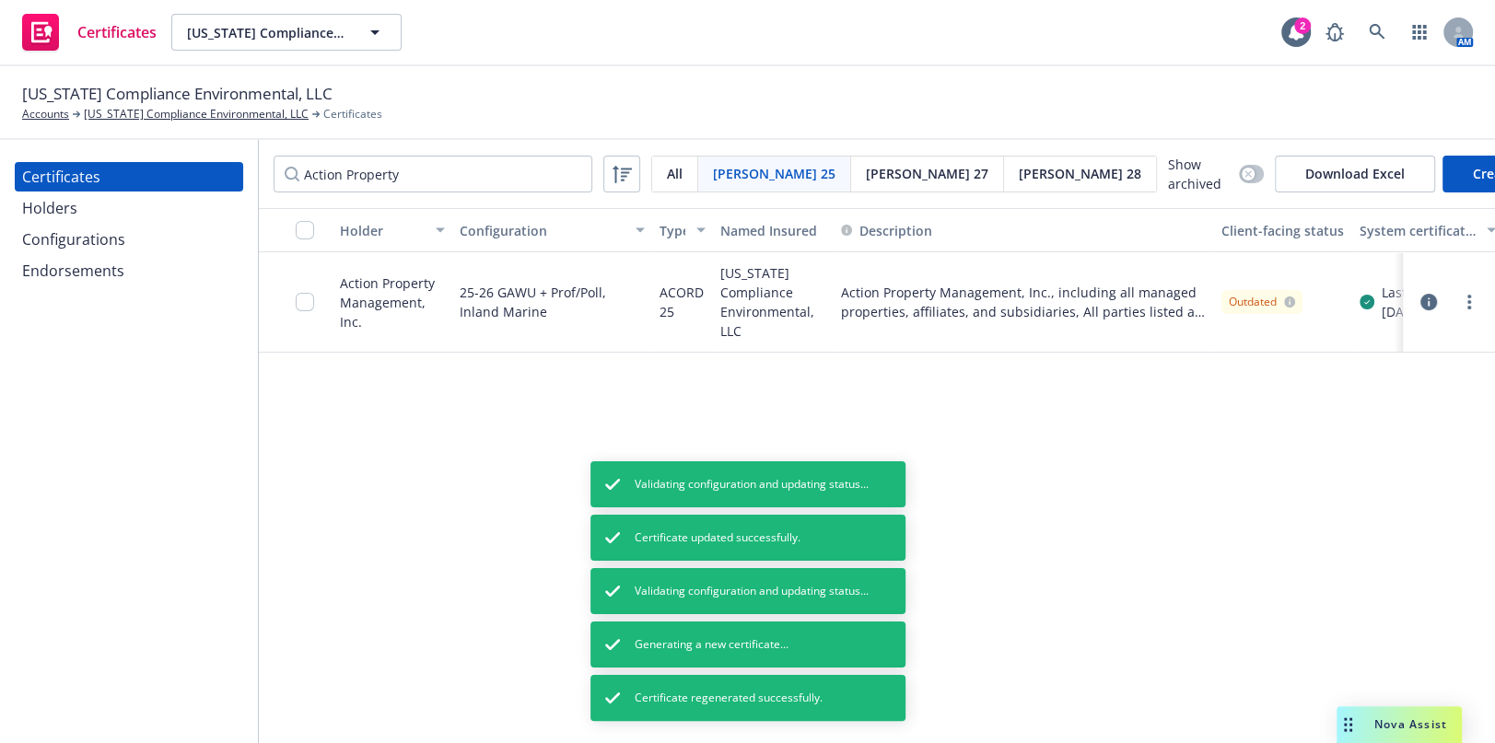
click at [1281, 295] on button "button" at bounding box center [1429, 302] width 22 height 22
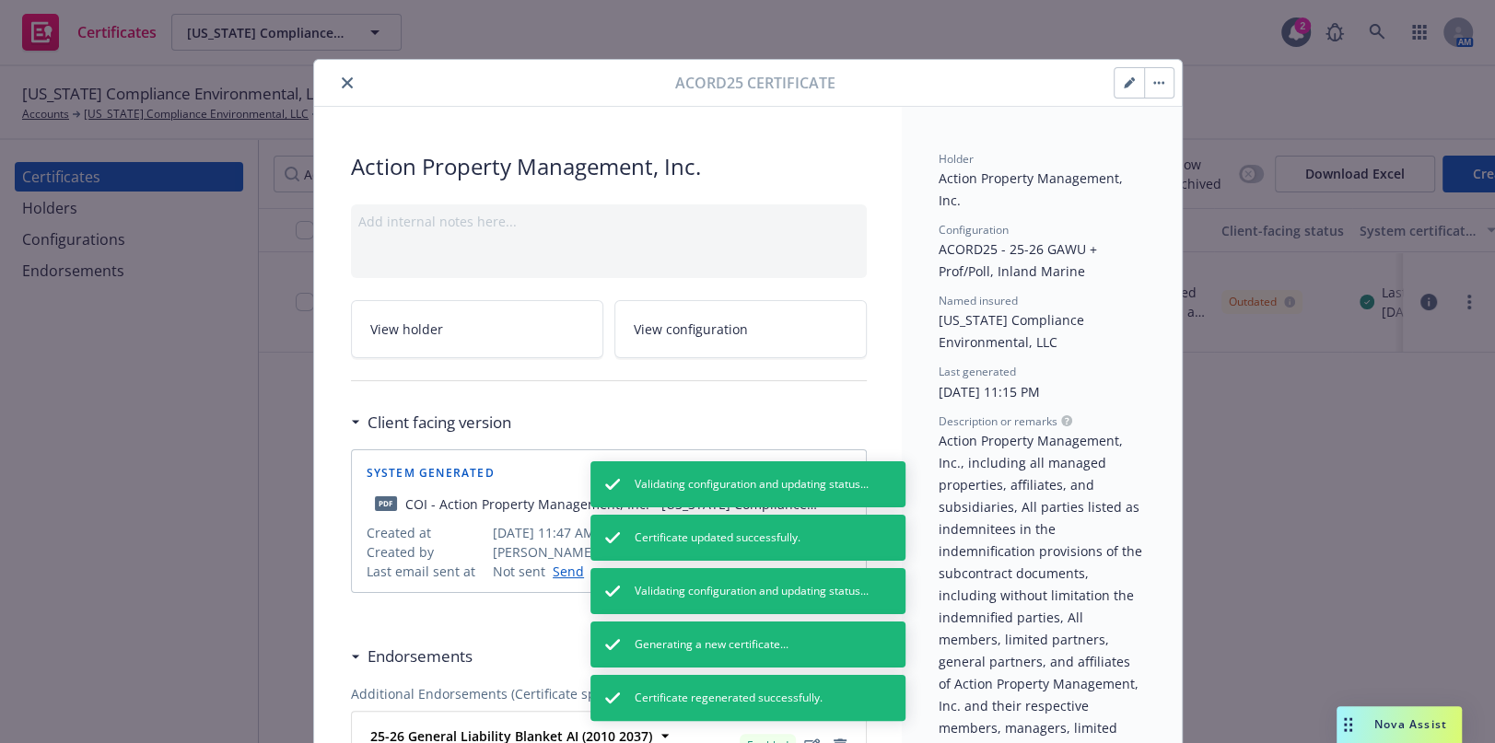
click at [342, 84] on icon "close" at bounding box center [347, 82] width 11 height 11
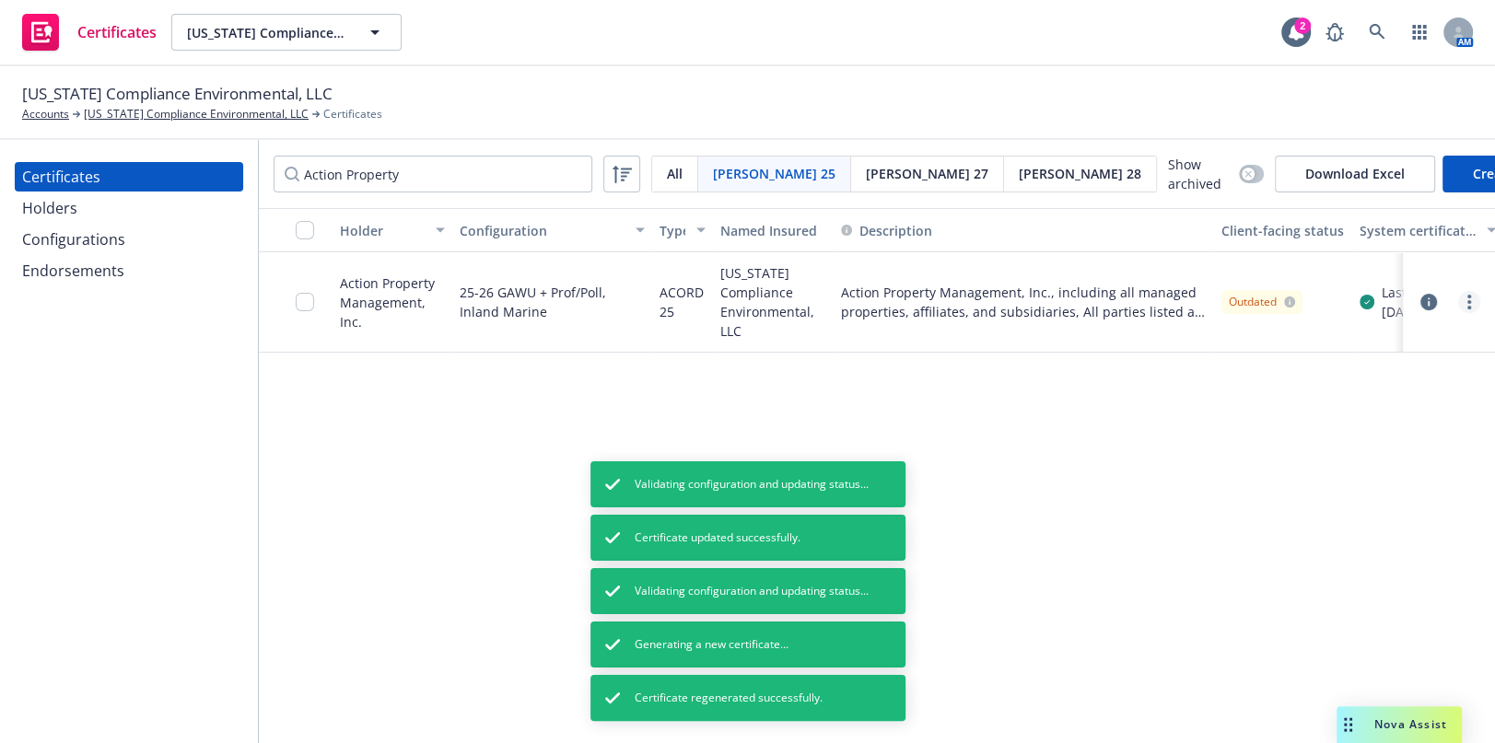
click at [1281, 294] on link "more" at bounding box center [1469, 302] width 22 height 22
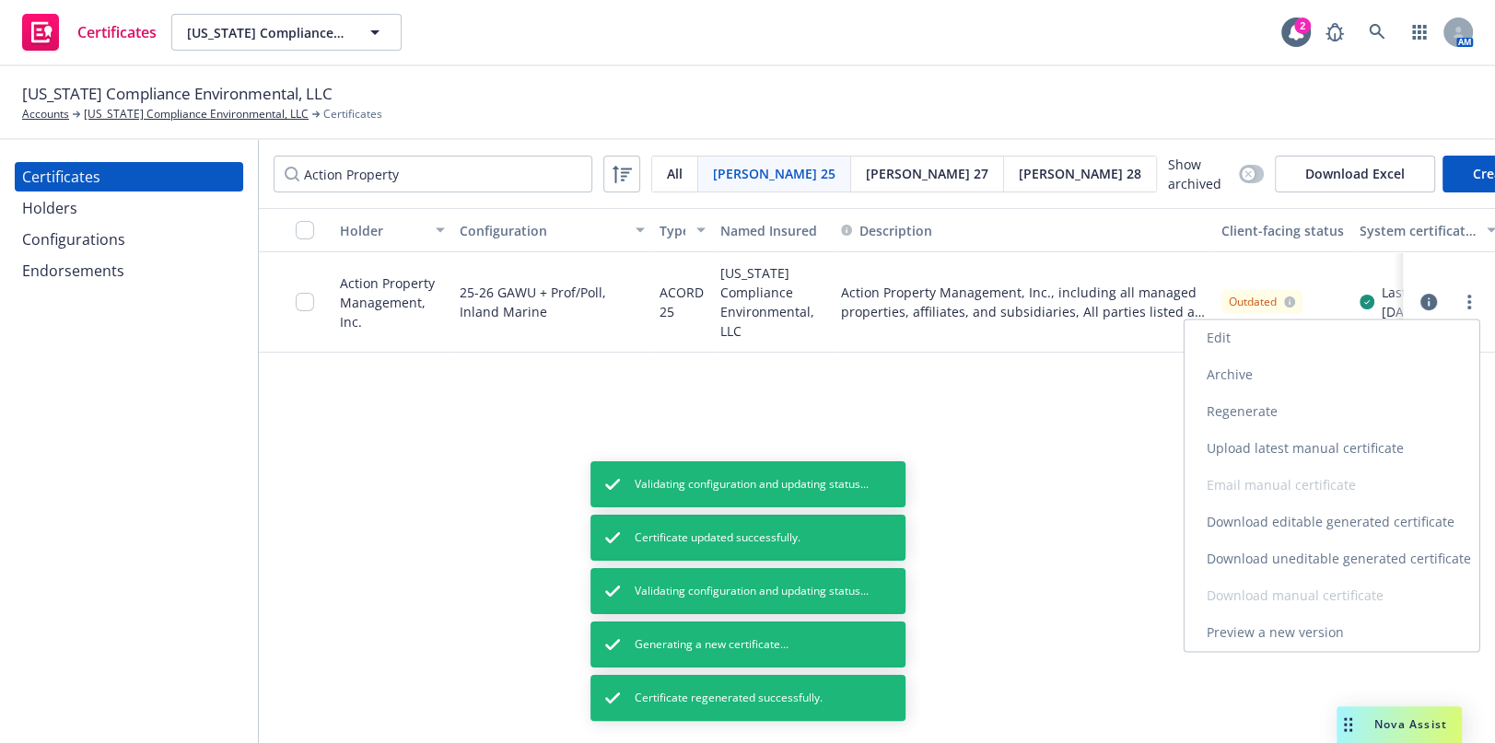
click at [1281, 558] on link "Download uneditable generated certificate" at bounding box center [1332, 559] width 295 height 37
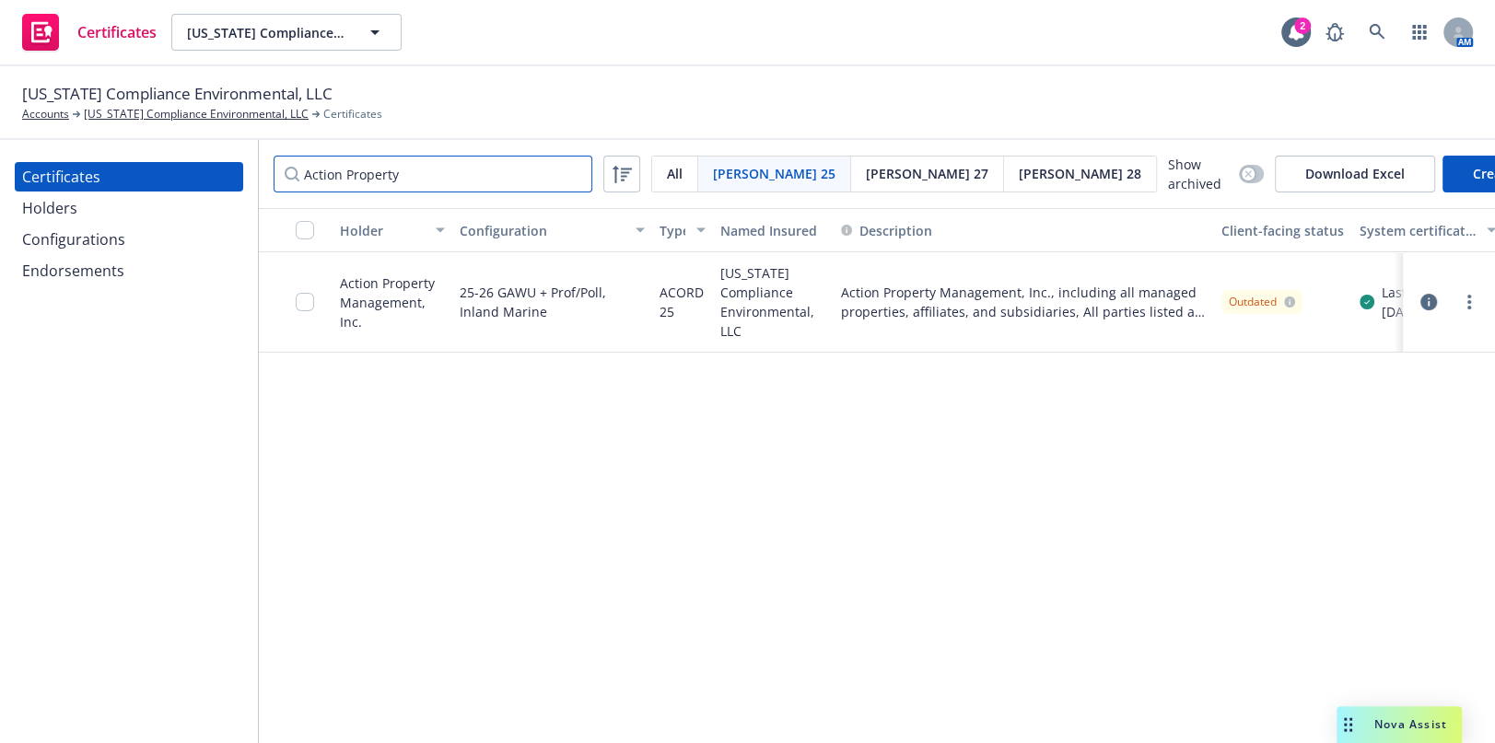
click at [29, 101] on div "California Compliance Environmental, LLC Accounts California Compliance Environ…" at bounding box center [747, 404] width 1495 height 677
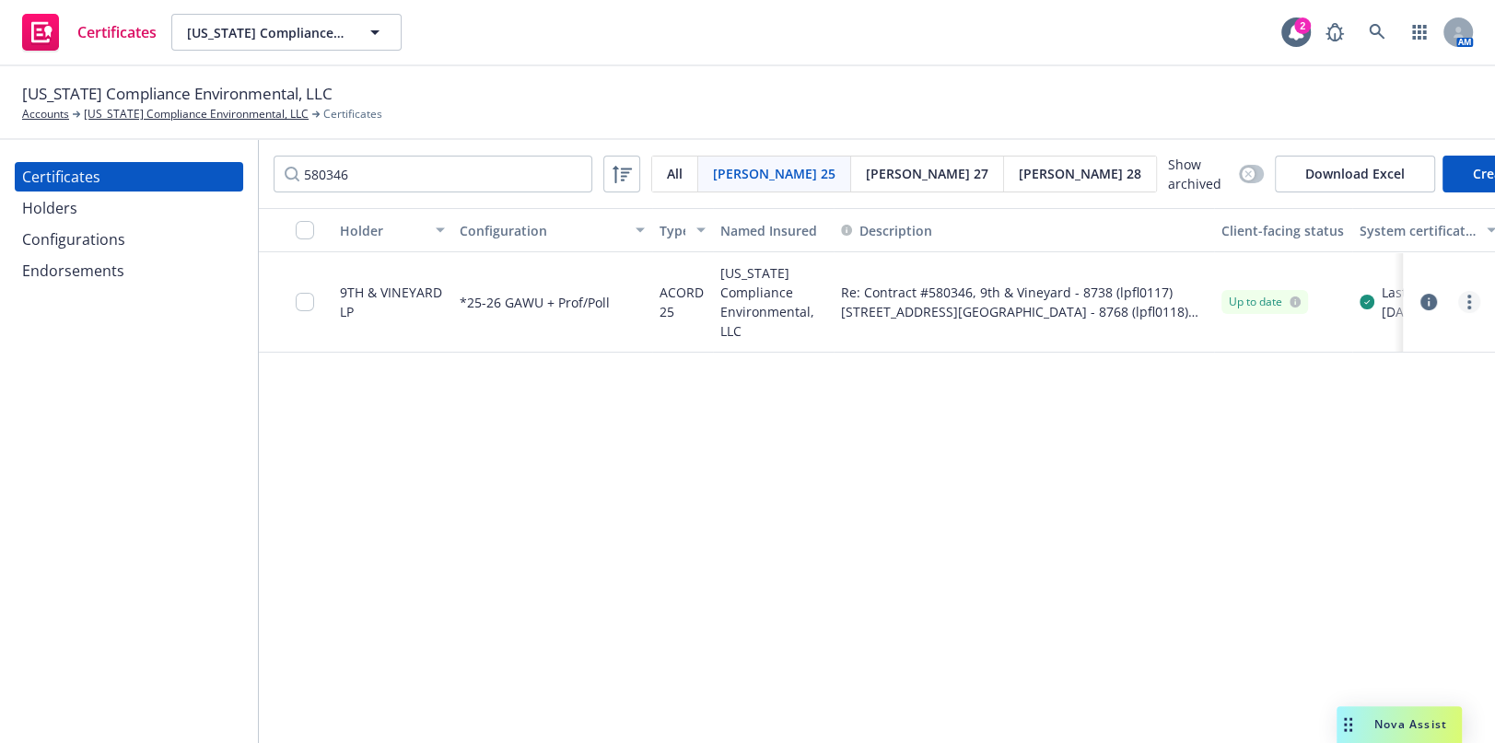
drag, startPoint x: 1473, startPoint y: 298, endPoint x: 1460, endPoint y: 294, distance: 13.4
click at [1281, 298] on link "more" at bounding box center [1469, 302] width 22 height 22
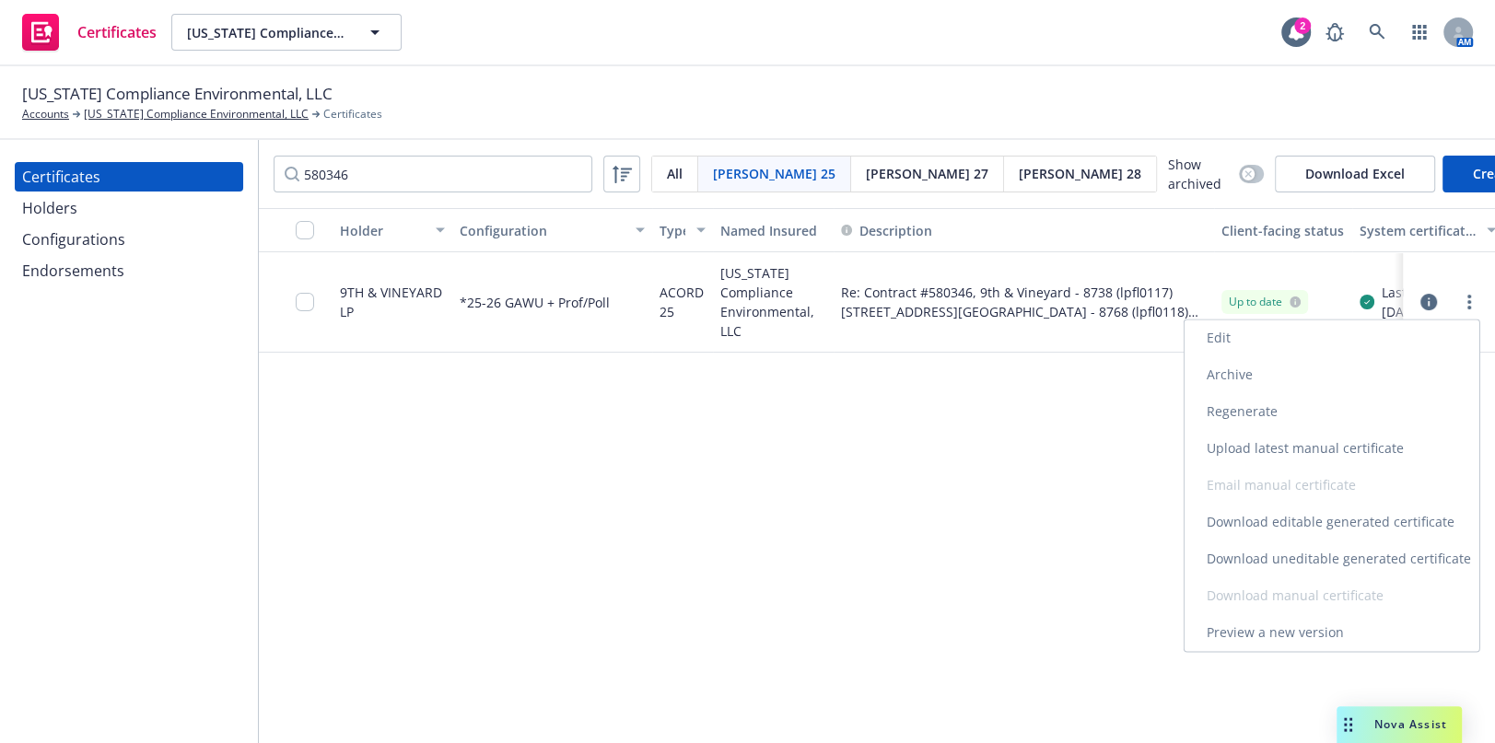
click at [1281, 560] on link "Download uneditable generated certificate" at bounding box center [1332, 559] width 295 height 37
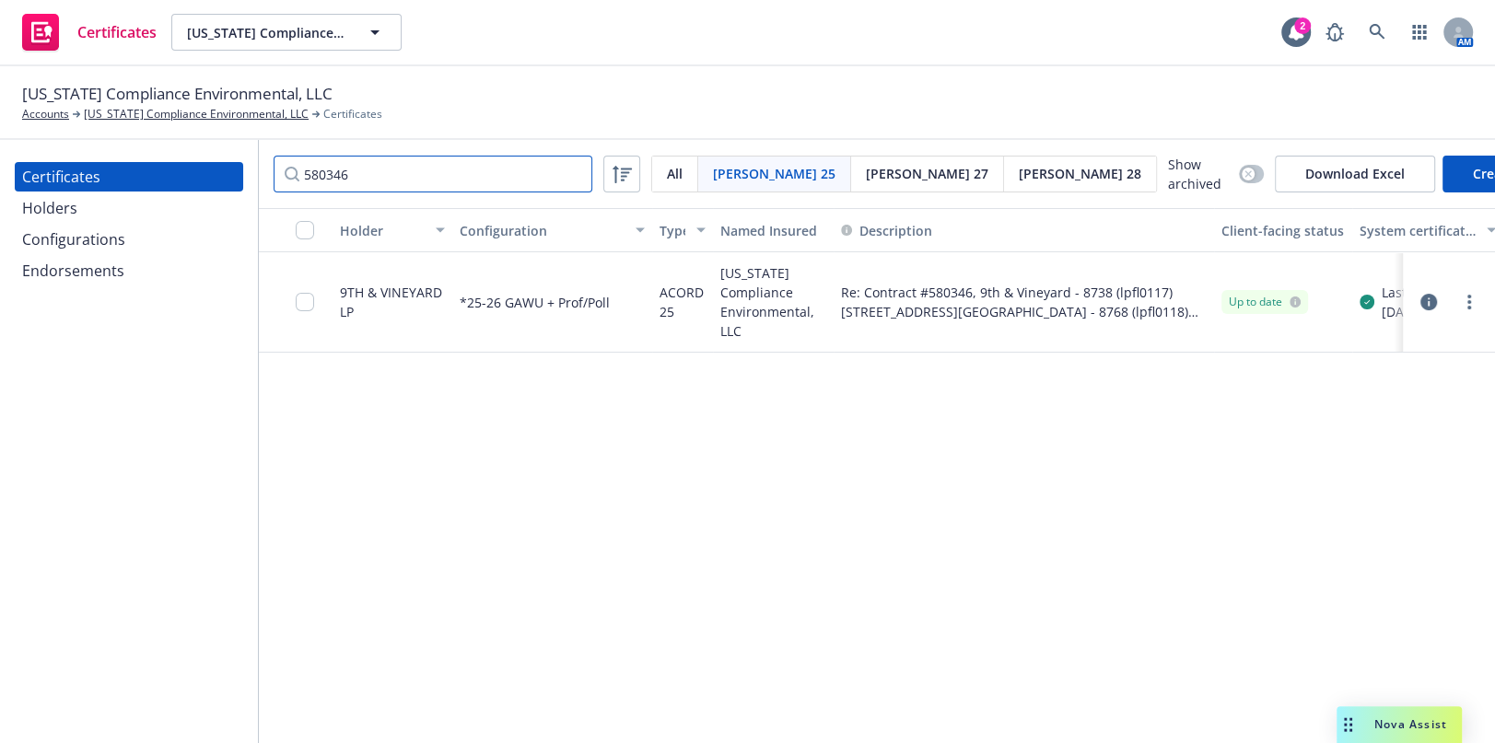
drag, startPoint x: 351, startPoint y: 159, endPoint x: -88, endPoint y: 112, distance: 441.0
click at [0, 112] on html "Certificates California Compliance Environmental, LLC California Compliance Env…" at bounding box center [747, 371] width 1495 height 743
paste input "79949"
click at [1281, 299] on link "more" at bounding box center [1469, 302] width 22 height 22
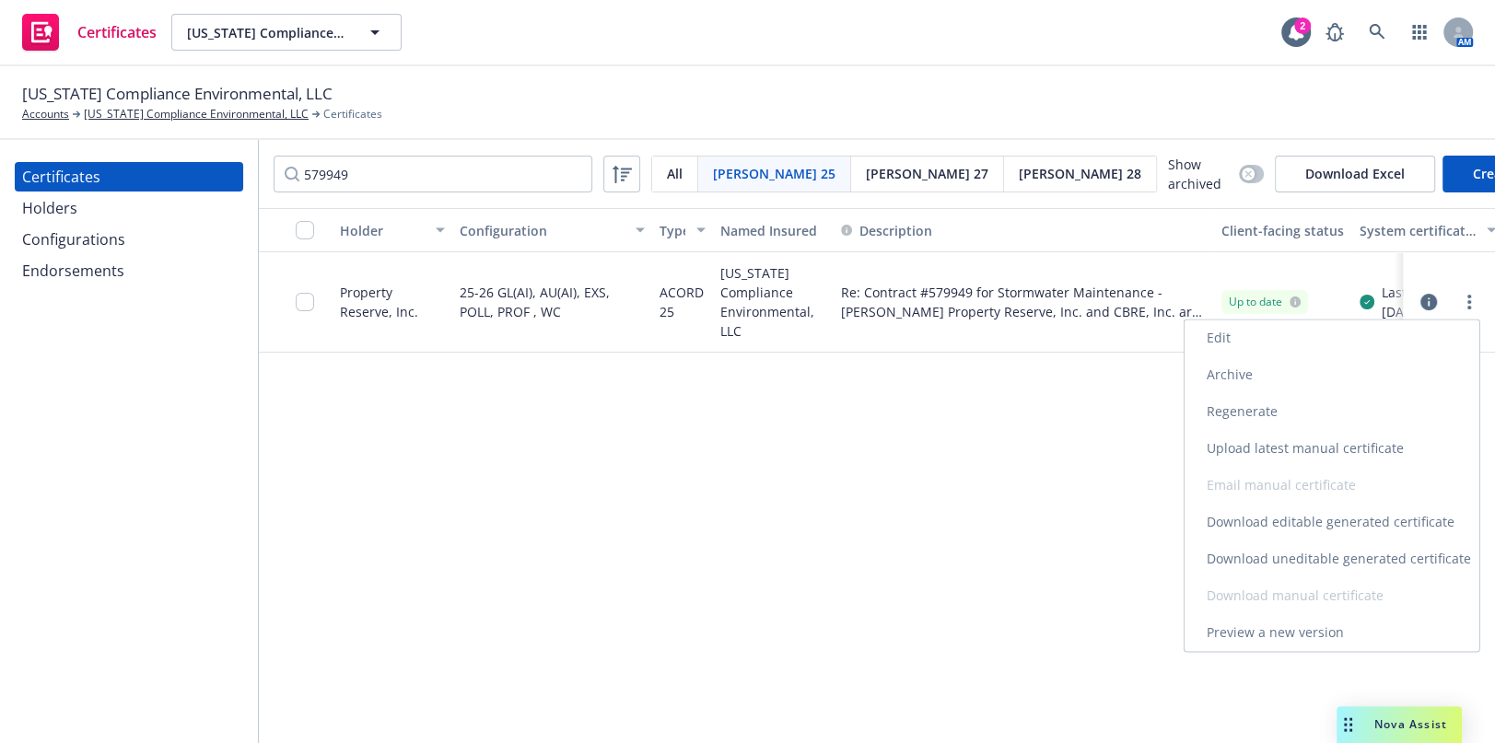
click at [1281, 556] on link "Download uneditable generated certificate" at bounding box center [1332, 559] width 295 height 37
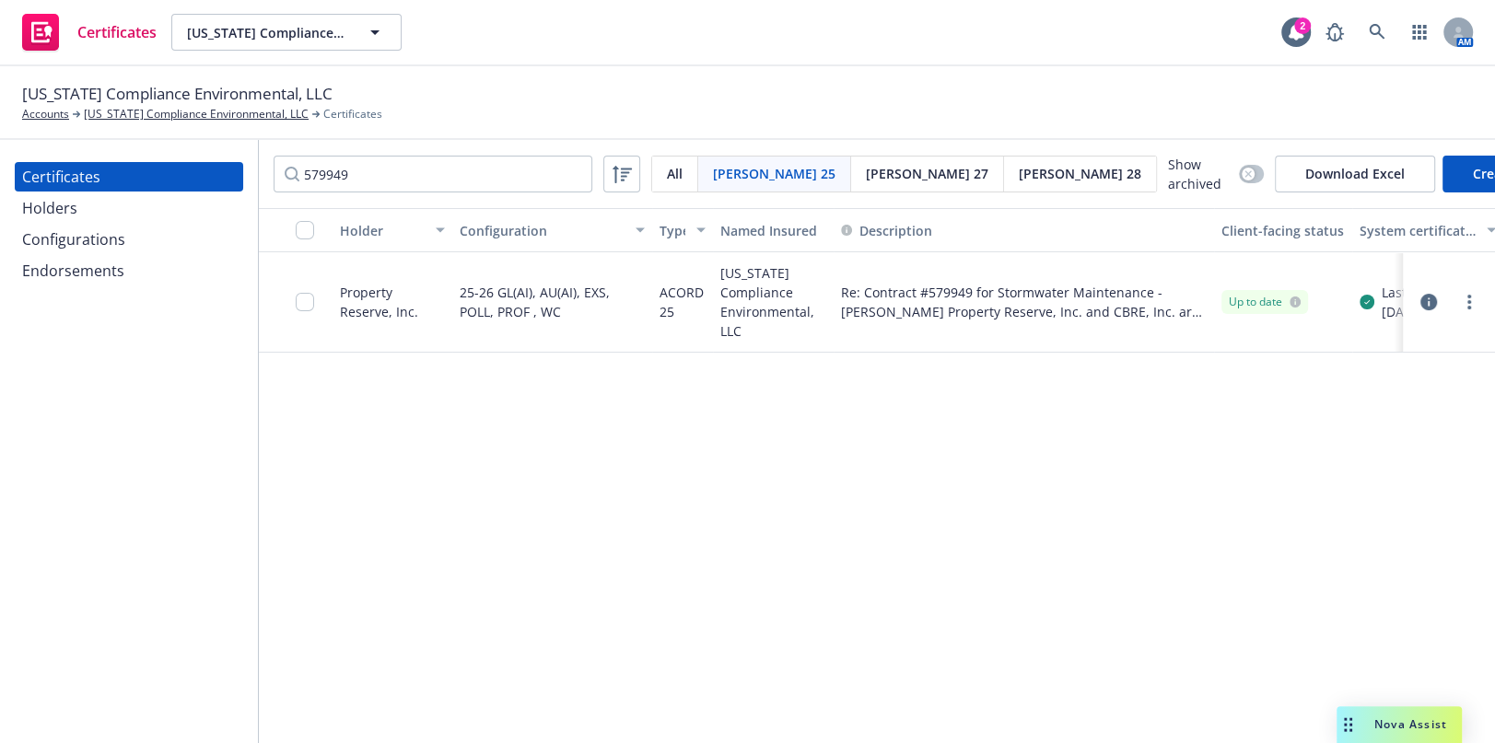
drag, startPoint x: 884, startPoint y: 289, endPoint x: 1032, endPoint y: 238, distance: 156.2
drag, startPoint x: 389, startPoint y: 165, endPoint x: -120, endPoint y: 120, distance: 510.5
click at [0, 120] on html "Certificates California Compliance Environmental, LLC California Compliance Env…" at bounding box center [747, 371] width 1495 height 743
paste input "80346"
type input "580346"
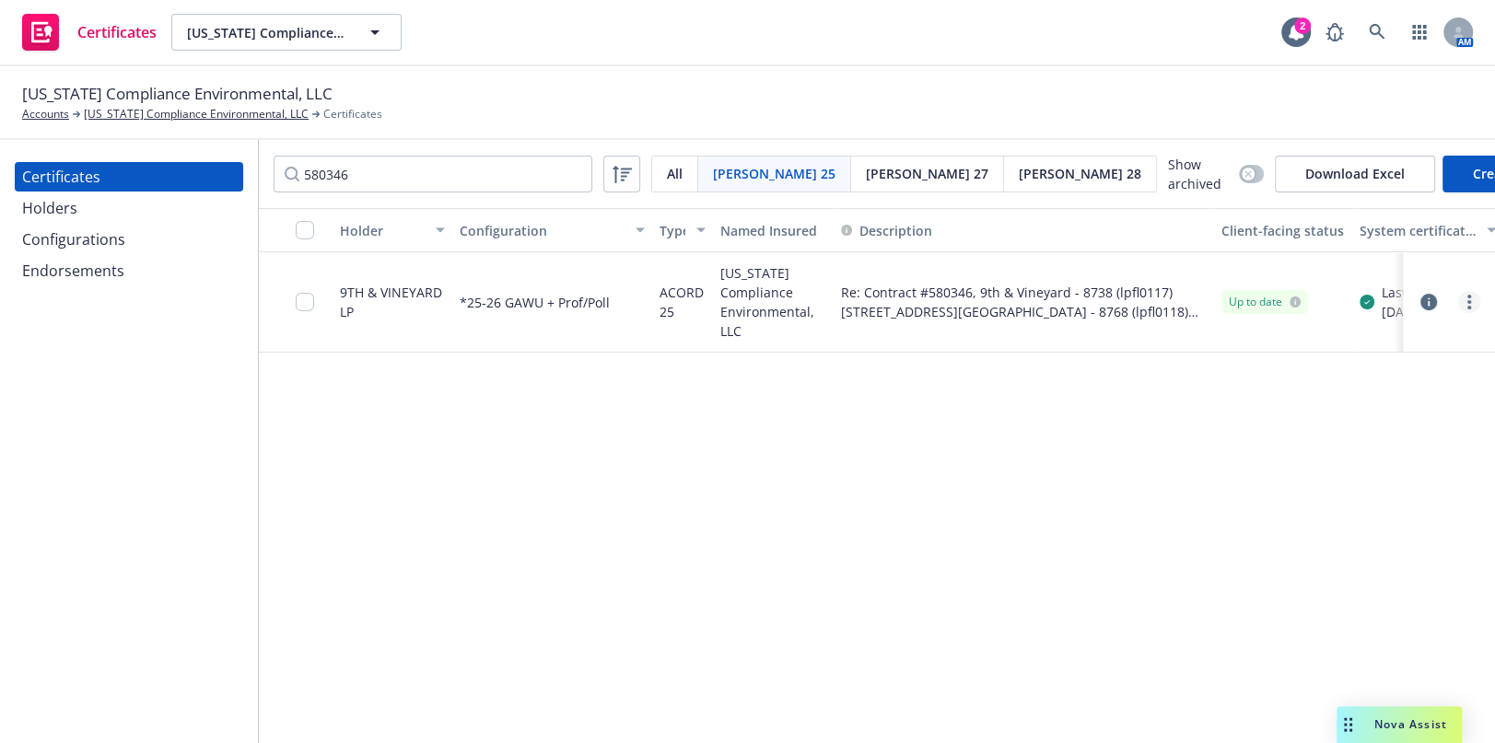
click at [1281, 295] on div at bounding box center [1448, 302] width 77 height 37
click at [1281, 298] on link "more" at bounding box center [1469, 302] width 22 height 22
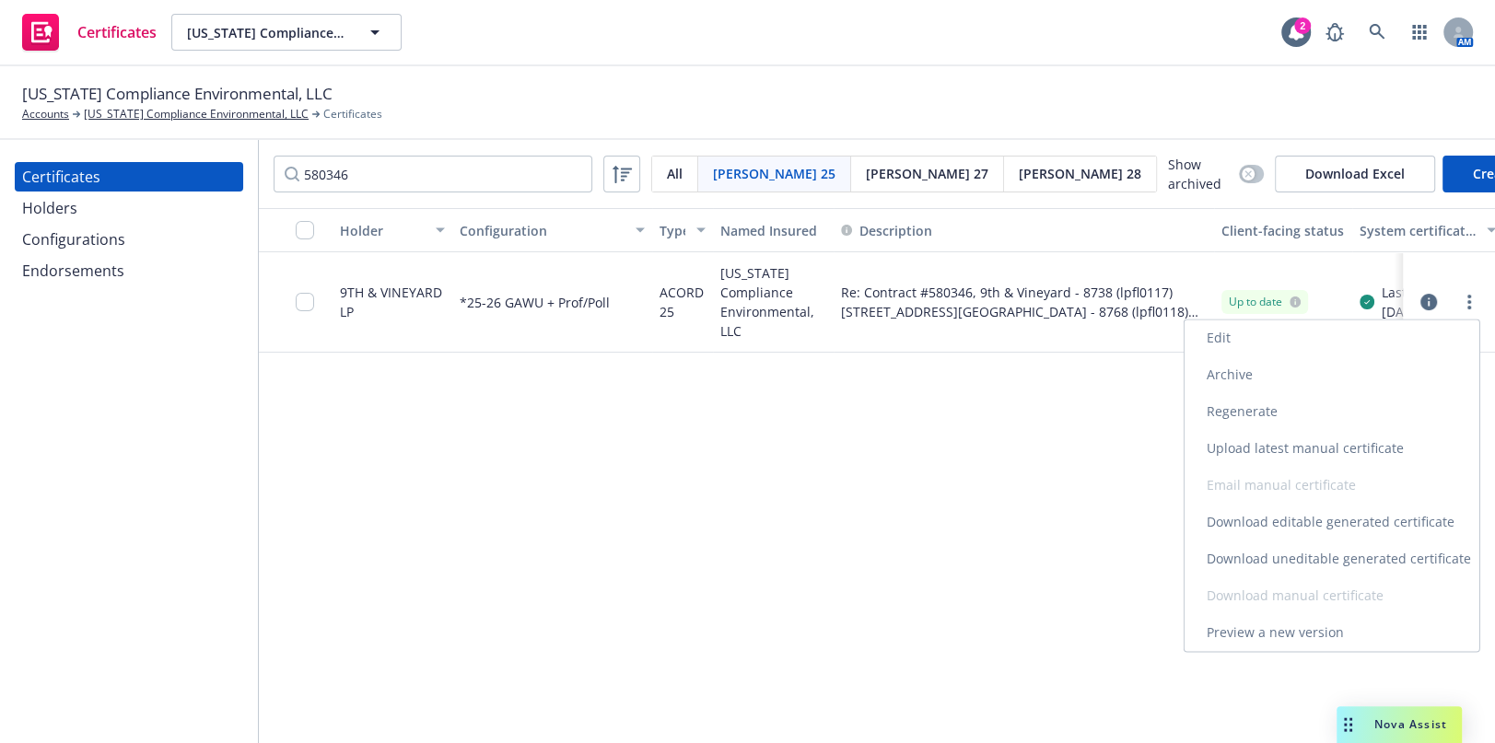
click at [1281, 563] on link "Download uneditable generated certificate" at bounding box center [1332, 559] width 295 height 37
